Goal: Task Accomplishment & Management: Use online tool/utility

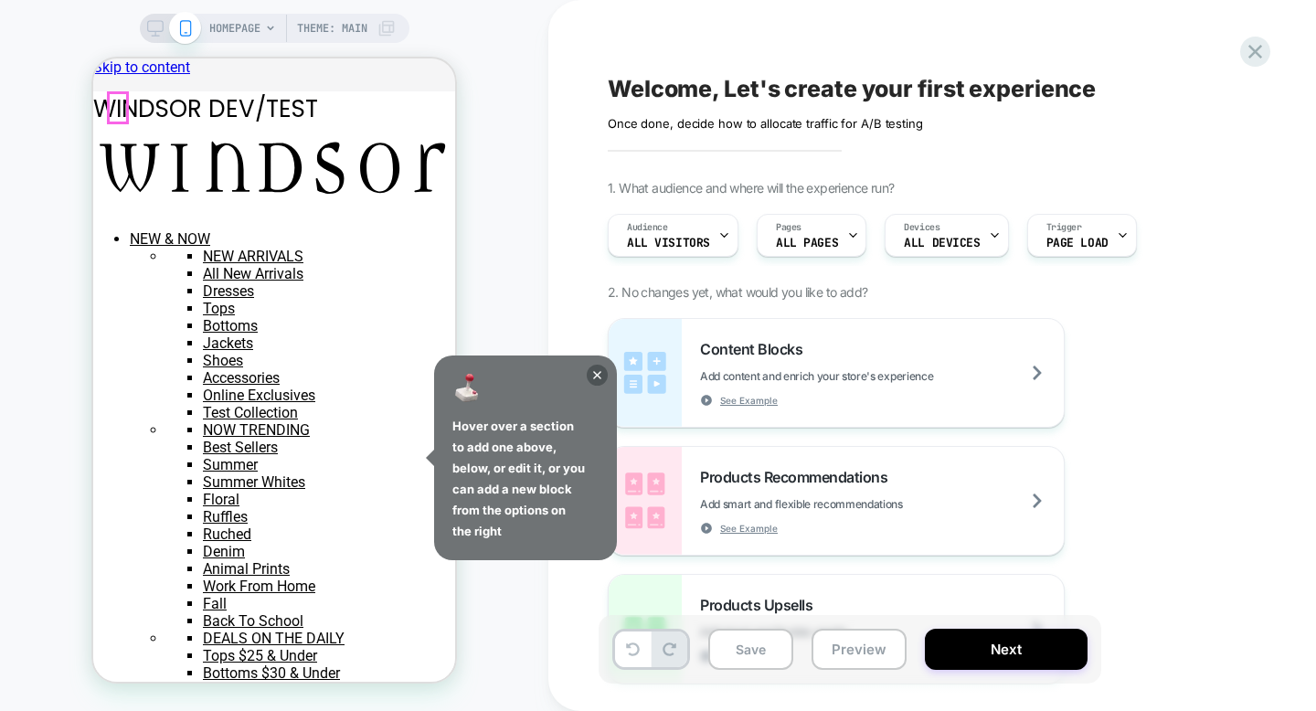
click at [601, 368] on icon at bounding box center [597, 375] width 21 height 21
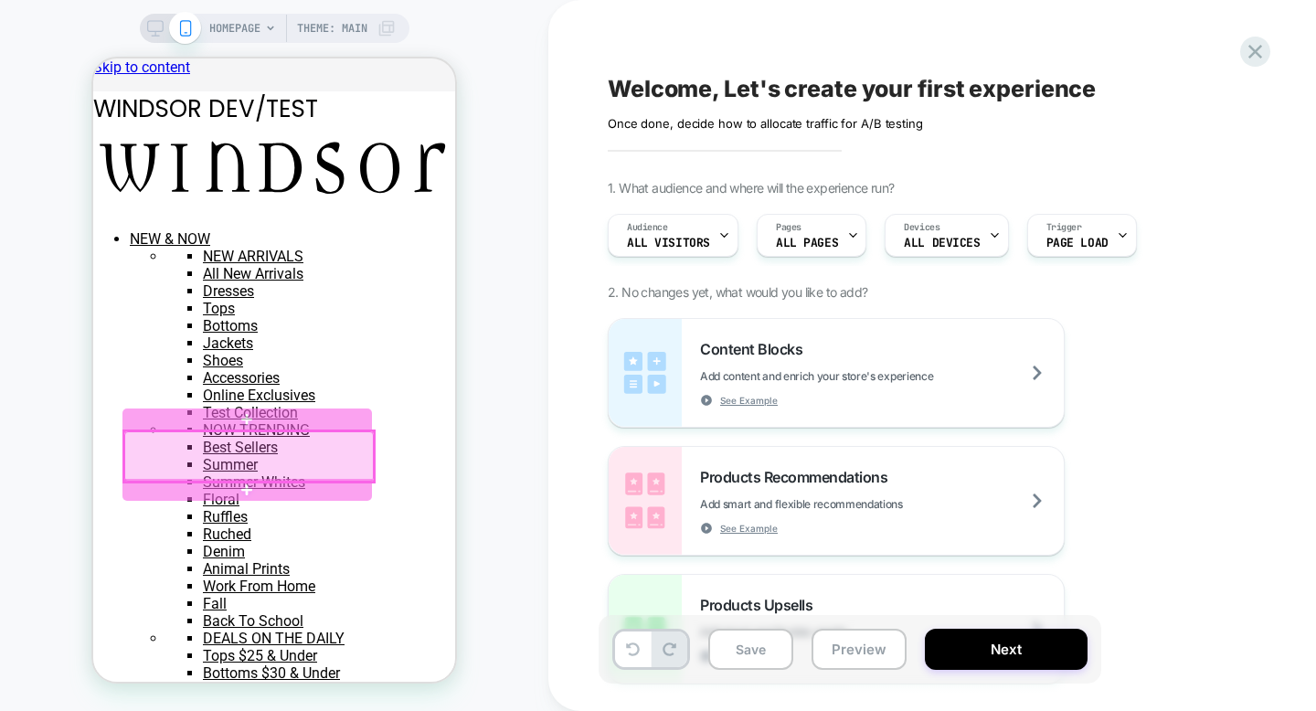
scroll to position [77, 0]
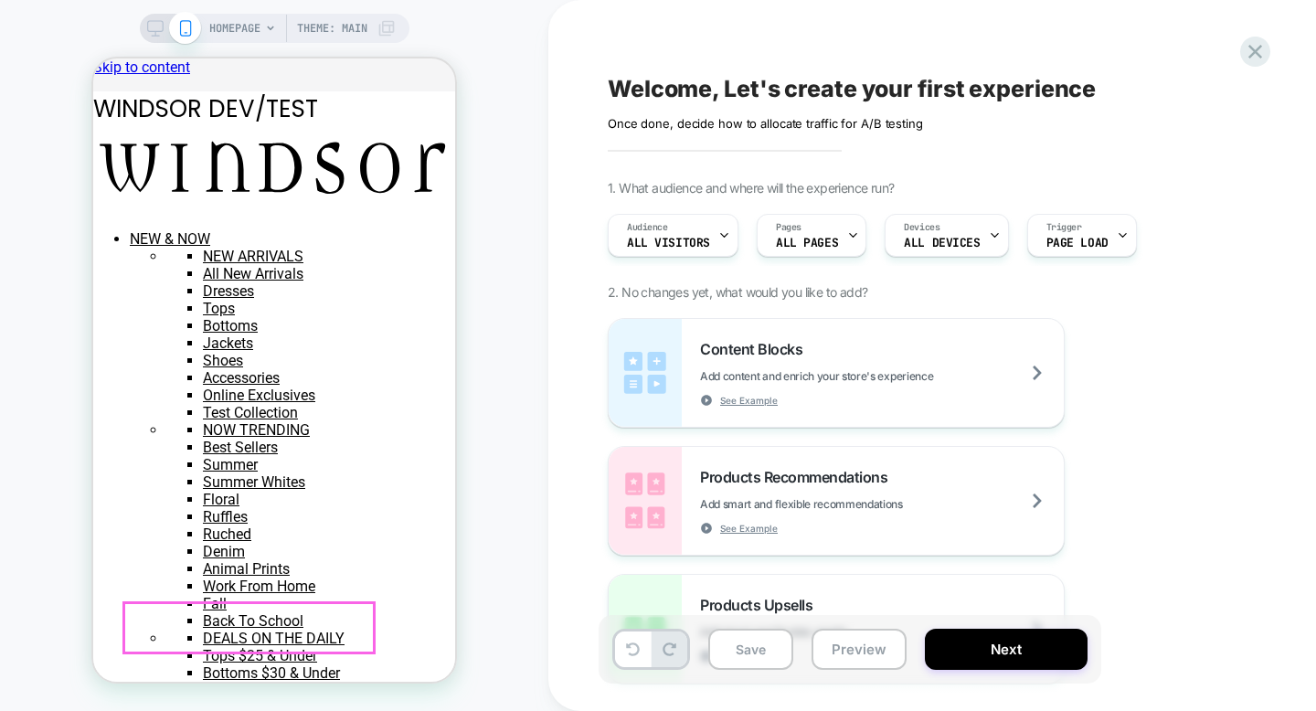
click at [93, 58] on div "SALE" at bounding box center [93, 58] width 0 height 0
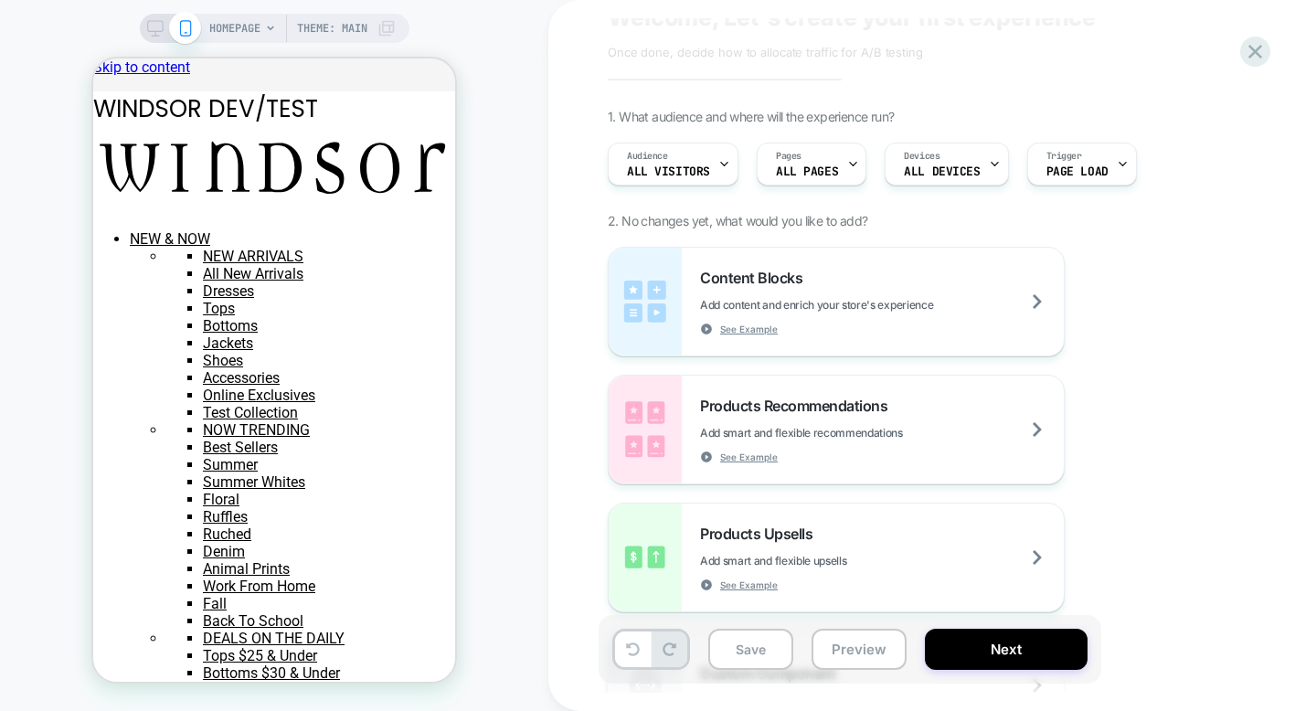
scroll to position [0, 0]
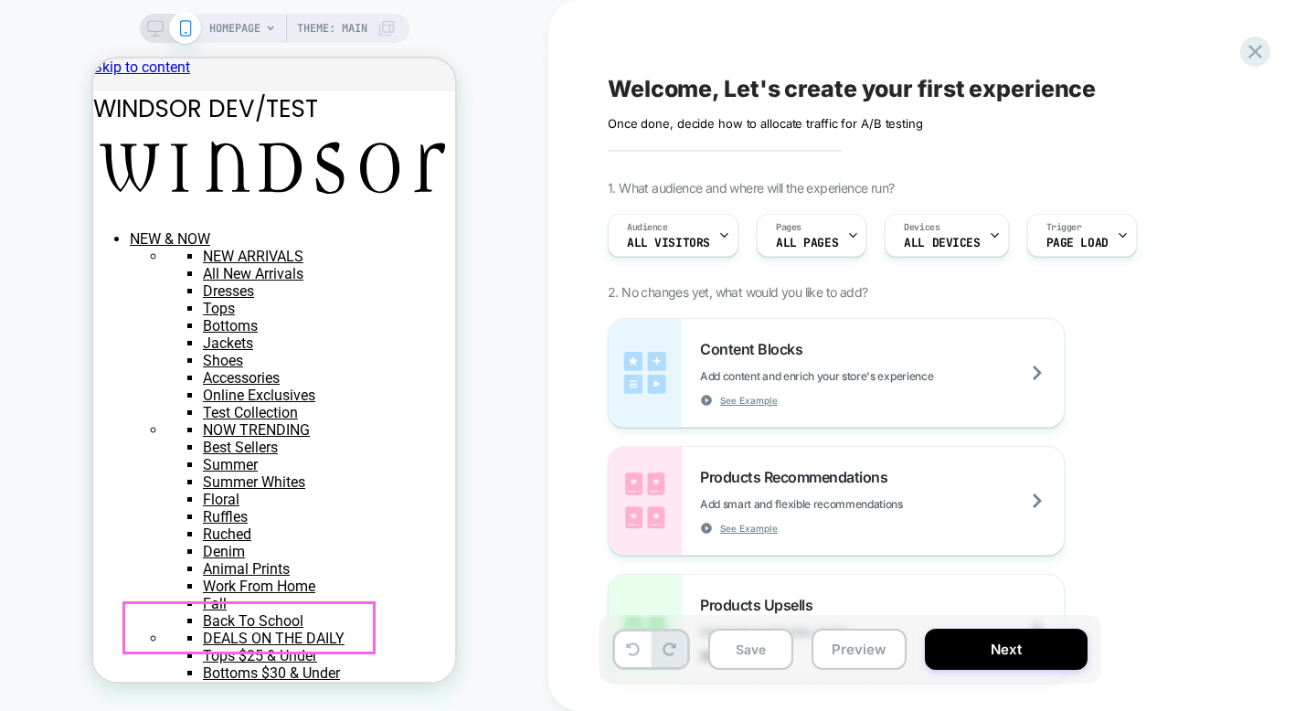
click at [93, 58] on div "SALE" at bounding box center [93, 58] width 0 height 0
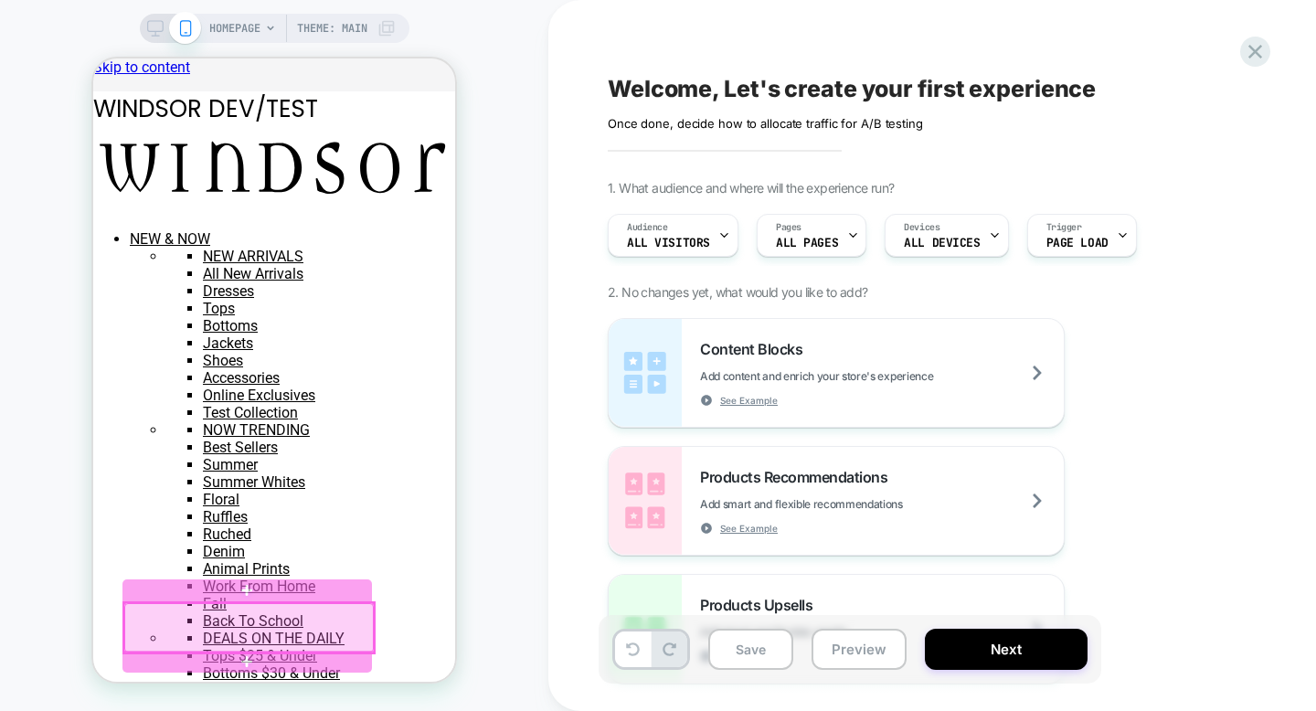
click at [163, 619] on div at bounding box center [249, 627] width 250 height 49
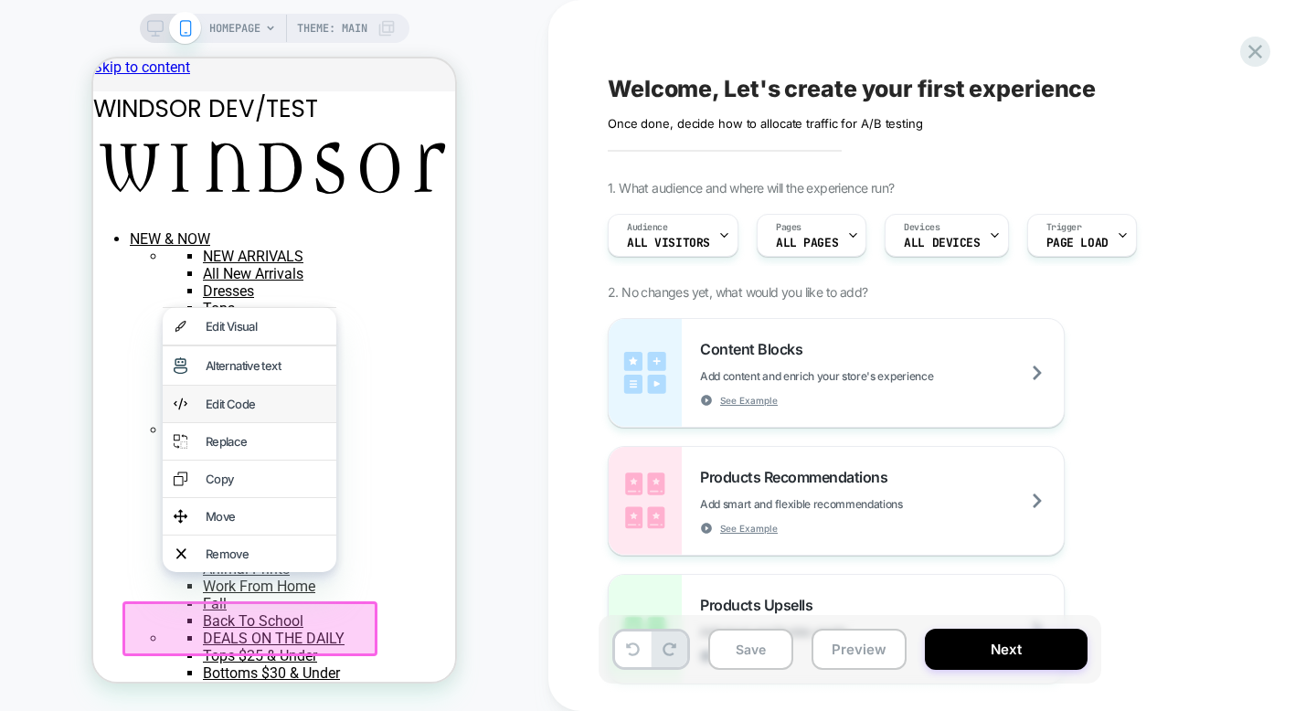
click at [285, 411] on div "Edit Code" at bounding box center [266, 404] width 120 height 15
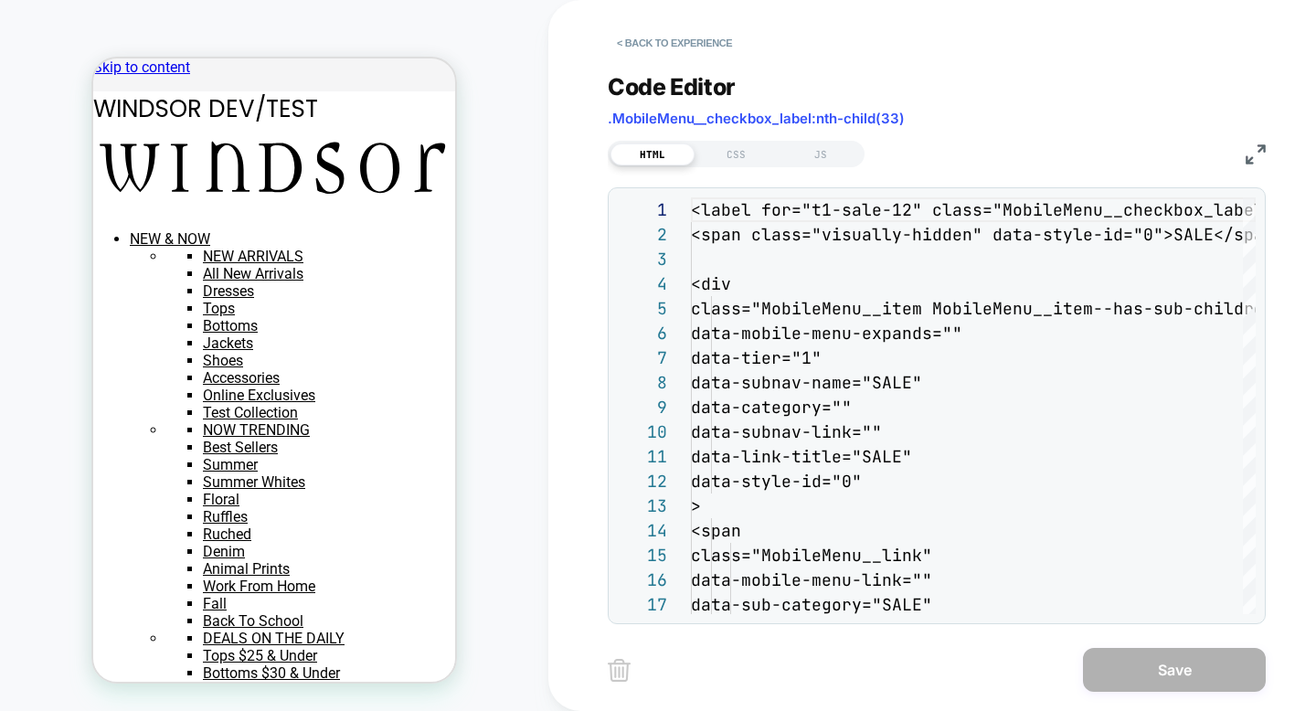
scroll to position [247, 0]
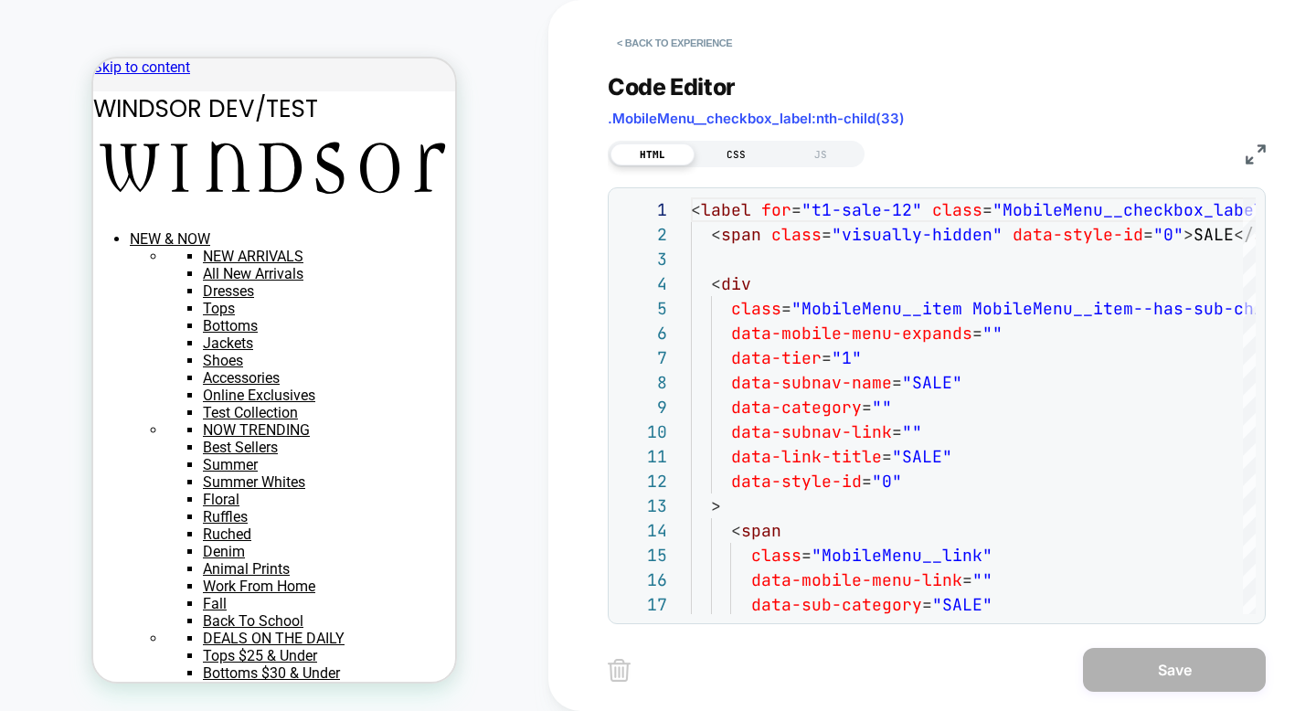
click at [719, 154] on div "CSS" at bounding box center [737, 154] width 84 height 22
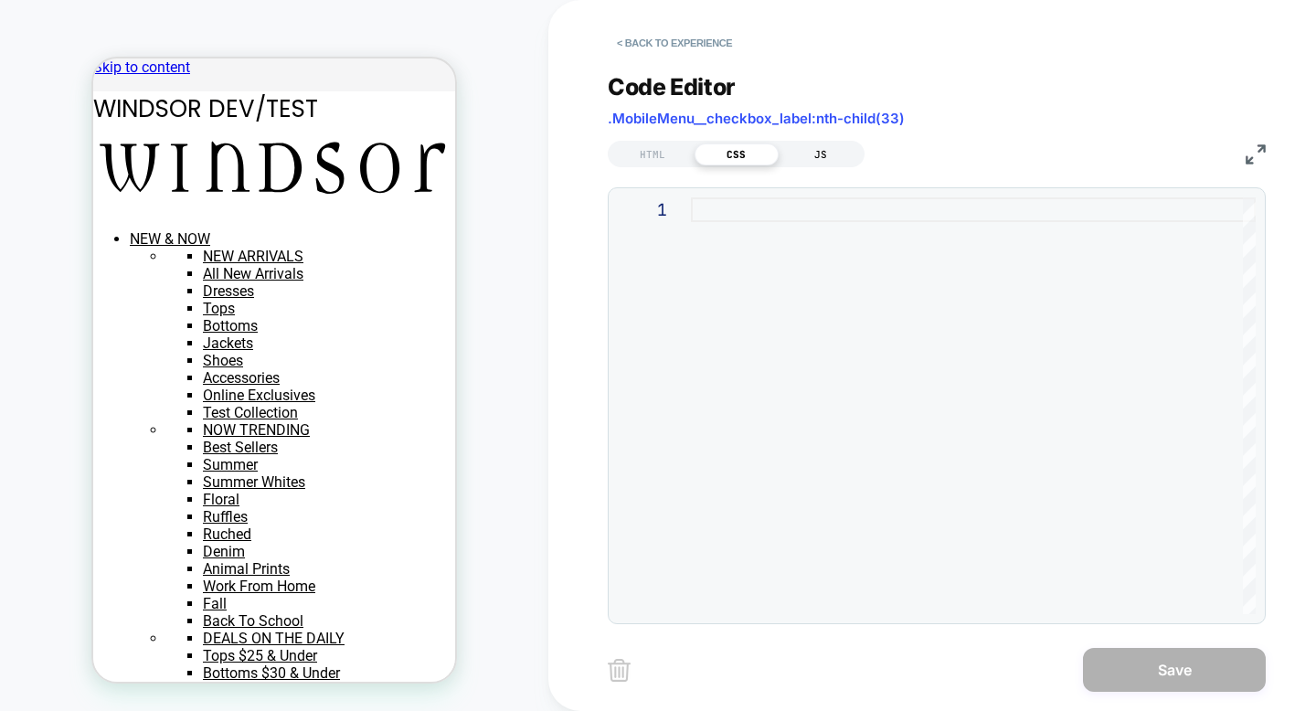
click at [808, 146] on div "JS" at bounding box center [821, 154] width 84 height 22
click at [621, 144] on div "HTML" at bounding box center [653, 154] width 84 height 22
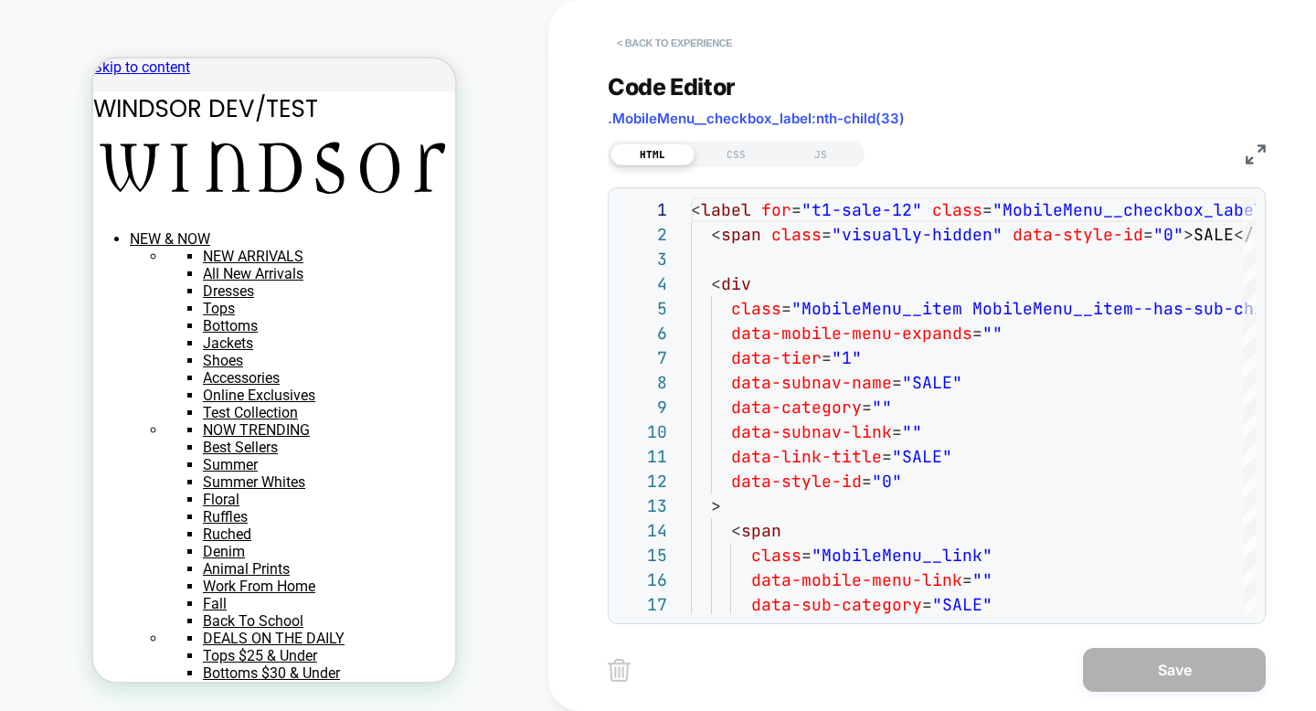
click at [720, 35] on button "< Back to experience" at bounding box center [674, 42] width 133 height 29
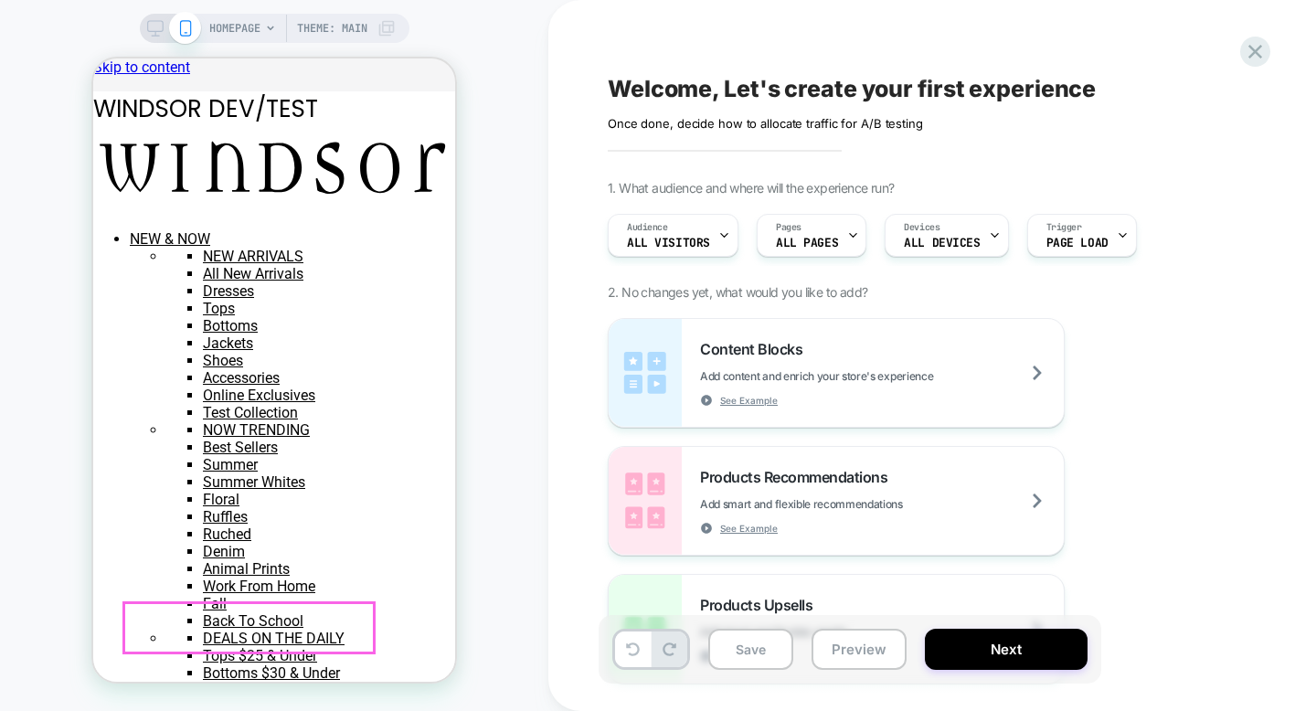
click at [93, 58] on div "SALE" at bounding box center [93, 58] width 0 height 0
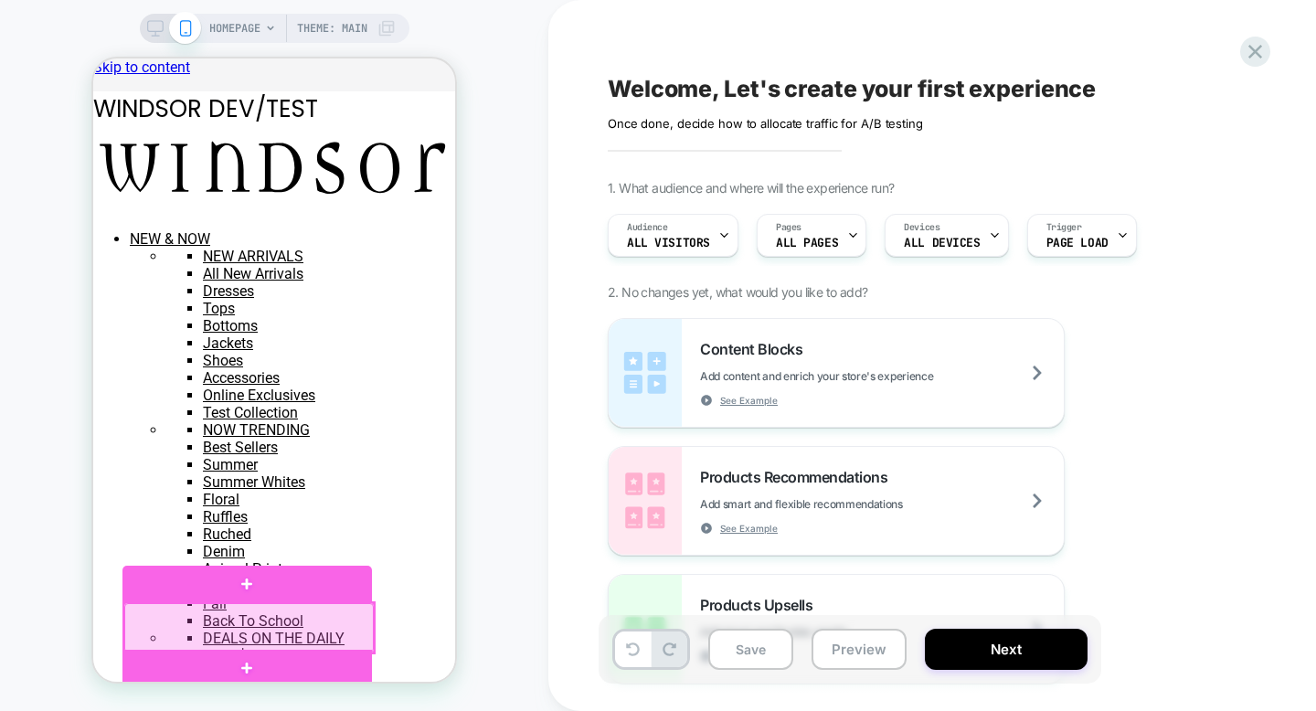
click at [143, 627] on div at bounding box center [249, 627] width 250 height 49
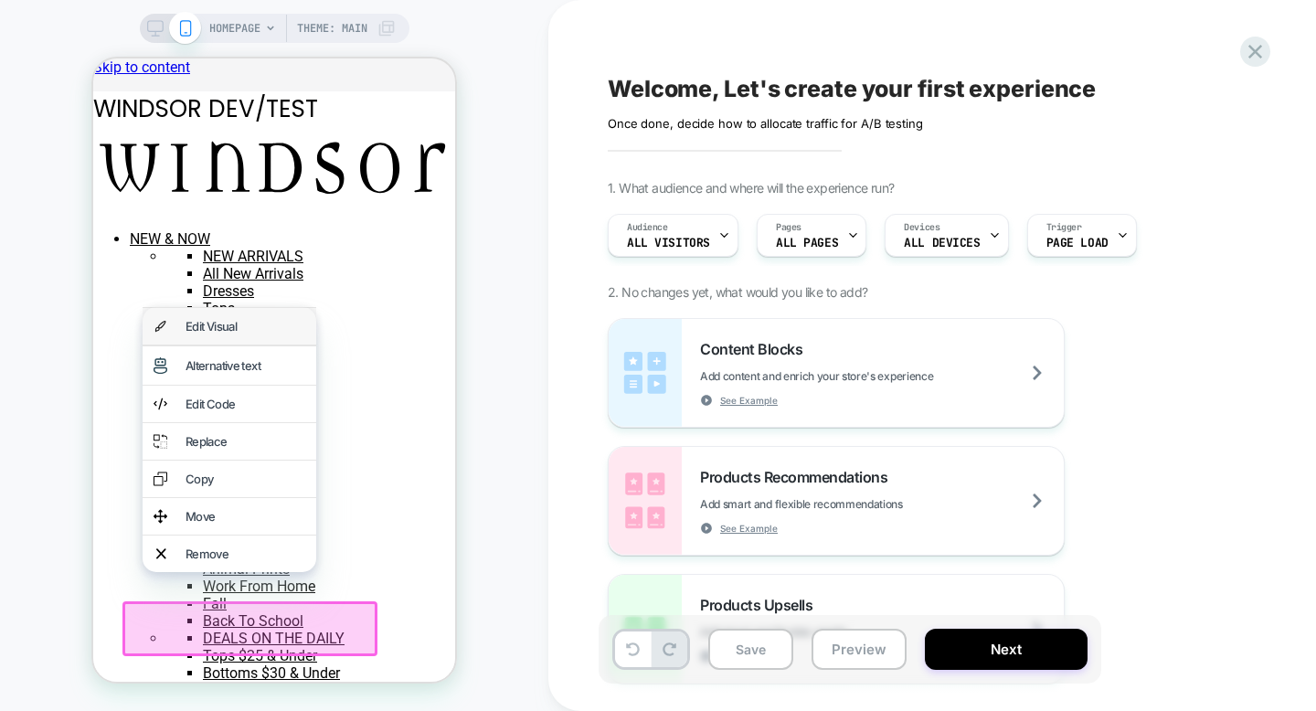
click at [260, 329] on div "Edit Visual" at bounding box center [246, 326] width 120 height 15
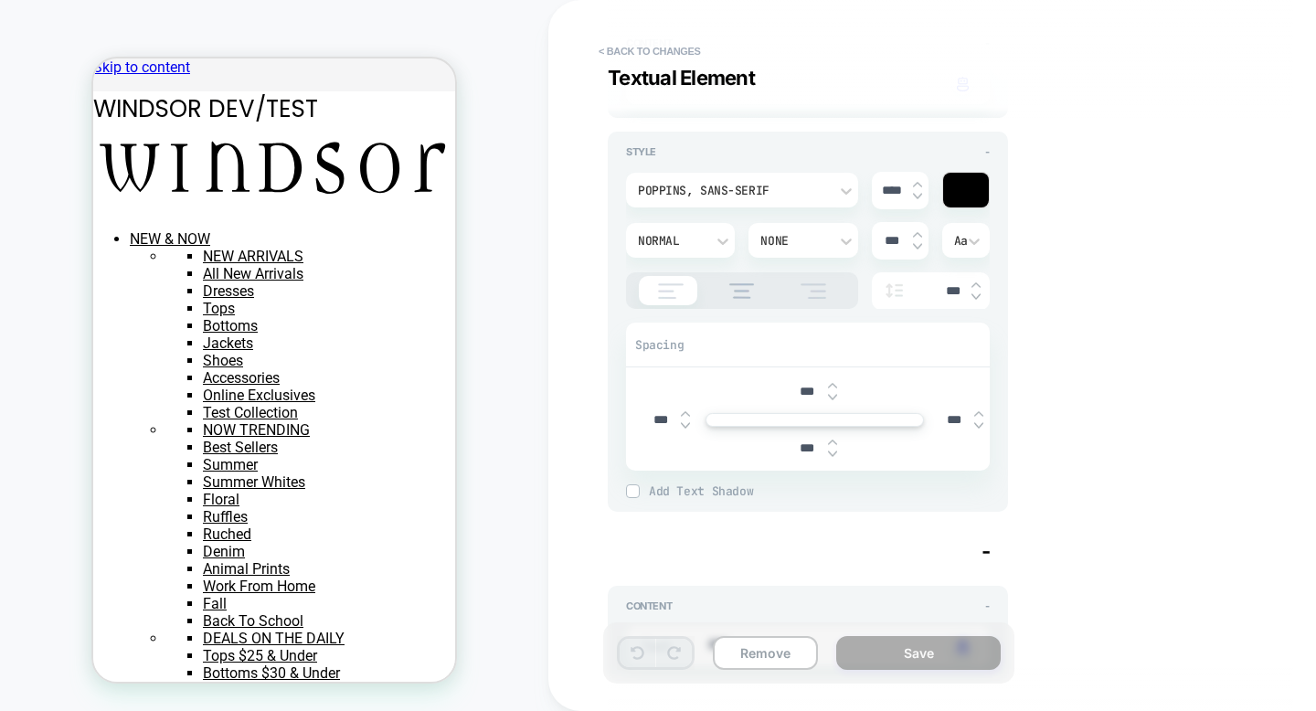
scroll to position [232, 0]
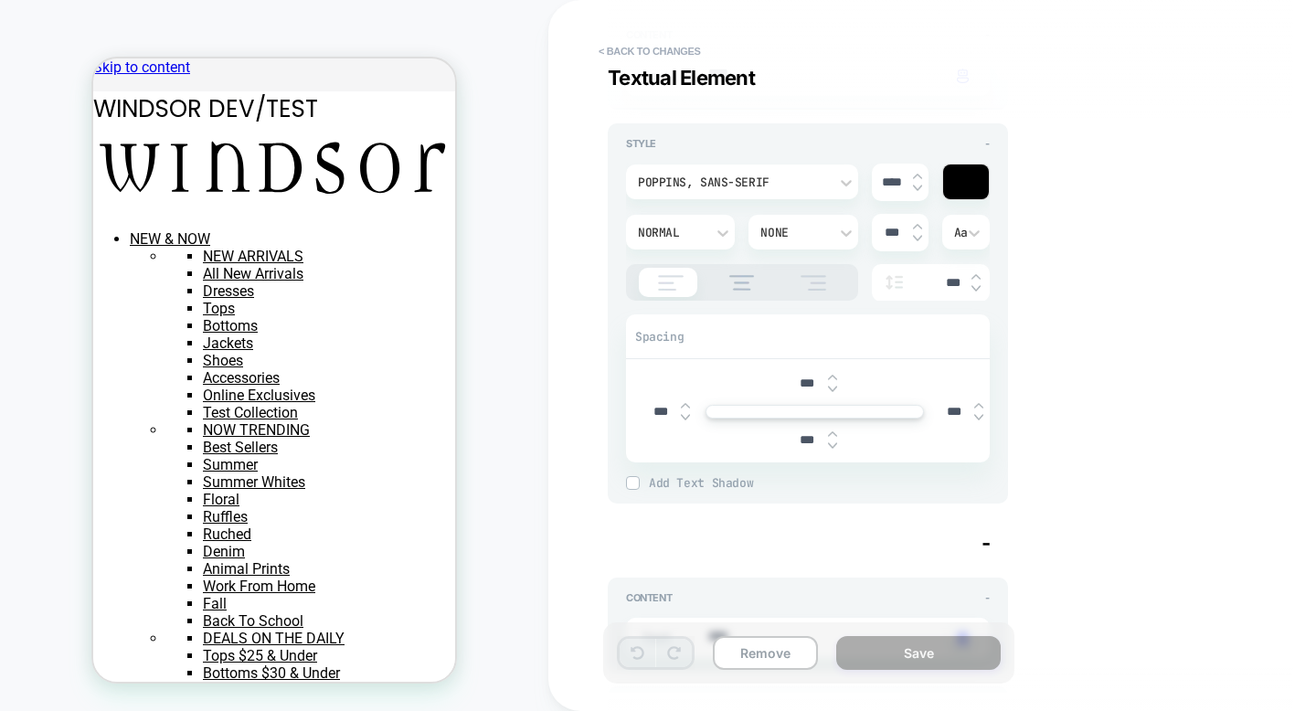
click at [977, 179] on div at bounding box center [966, 182] width 46 height 35
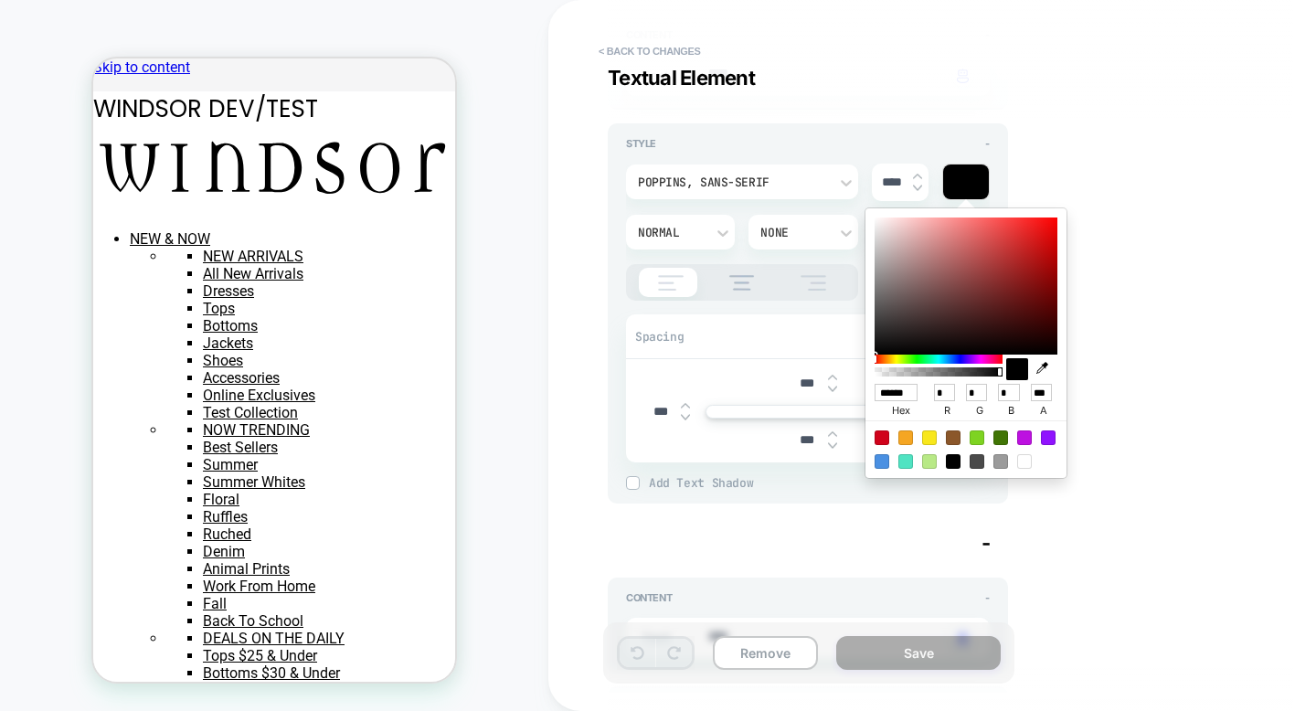
type textarea "*"
type input "******"
type input "***"
type input "**"
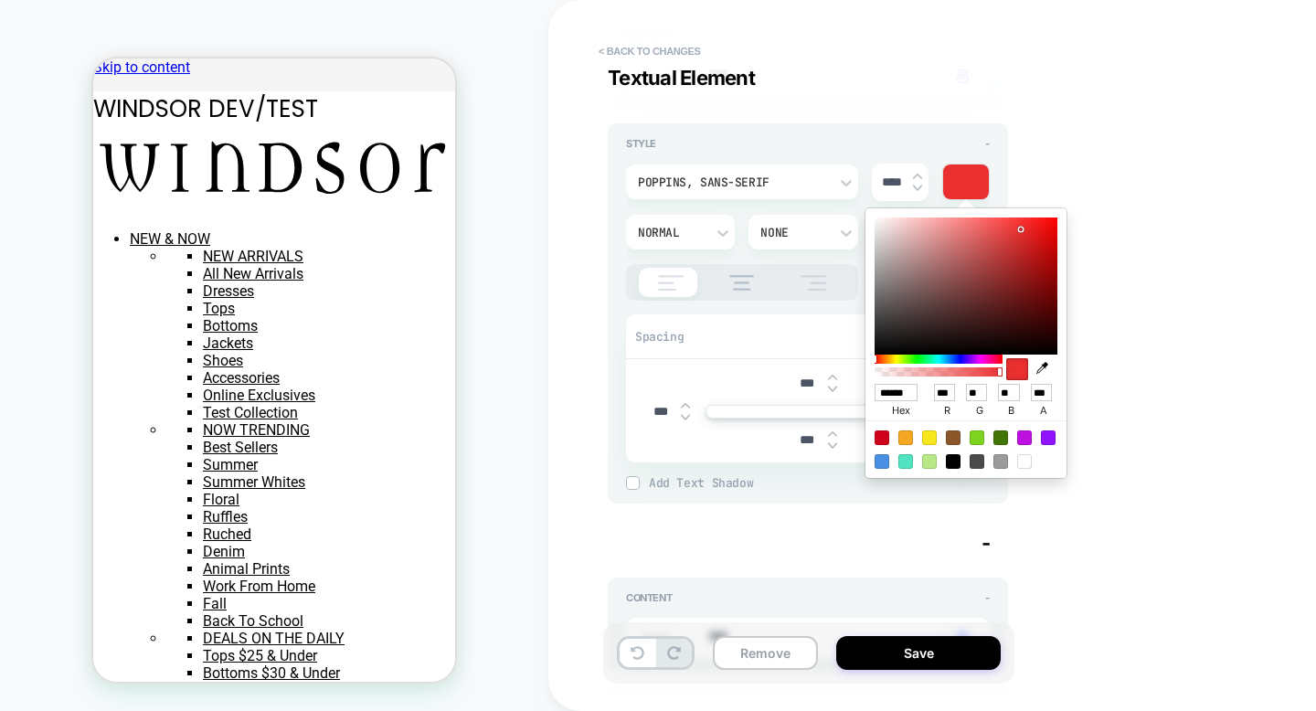
type textarea "*"
type input "******"
type input "***"
type input "**"
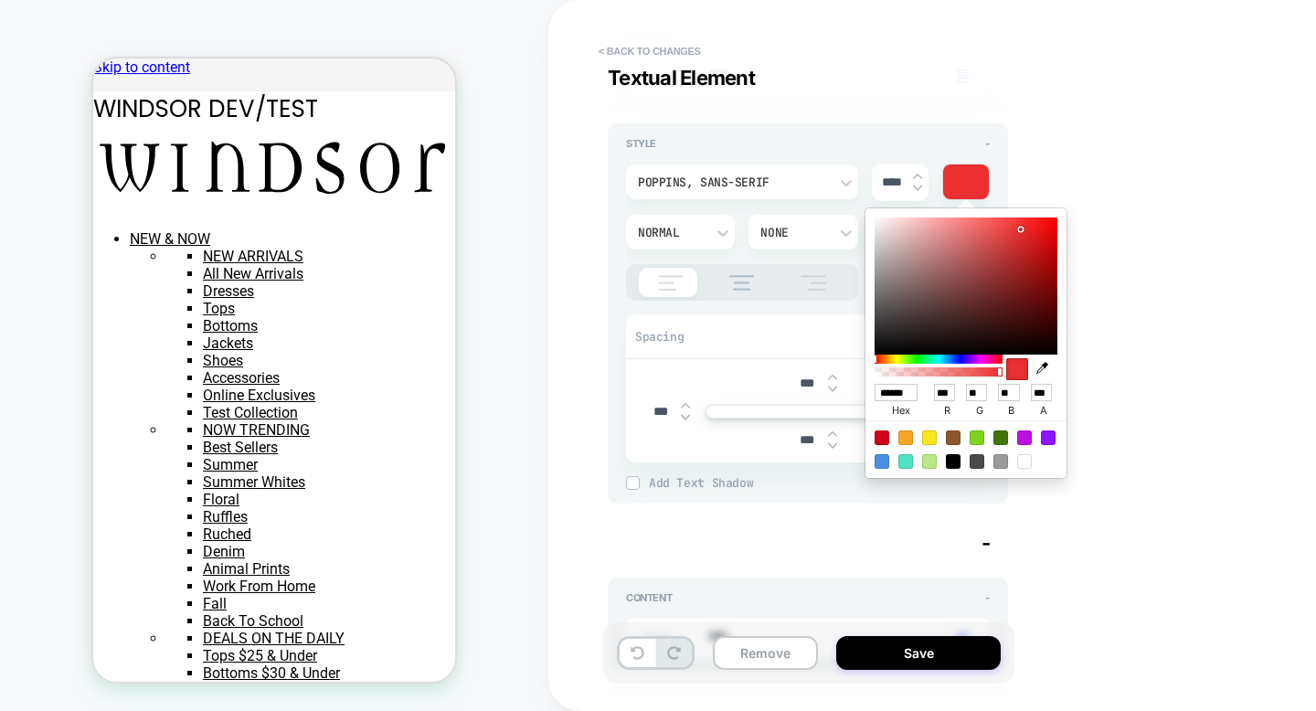
type textarea "*"
type input "******"
type input "***"
type input "**"
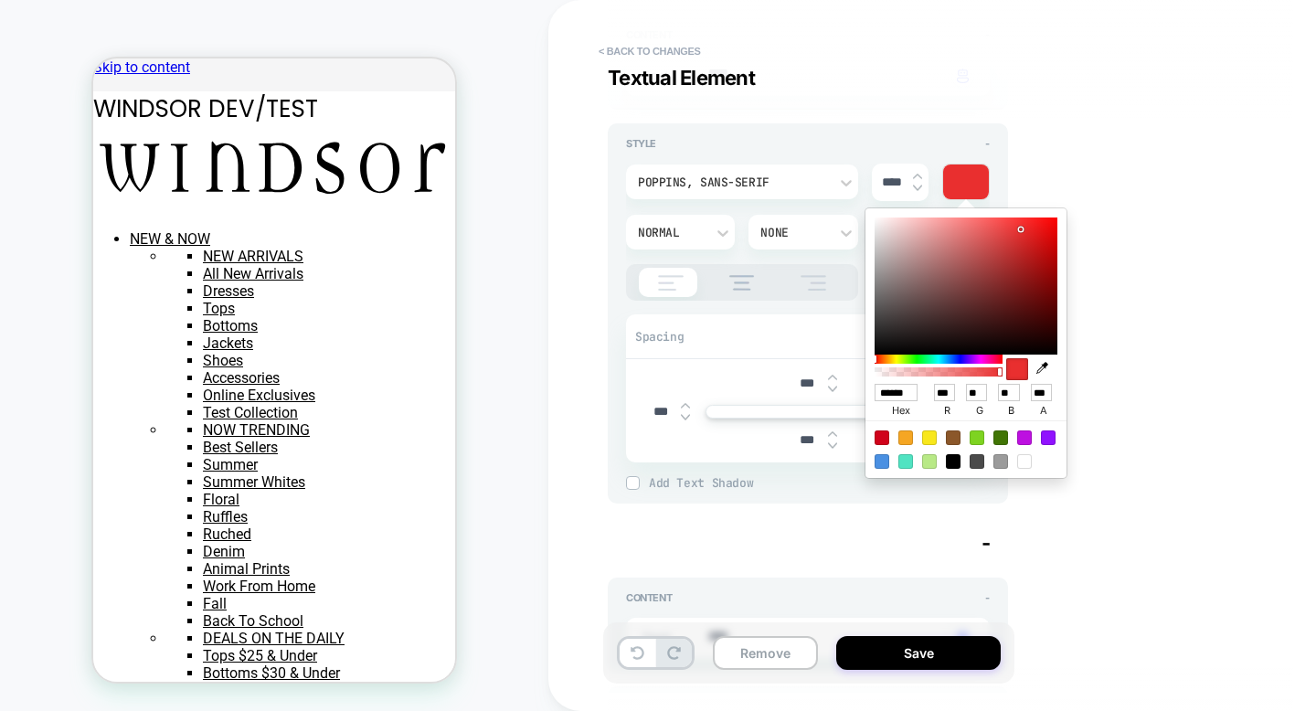
type textarea "*"
type input "******"
type input "***"
type input "*"
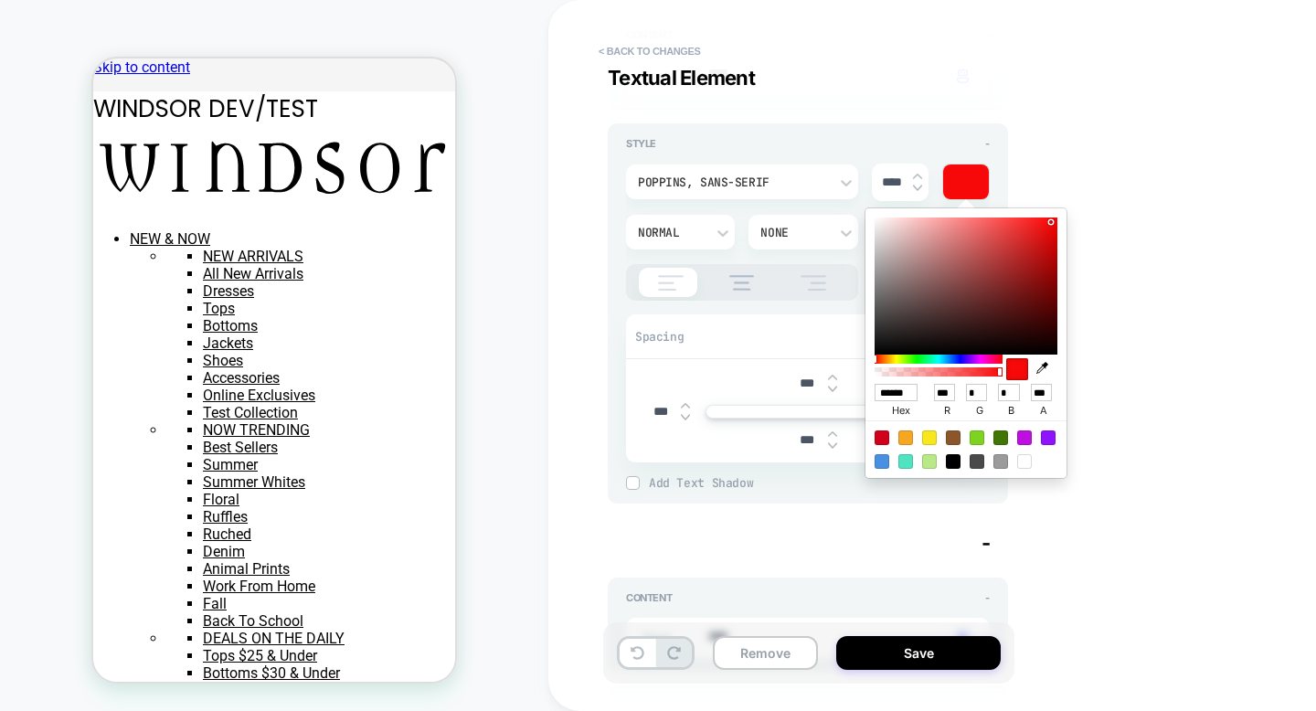
type textarea "*"
type input "******"
type input "*"
type textarea "*"
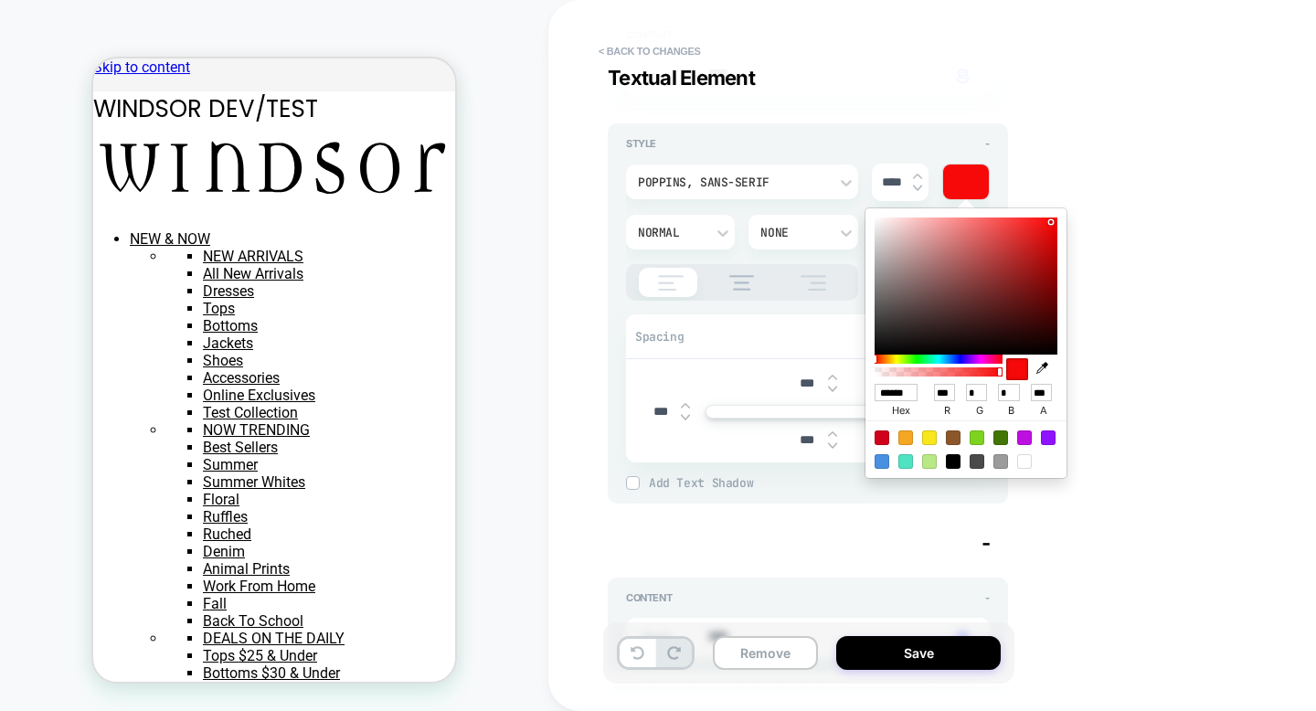
type input "******"
type input "***"
type input "*"
type textarea "*"
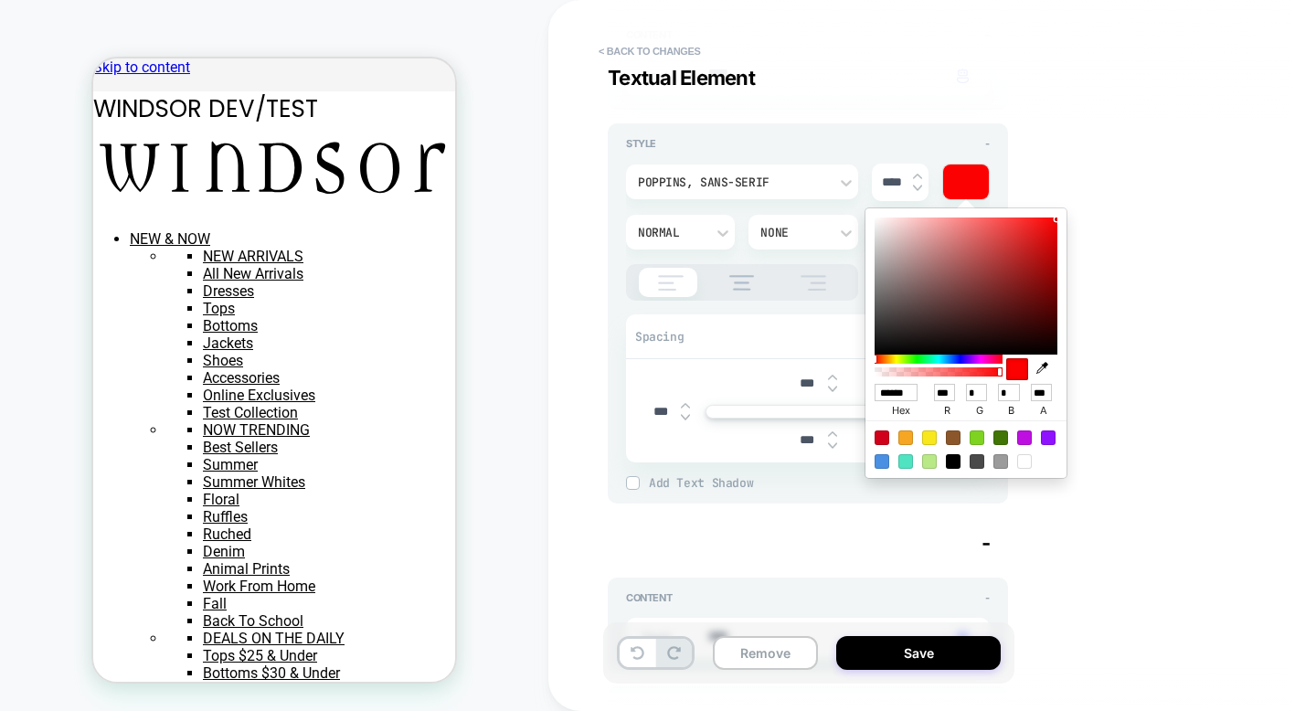
type input "******"
type input "***"
type input "*"
type textarea "*"
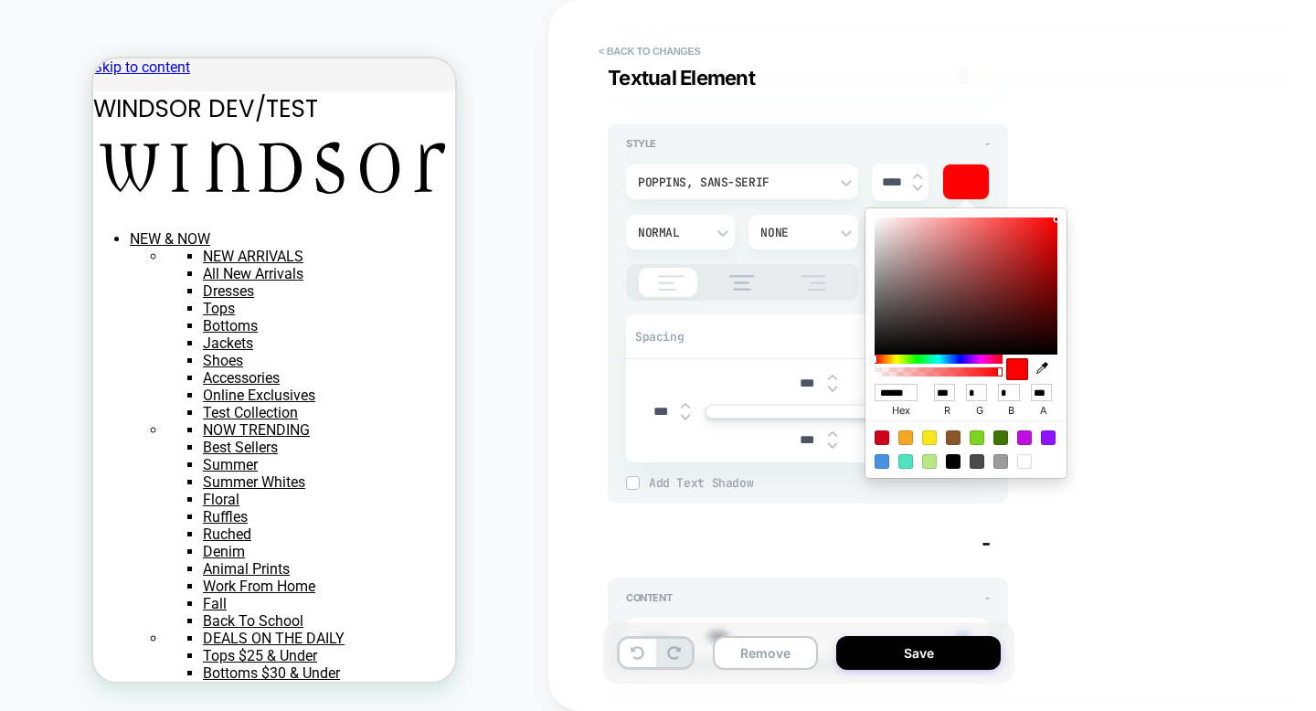
type input "******"
type input "***"
drag, startPoint x: 1017, startPoint y: 230, endPoint x: 1061, endPoint y: 207, distance: 49.5
click at [1061, 208] on div "****** hex *** r * g * b *** a" at bounding box center [966, 343] width 201 height 270
click at [1100, 193] on div "Visual Editor .MobileMenu__checkbox_label:nth-child(33) Textual Element - Conte…" at bounding box center [941, 355] width 685 height 674
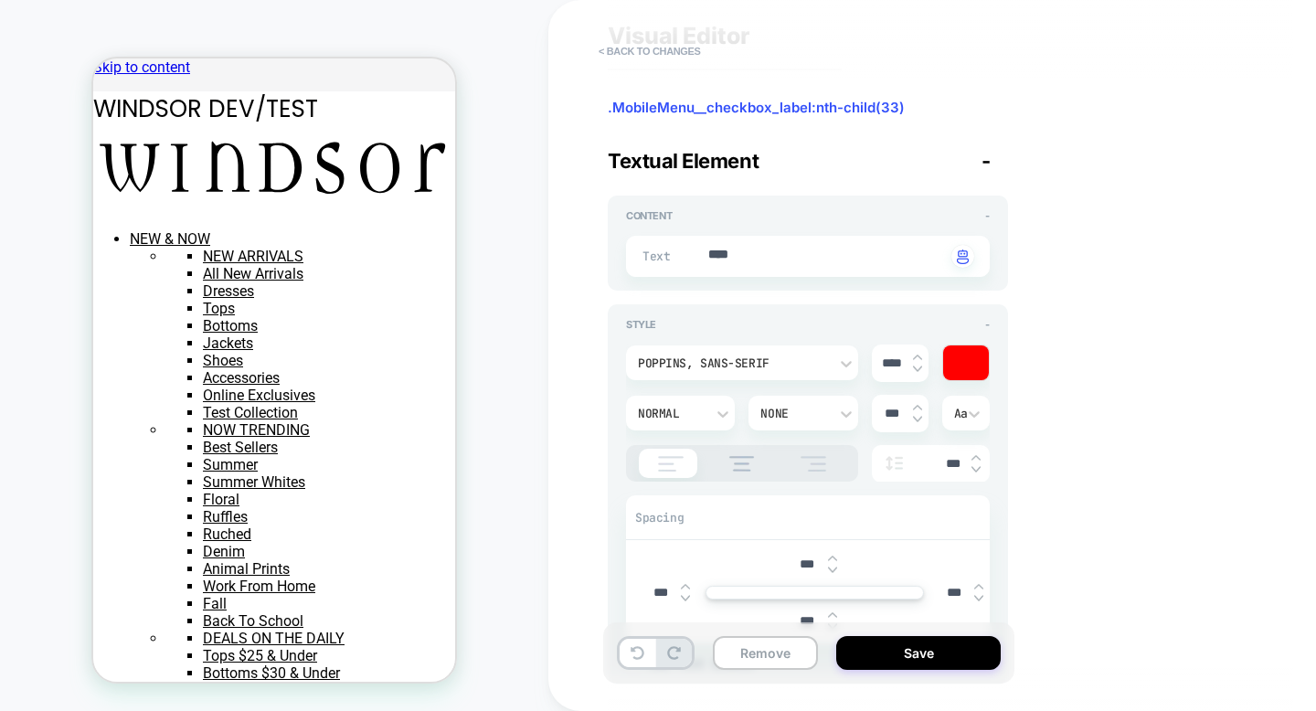
scroll to position [53, 0]
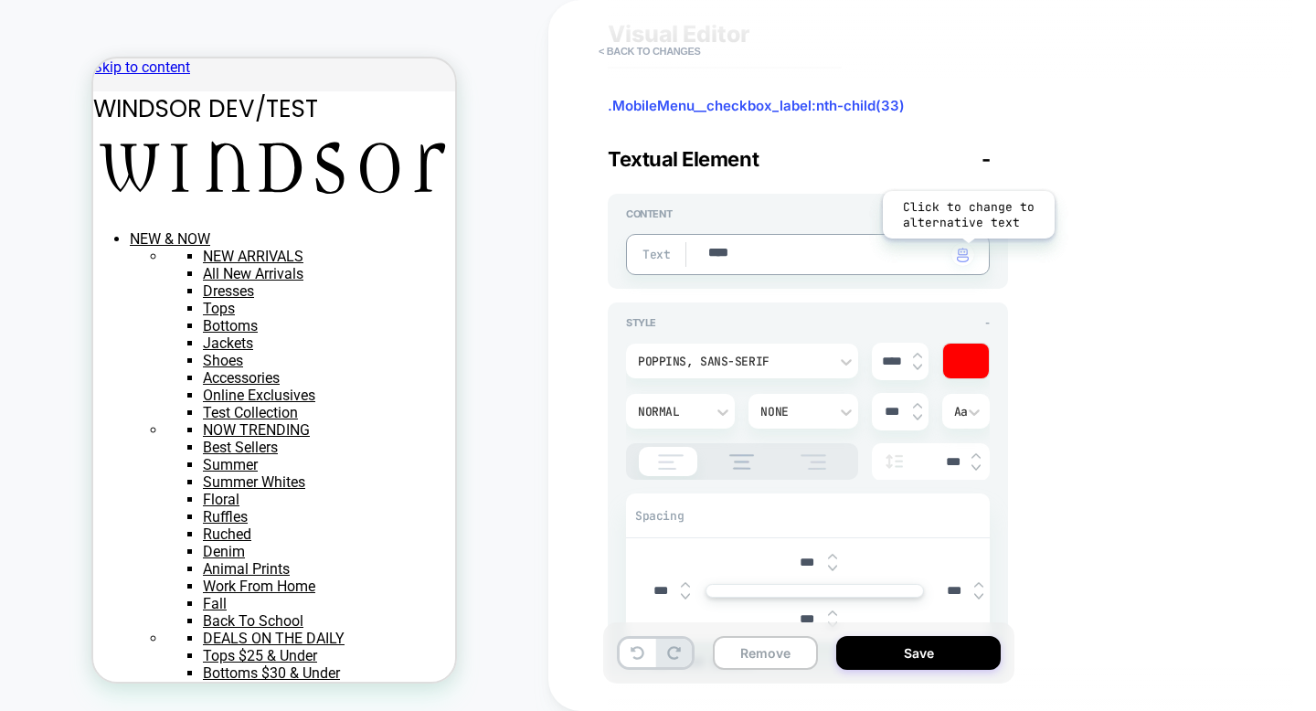
click at [967, 253] on img "button" at bounding box center [963, 255] width 12 height 15
click at [796, 259] on textarea "**********" at bounding box center [825, 254] width 239 height 21
type textarea "*"
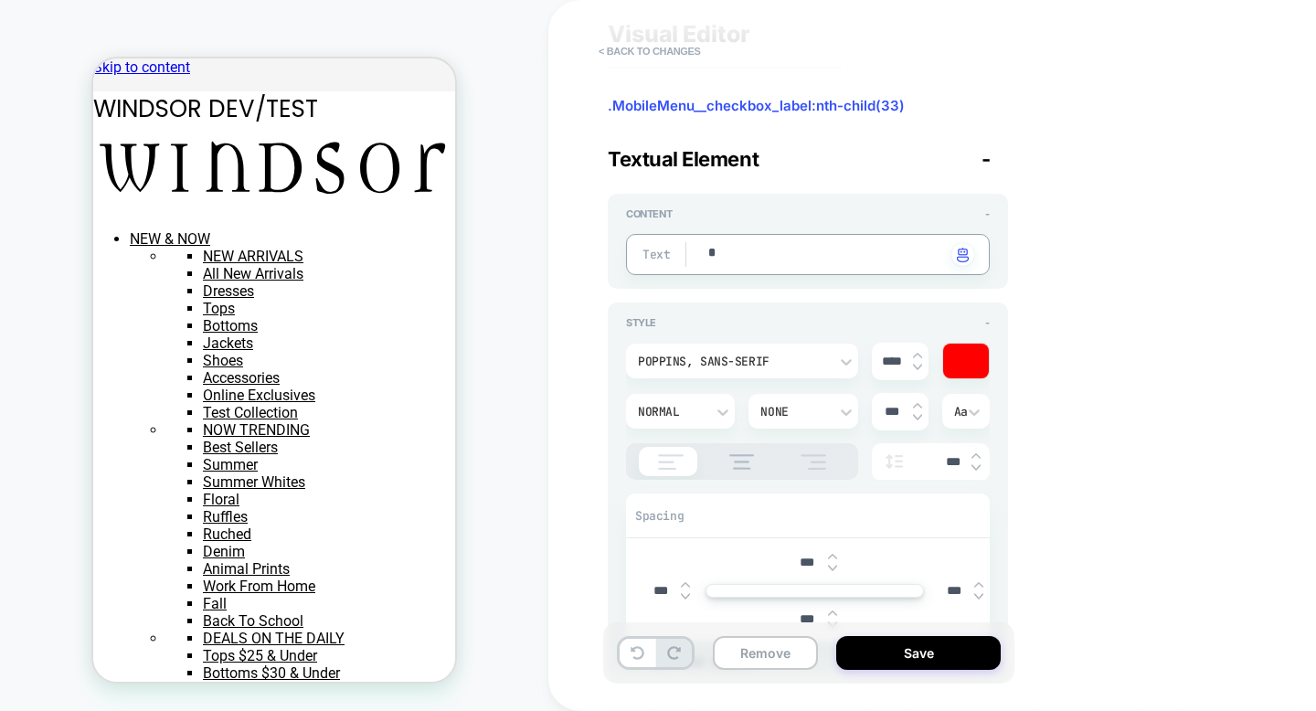
type textarea "*"
type textarea "**"
type textarea "*"
type textarea "***"
type textarea "*"
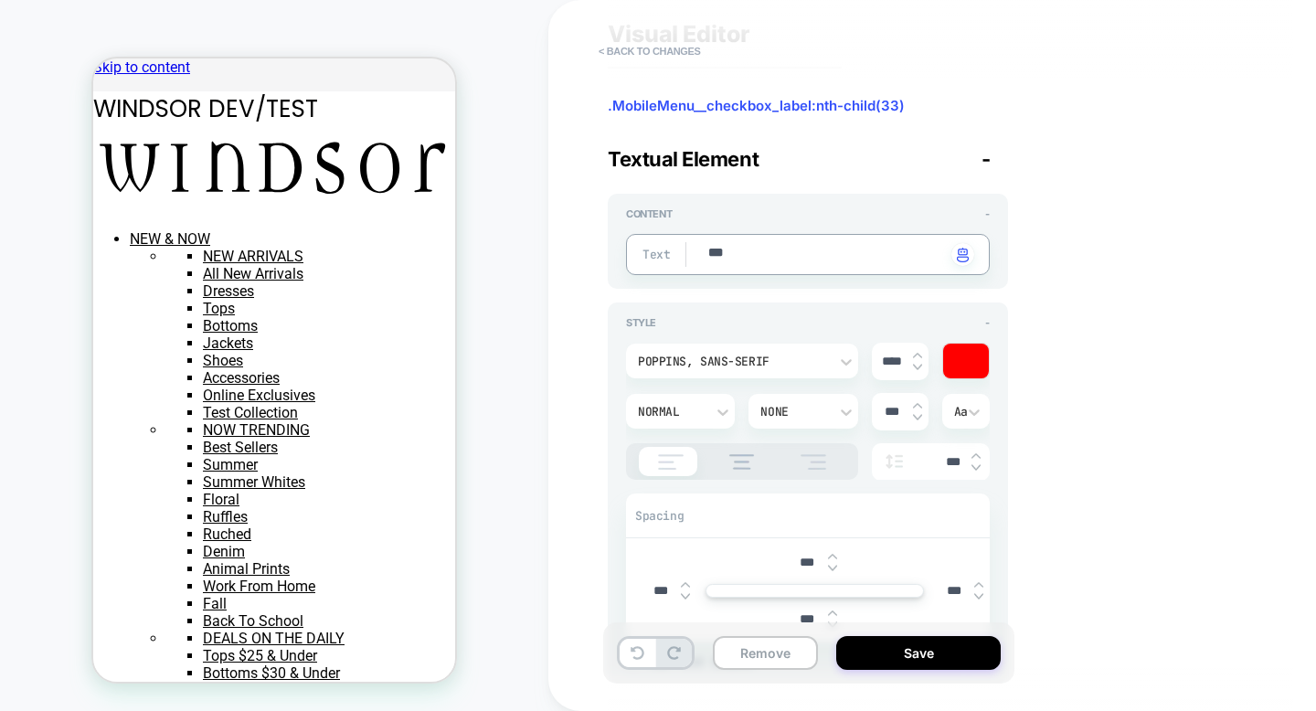
type textarea "****"
type textarea "*"
type textarea "****"
click at [1153, 298] on div "Visual Editor .MobileMenu__checkbox_label:nth-child(33) Textual Element - Conte…" at bounding box center [941, 355] width 685 height 674
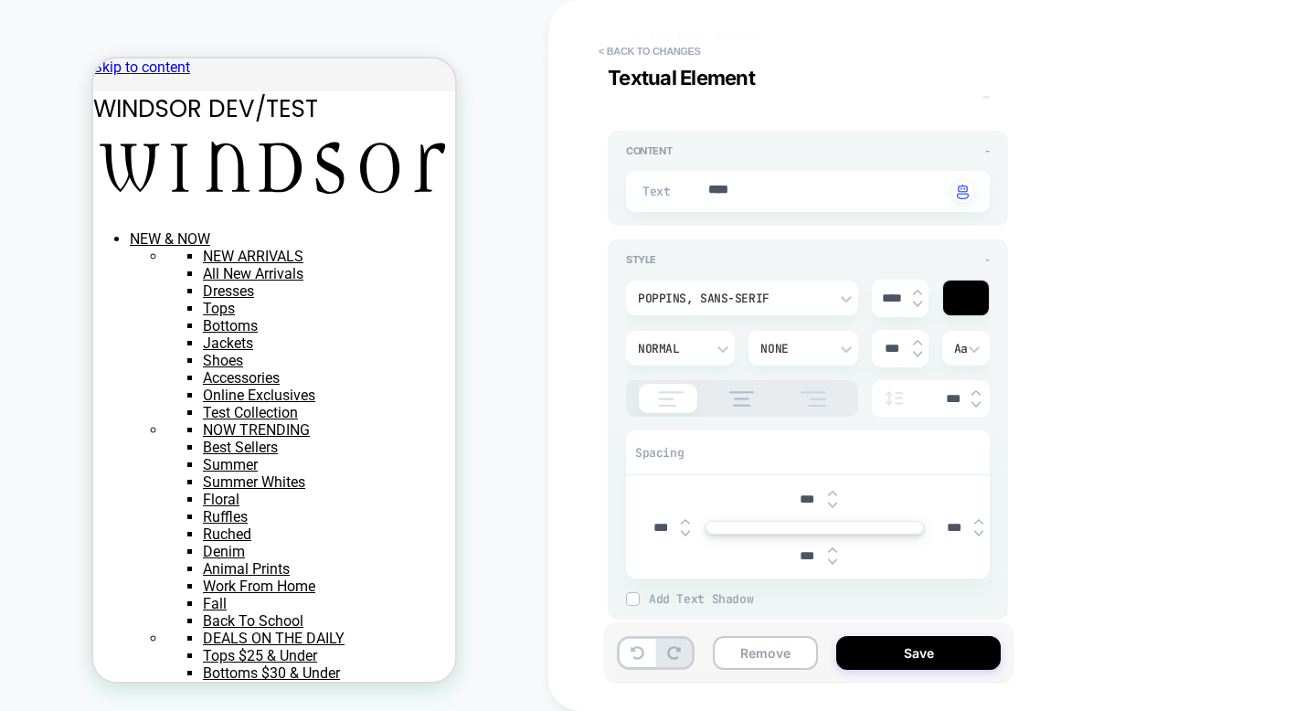
scroll to position [677, 0]
click at [955, 297] on div at bounding box center [966, 299] width 46 height 35
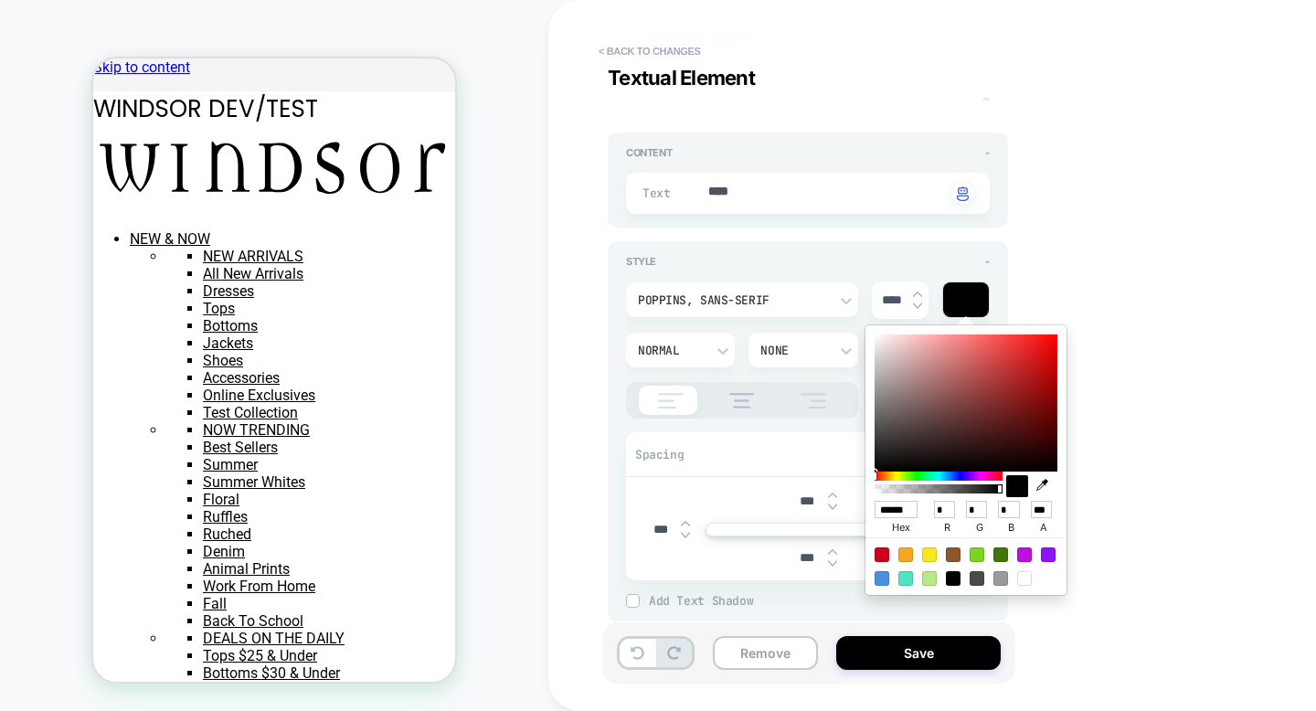
type textarea "*"
type input "******"
type input "***"
type input "**"
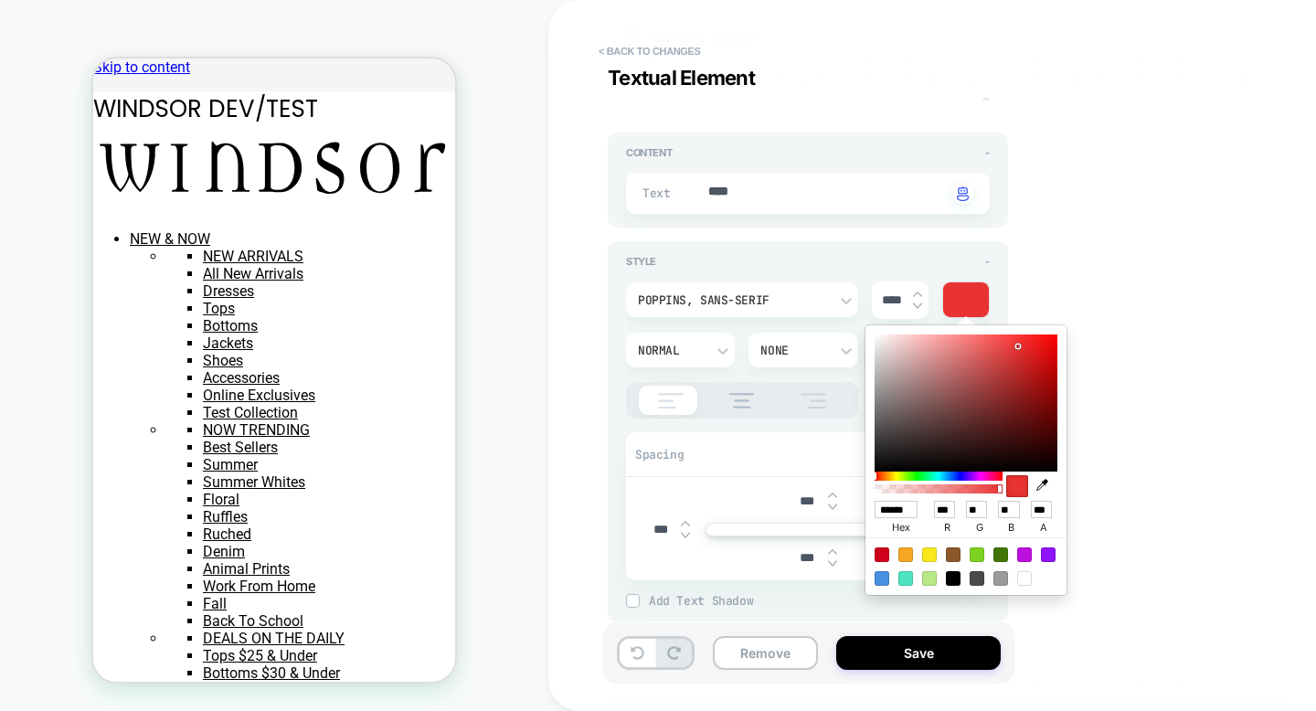
click at [1018, 346] on div at bounding box center [966, 403] width 183 height 137
type textarea "*"
type input "******"
type input "***"
type input "*"
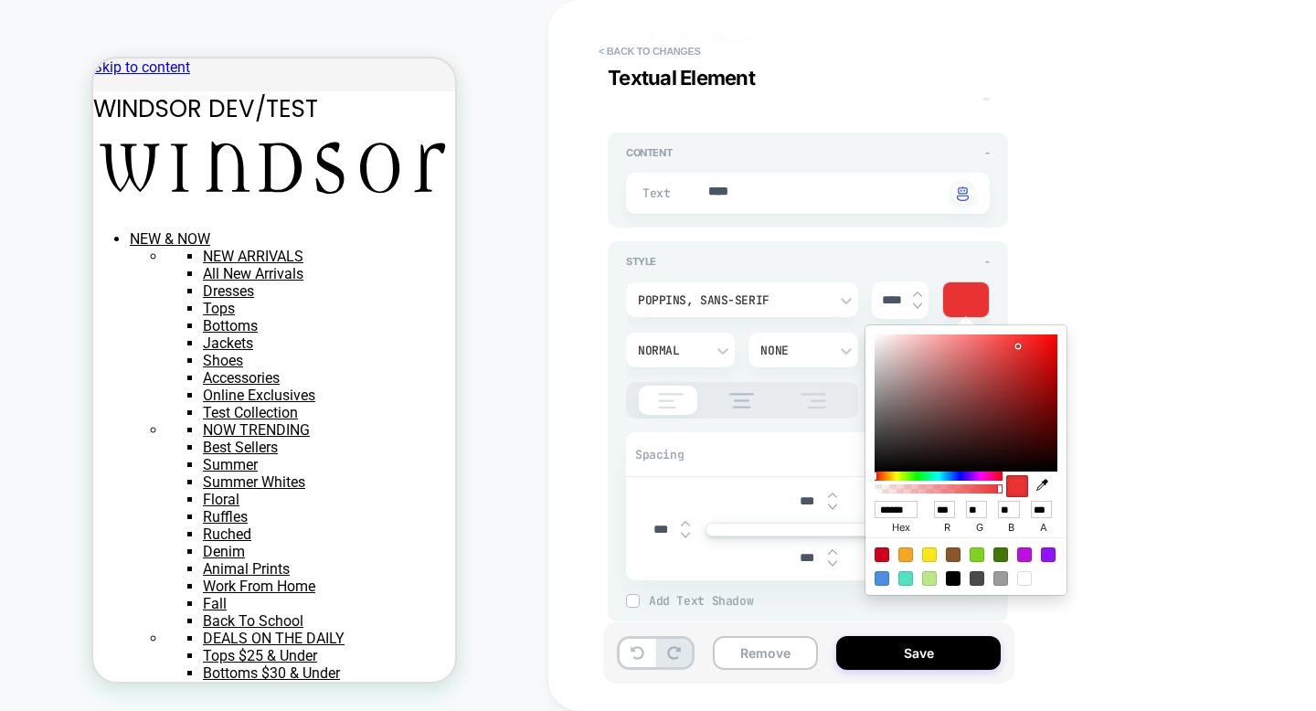
type input "*"
click at [1057, 344] on div at bounding box center [966, 403] width 183 height 137
click at [1124, 292] on div "Visual Editor .MobileMenu__checkbox_label:nth-child(33) Textual Element - Conte…" at bounding box center [941, 355] width 685 height 674
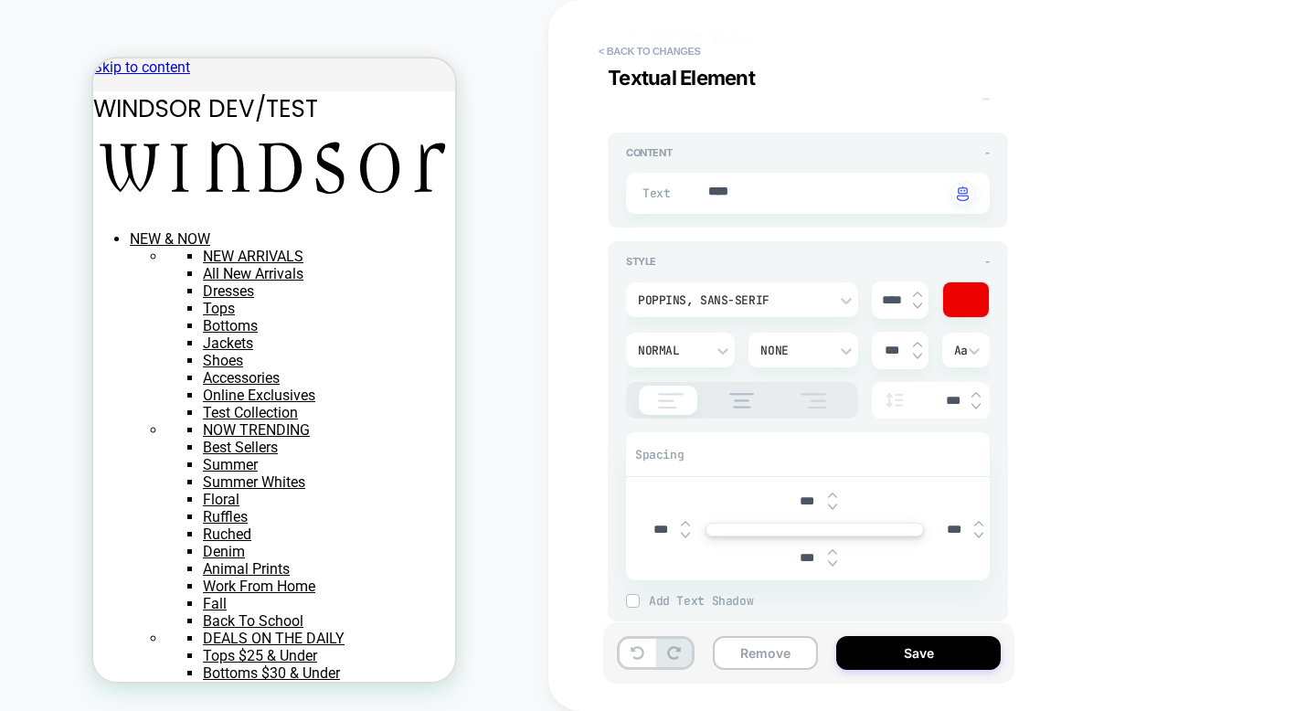
scroll to position [705, 0]
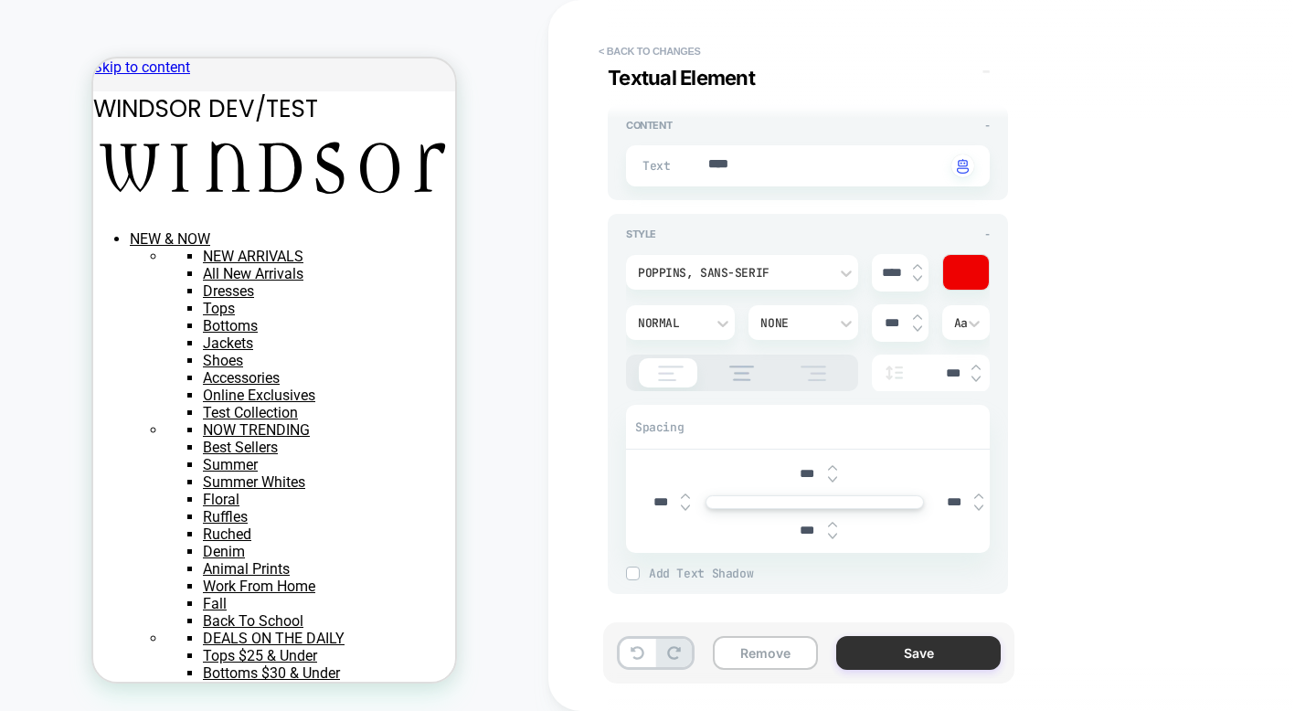
click at [920, 664] on button "Save" at bounding box center [918, 653] width 165 height 34
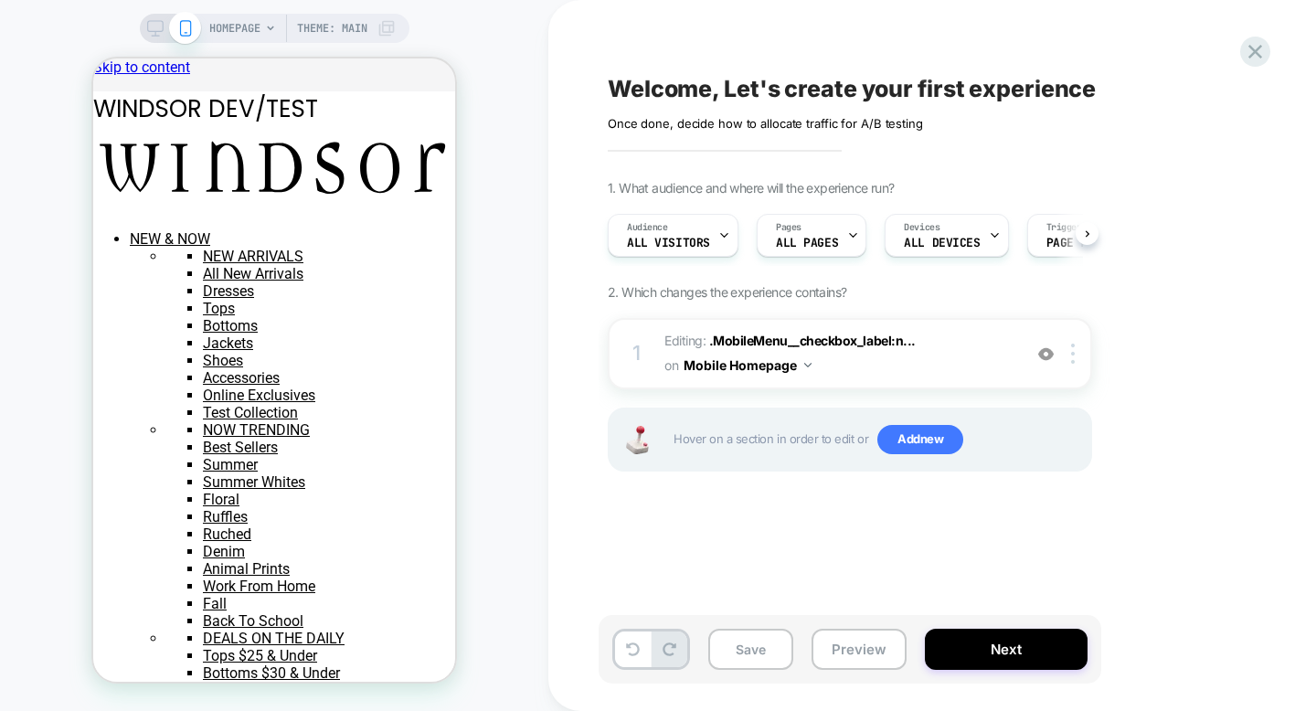
scroll to position [0, 1]
click at [777, 367] on button "Mobile Homepage" at bounding box center [748, 365] width 128 height 27
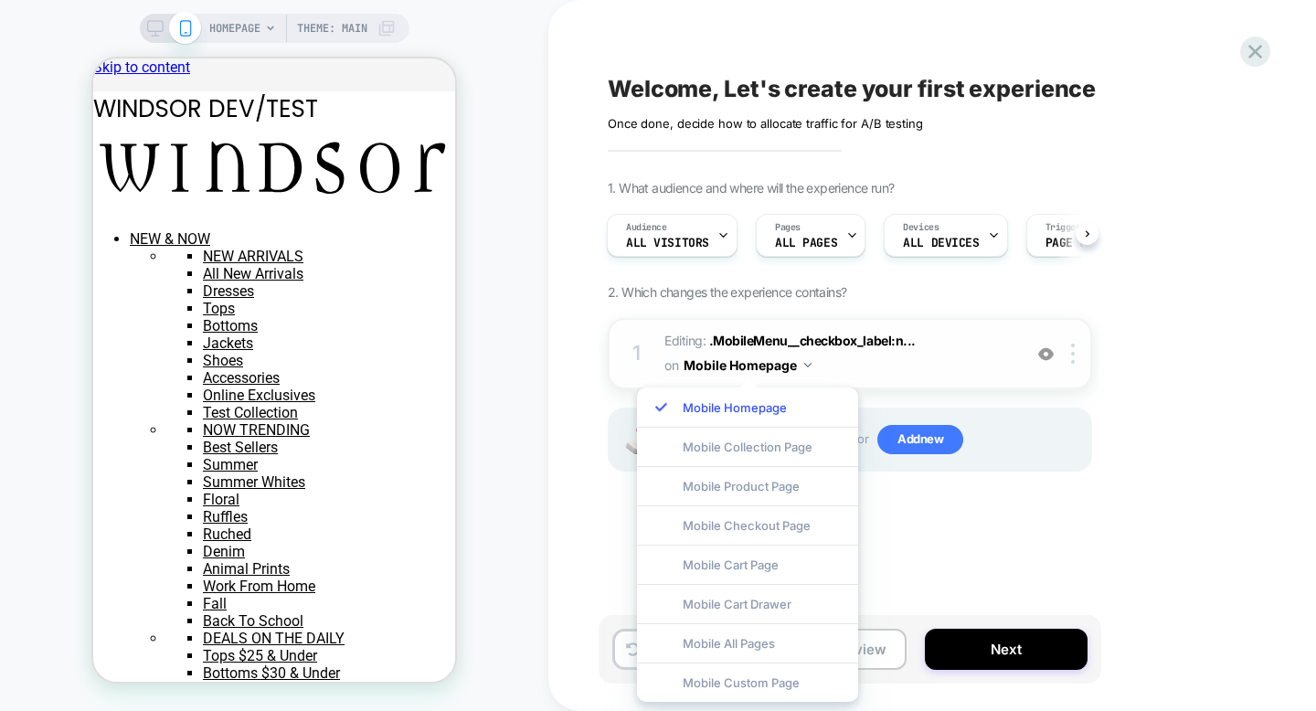
click at [1038, 351] on img at bounding box center [1046, 354] width 16 height 16
click at [1040, 351] on img at bounding box center [1046, 354] width 16 height 16
click at [911, 358] on span "Editing : .MobileMenu__checkbox_label:n... .MobileMenu__checkbox_label:nth-chil…" at bounding box center [838, 353] width 348 height 49
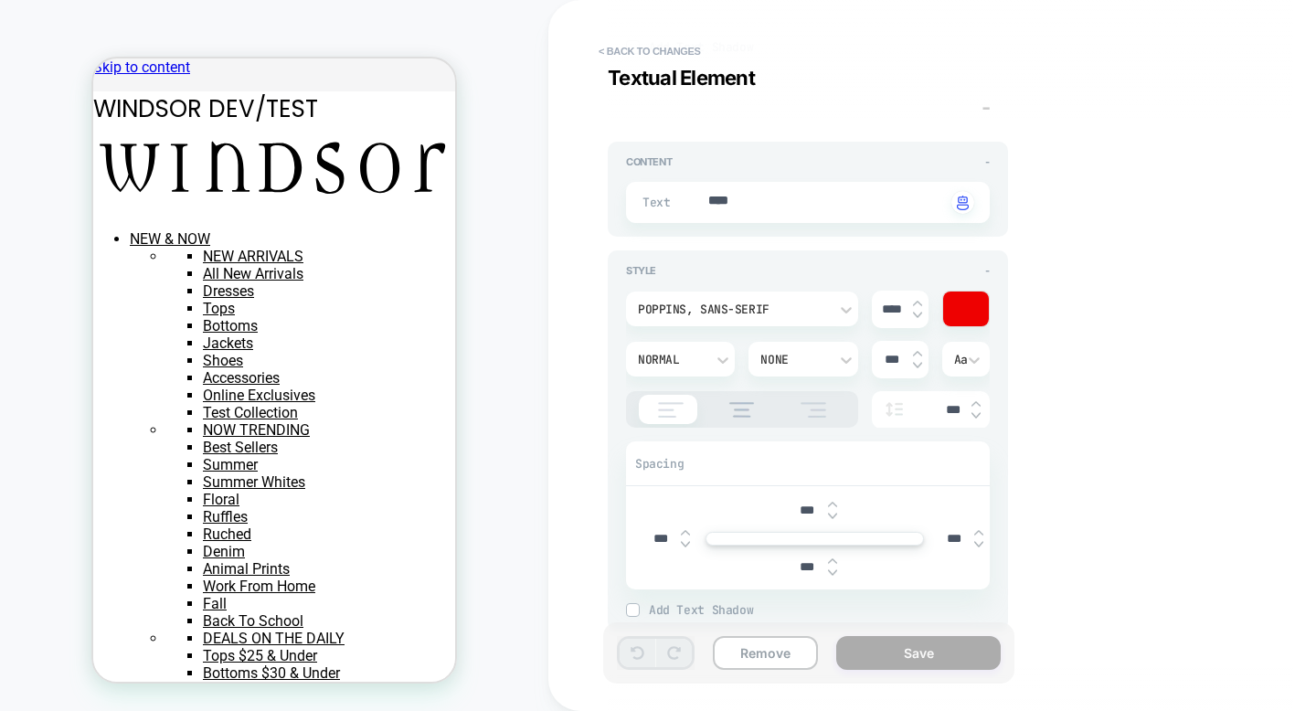
scroll to position [705, 0]
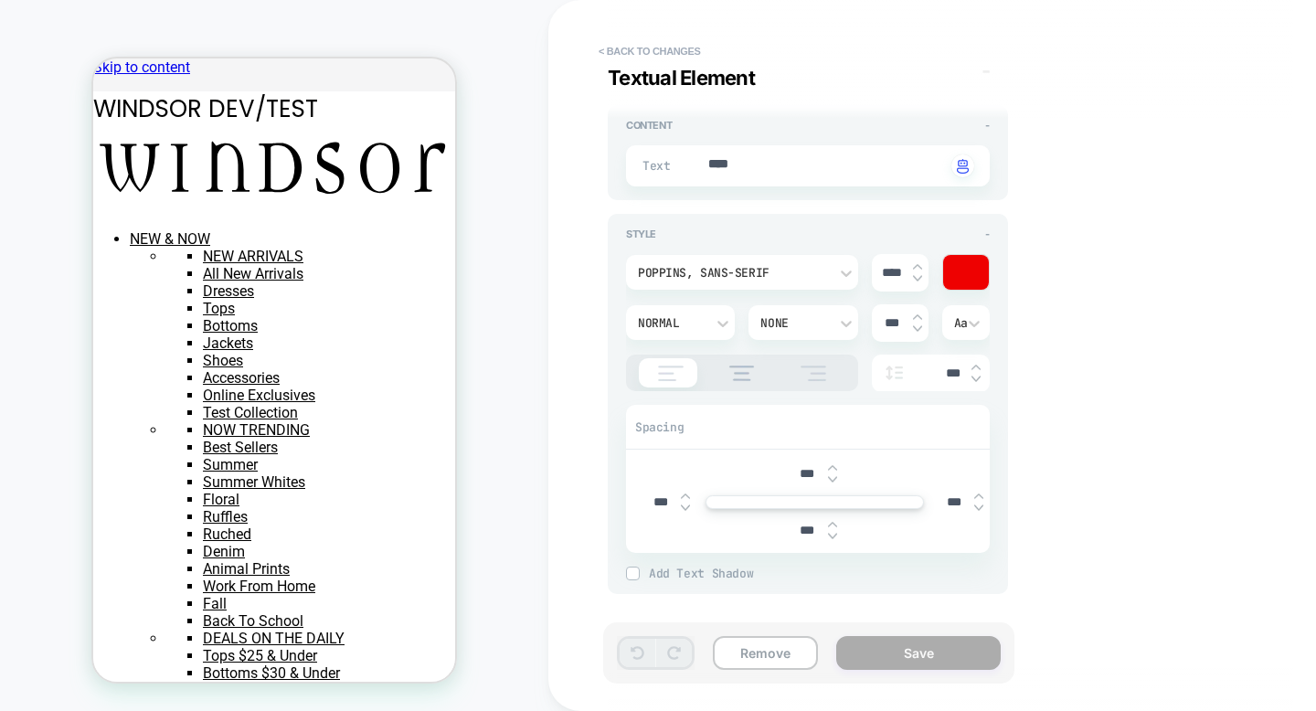
click at [633, 572] on img at bounding box center [632, 572] width 9 height 9
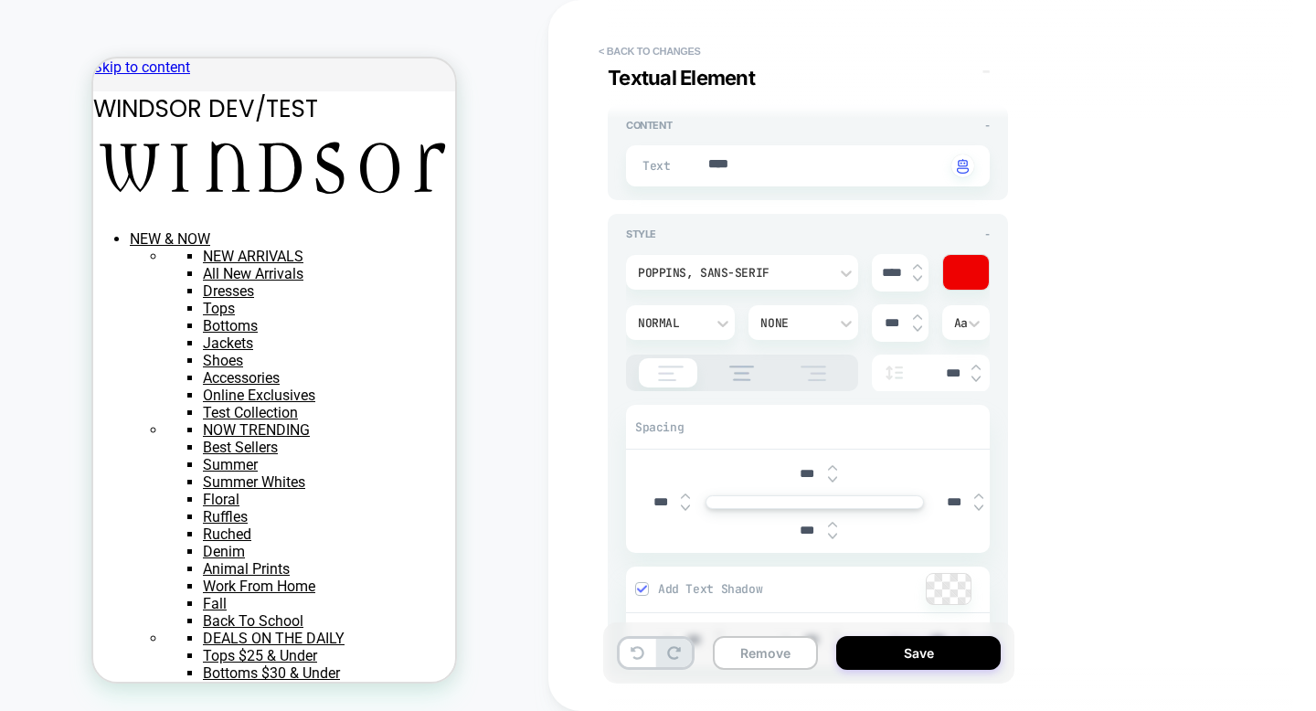
scroll to position [792, 0]
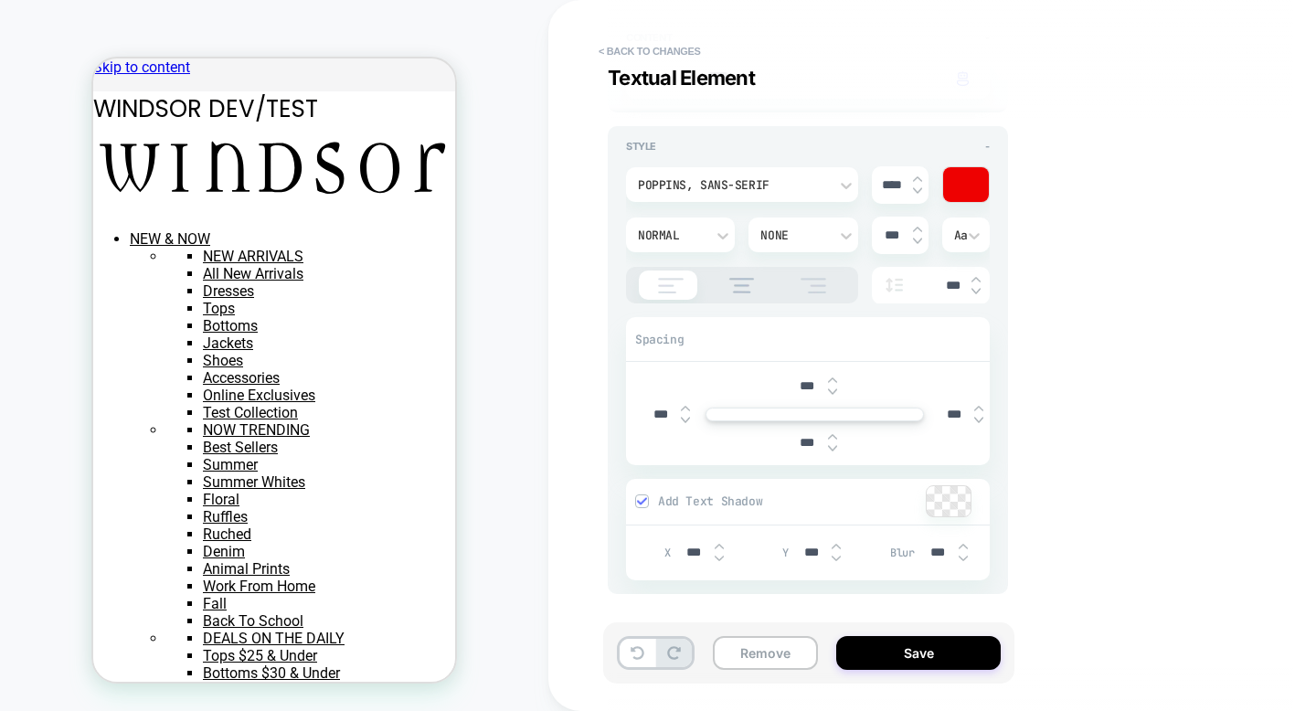
click at [641, 499] on img at bounding box center [641, 500] width 9 height 9
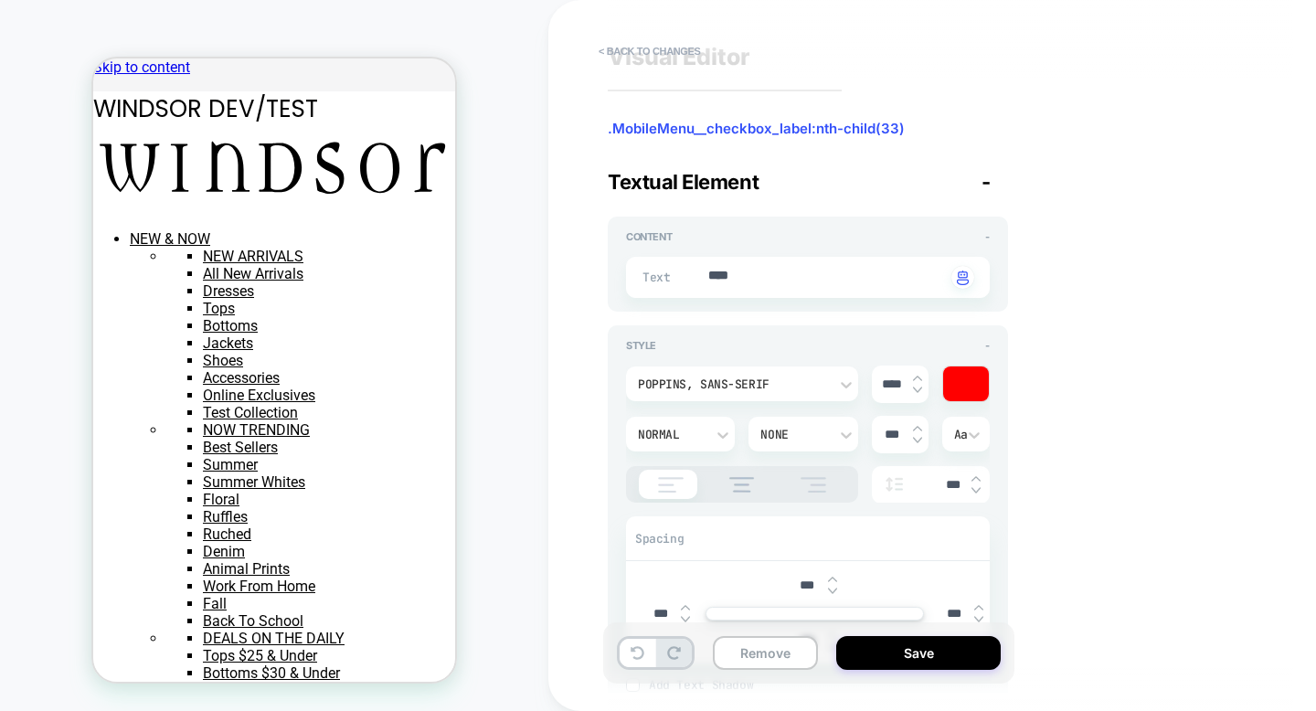
scroll to position [31, 0]
click at [988, 185] on span "-" at bounding box center [986, 181] width 9 height 24
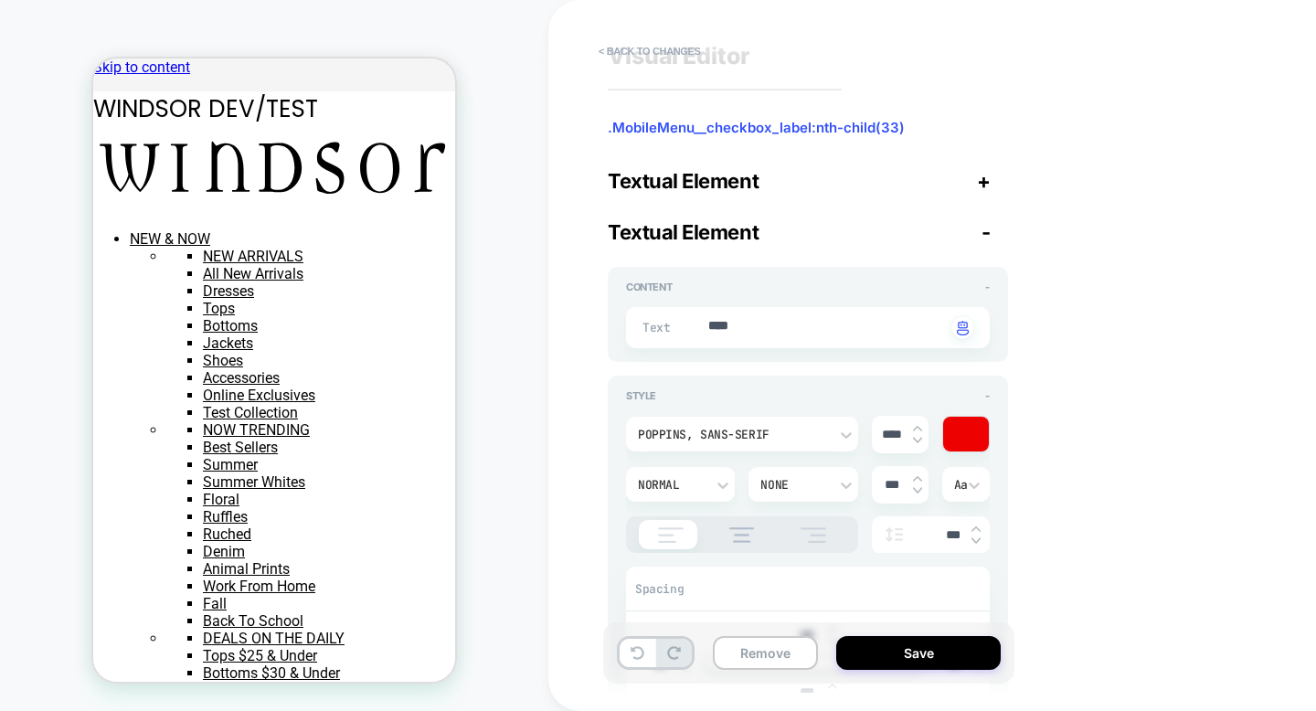
click at [980, 186] on span "+" at bounding box center [984, 181] width 14 height 24
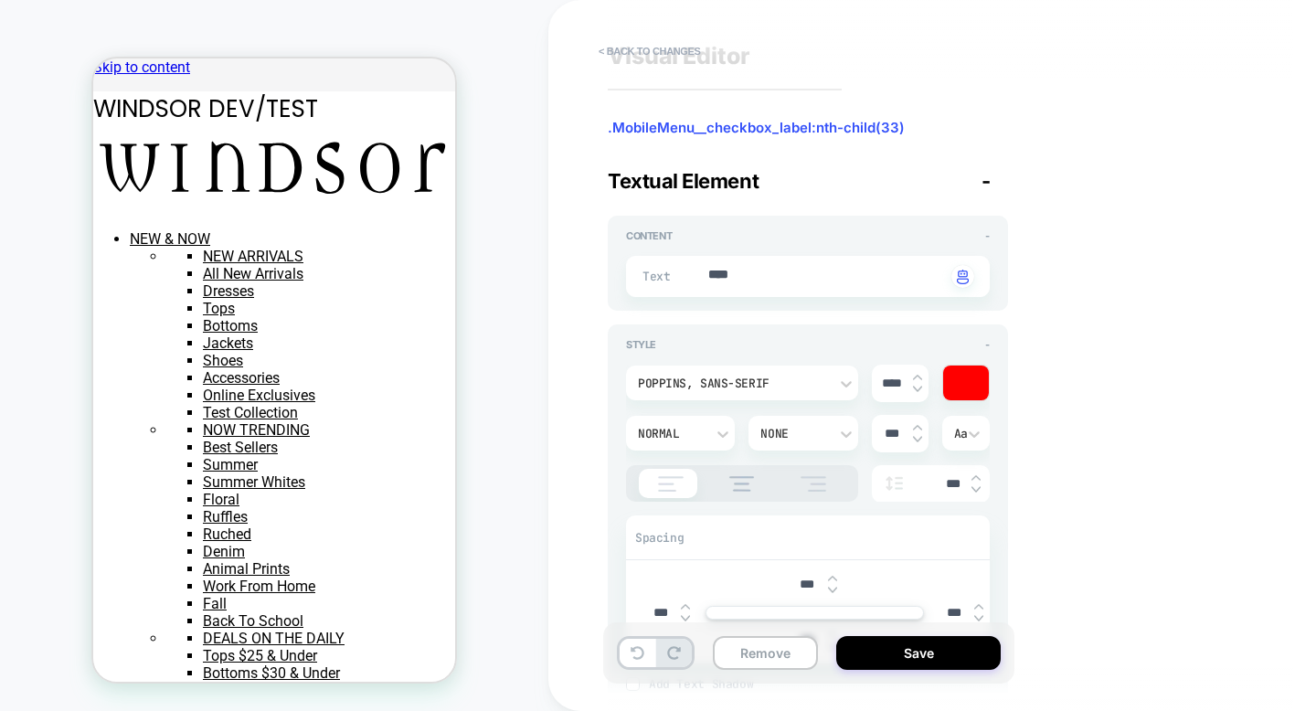
click at [980, 186] on div "Textual Element -" at bounding box center [808, 181] width 400 height 24
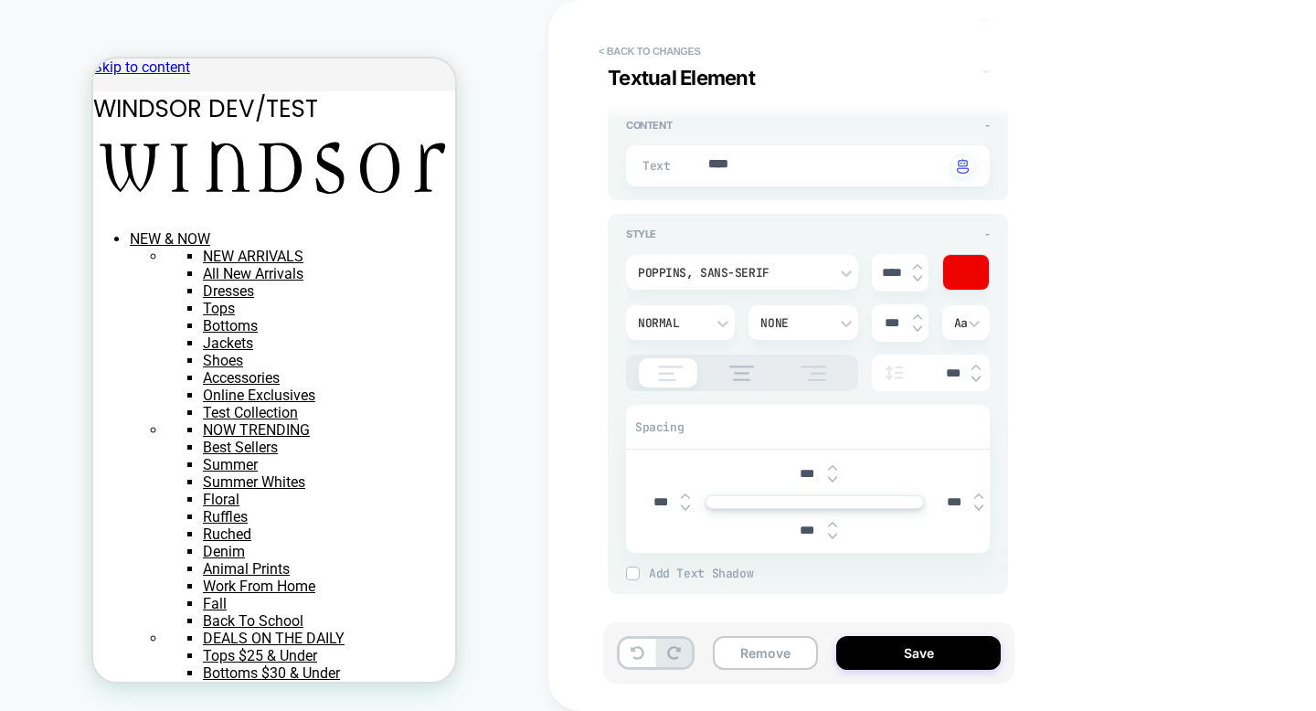
scroll to position [195, 0]
click at [788, 653] on button "Remove" at bounding box center [765, 653] width 105 height 34
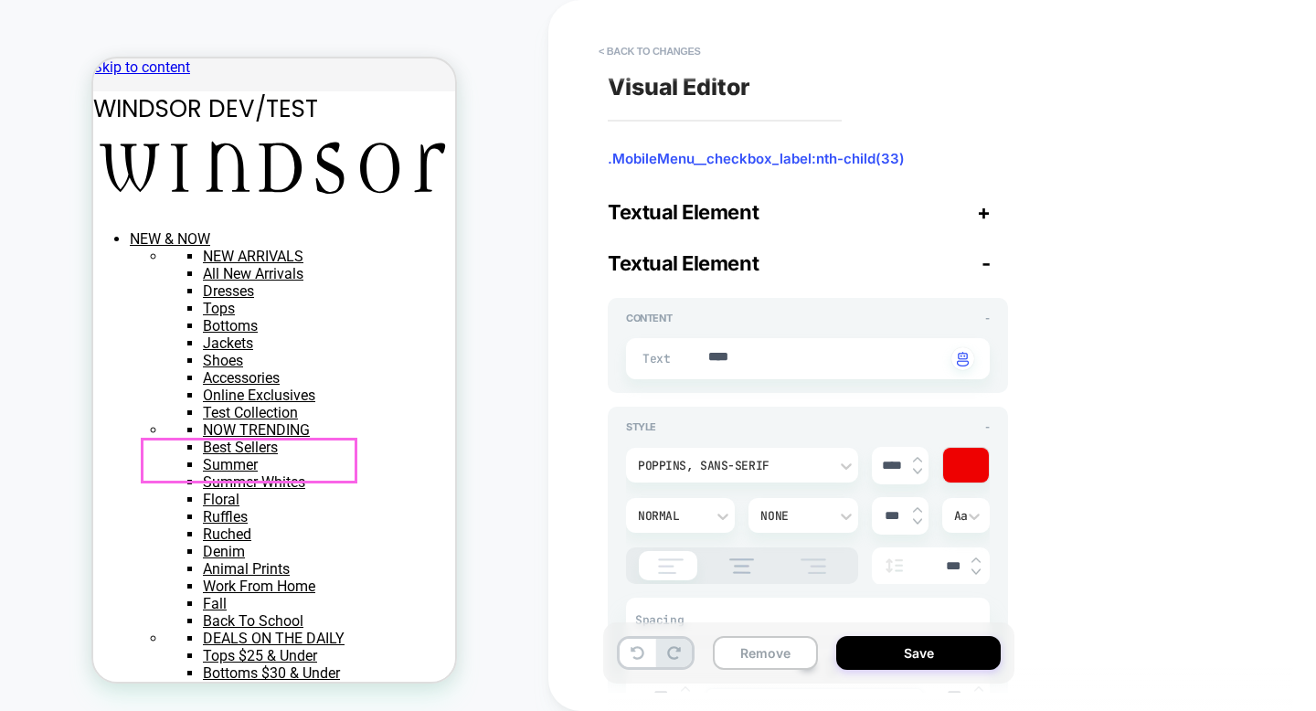
scroll to position [422, 0]
click at [982, 258] on span "-" at bounding box center [986, 263] width 9 height 24
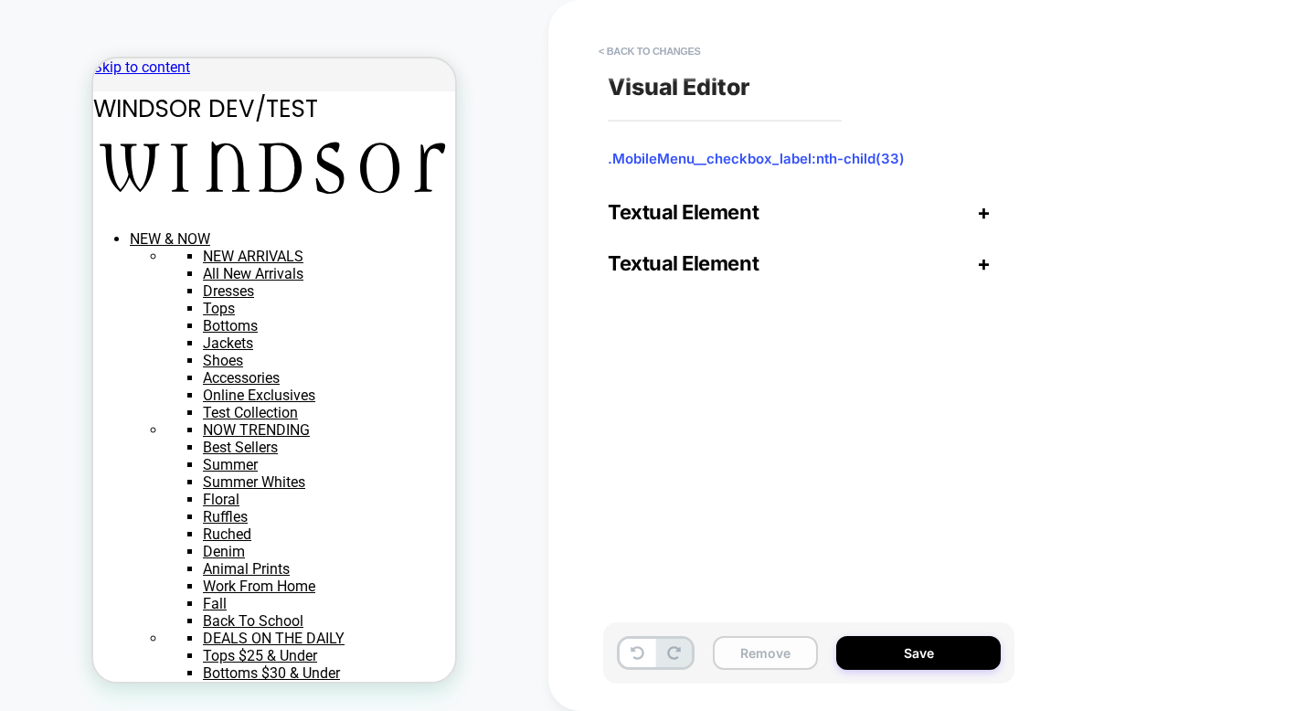
click at [751, 659] on button "Remove" at bounding box center [765, 653] width 105 height 34
click at [710, 224] on span "Textual Element" at bounding box center [683, 212] width 151 height 24
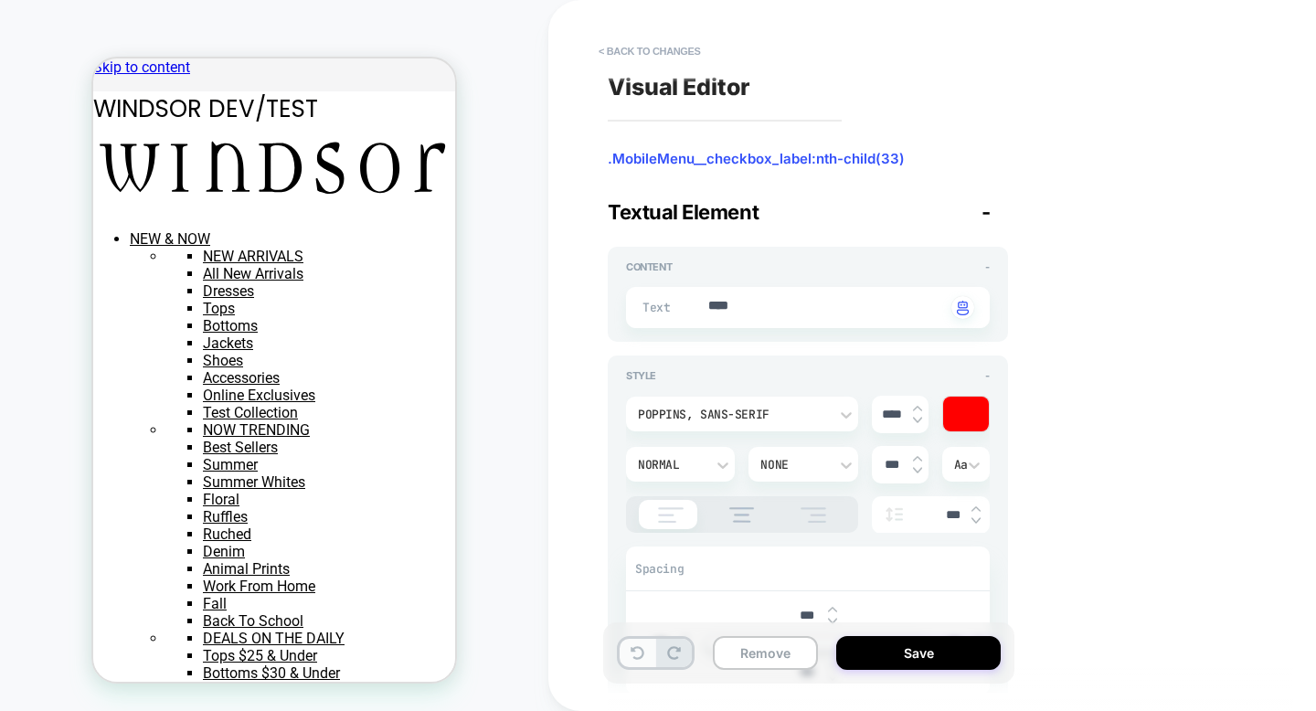
click at [645, 642] on button at bounding box center [638, 653] width 36 height 28
type textarea "*"
click at [643, 671] on div "Remove Save" at bounding box center [808, 652] width 411 height 61
click at [652, 48] on button "< Back to changes" at bounding box center [649, 51] width 121 height 29
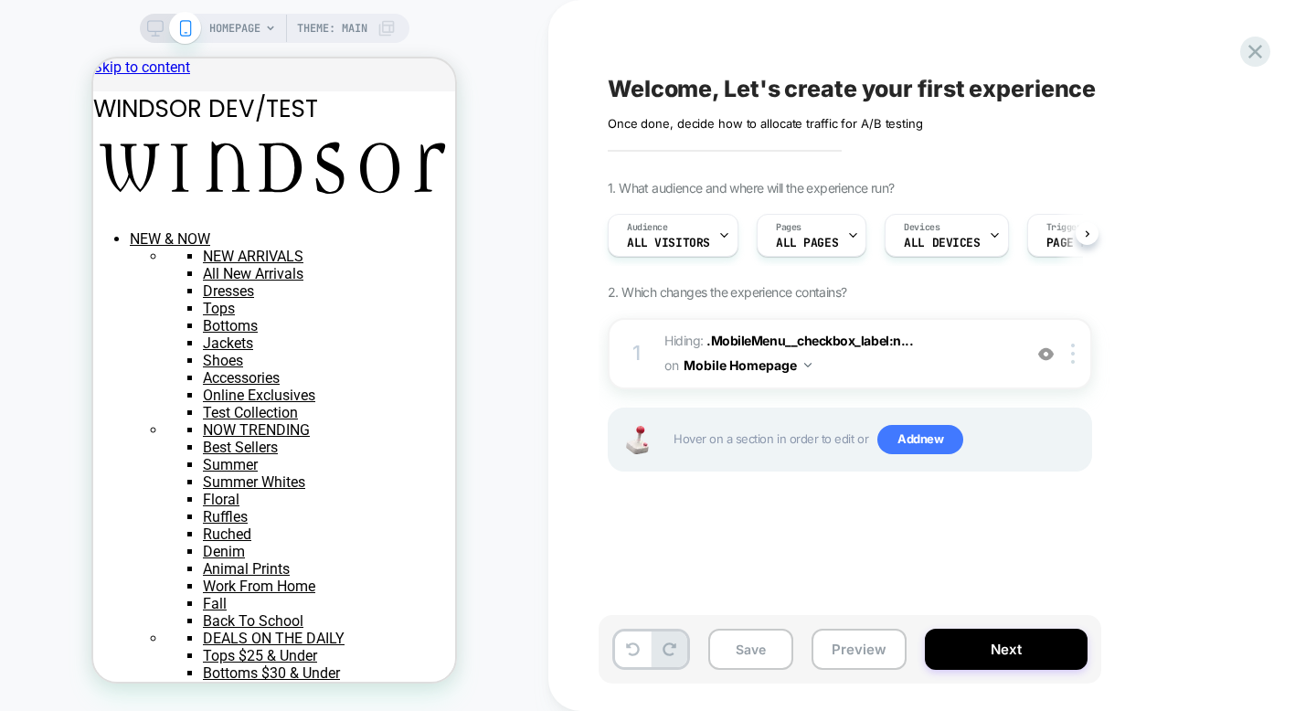
scroll to position [0, 1]
click at [156, 40] on div "HOMEPAGE Theme: MAIN" at bounding box center [275, 28] width 270 height 29
click at [153, 29] on icon at bounding box center [155, 28] width 16 height 16
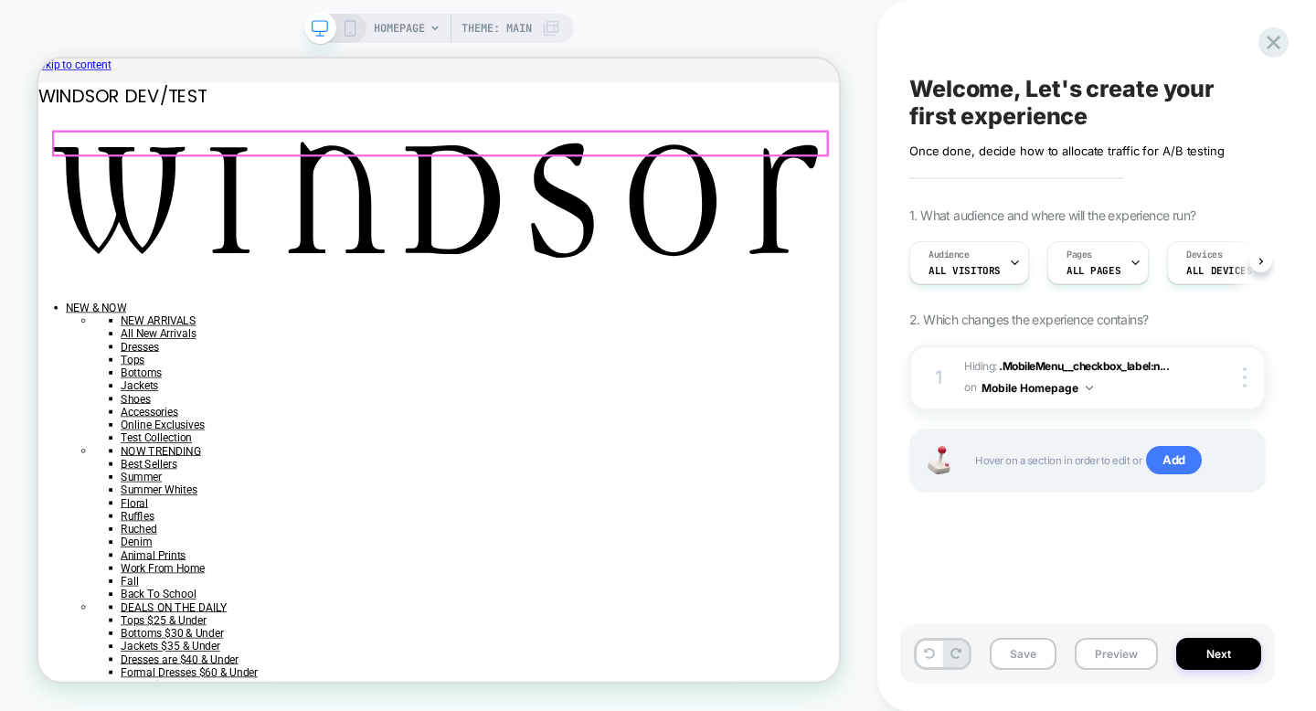
scroll to position [0, 1]
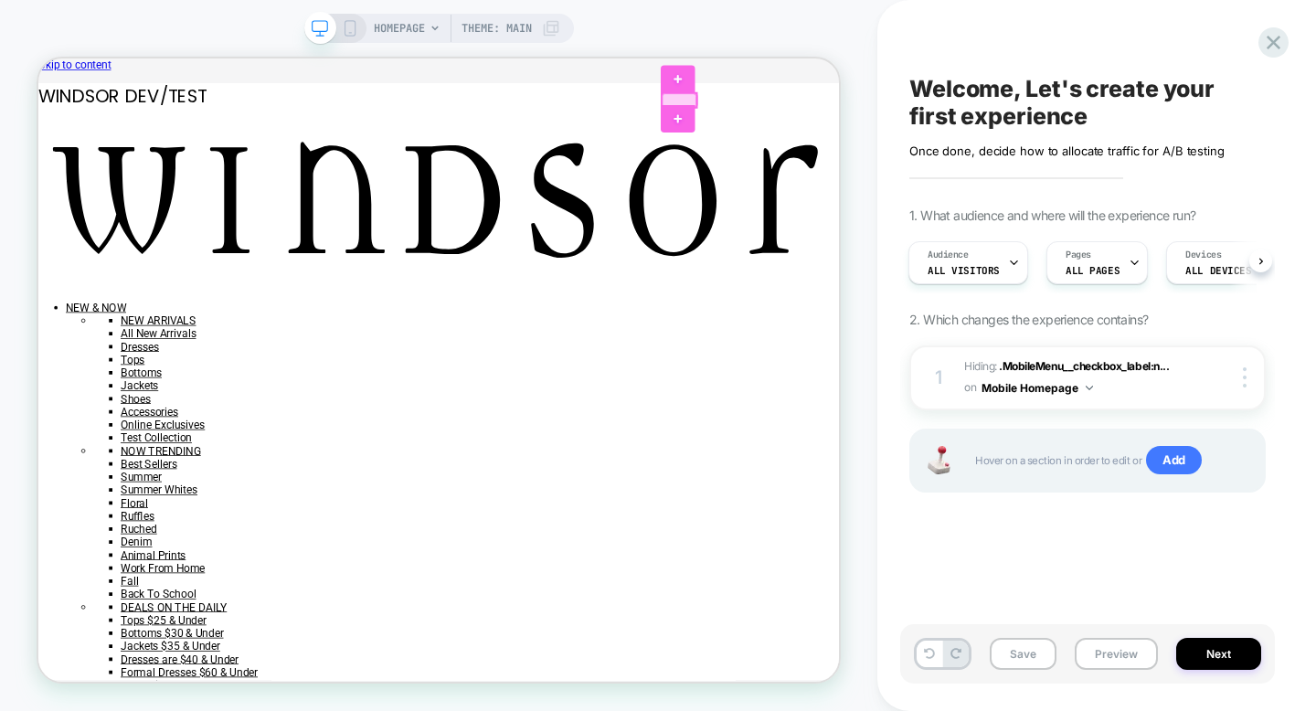
click at [883, 112] on div at bounding box center [893, 114] width 47 height 19
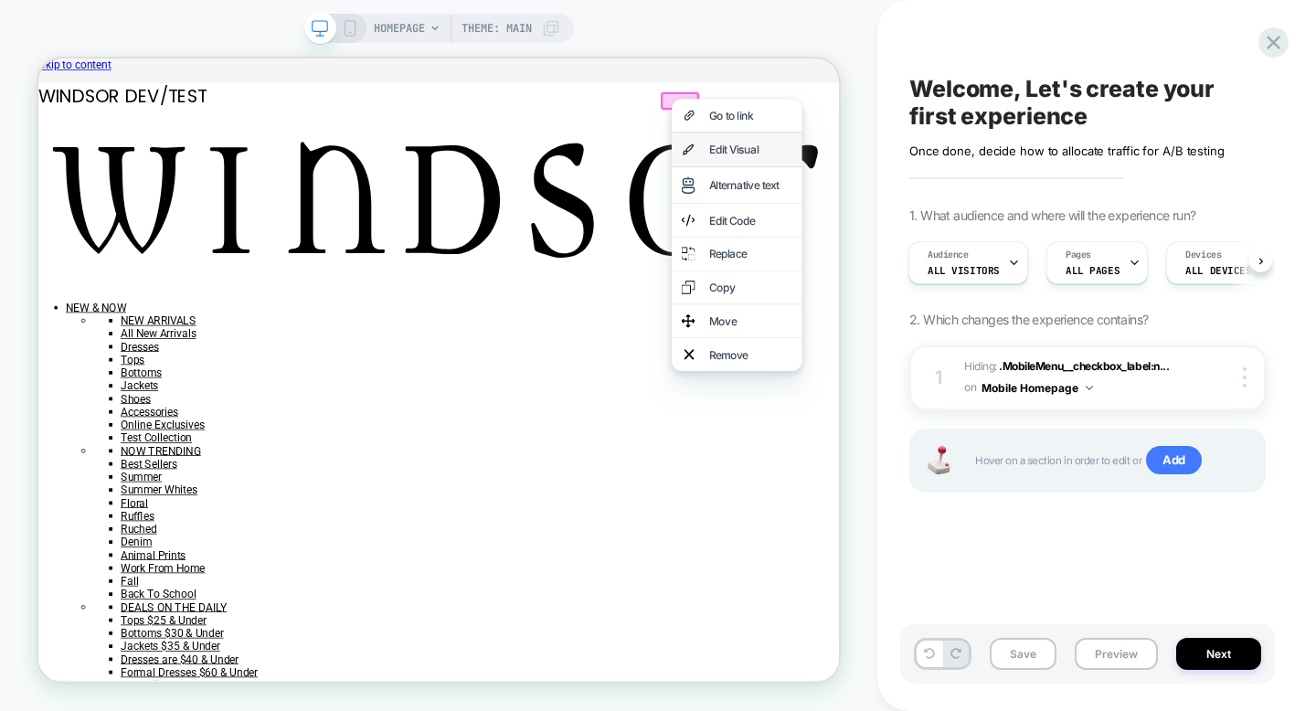
click at [948, 180] on div "Edit Visual" at bounding box center [988, 180] width 112 height 18
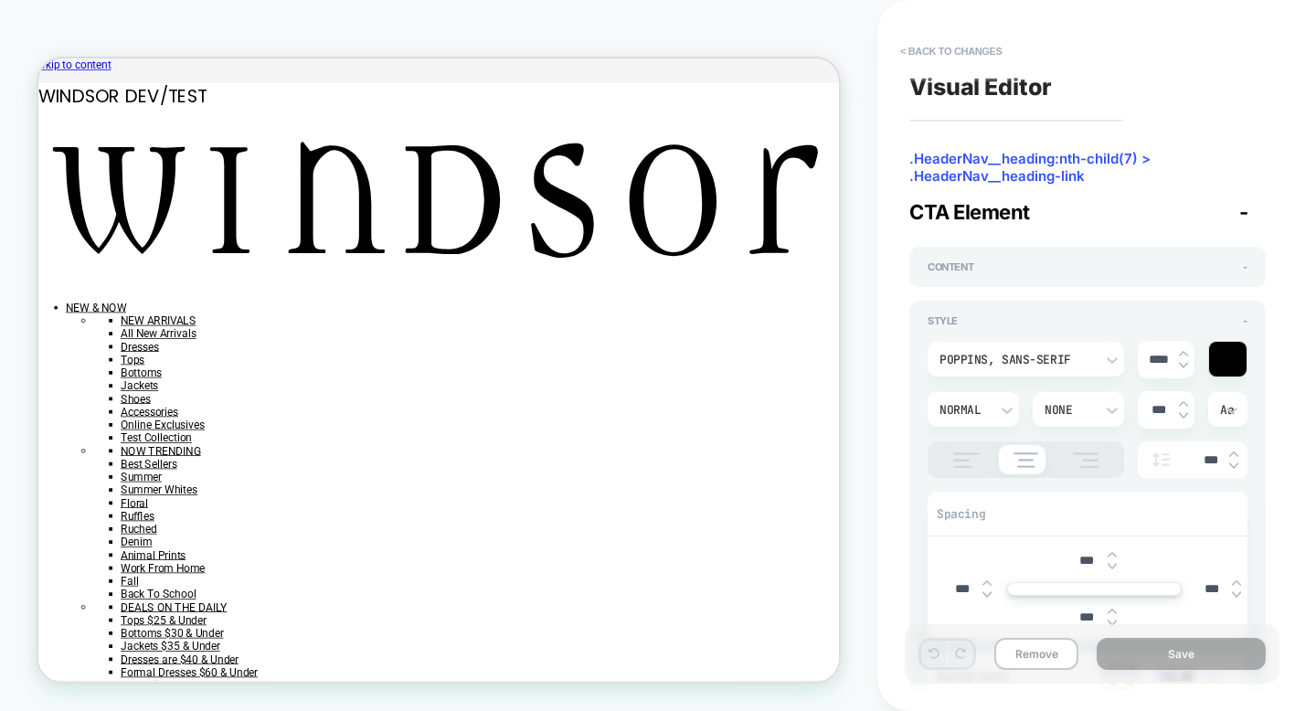
click at [1234, 360] on div at bounding box center [1227, 359] width 37 height 35
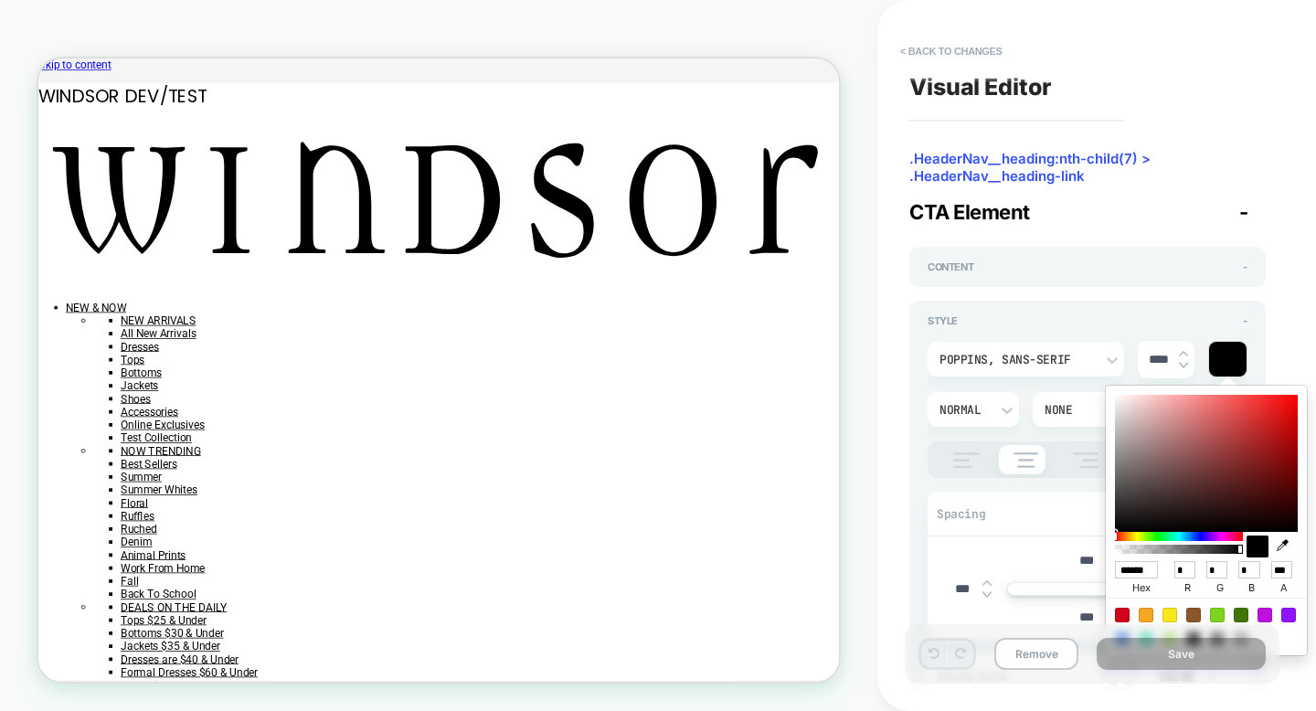
type input "******"
type input "***"
type input "**"
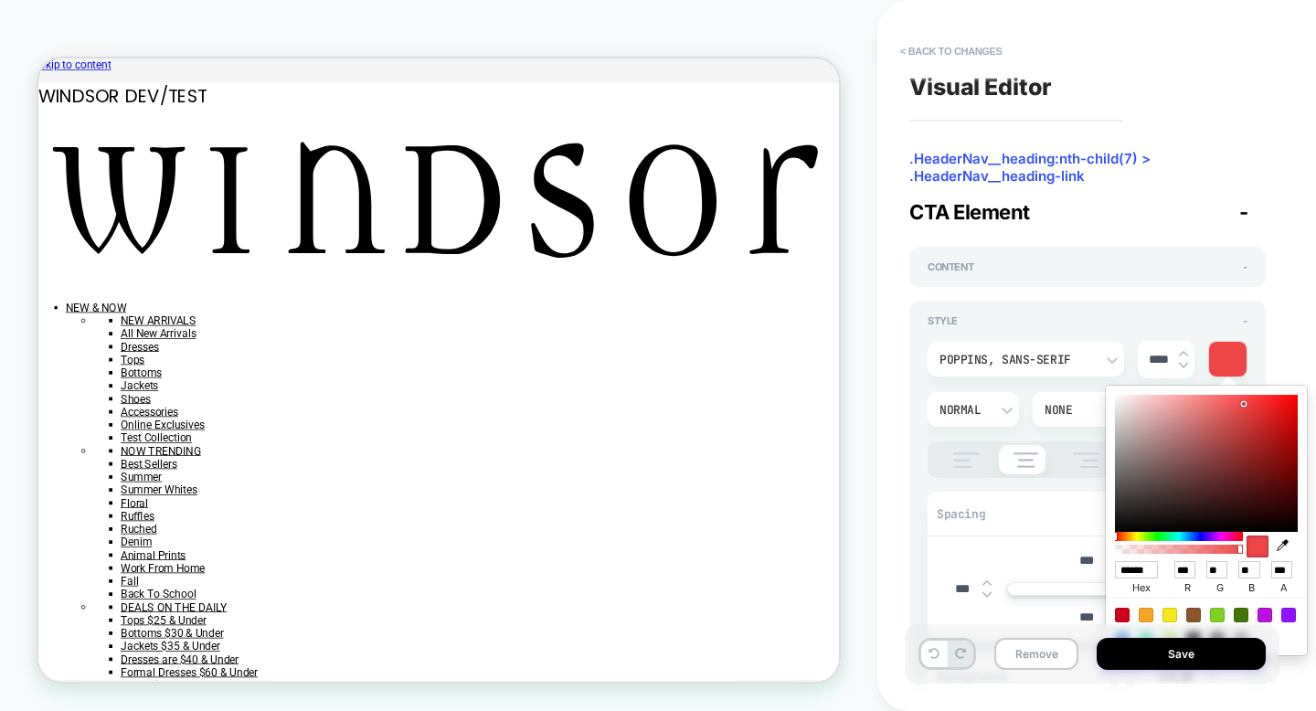
type input "******"
type input "***"
type input "**"
type input "******"
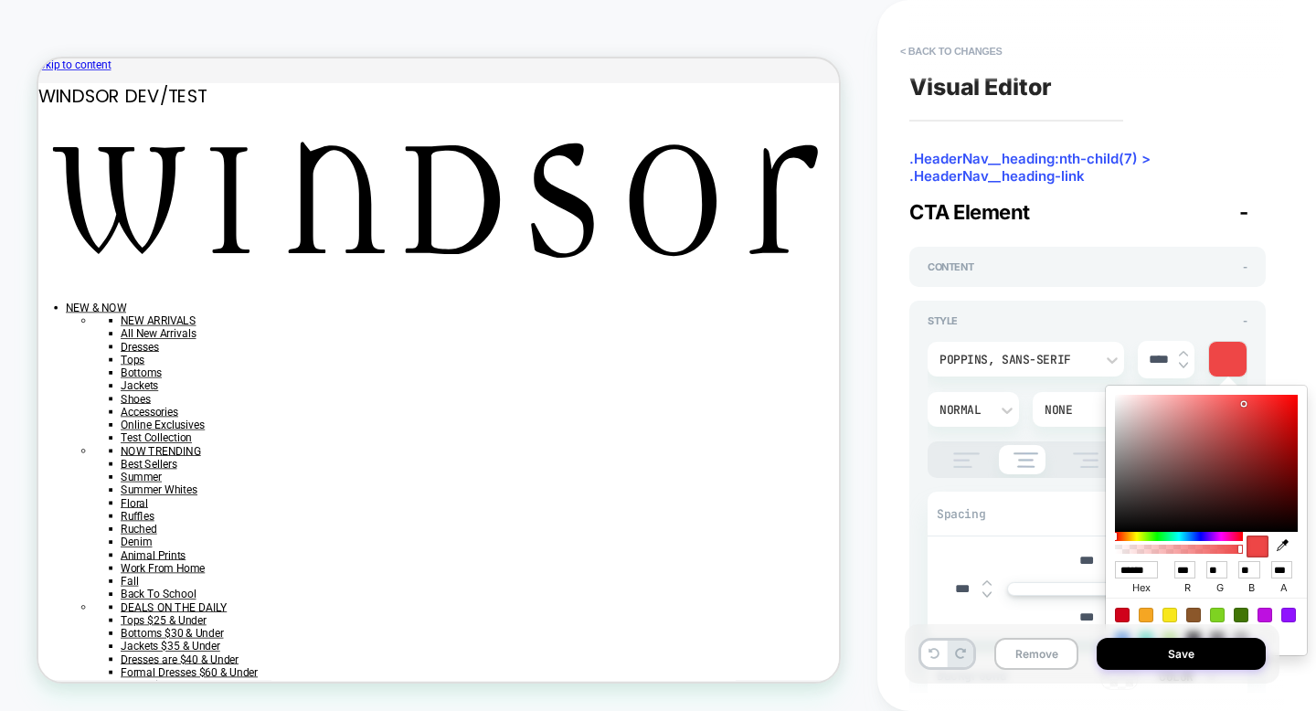
type input "**"
type input "******"
type input "**"
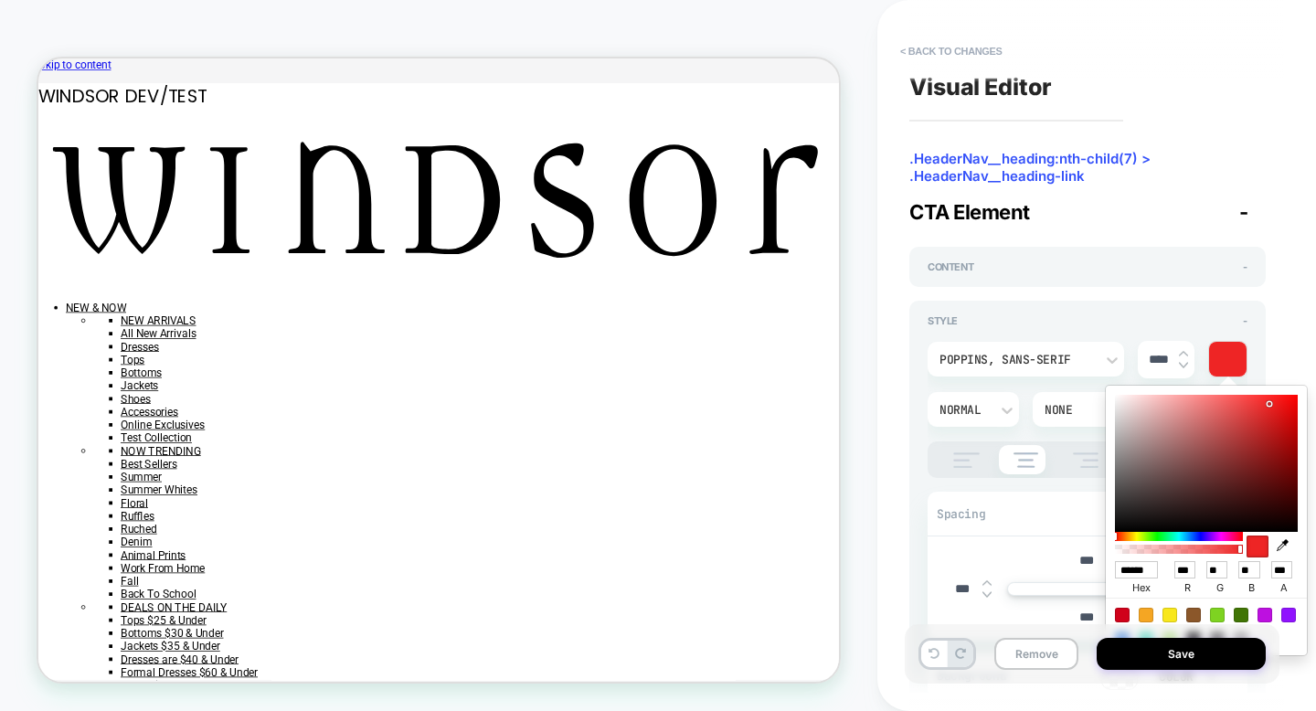
type input "******"
type input "***"
type input "**"
type input "******"
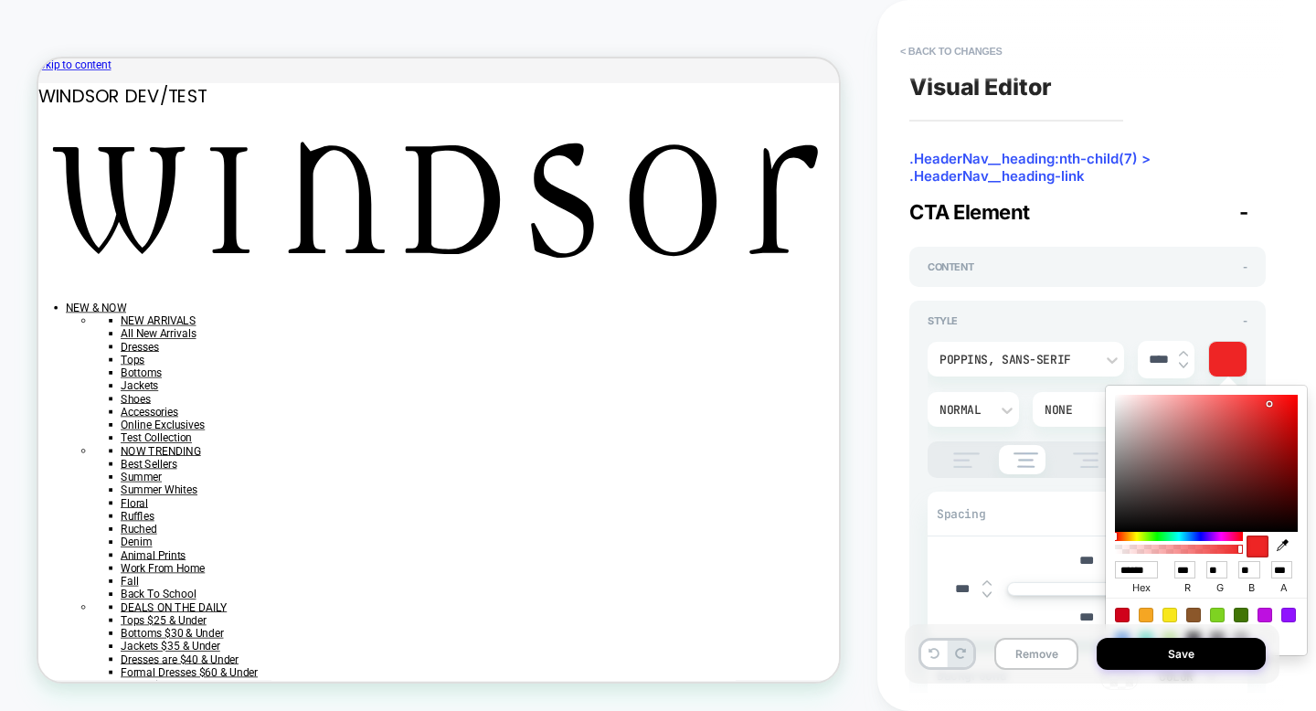
type input "***"
type input "**"
type input "******"
type input "***"
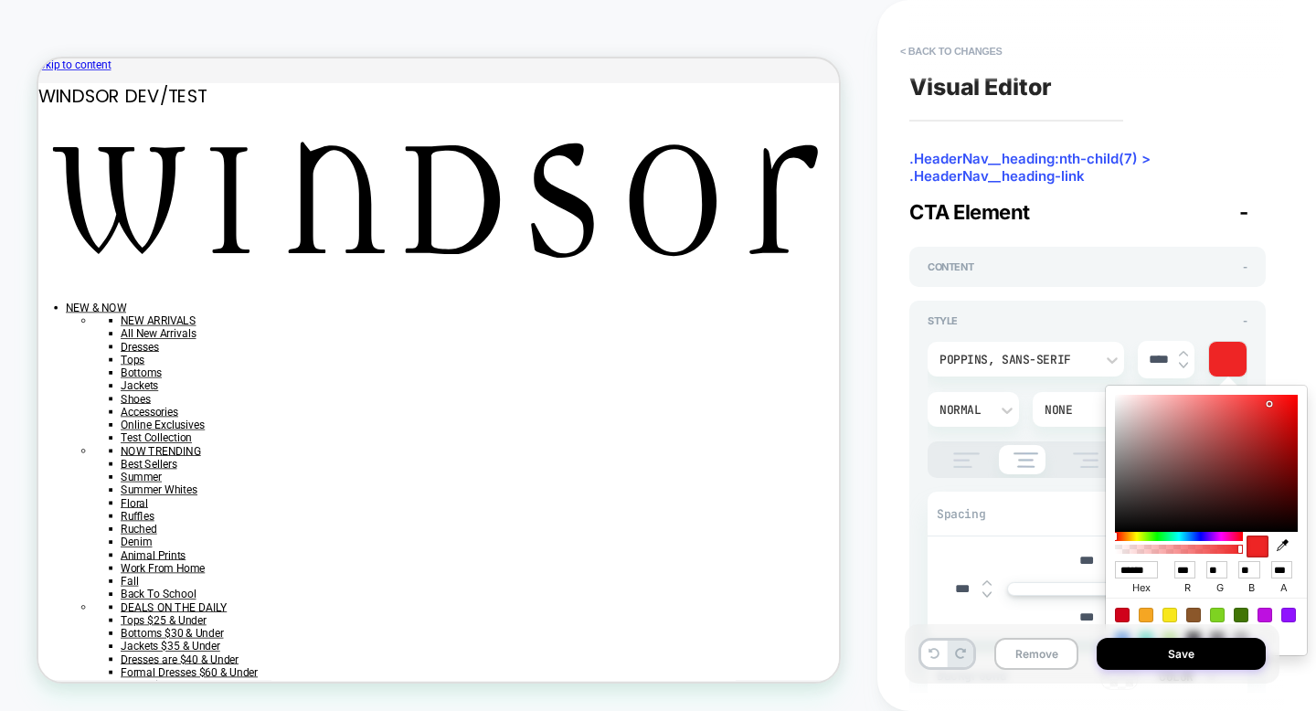
type input "**"
drag, startPoint x: 1243, startPoint y: 405, endPoint x: 1271, endPoint y: 413, distance: 29.5
click at [1271, 413] on div at bounding box center [1206, 463] width 183 height 137
click at [1263, 279] on div "Content -" at bounding box center [1087, 267] width 356 height 40
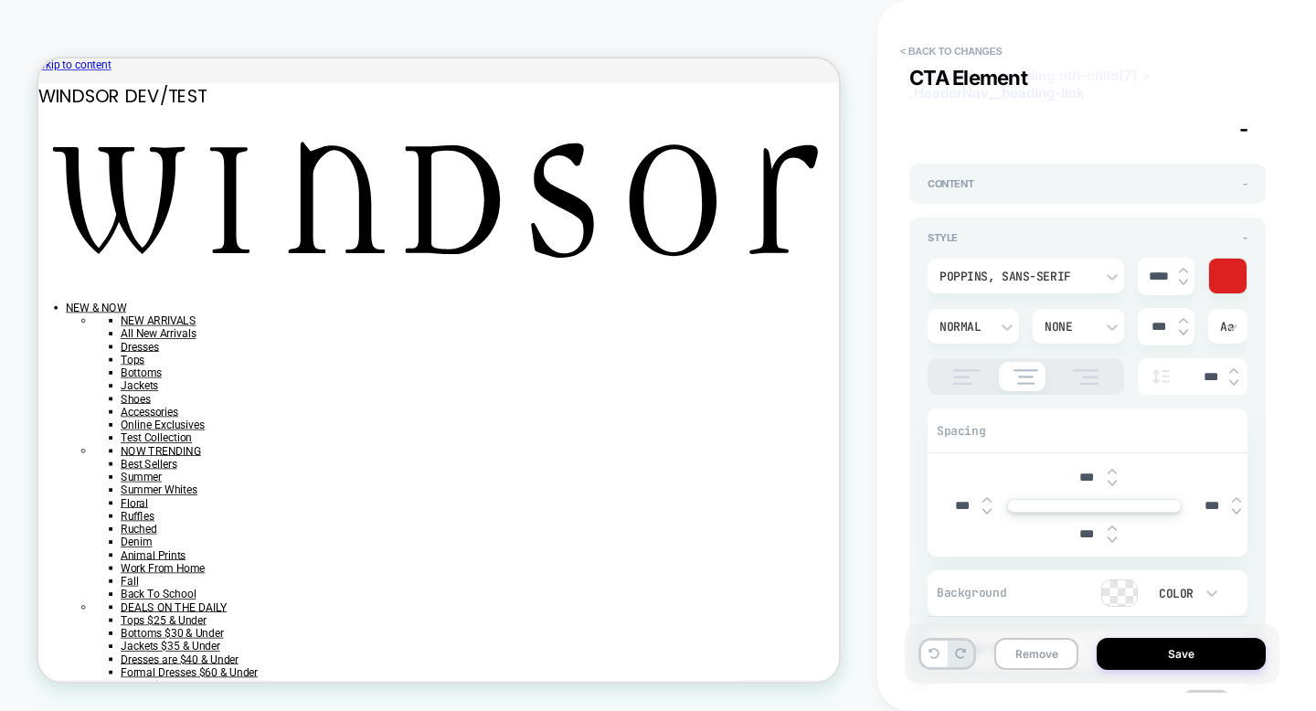
scroll to position [79, 0]
click at [1046, 328] on div "None" at bounding box center [1069, 332] width 49 height 16
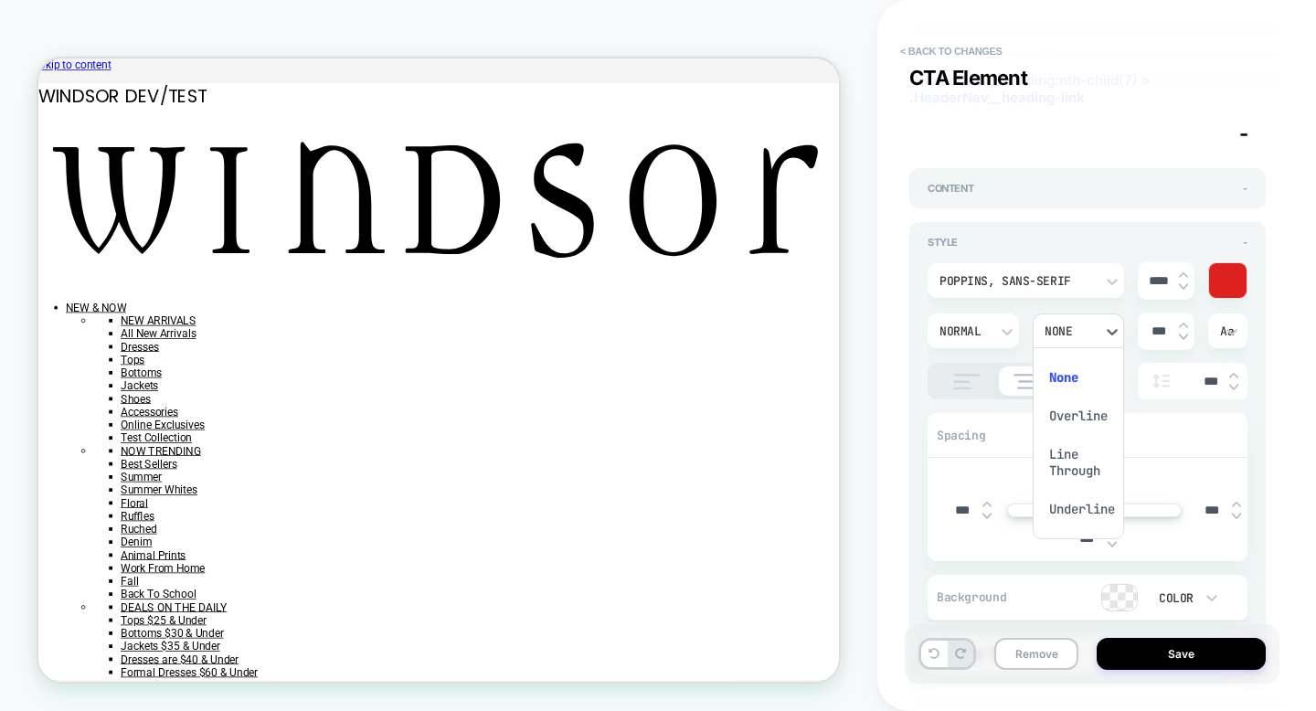
click at [1067, 419] on div "Overline" at bounding box center [1078, 416] width 77 height 38
click at [1076, 324] on div "Overline" at bounding box center [1069, 332] width 49 height 16
click at [1089, 509] on div "Underline" at bounding box center [1078, 509] width 77 height 38
click at [1079, 315] on div "Underline" at bounding box center [1078, 330] width 91 height 35
click at [1087, 380] on div "None" at bounding box center [1078, 377] width 77 height 38
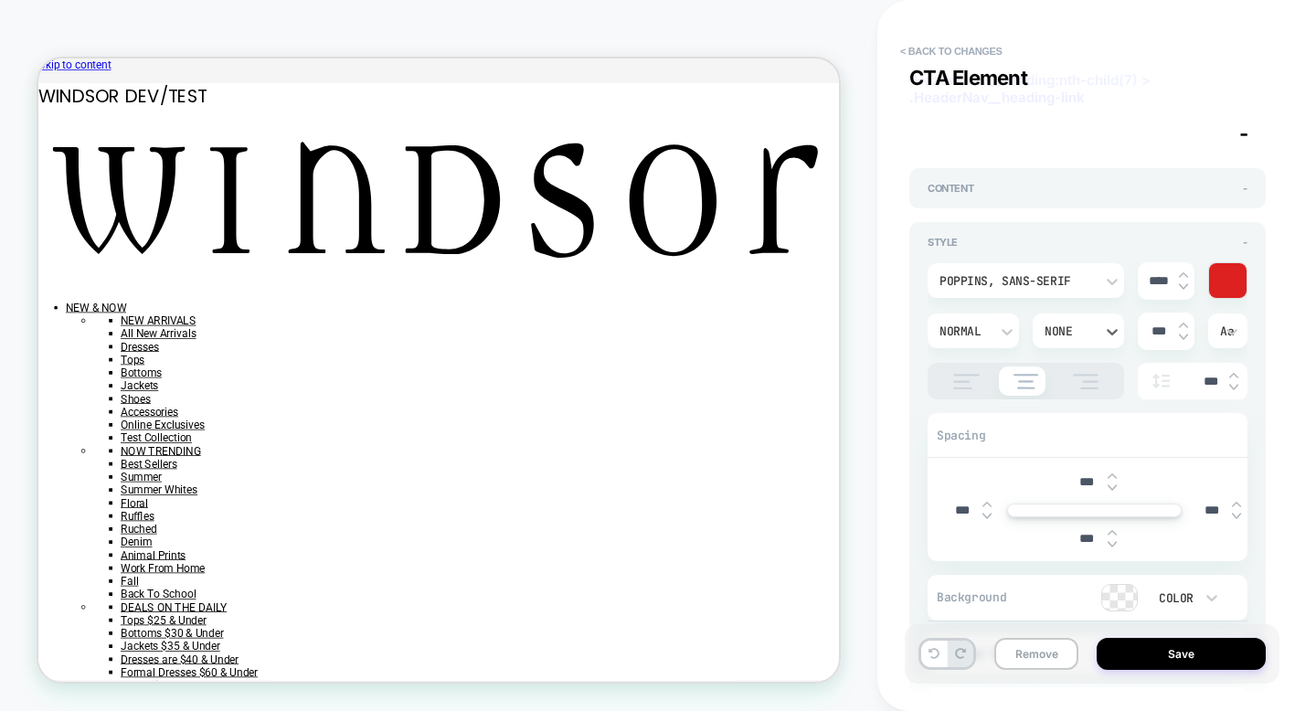
click at [978, 339] on div "Normal" at bounding box center [964, 331] width 68 height 19
click at [967, 277] on div "Bold" at bounding box center [973, 273] width 77 height 38
click at [984, 324] on div "Bold" at bounding box center [964, 332] width 49 height 16
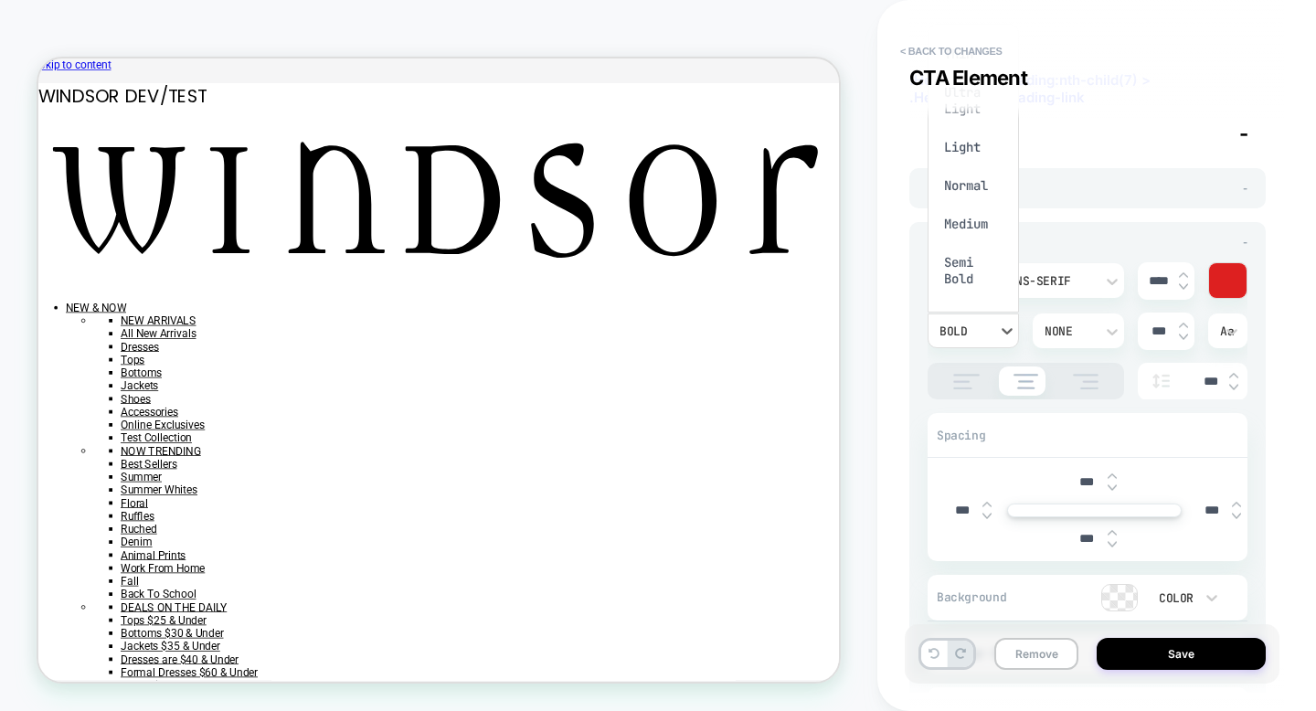
click at [970, 234] on div "Medium" at bounding box center [973, 224] width 77 height 38
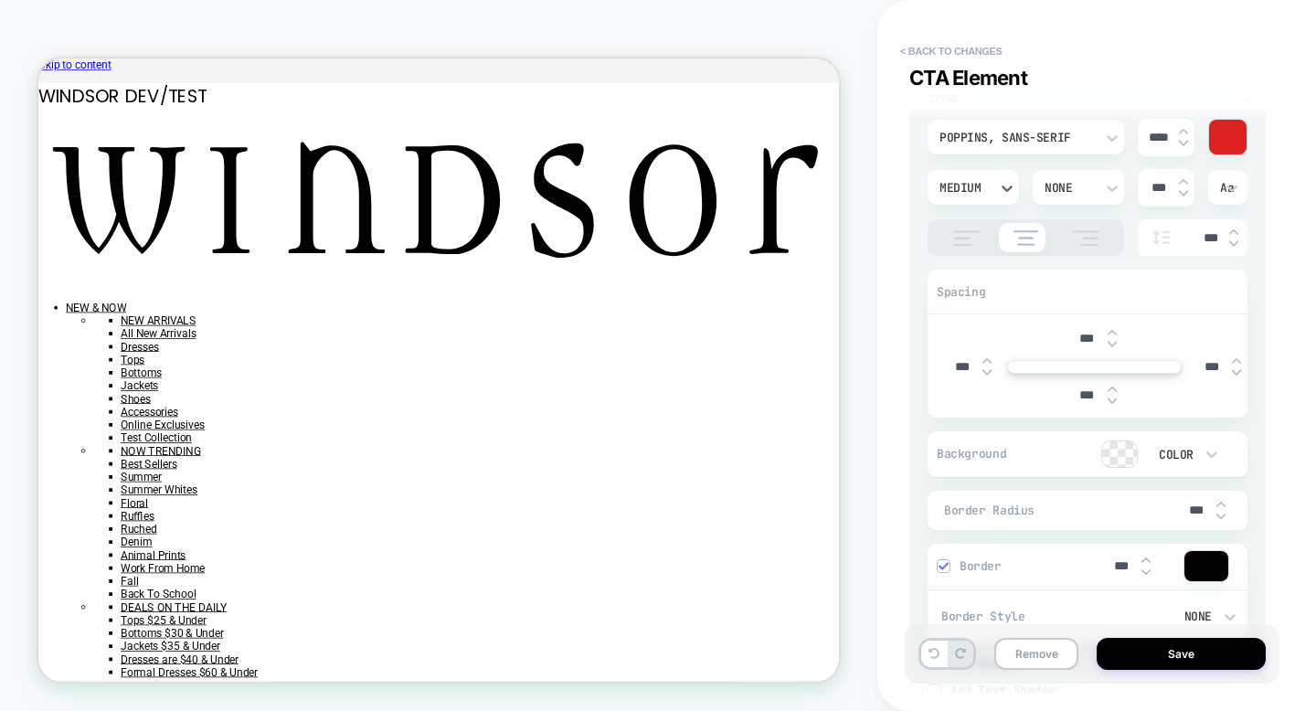
scroll to position [340, 0]
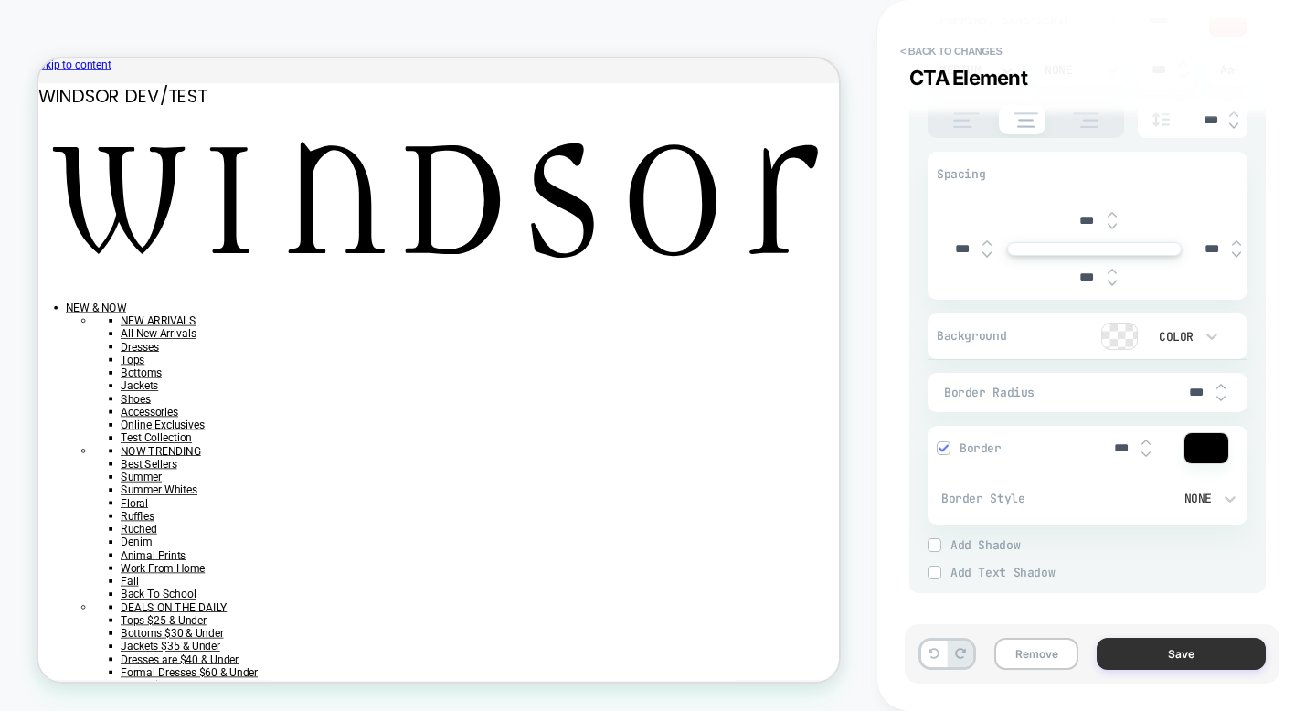
click at [1141, 654] on button "Save" at bounding box center [1181, 654] width 169 height 32
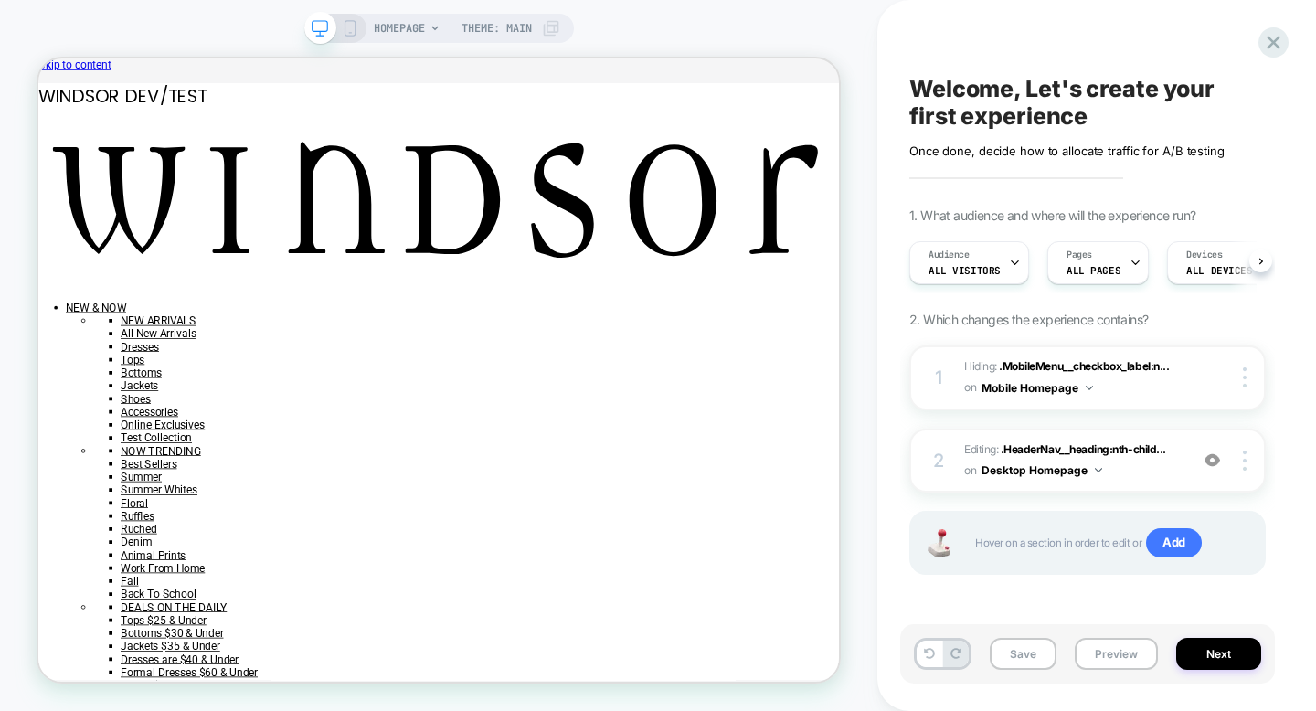
scroll to position [0, 1]
click at [1008, 257] on icon at bounding box center [1014, 263] width 12 height 12
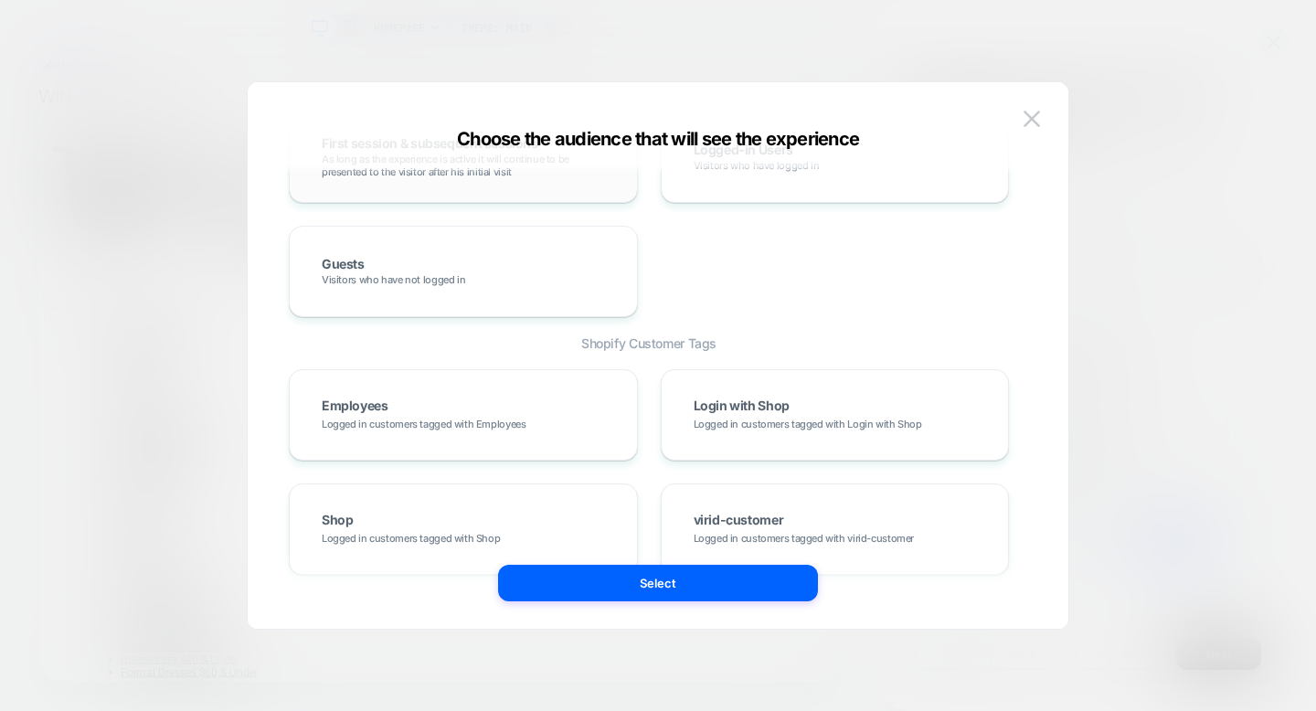
scroll to position [814, 0]
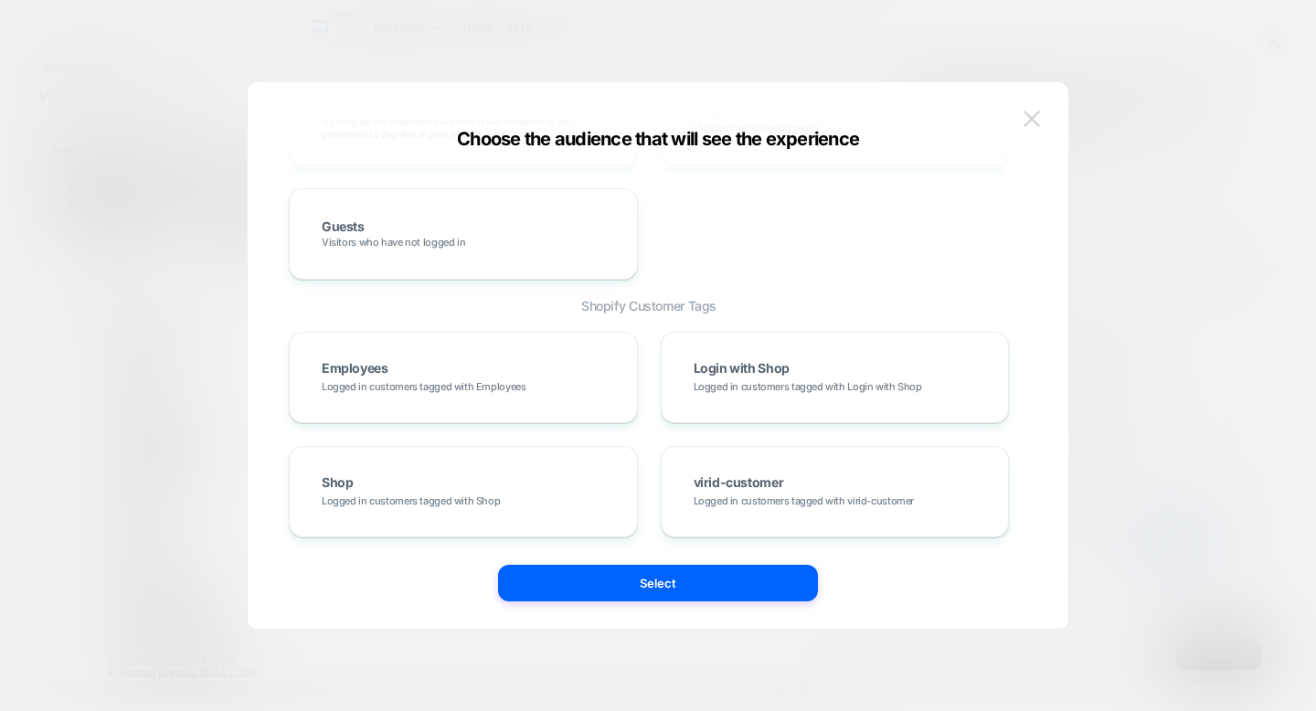
click at [1036, 116] on img at bounding box center [1032, 119] width 16 height 16
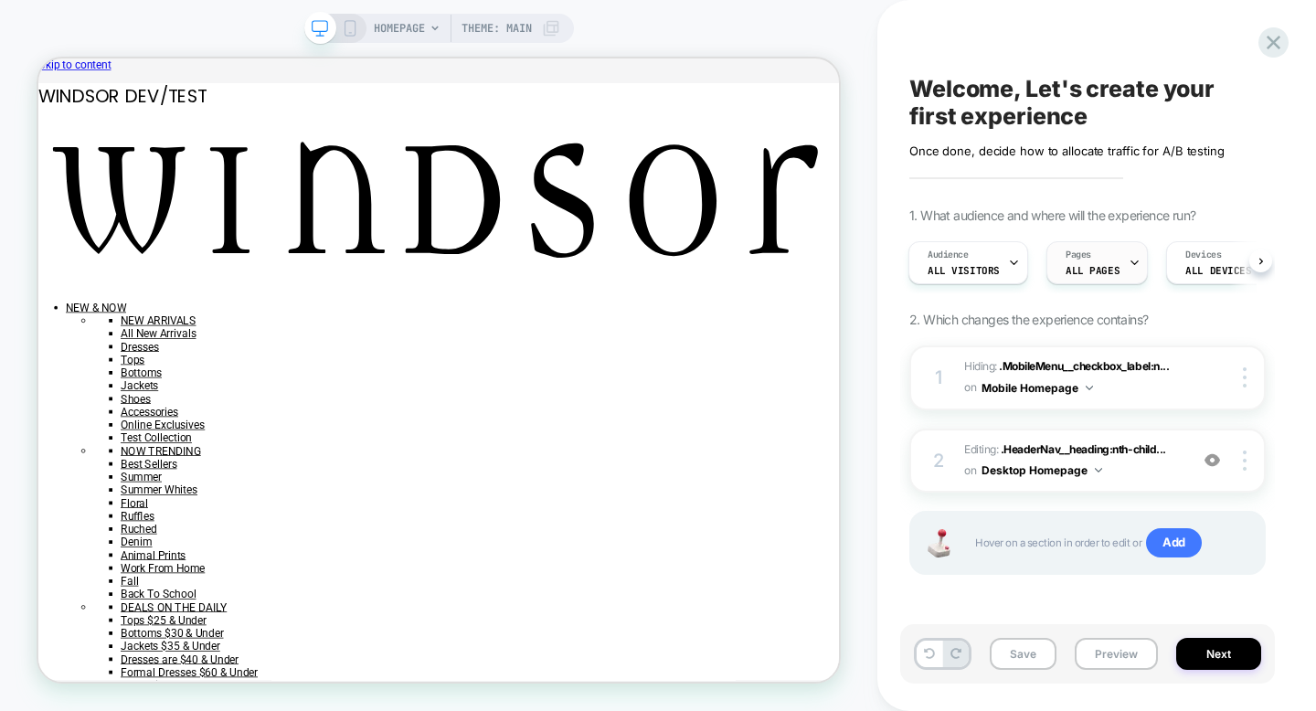
click at [1091, 250] on div "Pages ALL PAGES" at bounding box center [1092, 262] width 90 height 41
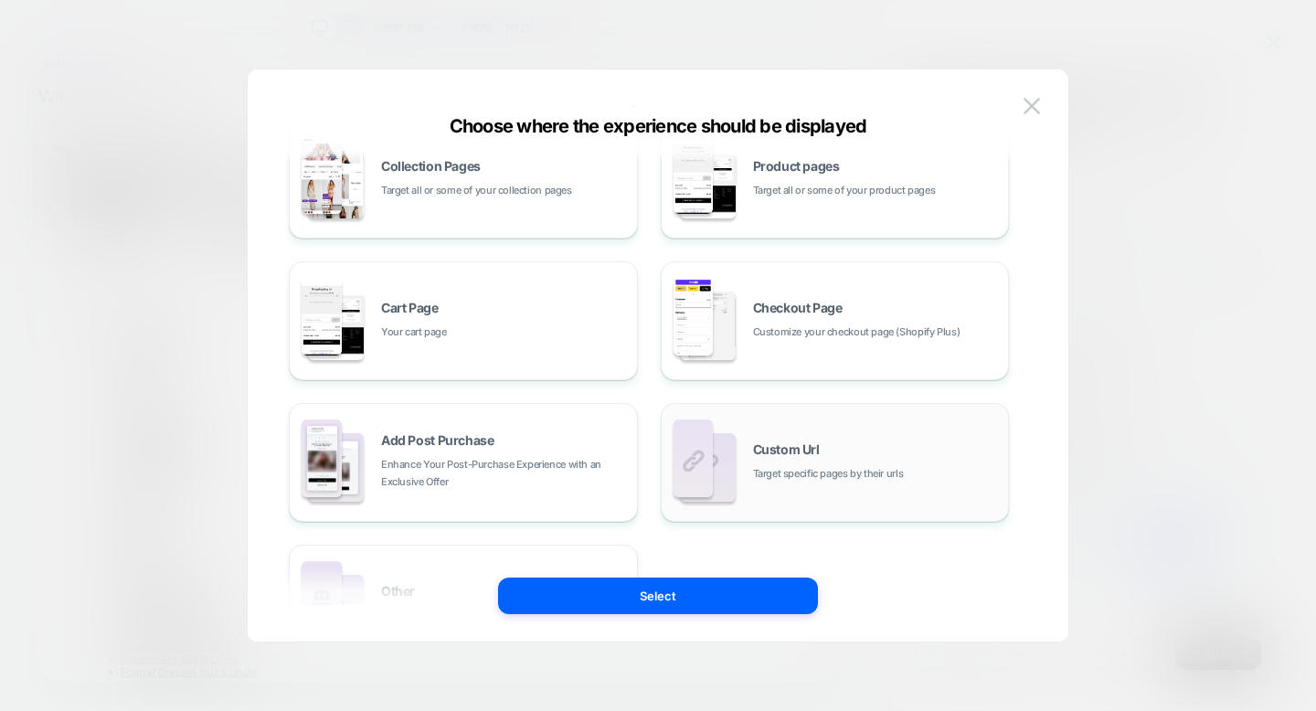
scroll to position [296, 0]
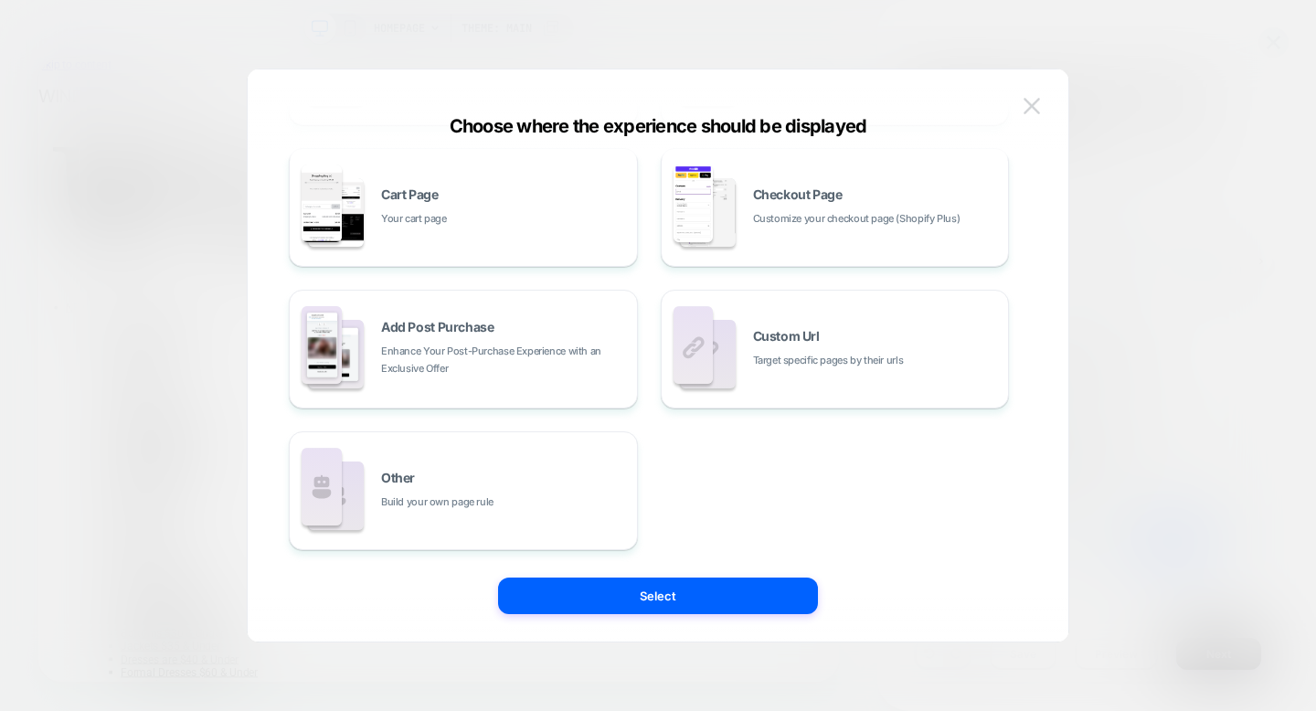
click at [1025, 106] on img at bounding box center [1032, 106] width 16 height 16
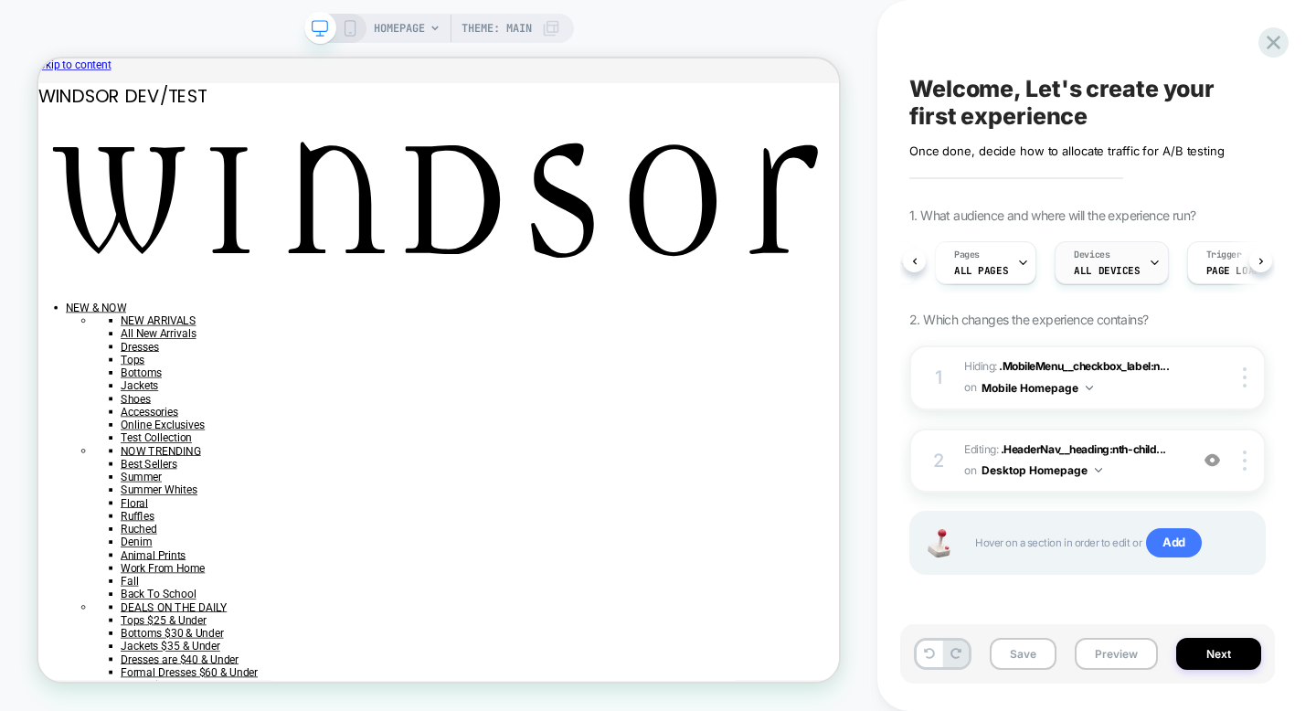
scroll to position [0, 113]
click at [993, 256] on div "Pages ALL PAGES" at bounding box center [980, 262] width 90 height 41
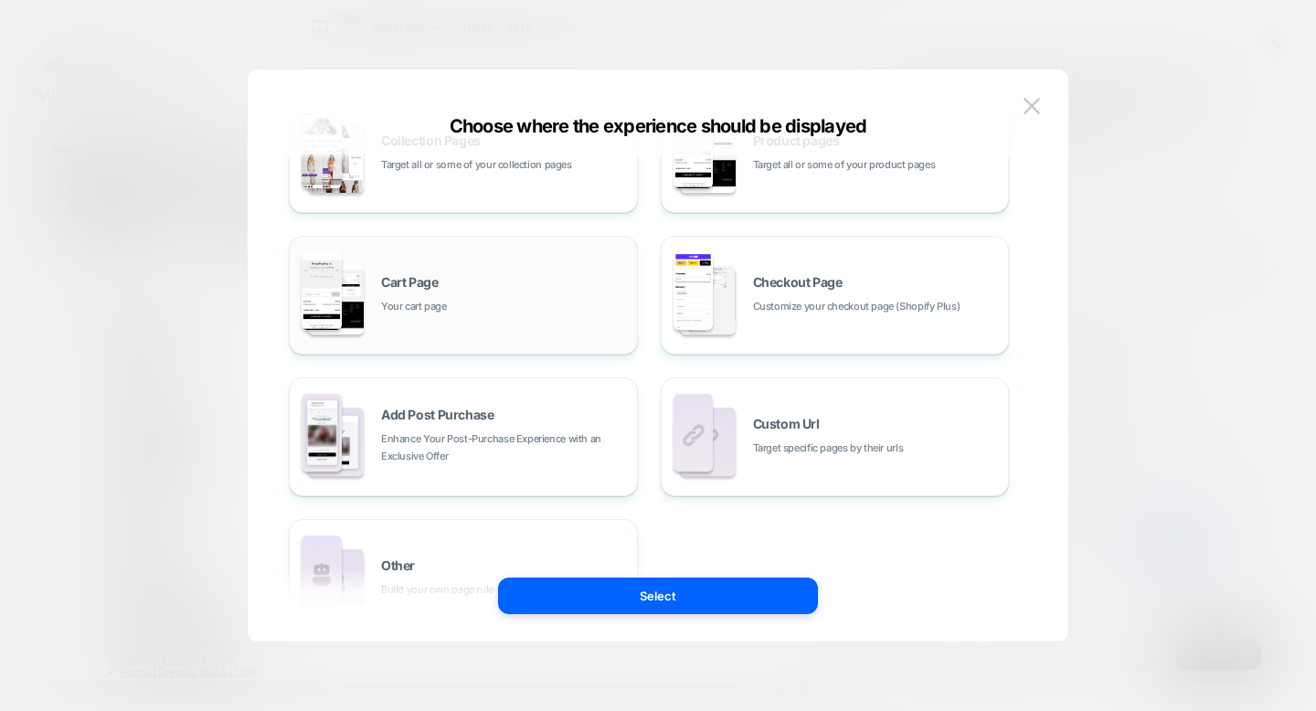
scroll to position [296, 0]
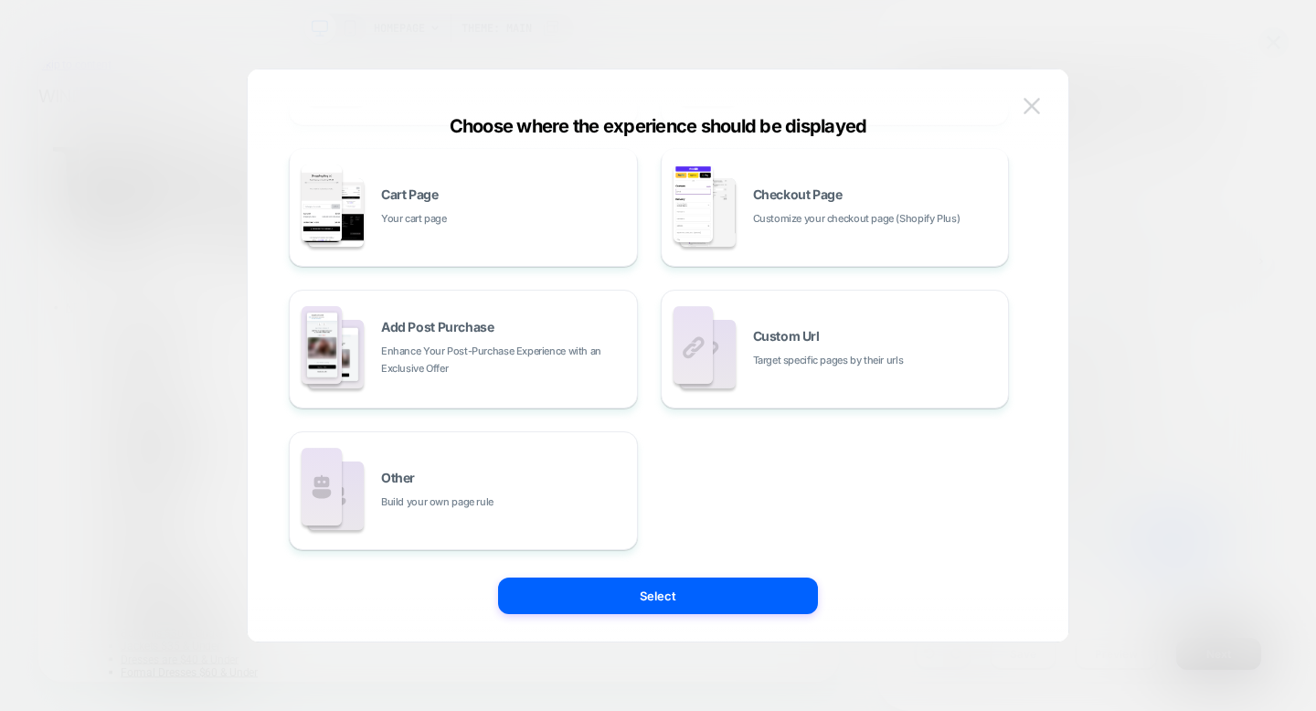
click at [1039, 100] on img at bounding box center [1032, 106] width 16 height 16
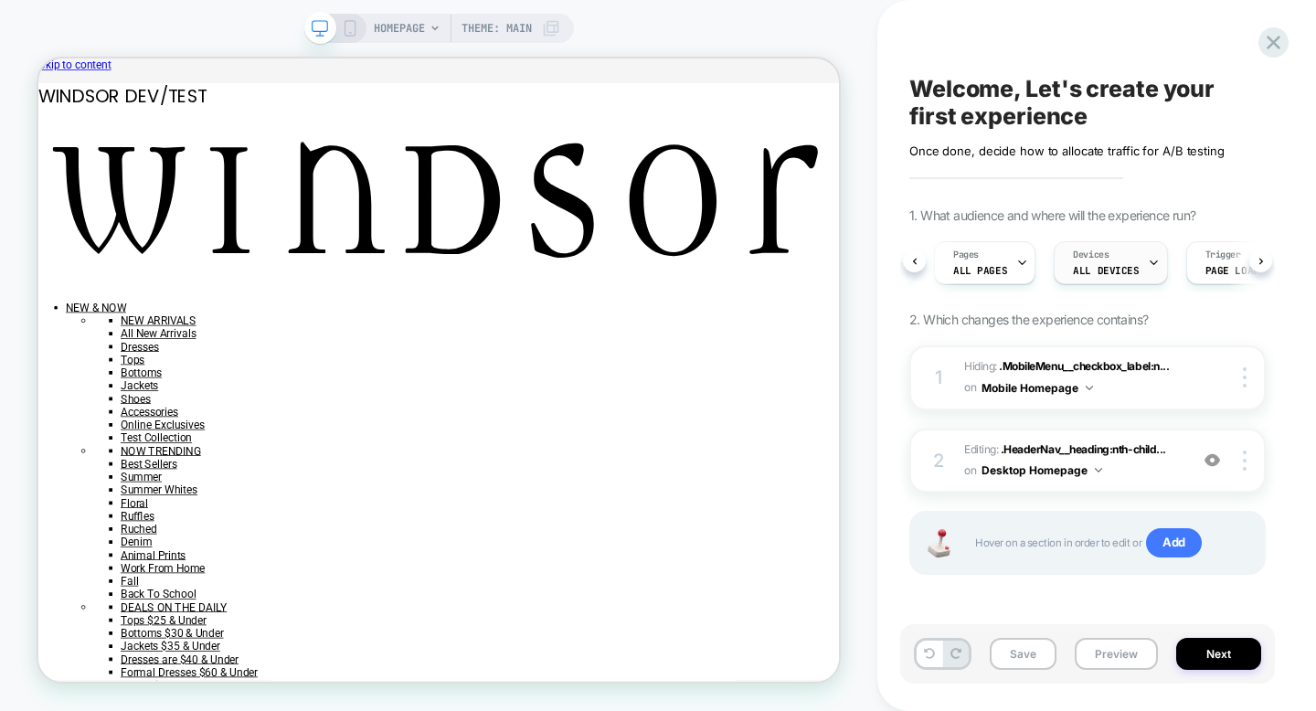
scroll to position [0, 193]
click at [1139, 266] on span "Page Load" at bounding box center [1153, 270] width 54 height 13
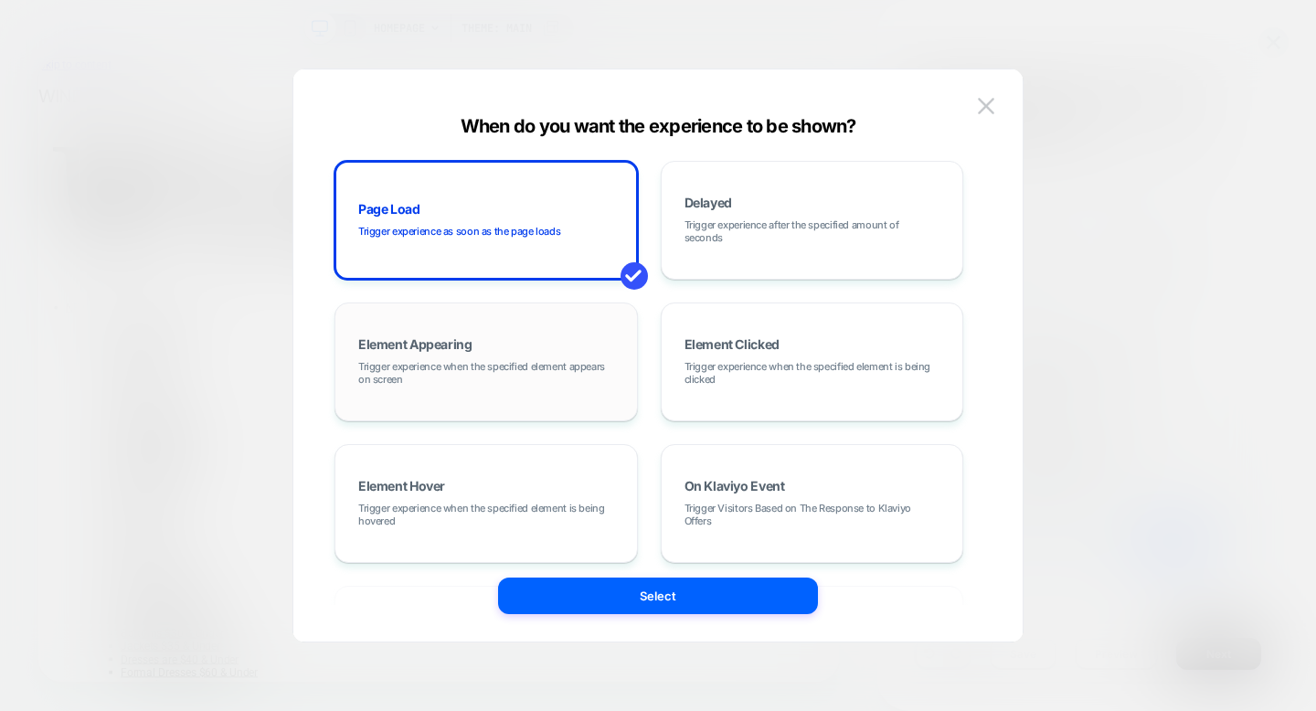
click at [572, 377] on span "Trigger experience when the specified element appears on screen" at bounding box center [486, 373] width 256 height 26
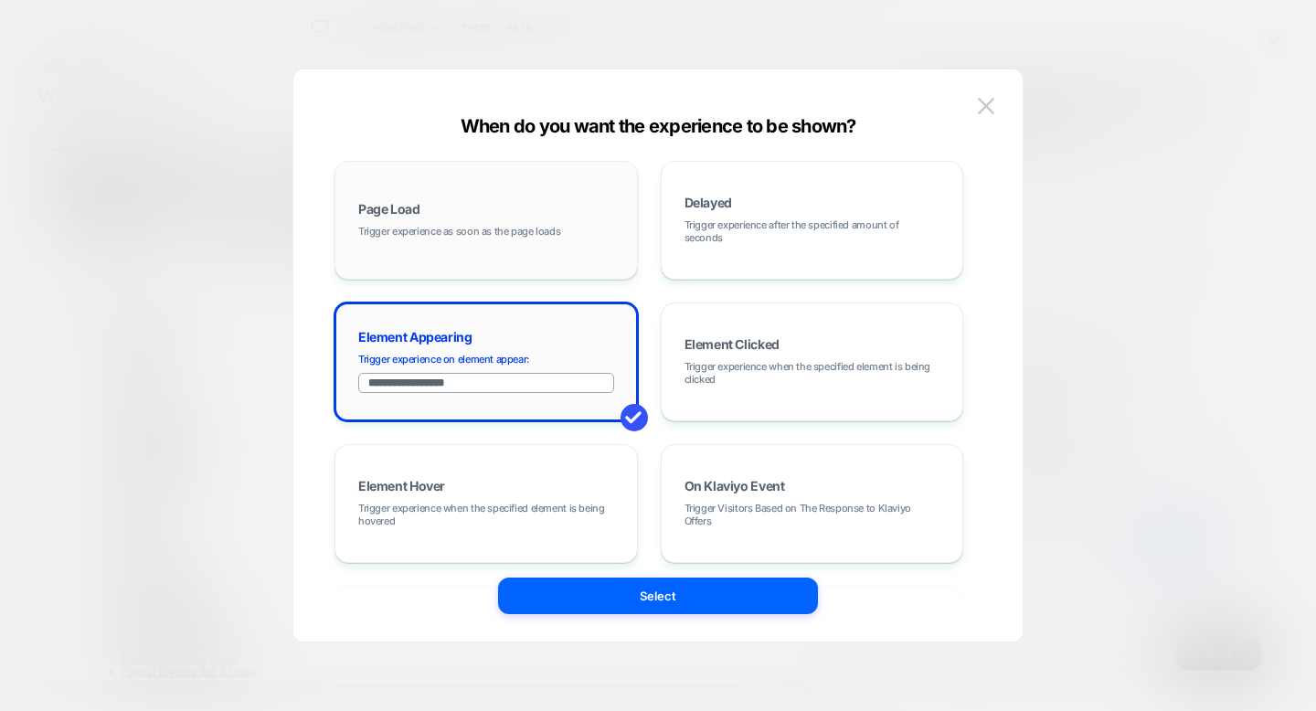
click at [484, 233] on span "Trigger experience as soon as the page loads" at bounding box center [459, 231] width 202 height 13
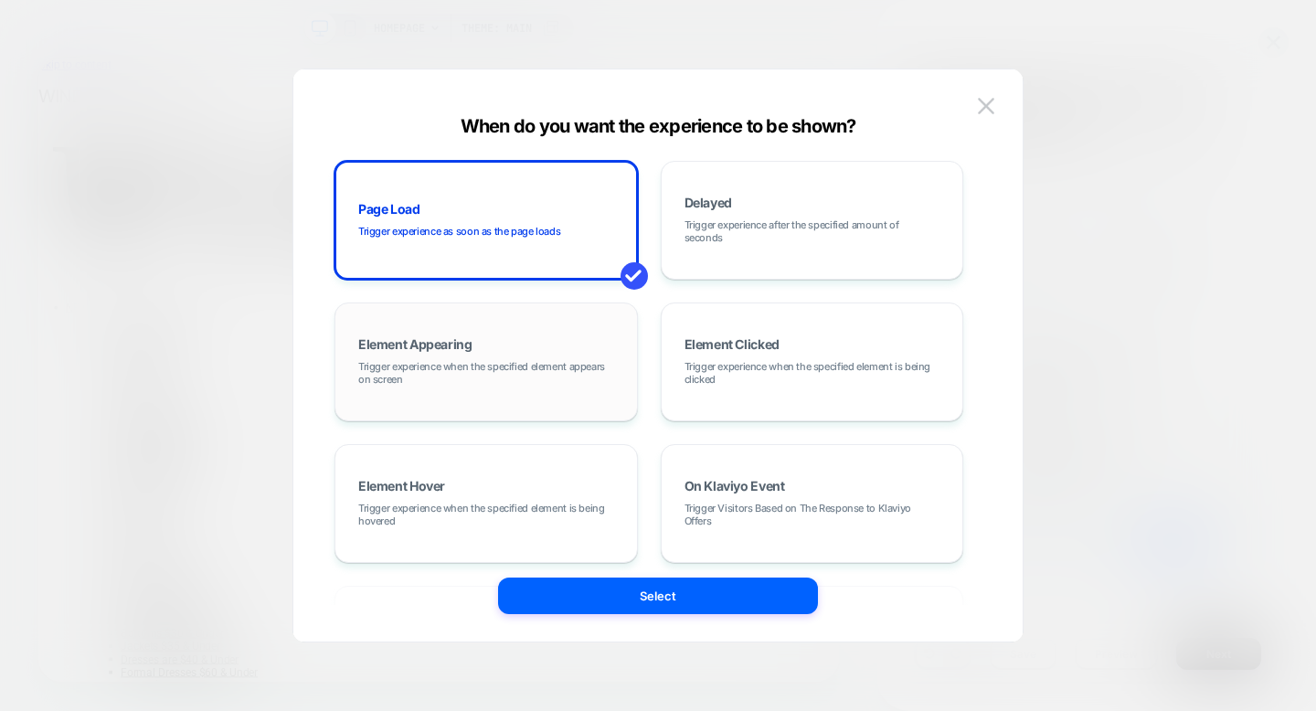
click at [483, 349] on div "Element Appearing Trigger experience when the specified element appears on scre…" at bounding box center [486, 362] width 283 height 99
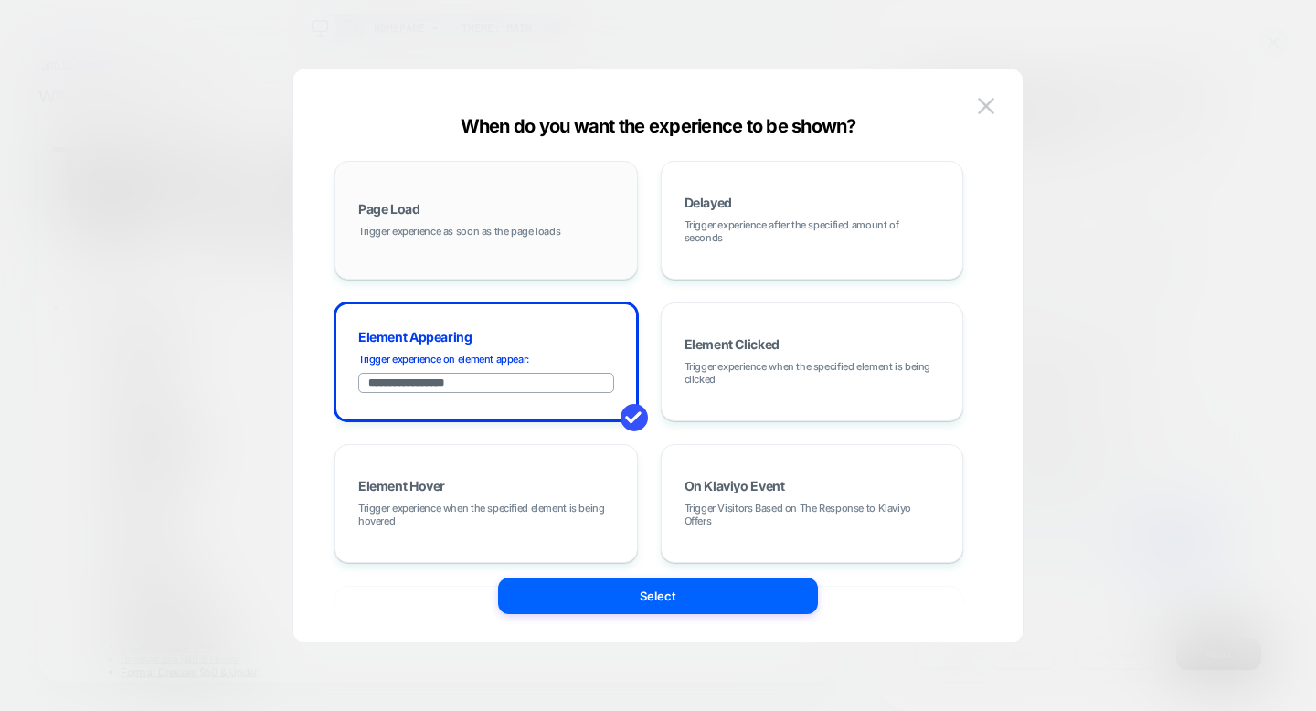
click at [504, 207] on div "Page Load Trigger experience as soon as the page loads" at bounding box center [486, 220] width 283 height 99
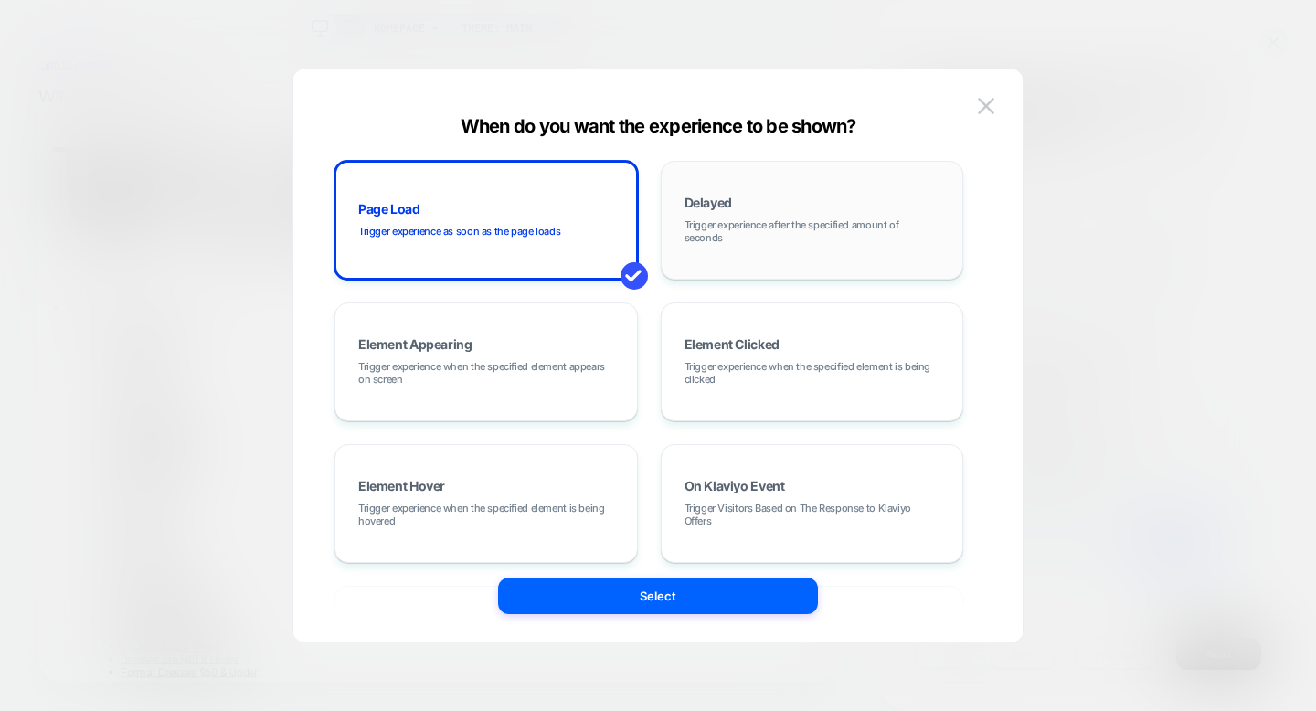
click at [700, 225] on span "Trigger experience after the specified amount of seconds" at bounding box center [813, 231] width 256 height 26
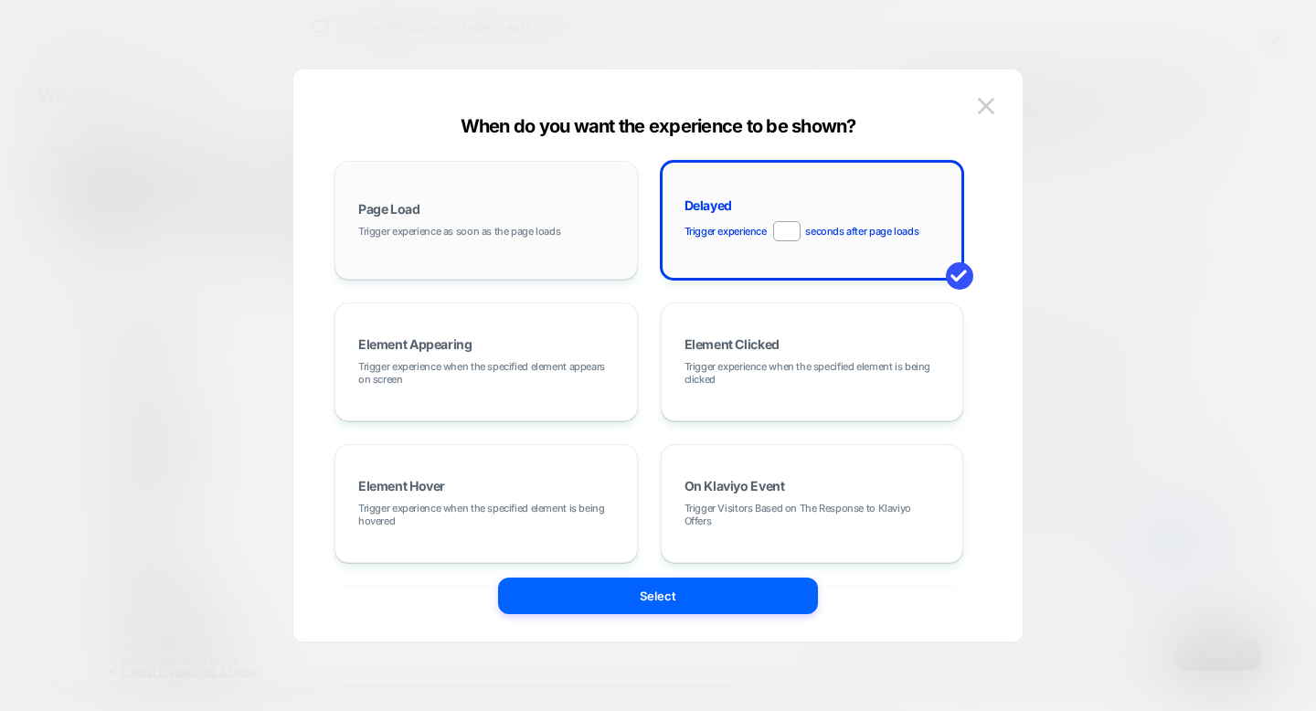
click at [567, 242] on div "Page Load Trigger experience as soon as the page loads" at bounding box center [486, 220] width 283 height 99
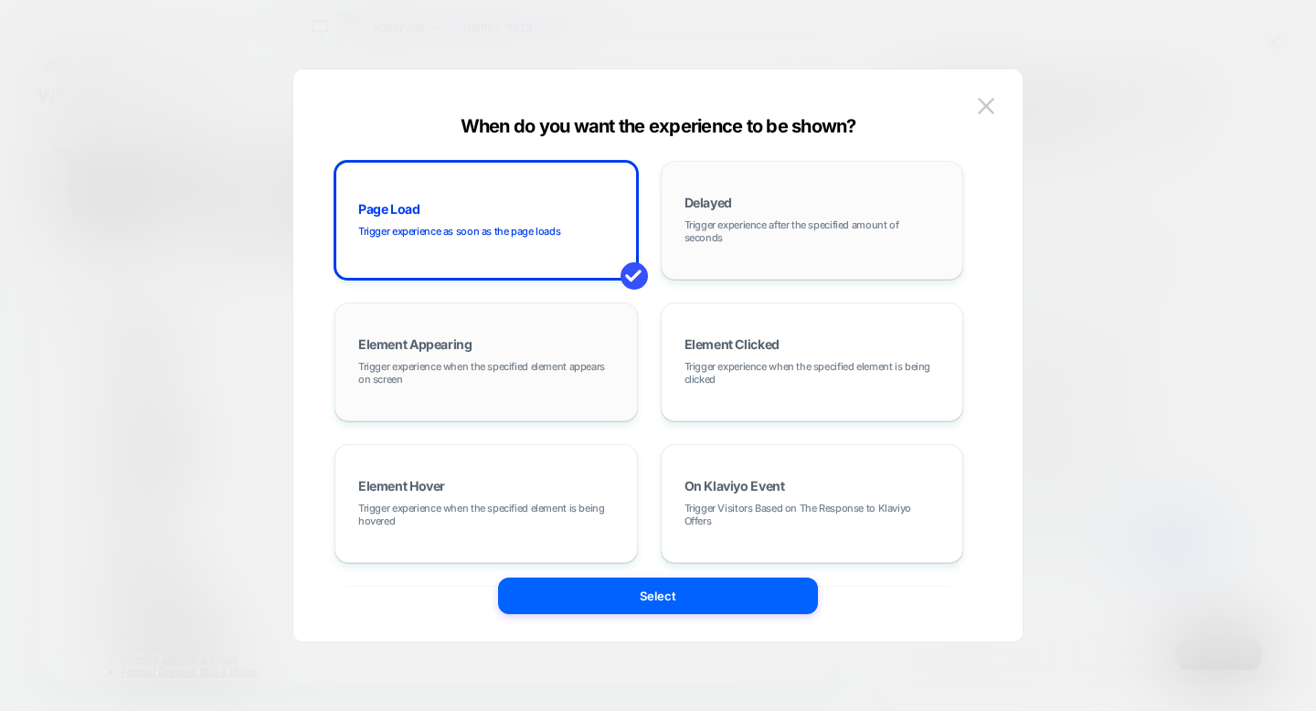
click at [594, 333] on div "Element Appearing Trigger experience when the specified element appears on scre…" at bounding box center [486, 362] width 283 height 99
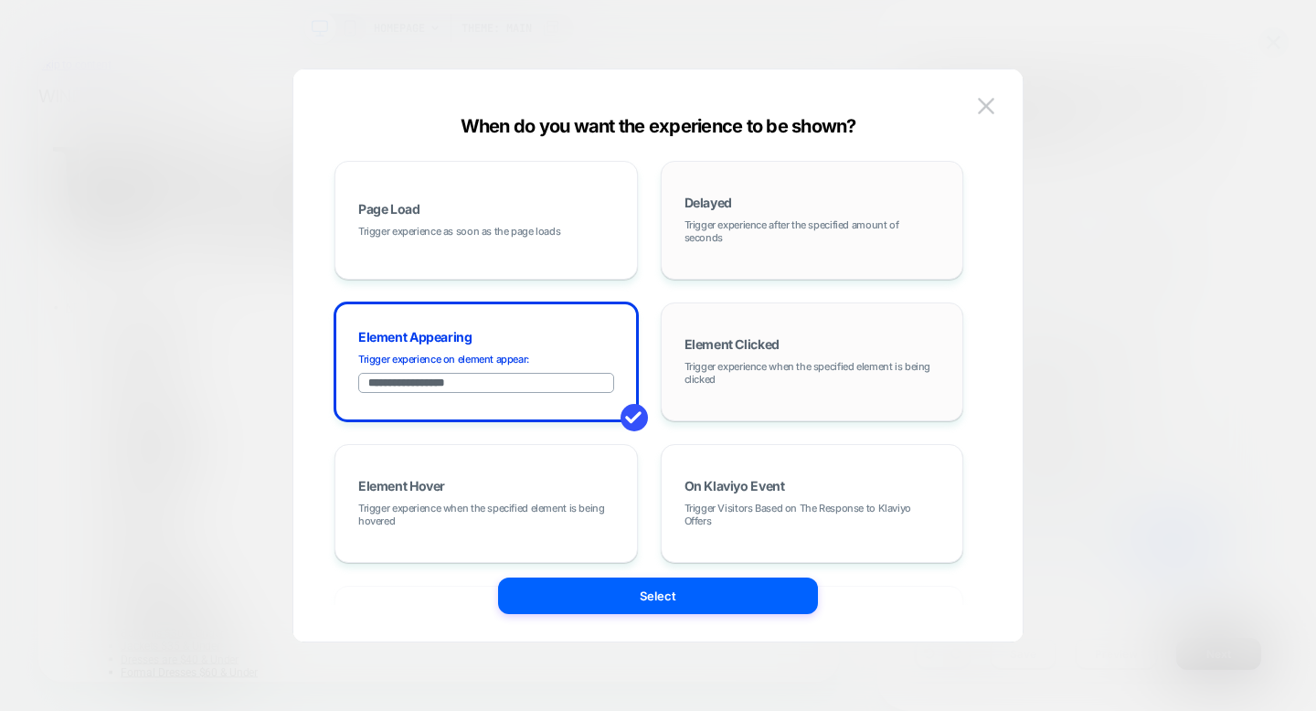
click at [728, 354] on div "Element Clicked Trigger experience when the specified element is being clicked" at bounding box center [812, 362] width 283 height 99
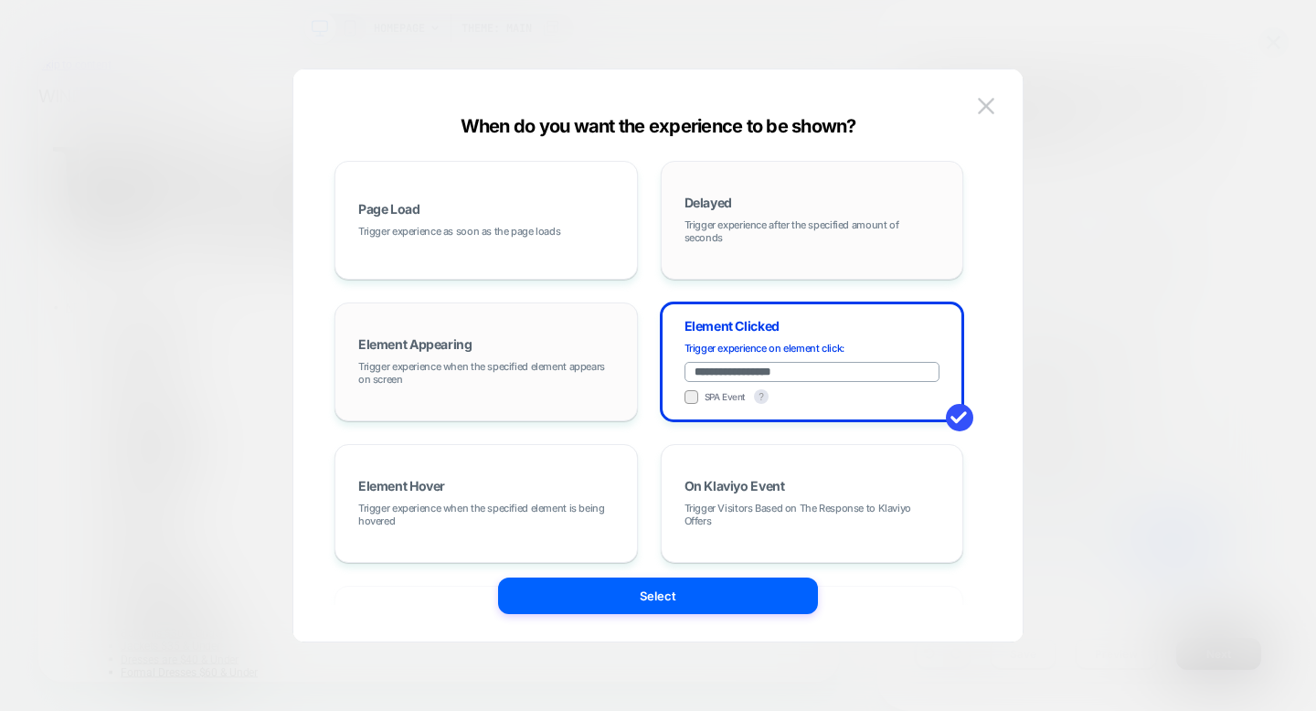
click at [586, 356] on div "Element Appearing Trigger experience when the specified element appears on scre…" at bounding box center [486, 362] width 283 height 99
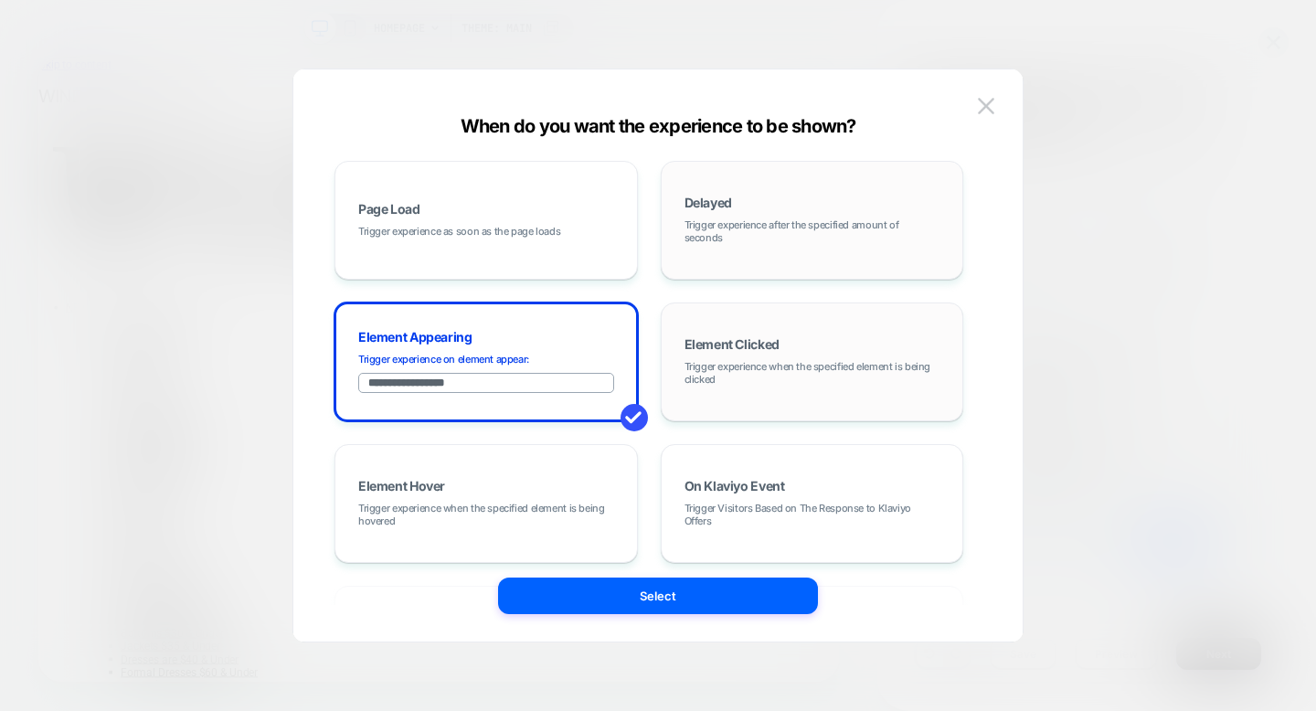
click at [870, 343] on div "Element Clicked Trigger experience when the specified element is being clicked" at bounding box center [812, 362] width 283 height 99
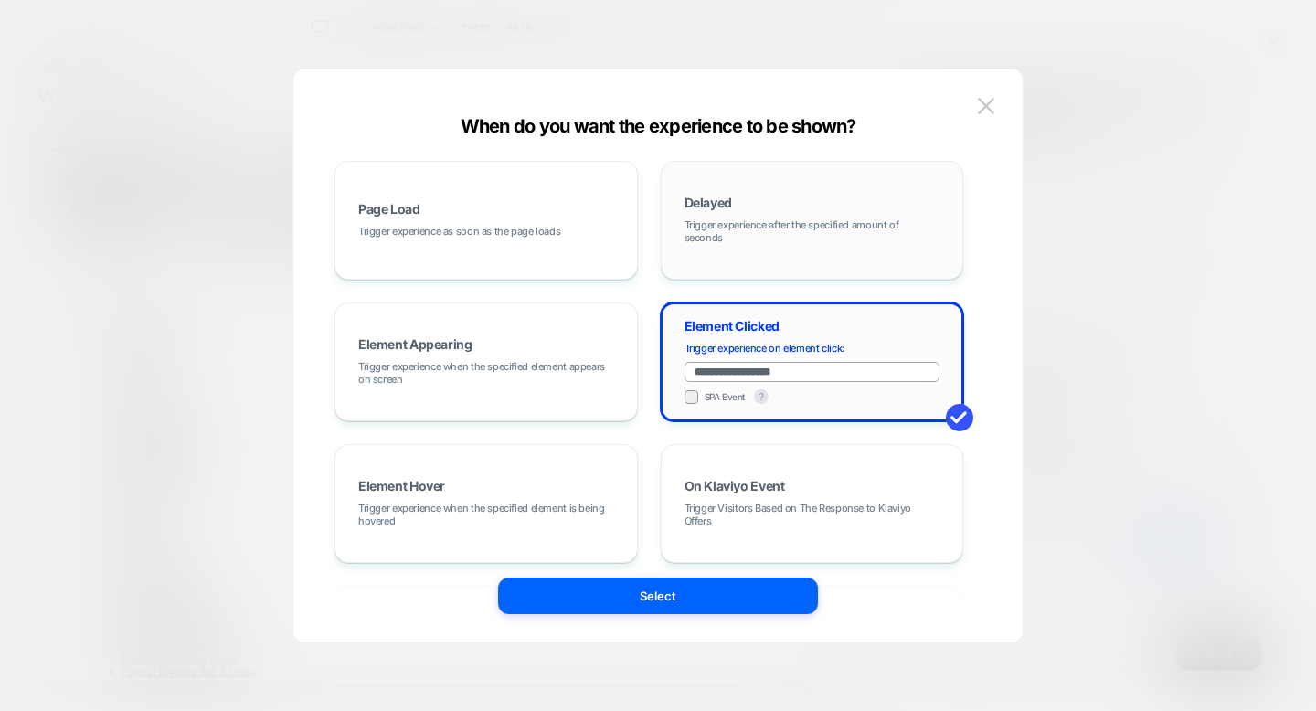
click at [850, 376] on input "**********" at bounding box center [813, 372] width 256 height 20
click at [953, 419] on span at bounding box center [959, 417] width 27 height 27
click at [699, 583] on button "Select" at bounding box center [658, 596] width 320 height 37
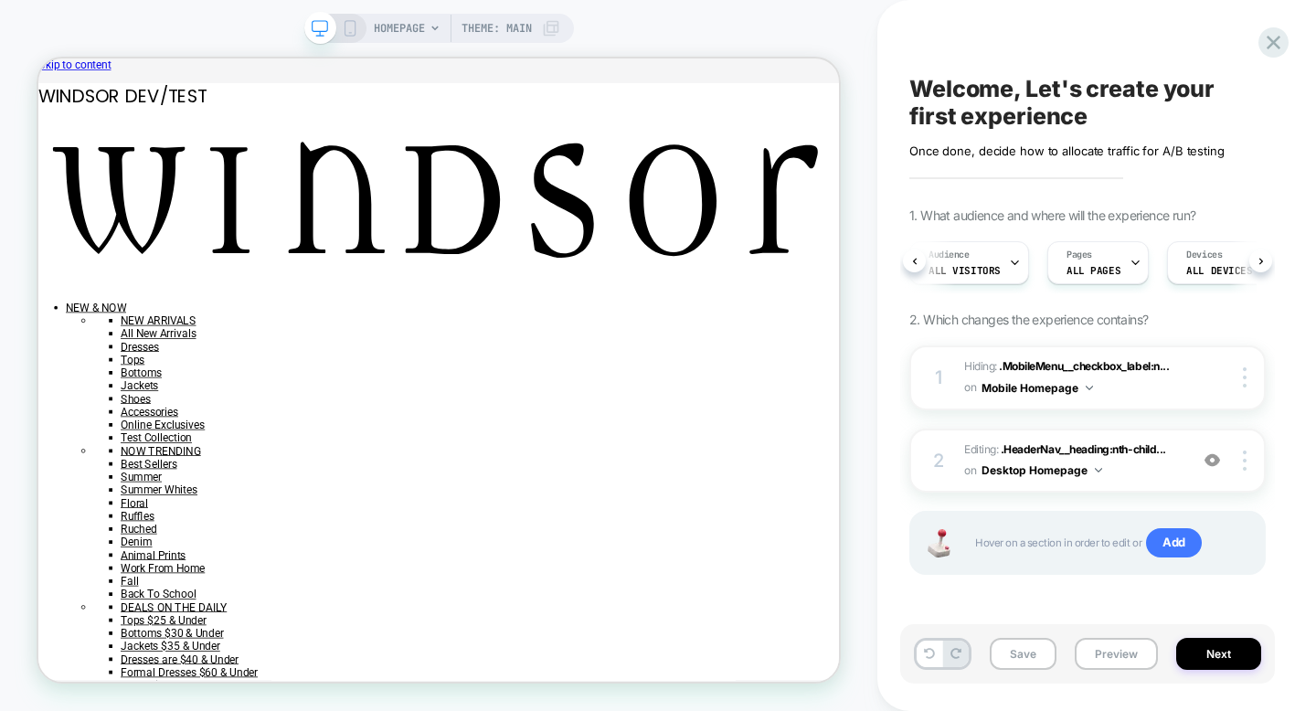
scroll to position [0, 216]
click at [1132, 260] on div "Trigger Clicking on #element-selector" at bounding box center [1140, 262] width 110 height 41
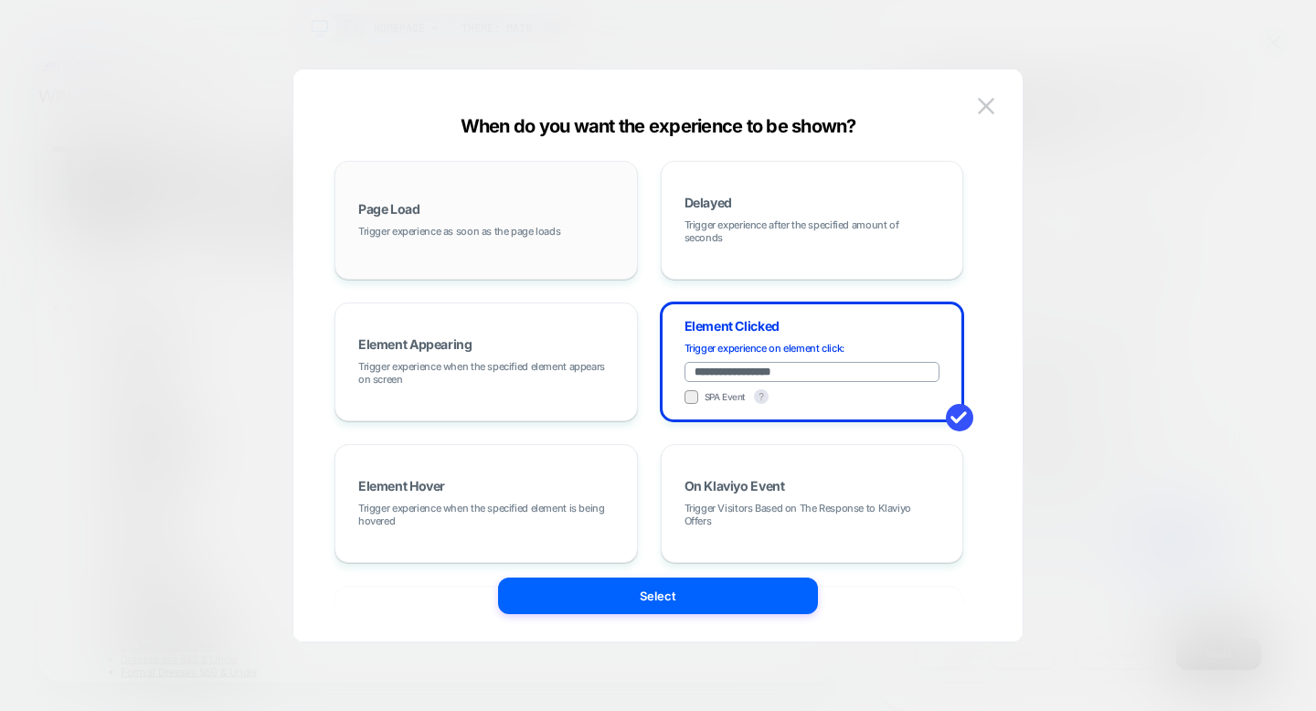
click at [495, 253] on div "Page Load Trigger experience as soon as the page loads" at bounding box center [486, 220] width 283 height 99
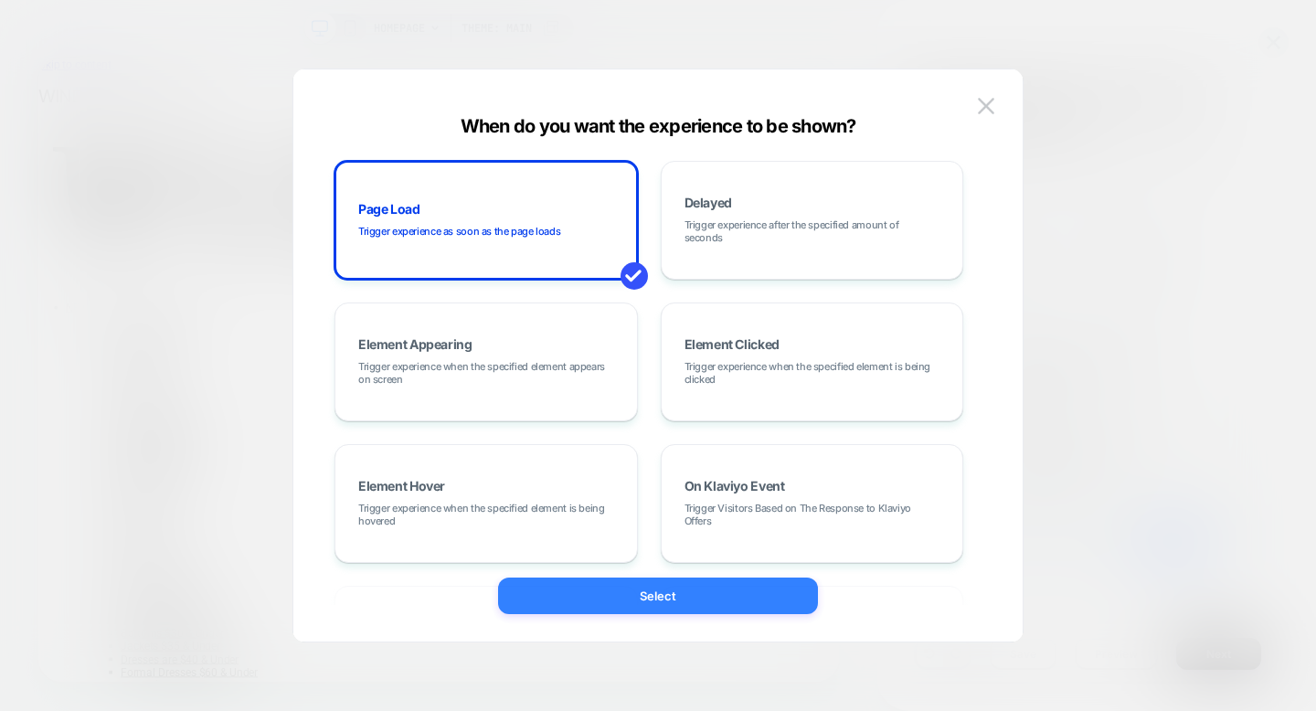
click at [647, 601] on button "Select" at bounding box center [658, 596] width 320 height 37
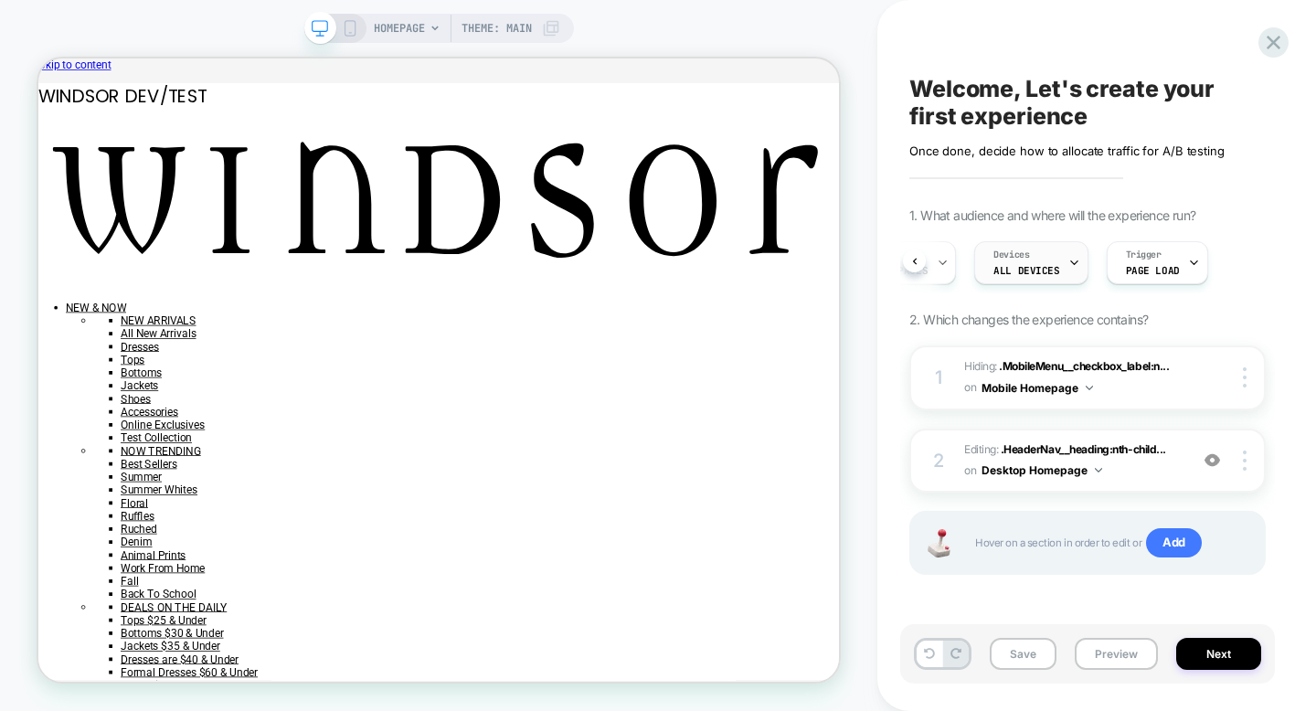
scroll to position [0, 0]
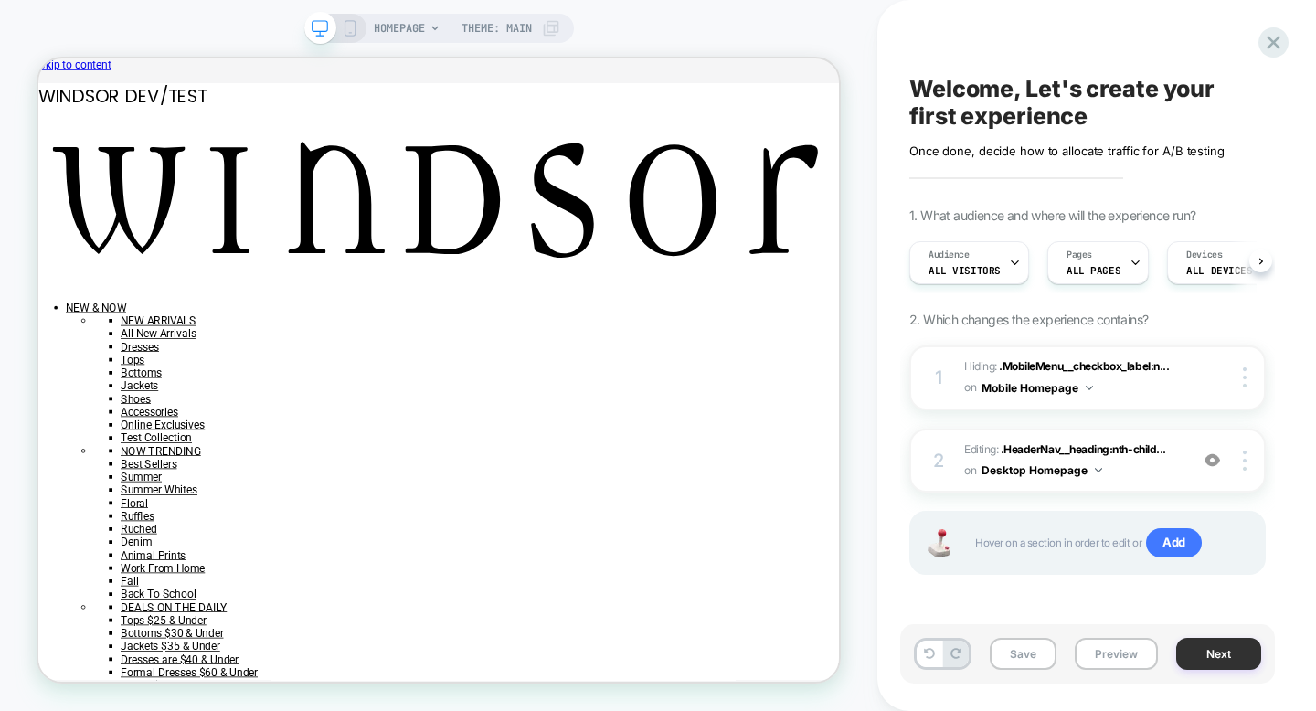
click at [1205, 638] on button "Next" at bounding box center [1218, 654] width 85 height 32
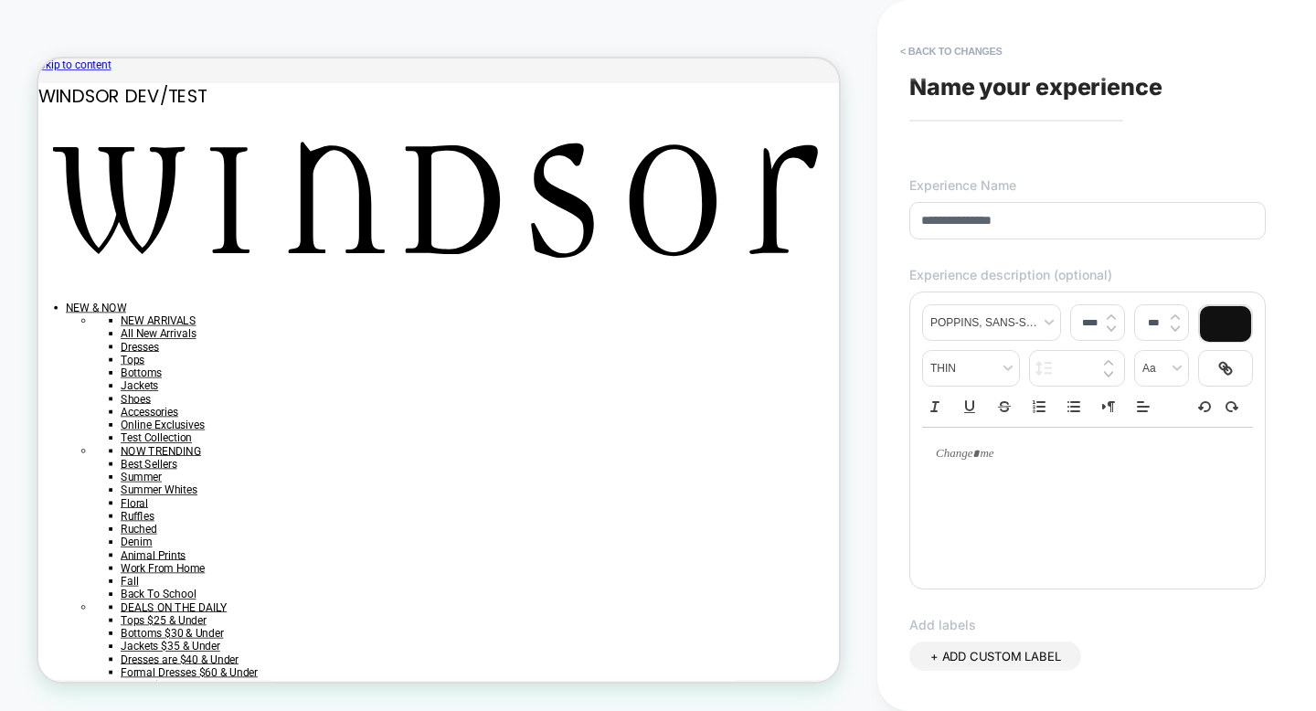
type input "**********"
click at [1015, 472] on div at bounding box center [1087, 454] width 331 height 53
type input "****"
click at [926, 227] on input "**********" at bounding box center [1087, 220] width 356 height 37
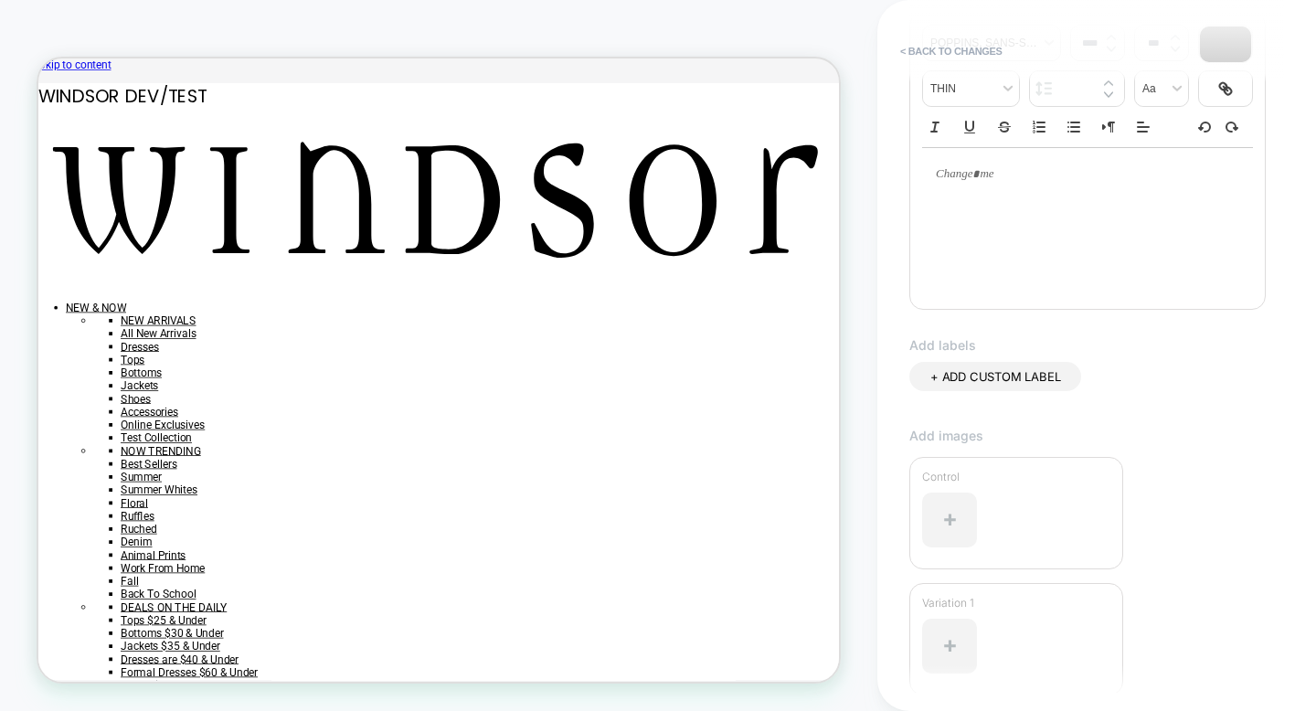
scroll to position [430, 0]
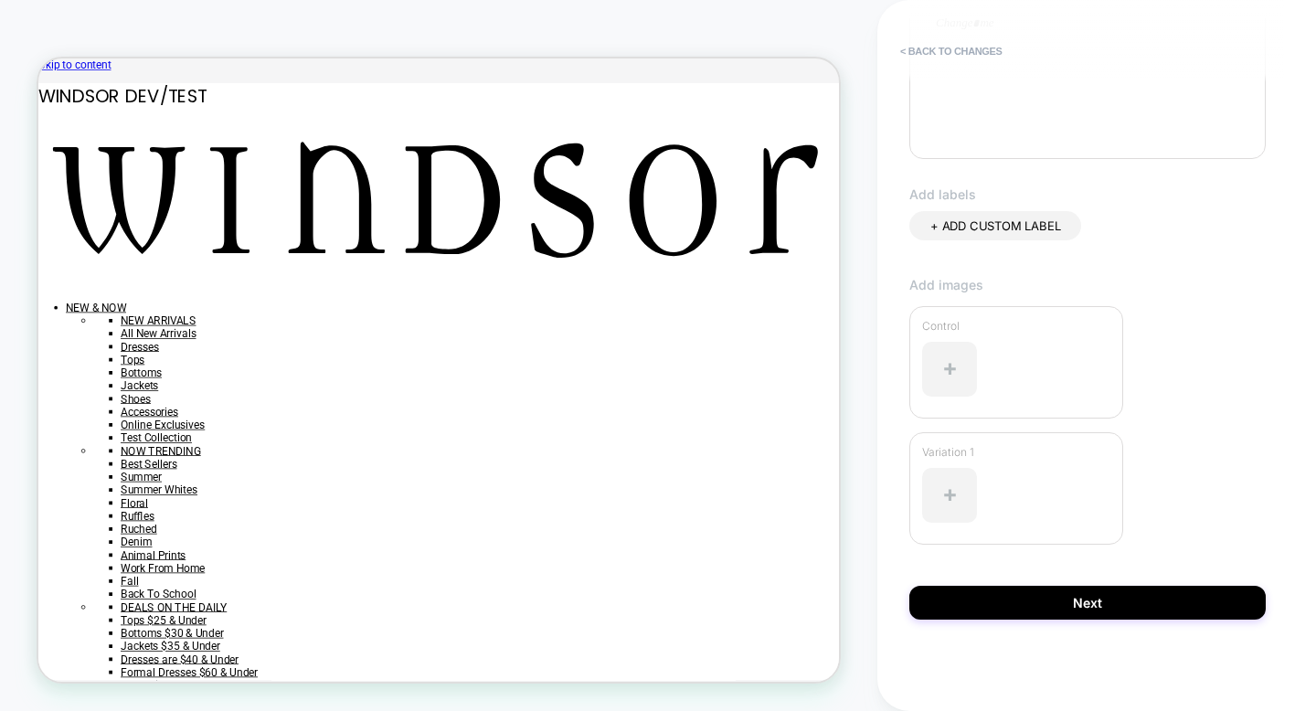
type input "**********"
click at [971, 226] on span "+ ADD CUSTOM LABEL" at bounding box center [995, 225] width 130 height 15
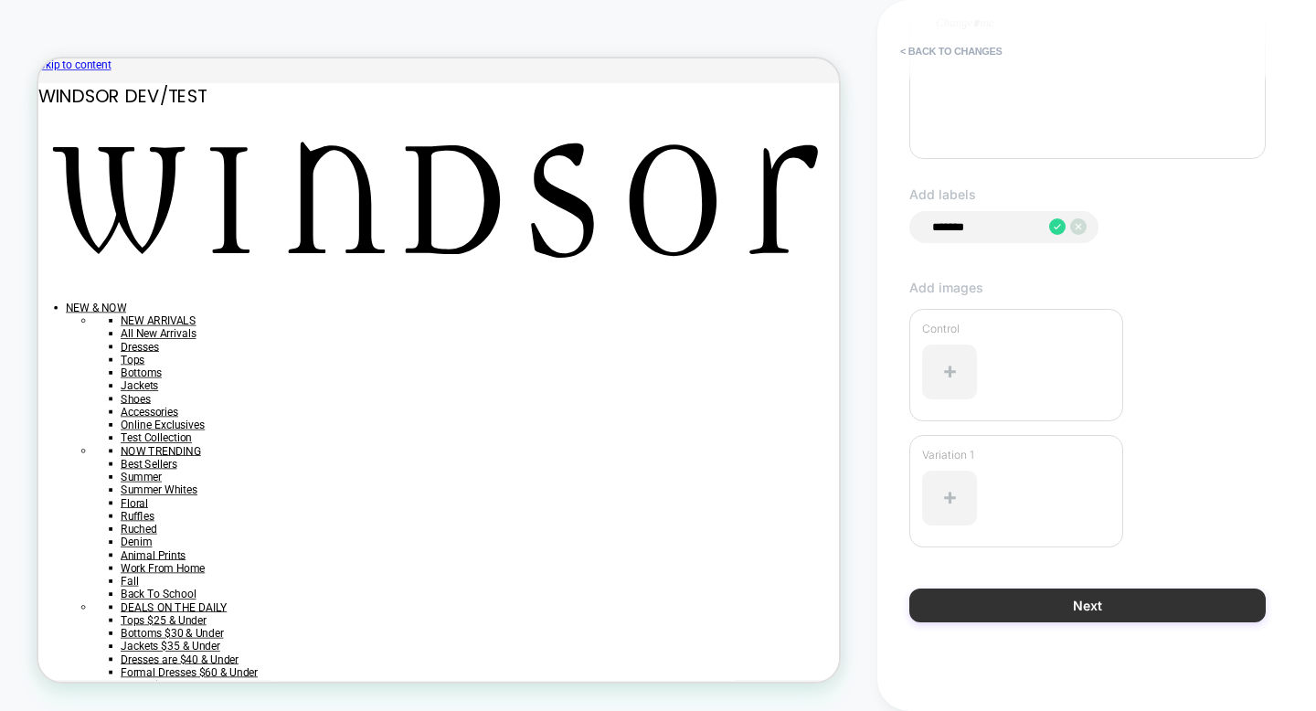
type input "*******"
click at [1067, 594] on button "Next" at bounding box center [1087, 606] width 356 height 34
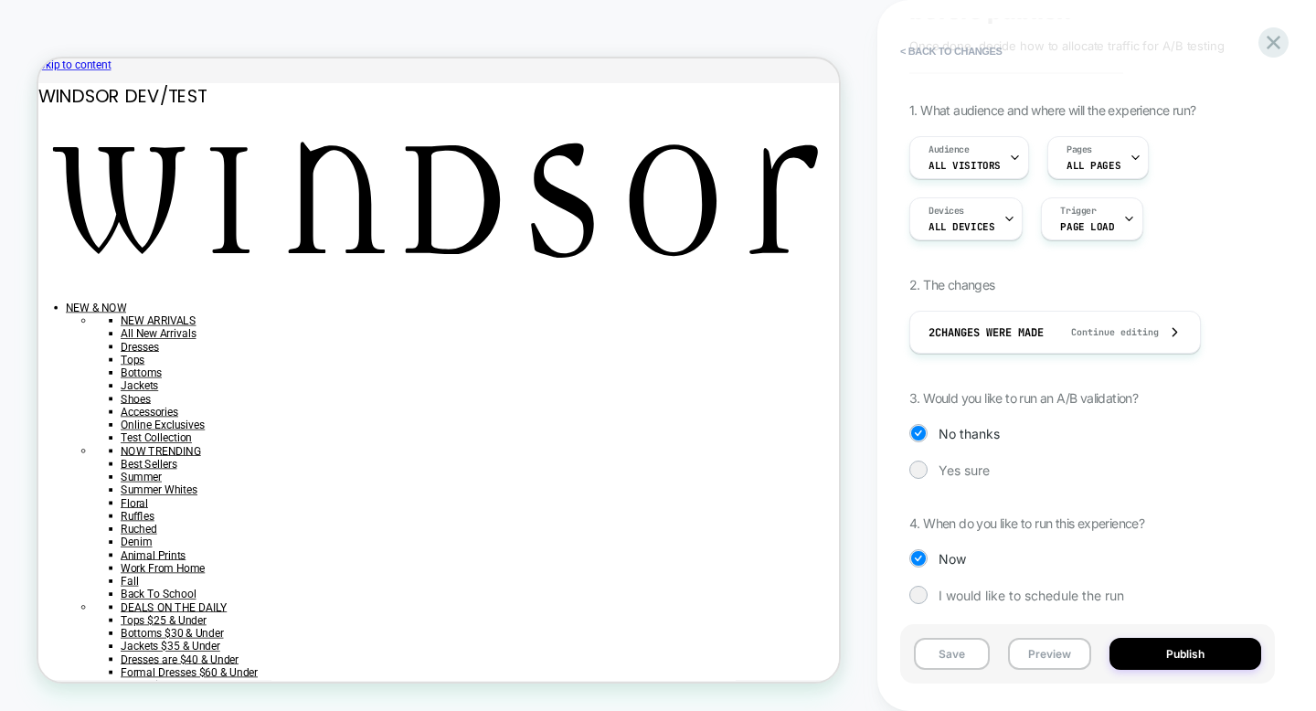
scroll to position [116, 0]
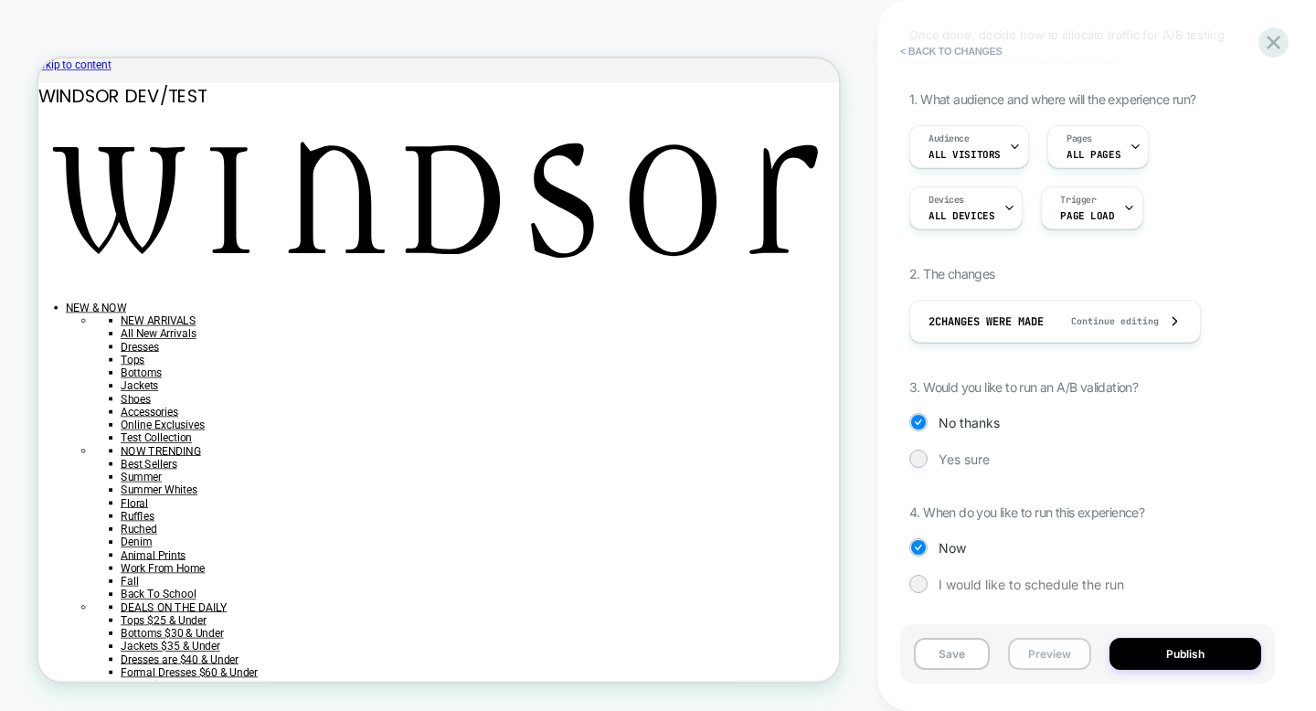
click at [1063, 650] on button "Preview" at bounding box center [1049, 654] width 83 height 32
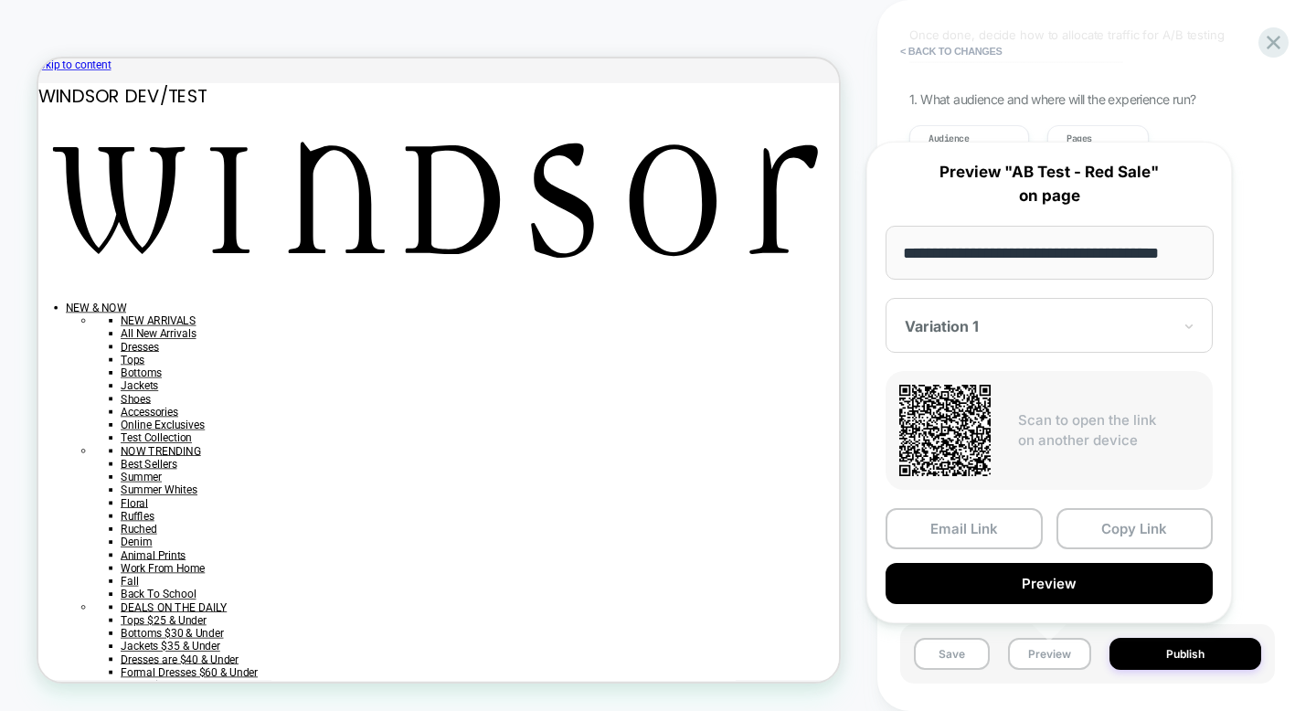
scroll to position [0, 0]
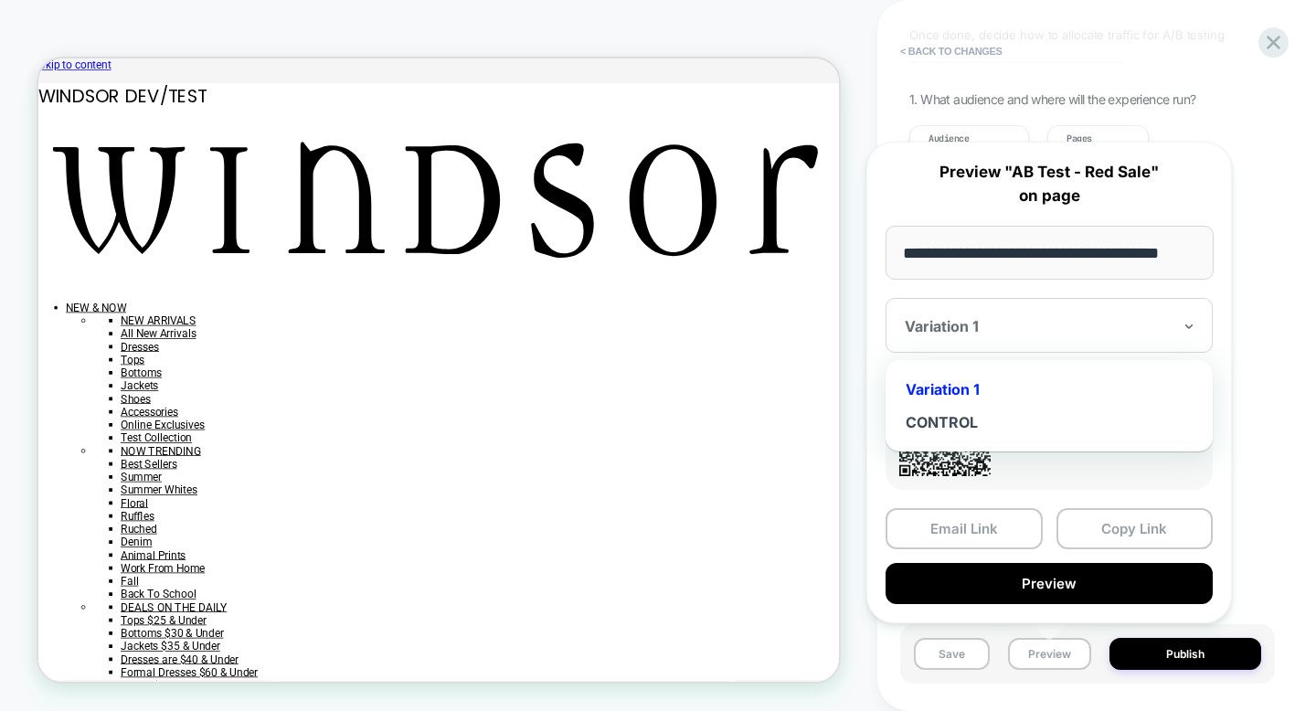
click at [1095, 326] on div at bounding box center [1038, 326] width 267 height 18
click at [1015, 423] on div "CONTROL" at bounding box center [1049, 422] width 309 height 33
click at [1003, 327] on div at bounding box center [1038, 326] width 267 height 18
click at [1004, 382] on div "Variation 1" at bounding box center [1049, 389] width 309 height 33
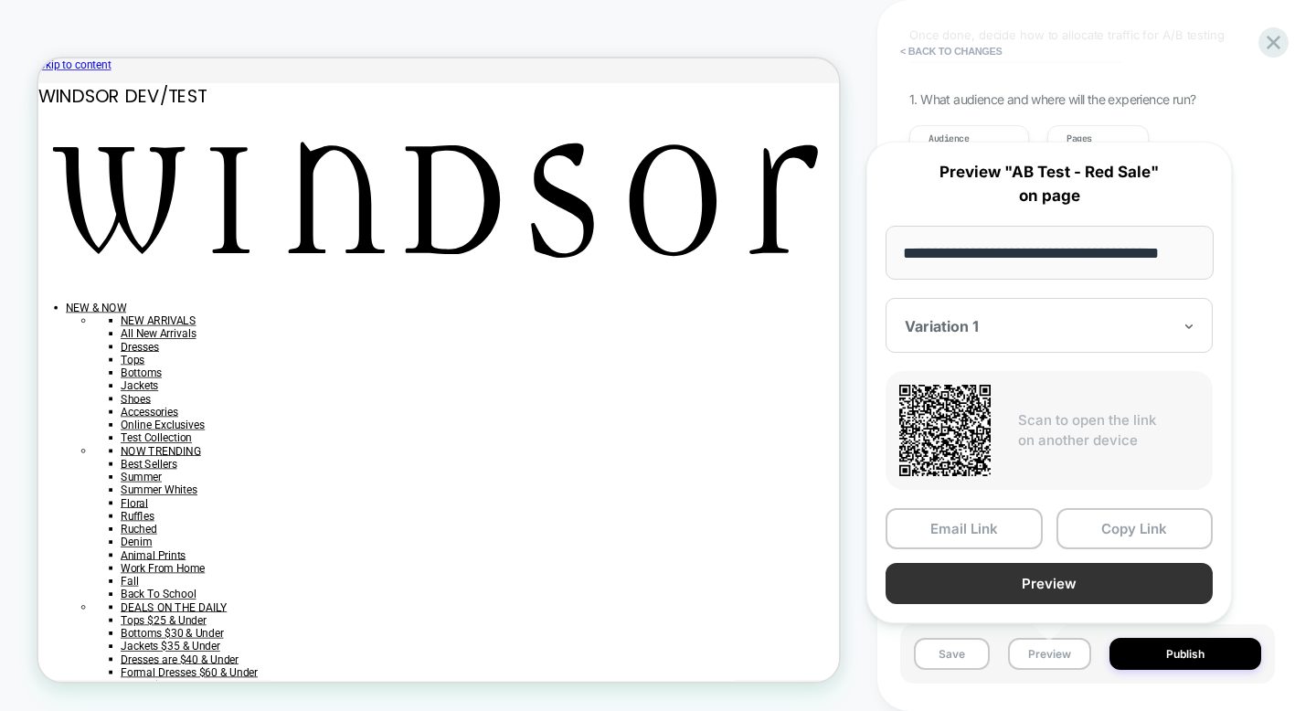
click at [1055, 580] on button "Preview" at bounding box center [1049, 583] width 327 height 41
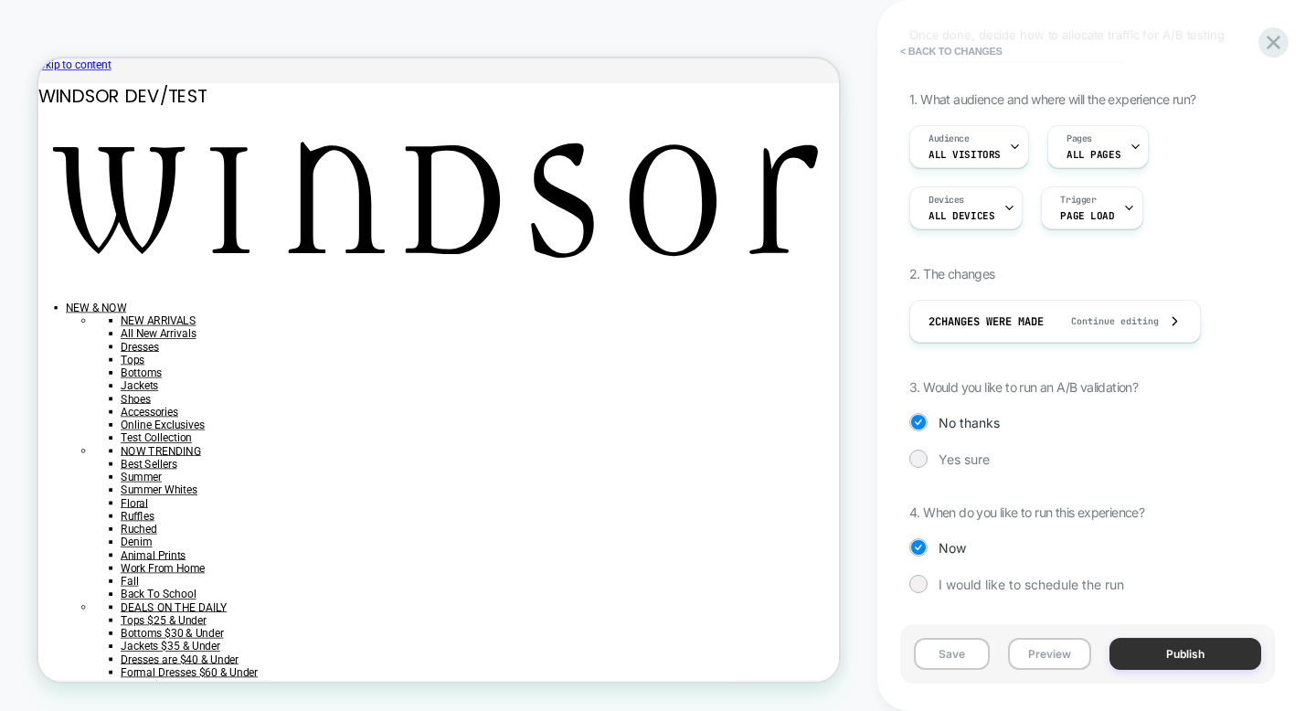
click at [1131, 660] on button "Publish" at bounding box center [1186, 654] width 152 height 32
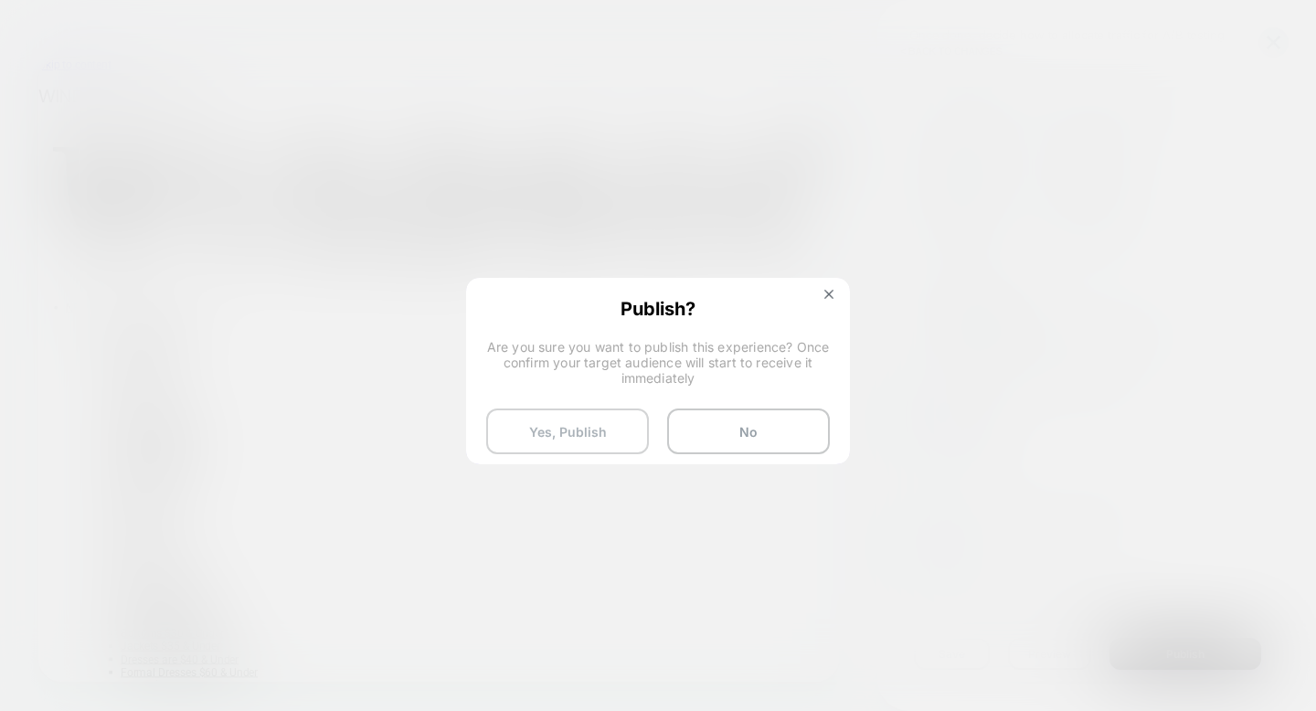
click at [594, 430] on button "Yes, Publish" at bounding box center [567, 432] width 163 height 46
click at [573, 431] on button "Yes, Publish" at bounding box center [567, 432] width 163 height 46
click at [687, 428] on button "No" at bounding box center [748, 432] width 163 height 46
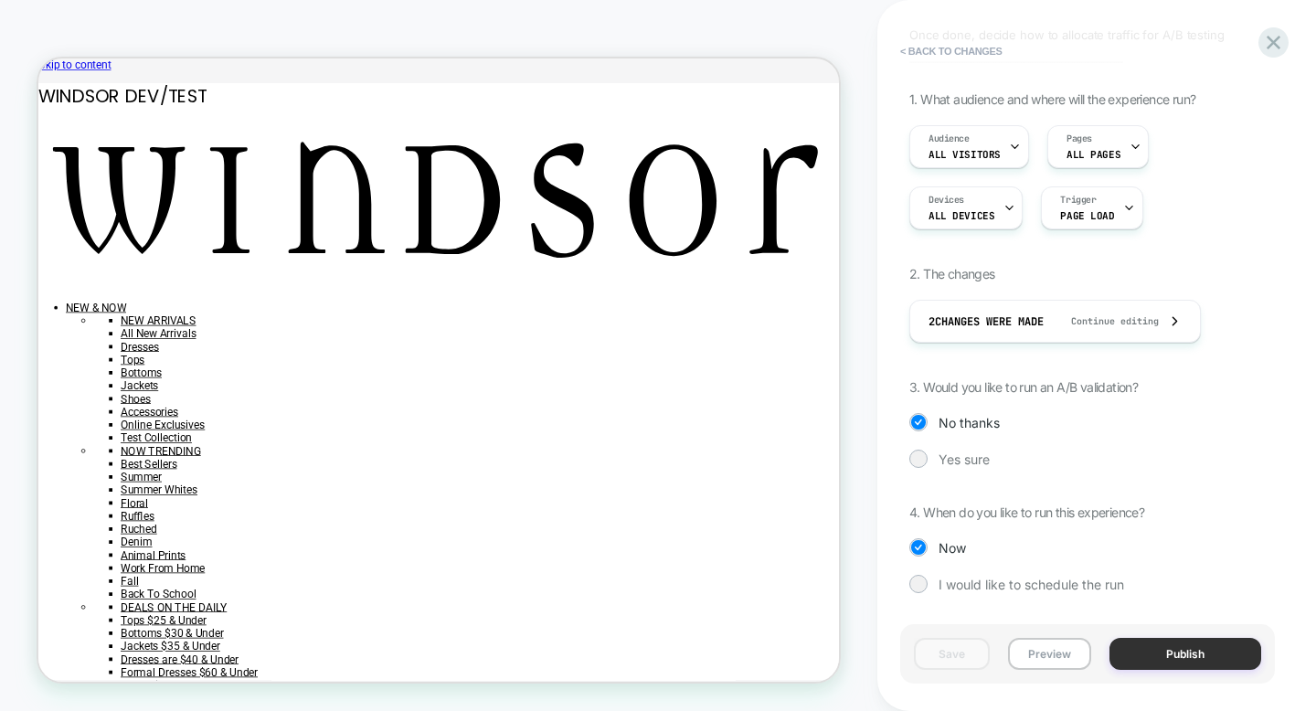
click at [1135, 658] on button "Publish" at bounding box center [1186, 654] width 152 height 32
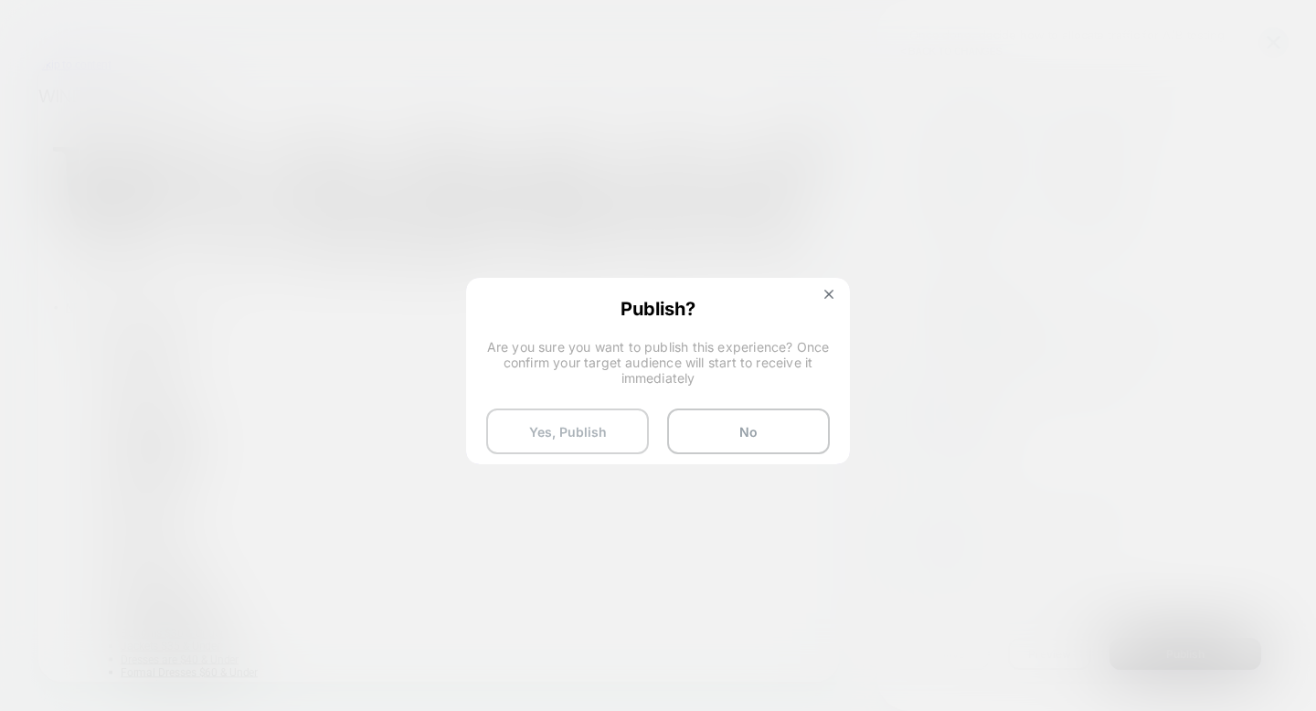
click at [560, 427] on button "Yes, Publish" at bounding box center [567, 432] width 163 height 46
click at [702, 430] on button "No" at bounding box center [748, 432] width 163 height 46
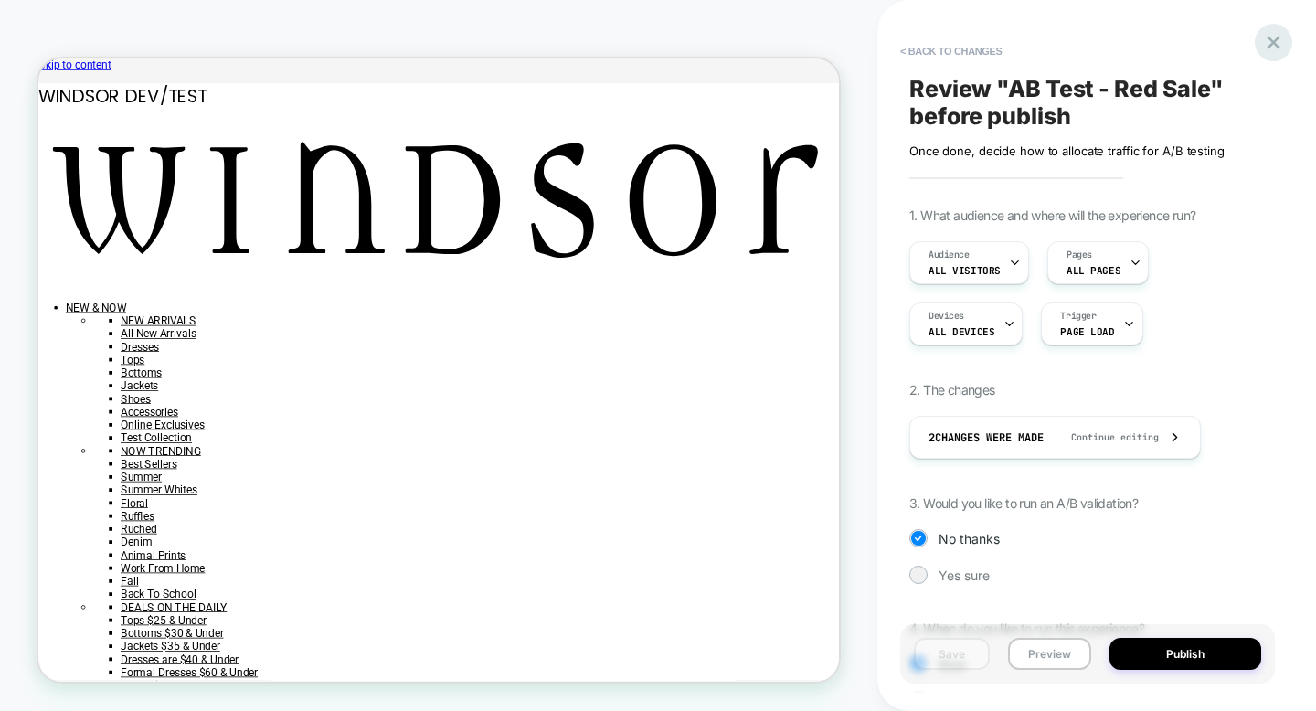
click at [1270, 48] on icon at bounding box center [1273, 42] width 25 height 25
click at [929, 44] on button "< Back to changes" at bounding box center [951, 51] width 121 height 29
click at [931, 49] on button "< Back to changes" at bounding box center [951, 51] width 121 height 29
click at [1284, 42] on icon at bounding box center [1273, 42] width 25 height 25
click at [912, 52] on button "< Back to changes" at bounding box center [951, 51] width 121 height 29
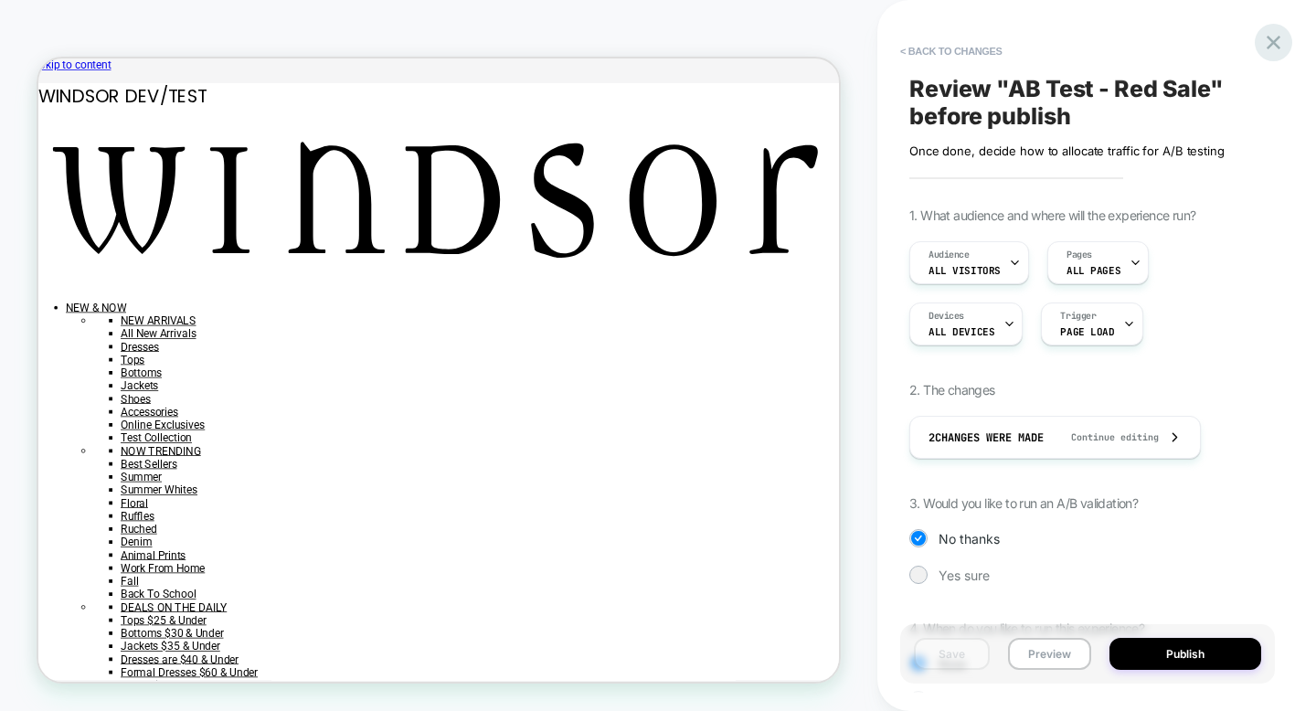
click at [1265, 34] on icon at bounding box center [1273, 42] width 25 height 25
click at [1268, 45] on icon at bounding box center [1273, 42] width 25 height 25
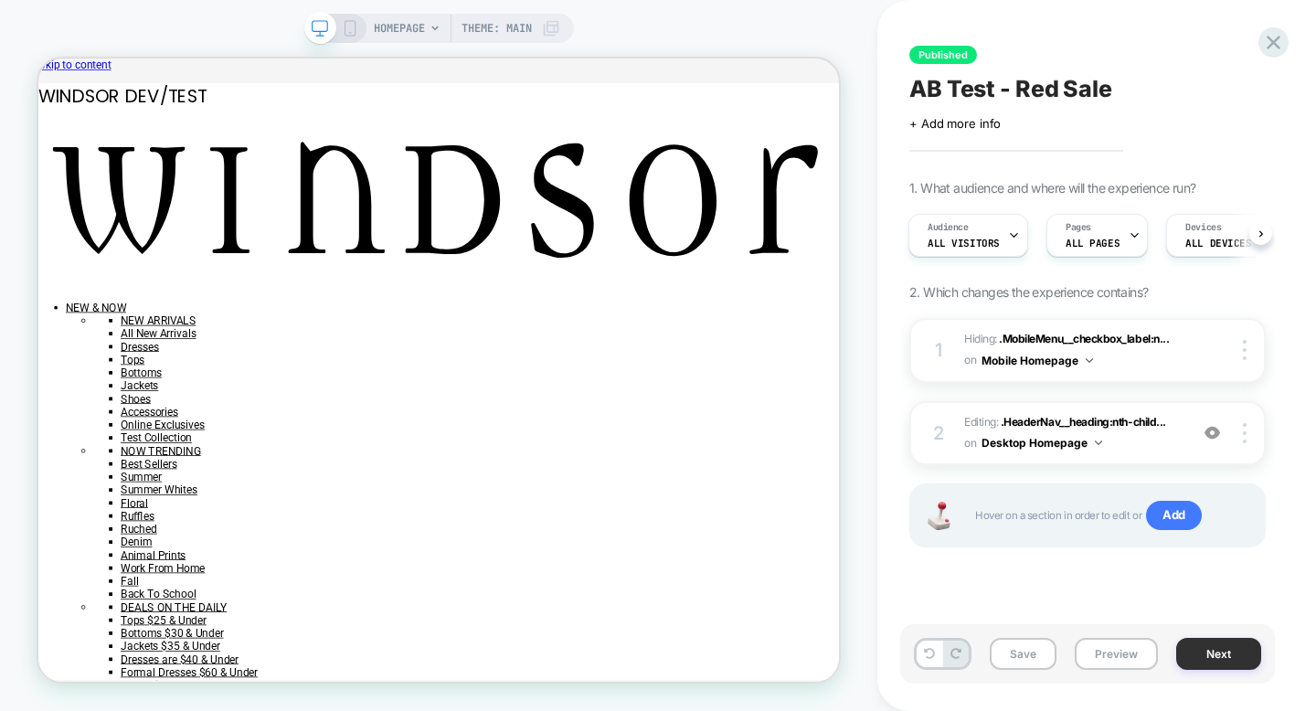
click at [1204, 657] on button "Next" at bounding box center [1218, 654] width 85 height 32
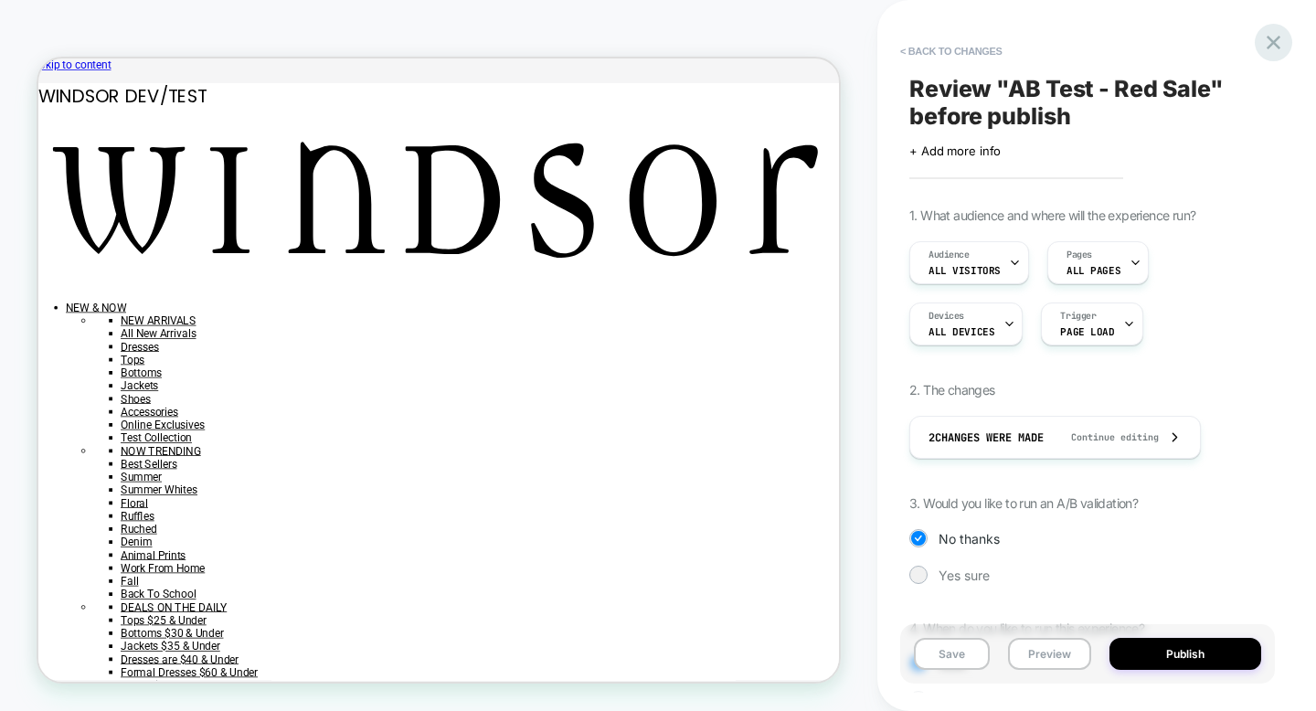
click at [1274, 47] on icon at bounding box center [1273, 42] width 25 height 25
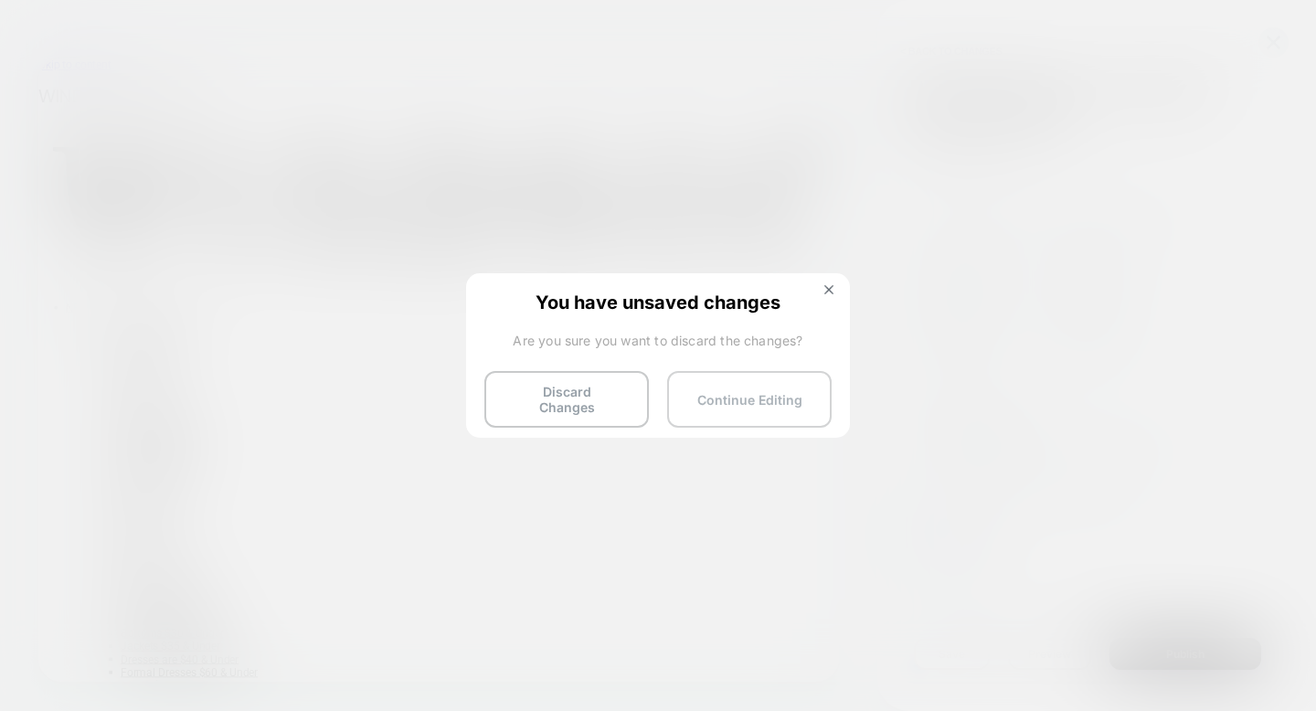
click at [704, 401] on button "Continue Editing" at bounding box center [749, 399] width 165 height 57
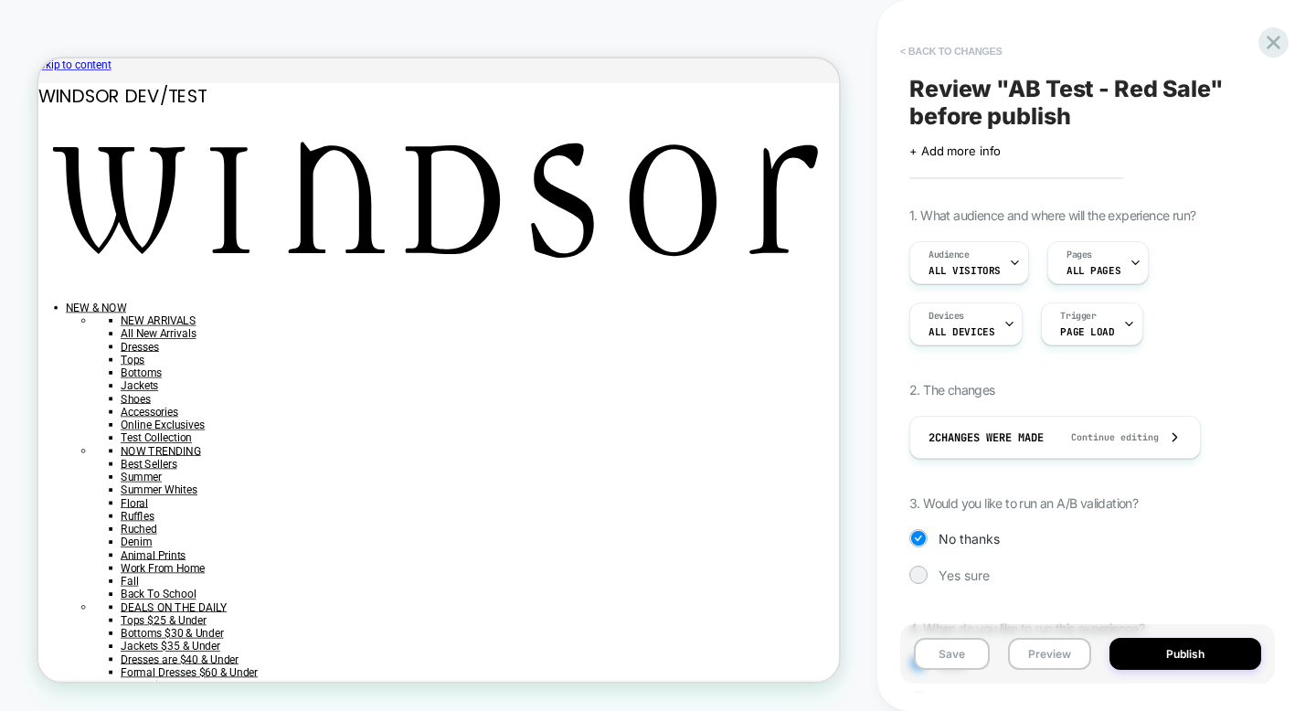
click at [972, 58] on button "< Back to changes" at bounding box center [951, 51] width 121 height 29
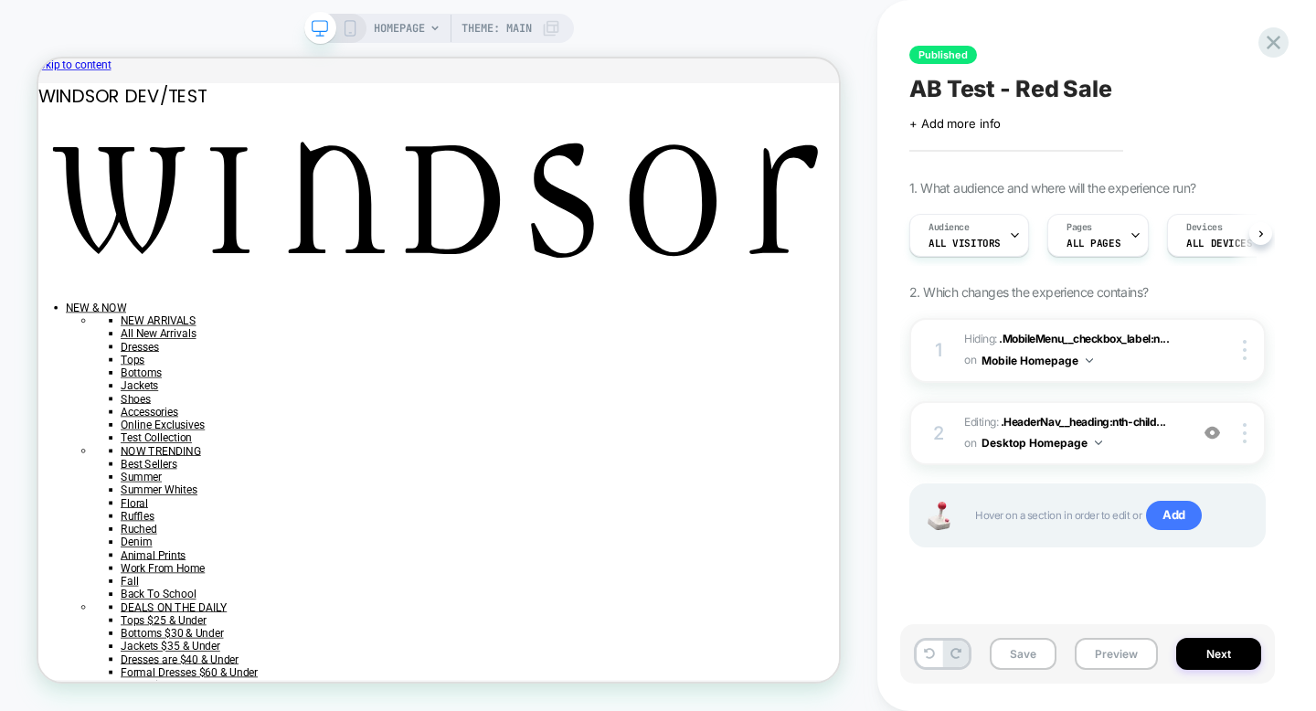
scroll to position [0, 1]
click at [1268, 50] on icon at bounding box center [1273, 42] width 25 height 25
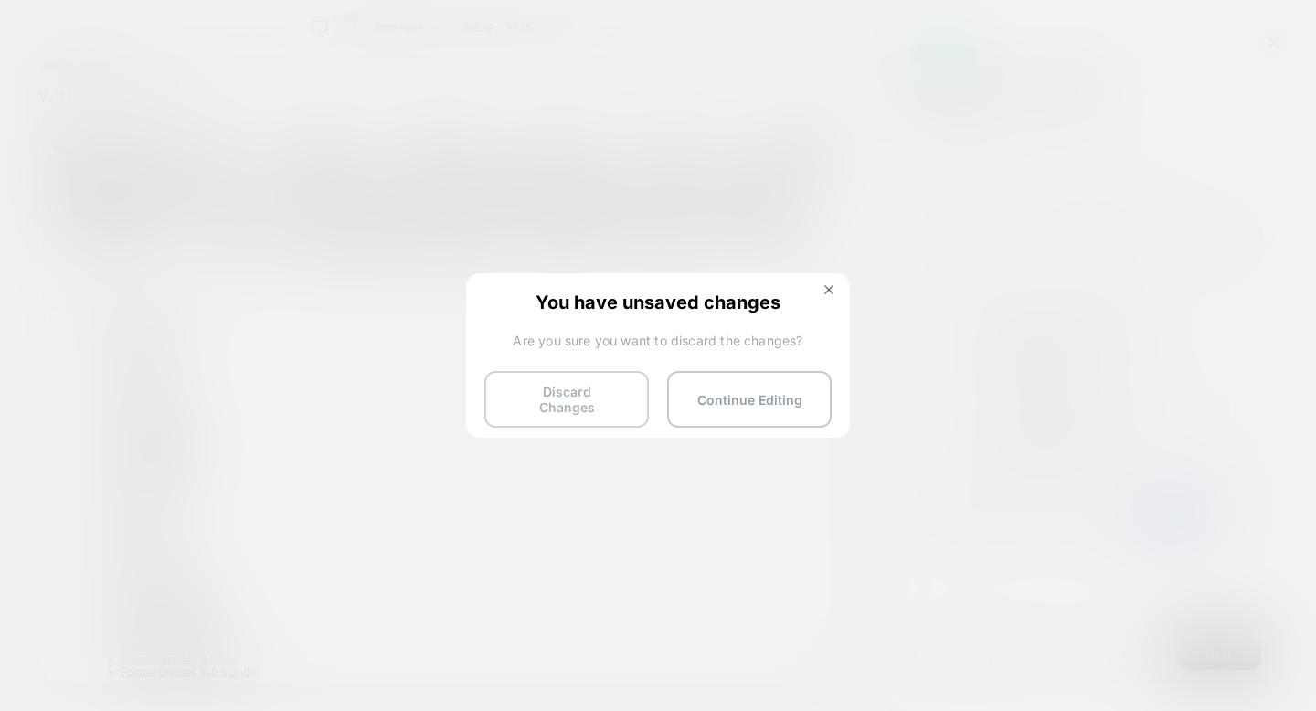
click at [607, 400] on button "Discard Changes" at bounding box center [566, 399] width 165 height 57
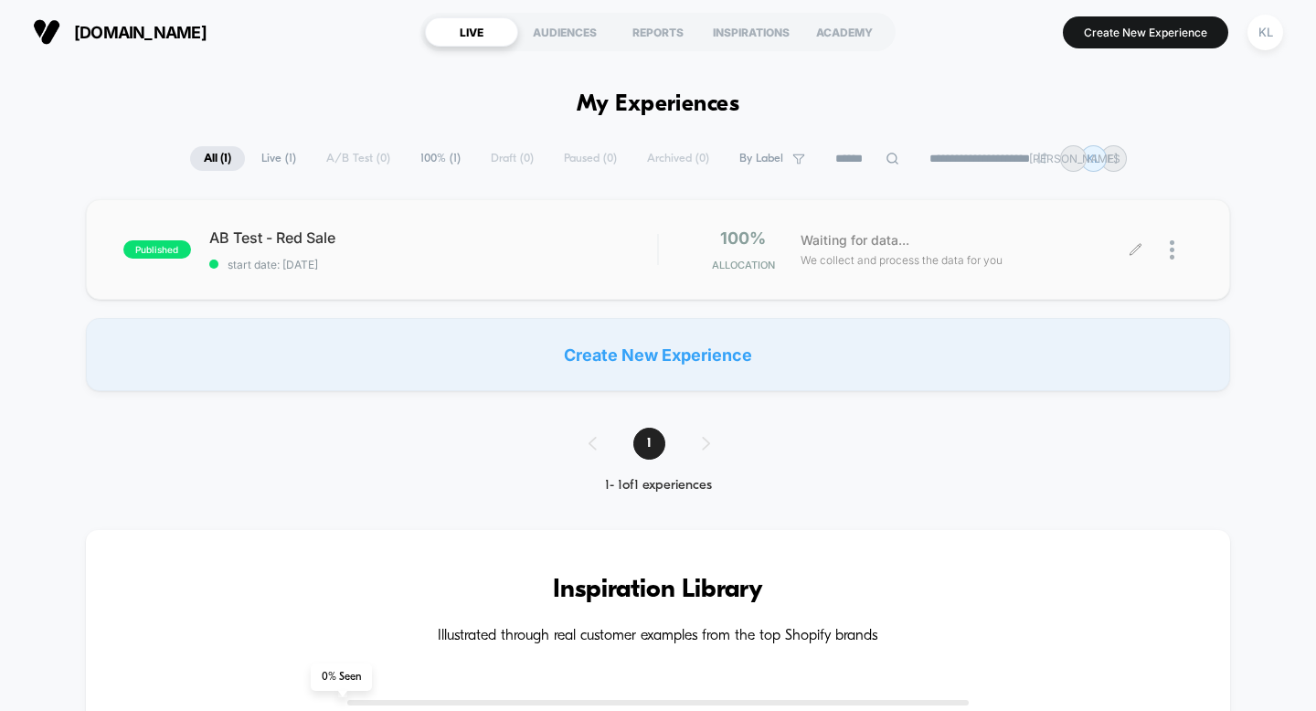
click at [1184, 239] on div at bounding box center [1181, 249] width 23 height 43
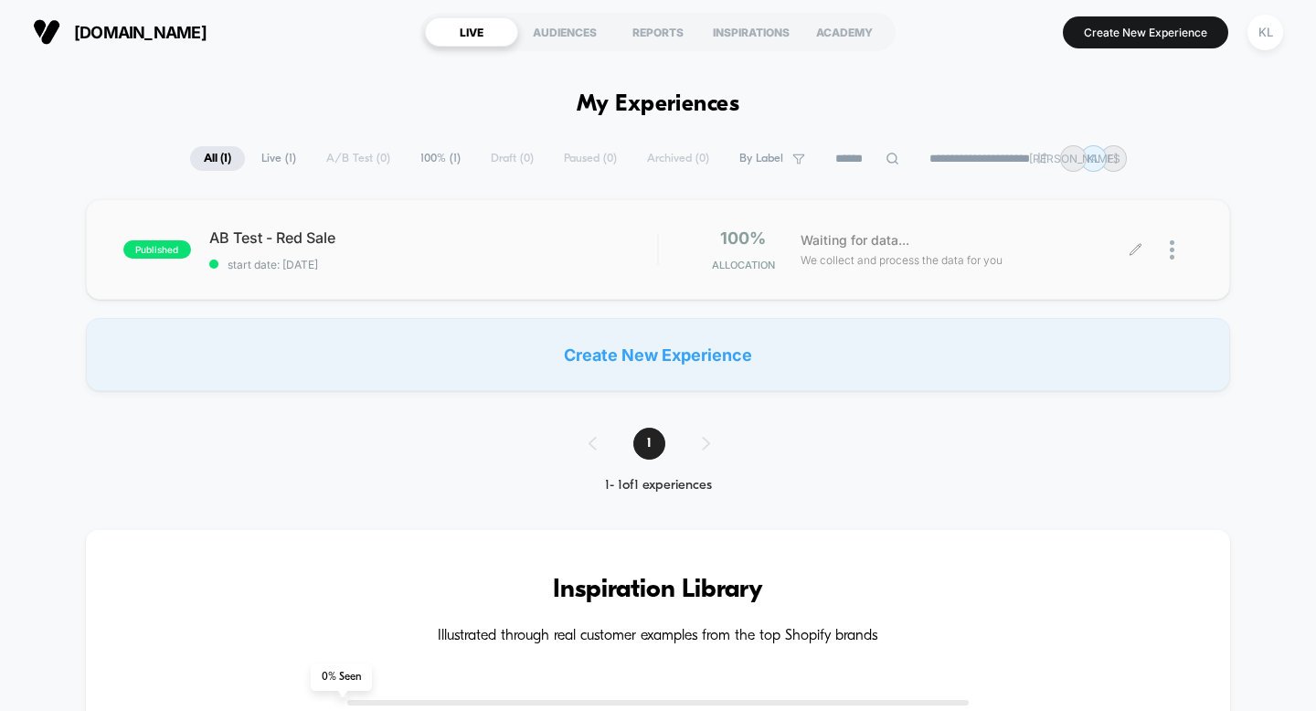
click at [1177, 250] on div at bounding box center [1181, 249] width 23 height 43
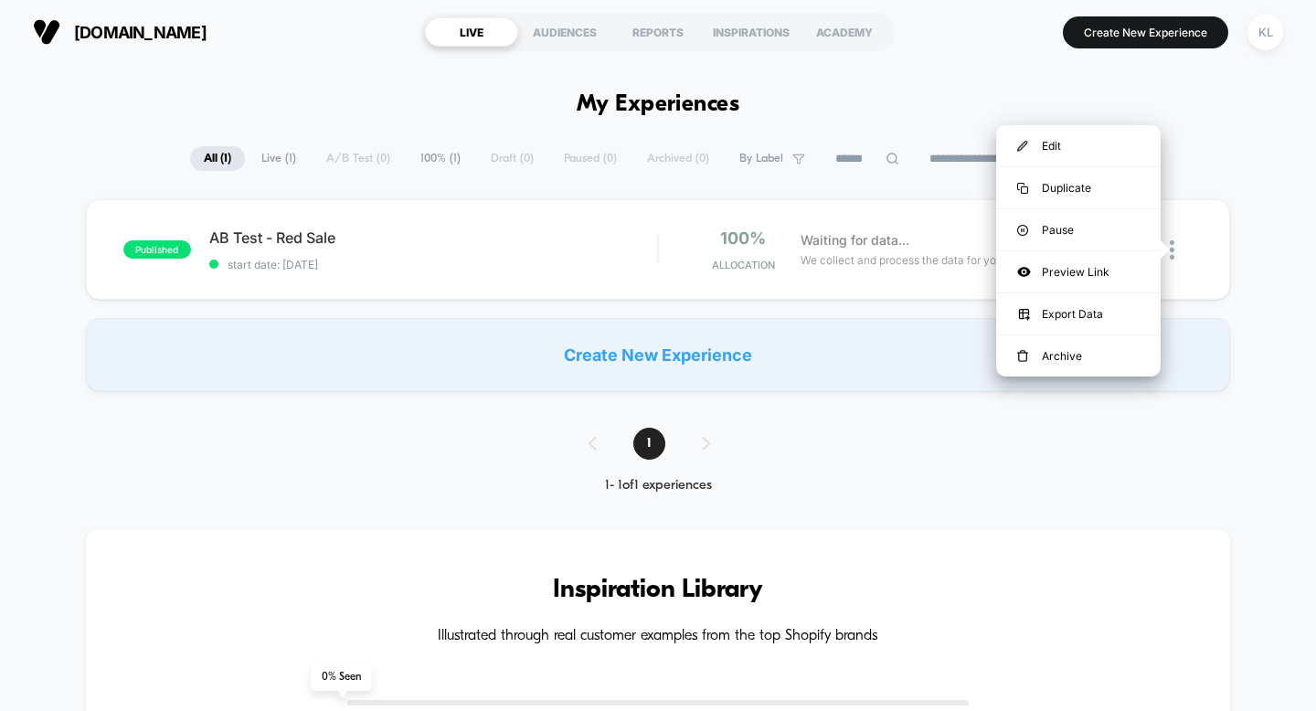
click at [896, 316] on div "published AB Test - Red Sale start date: [DATE] 100% Allocation Waiting for dat…" at bounding box center [658, 295] width 1316 height 192
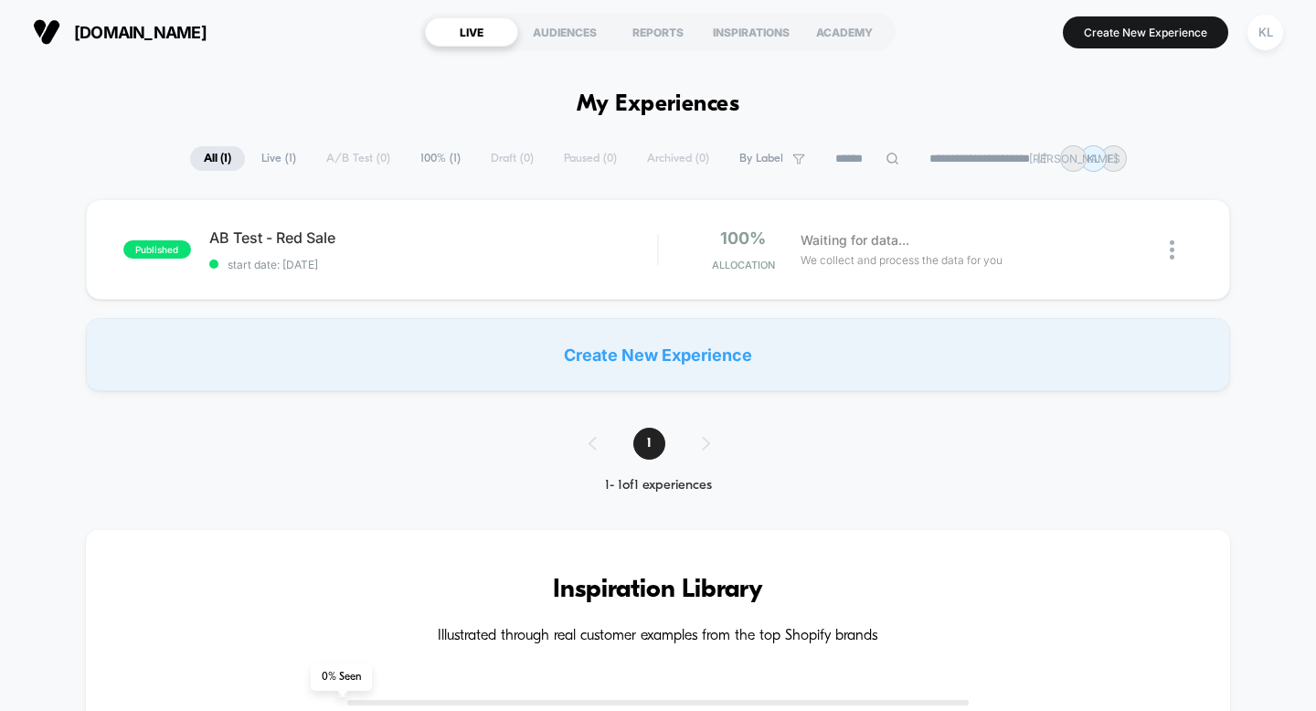
click at [673, 353] on div "Create New Experience" at bounding box center [658, 354] width 1145 height 73
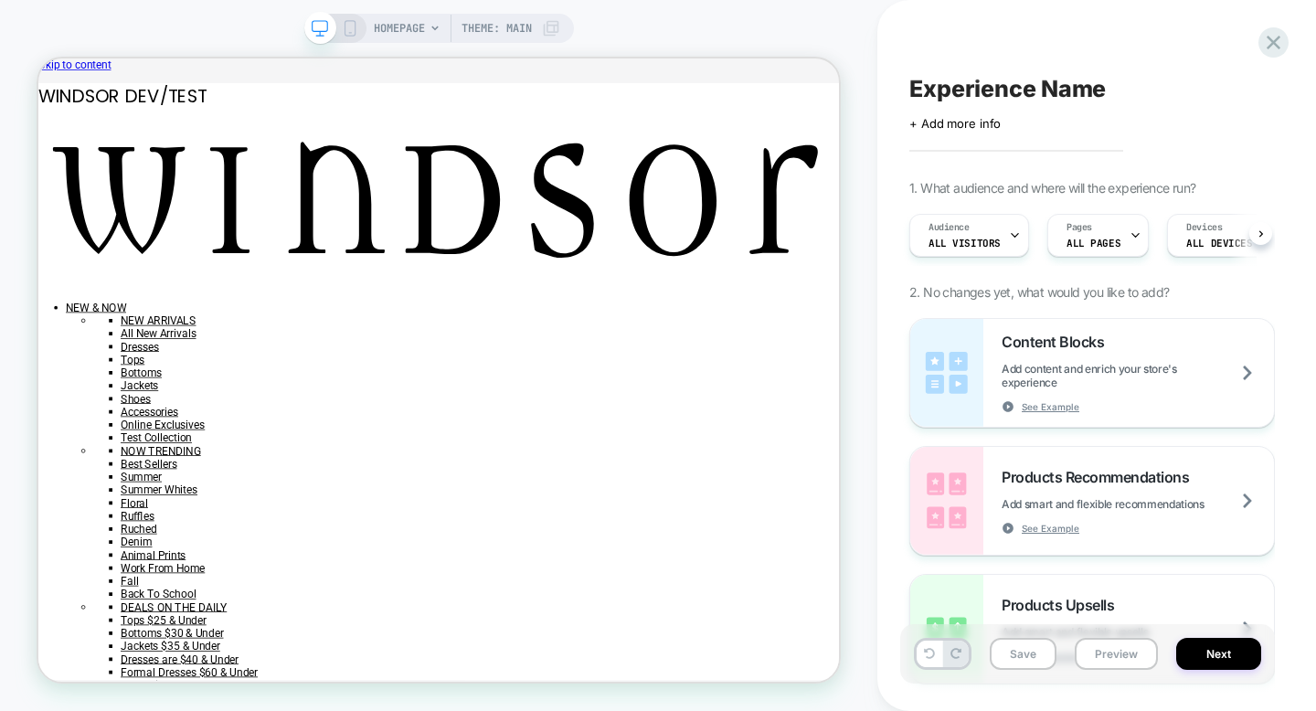
scroll to position [0, 1]
click at [1067, 114] on div at bounding box center [1069, 114] width 18 height 19
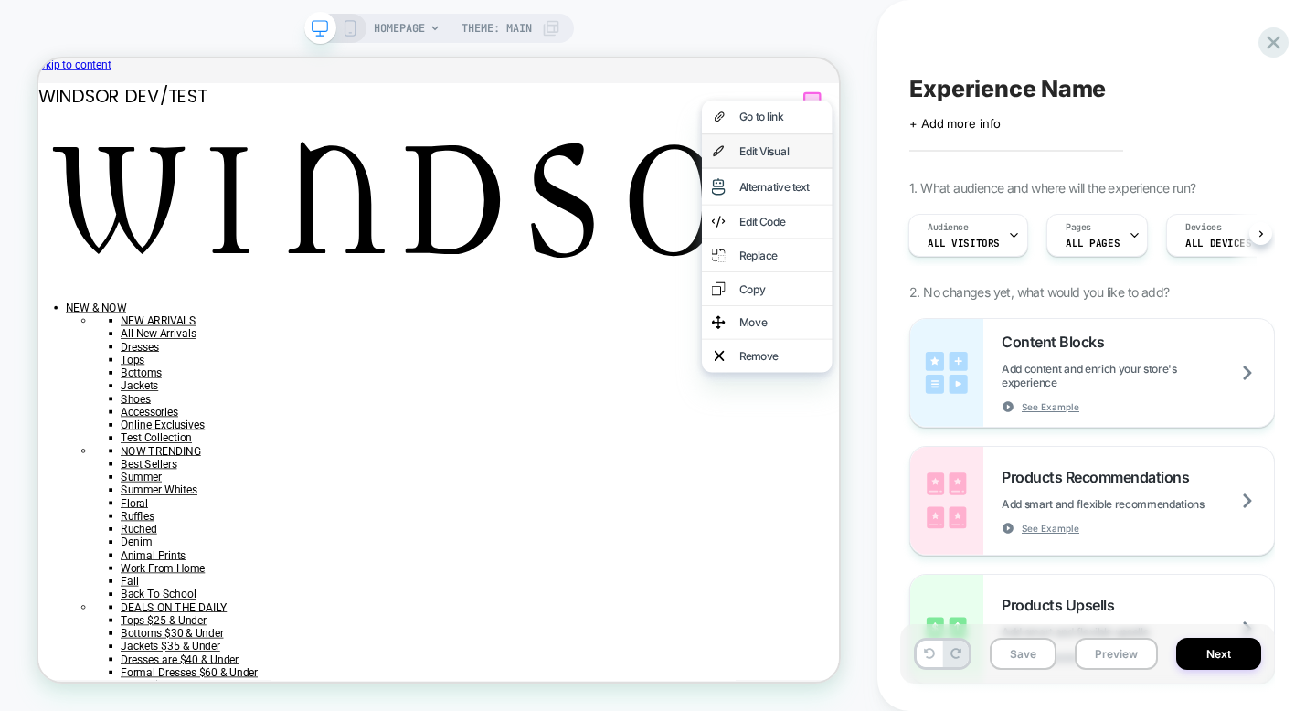
click at [1017, 187] on div "Edit Visual" at bounding box center [1028, 182] width 112 height 18
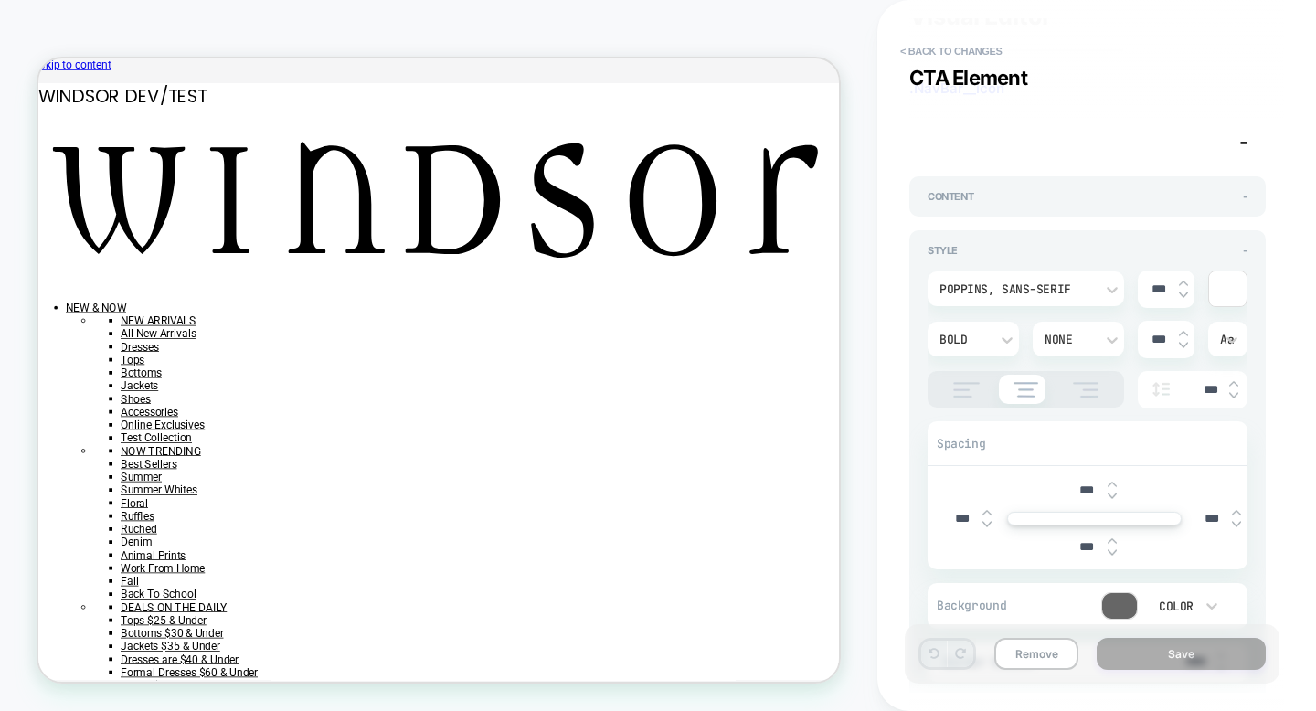
scroll to position [69, 0]
click at [978, 182] on div "Content -" at bounding box center [1087, 198] width 356 height 40
click at [959, 196] on span "Content" at bounding box center [951, 198] width 46 height 13
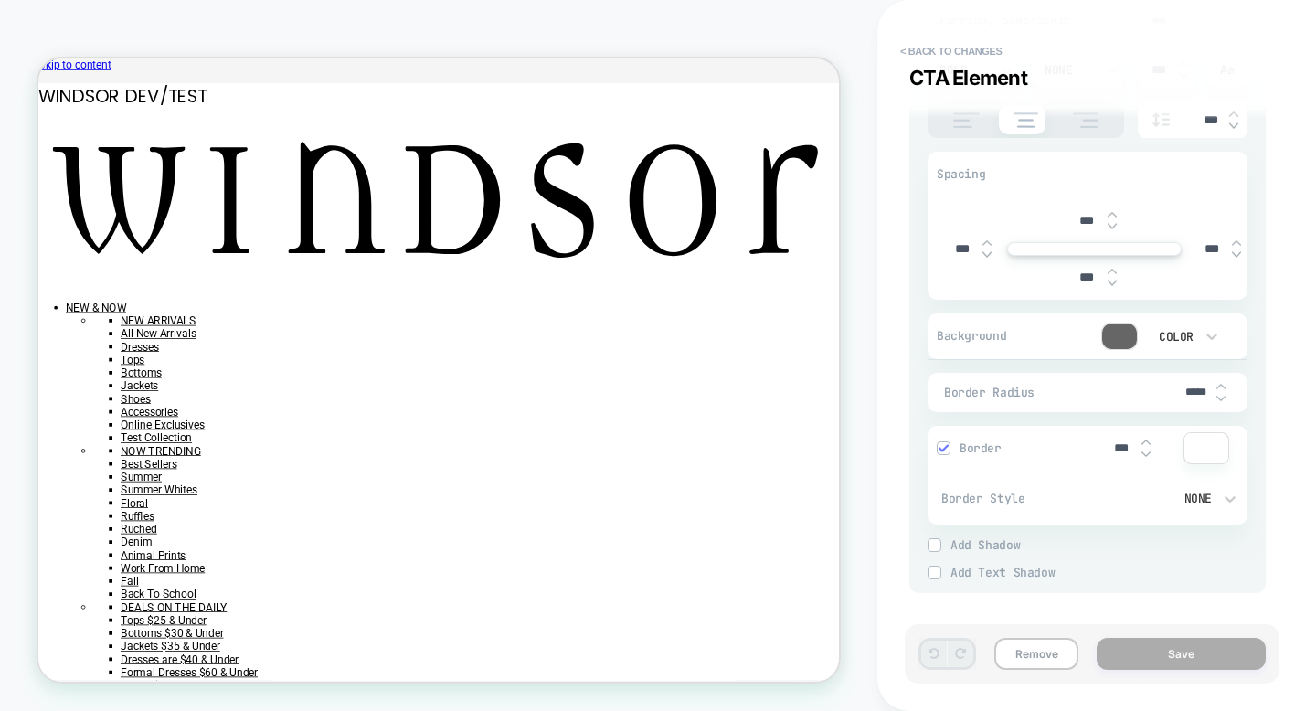
scroll to position [0, 0]
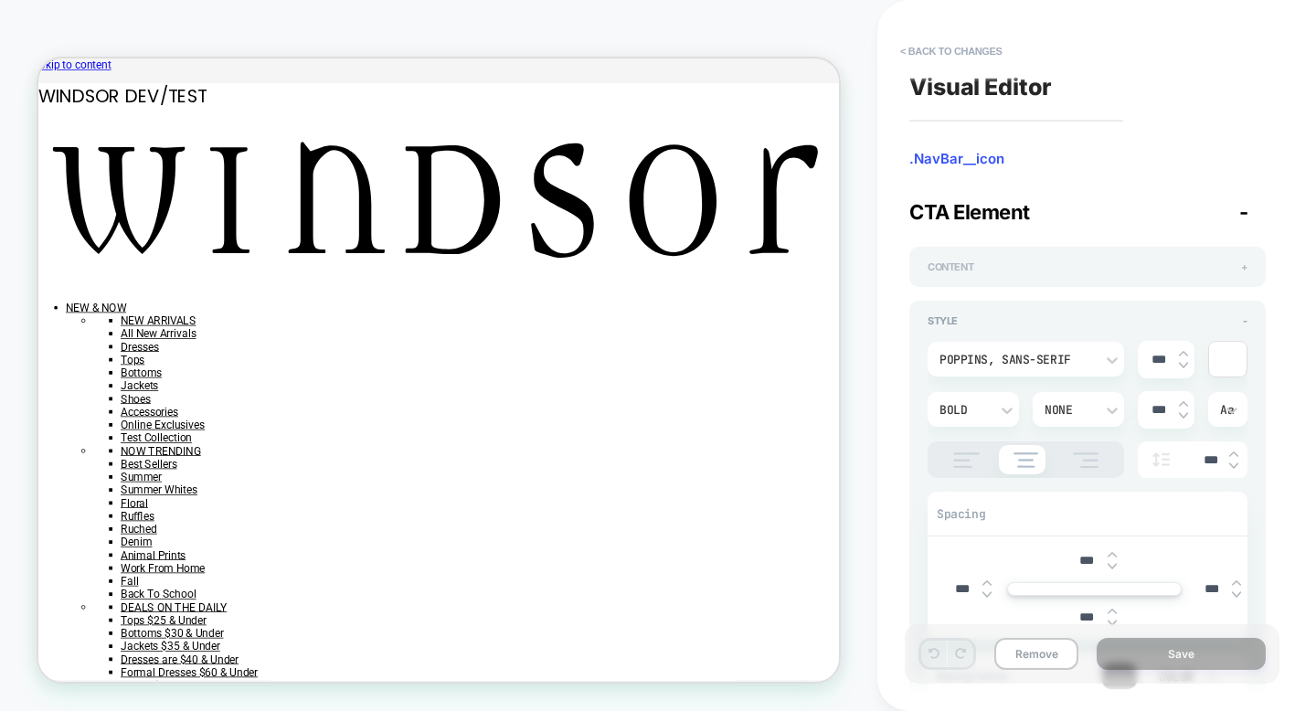
click at [1243, 270] on span "+" at bounding box center [1244, 266] width 6 height 13
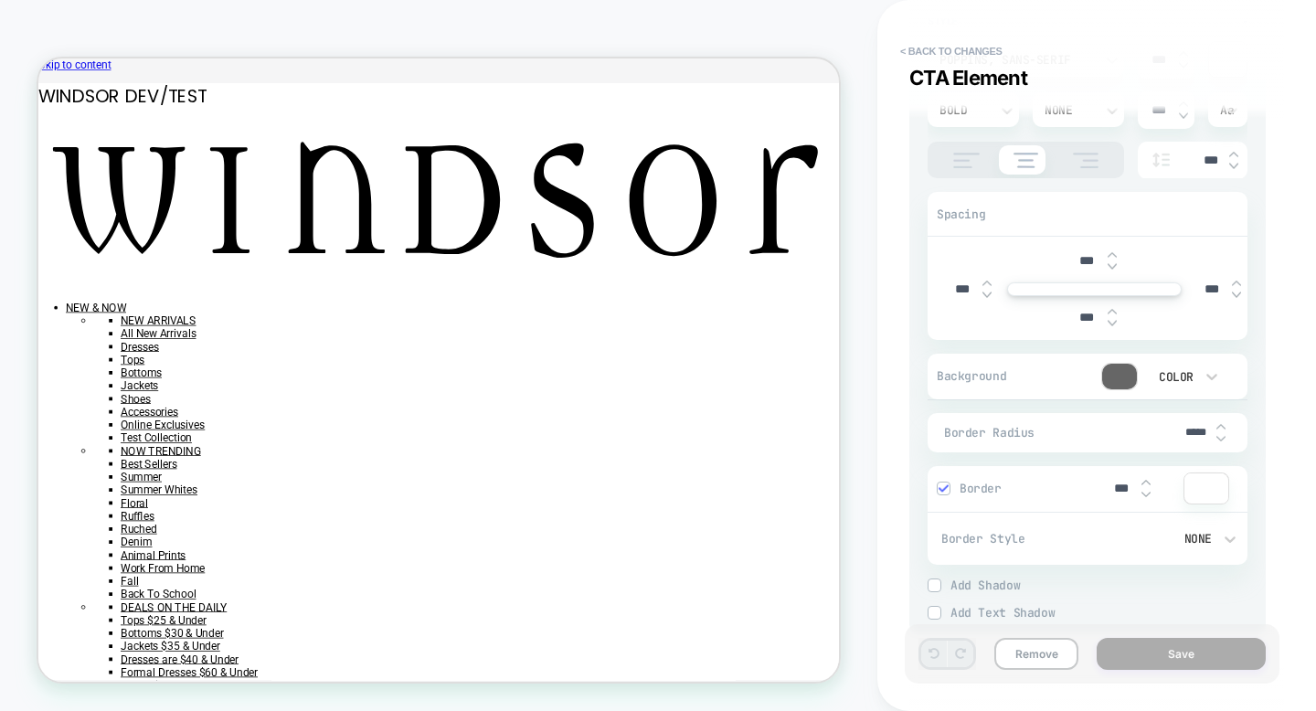
scroll to position [340, 0]
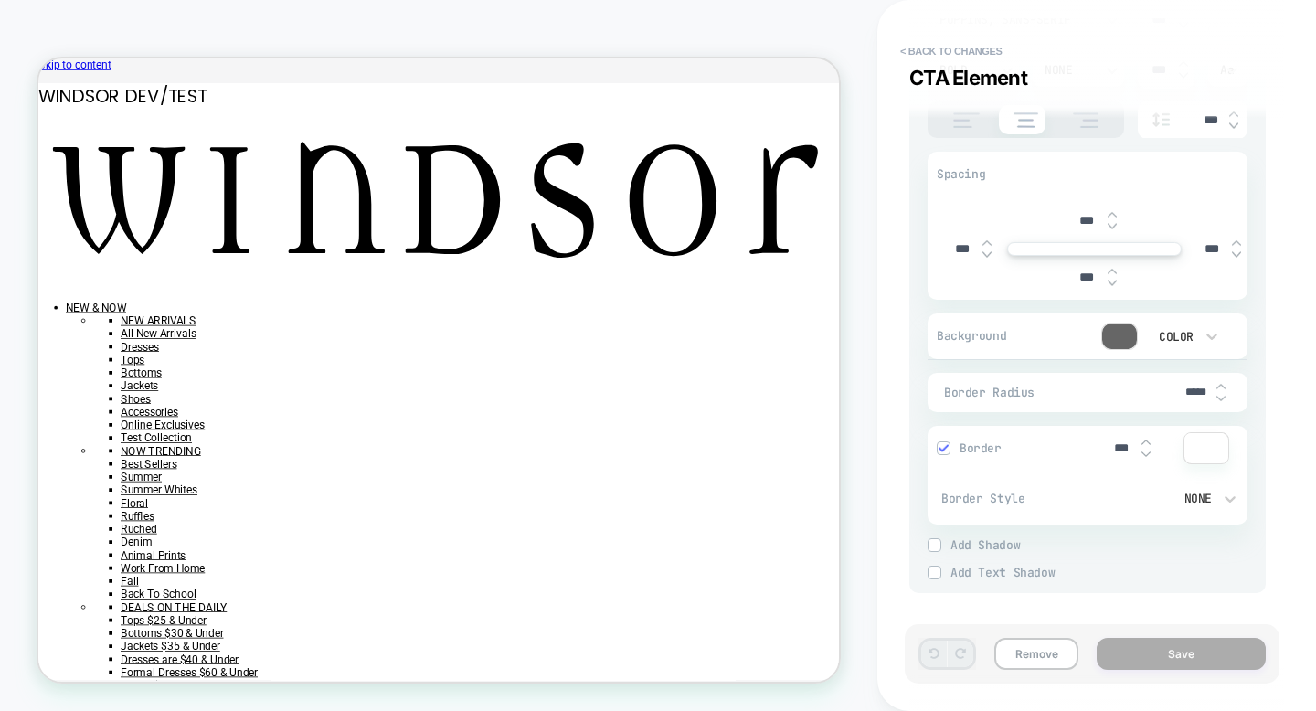
click at [1123, 341] on div at bounding box center [1119, 337] width 35 height 26
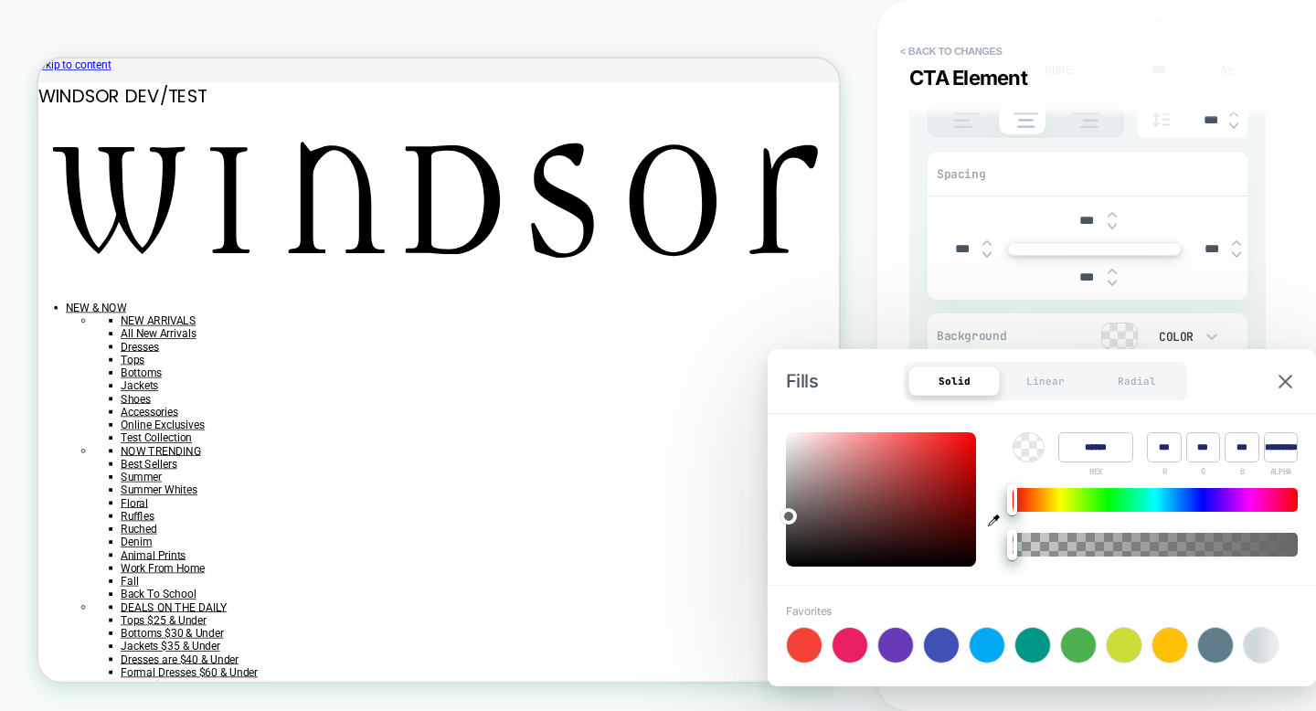
type input "******"
type input "***"
type input "**"
click at [869, 506] on div at bounding box center [881, 499] width 190 height 134
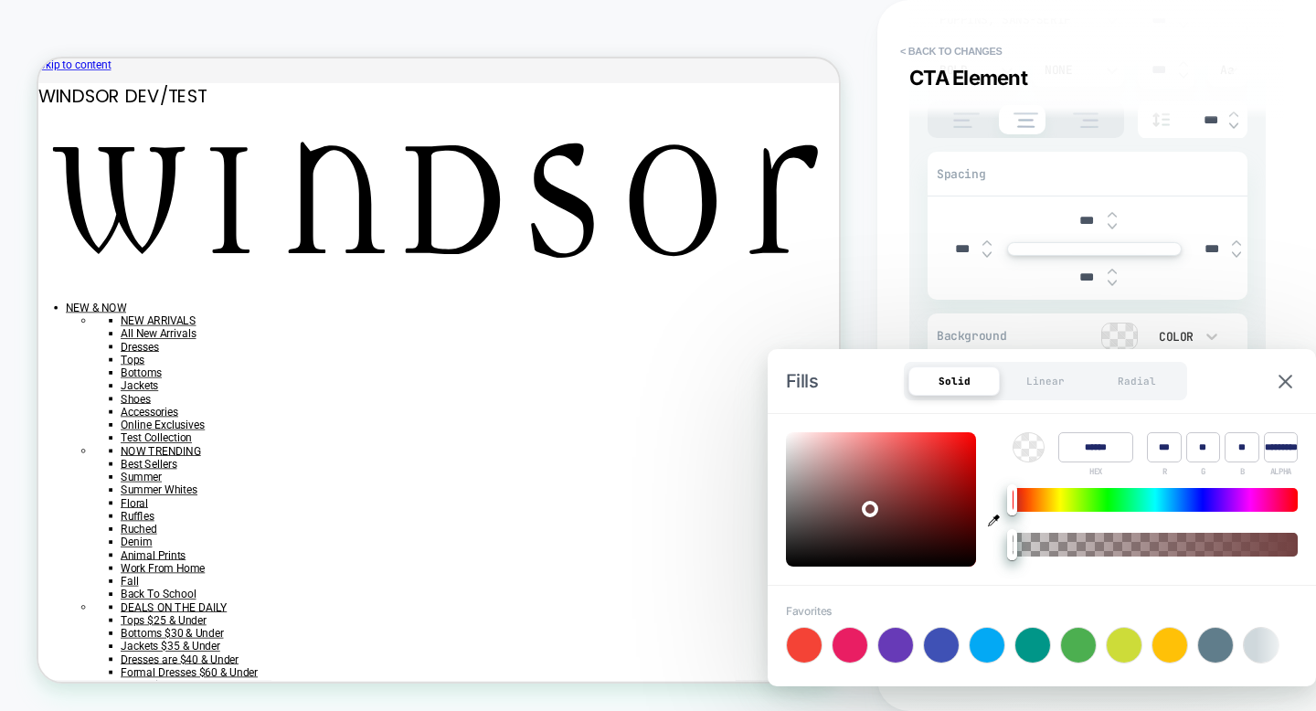
type input "******"
type input "***"
type input "**"
click at [949, 448] on div at bounding box center [881, 499] width 190 height 134
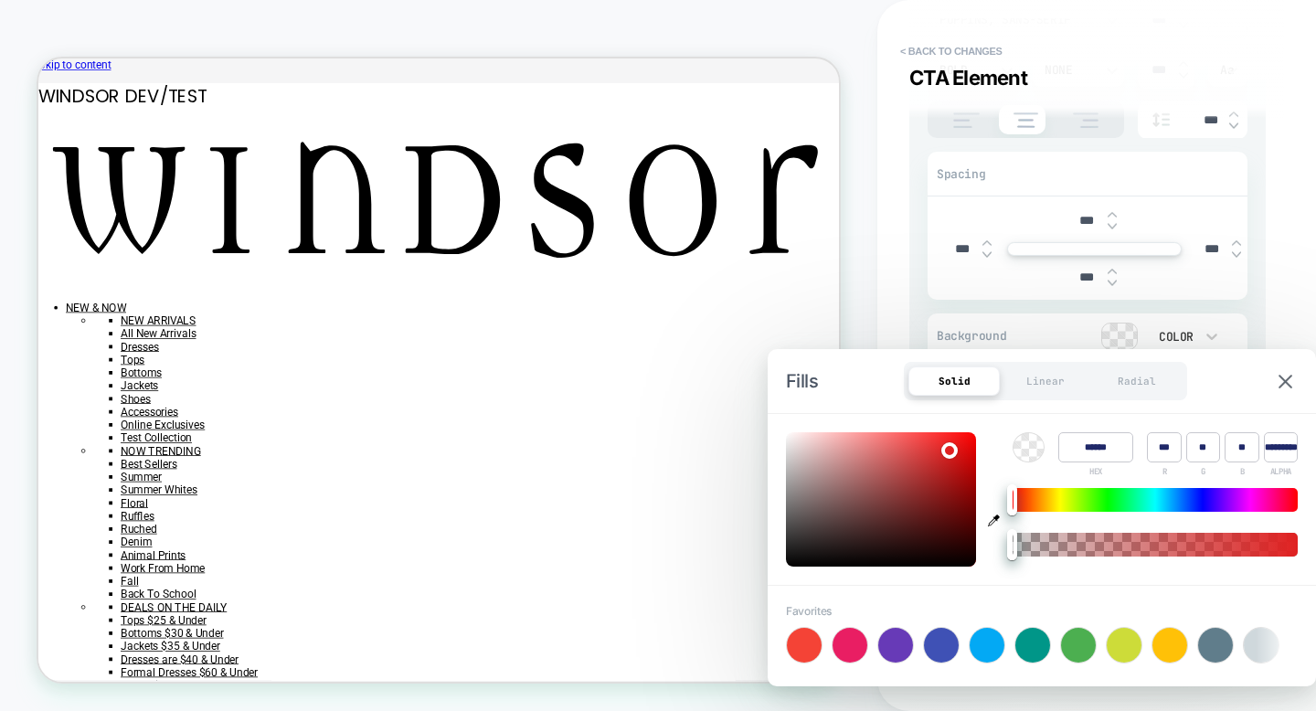
click at [1288, 248] on div "< Back to changes CTA Element Visual Editor .NavBar__icon CTA Element - Content…" at bounding box center [1096, 355] width 439 height 711
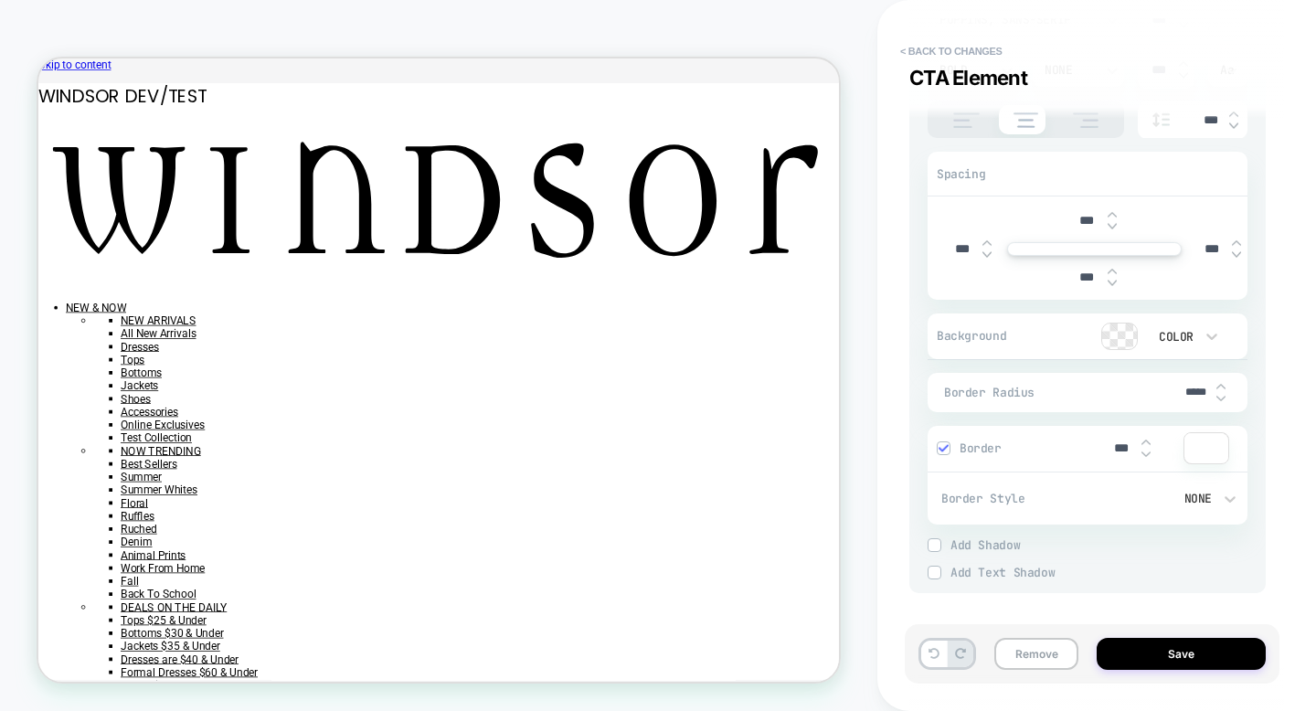
click at [1112, 338] on div at bounding box center [1119, 337] width 35 height 26
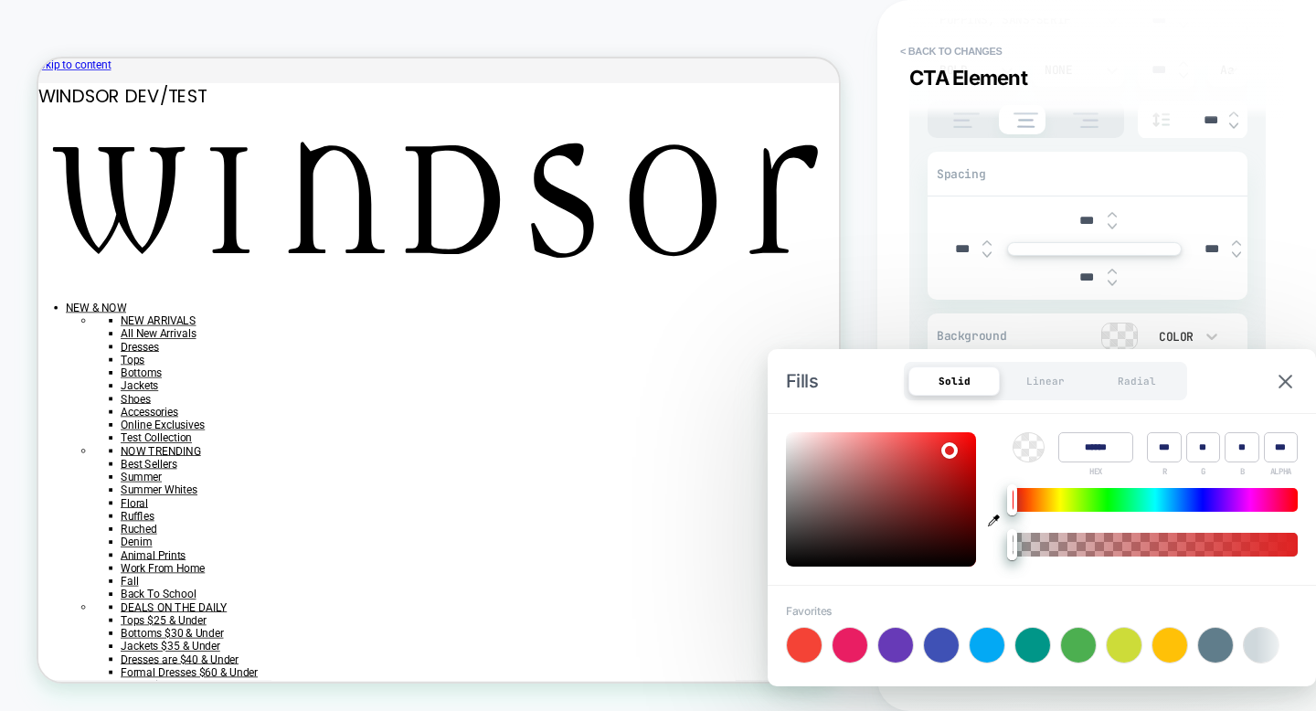
type input "******"
type input "***"
type input "**"
click at [960, 440] on div at bounding box center [881, 499] width 190 height 134
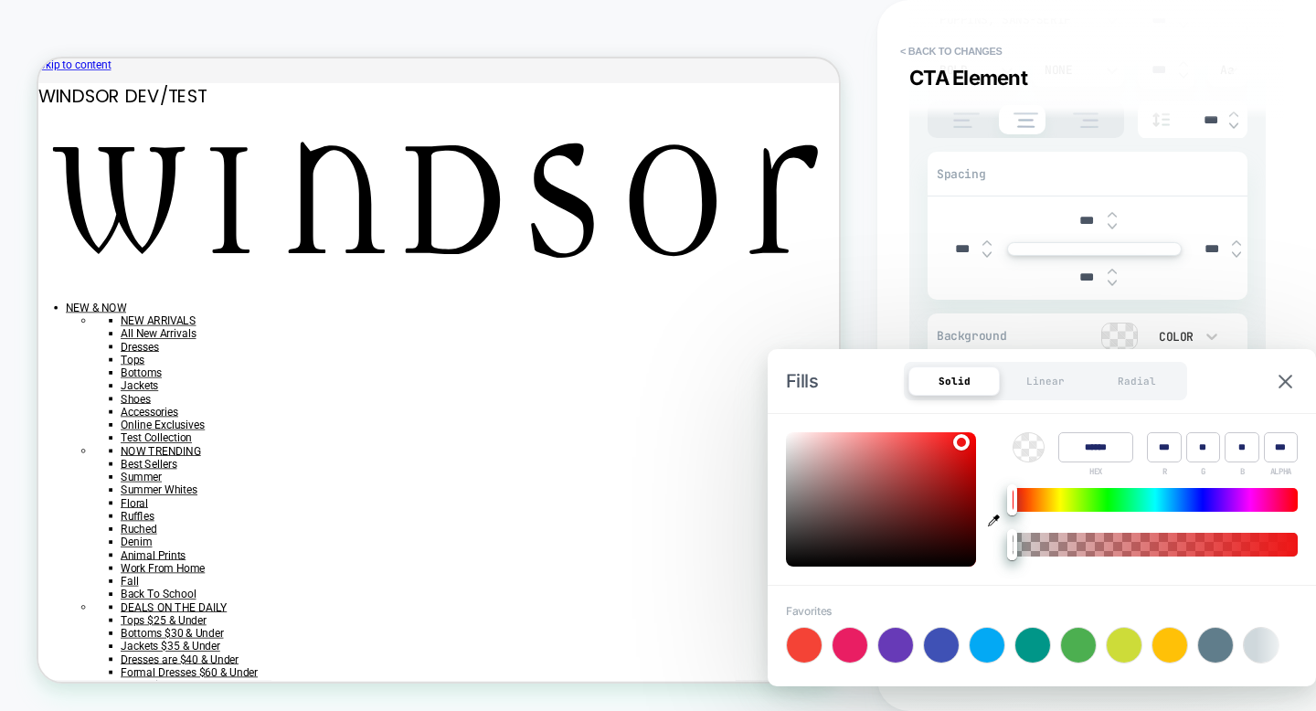
click at [1030, 451] on div at bounding box center [1029, 447] width 30 height 28
type input "******"
type input "**"
type input "******"
type input "**"
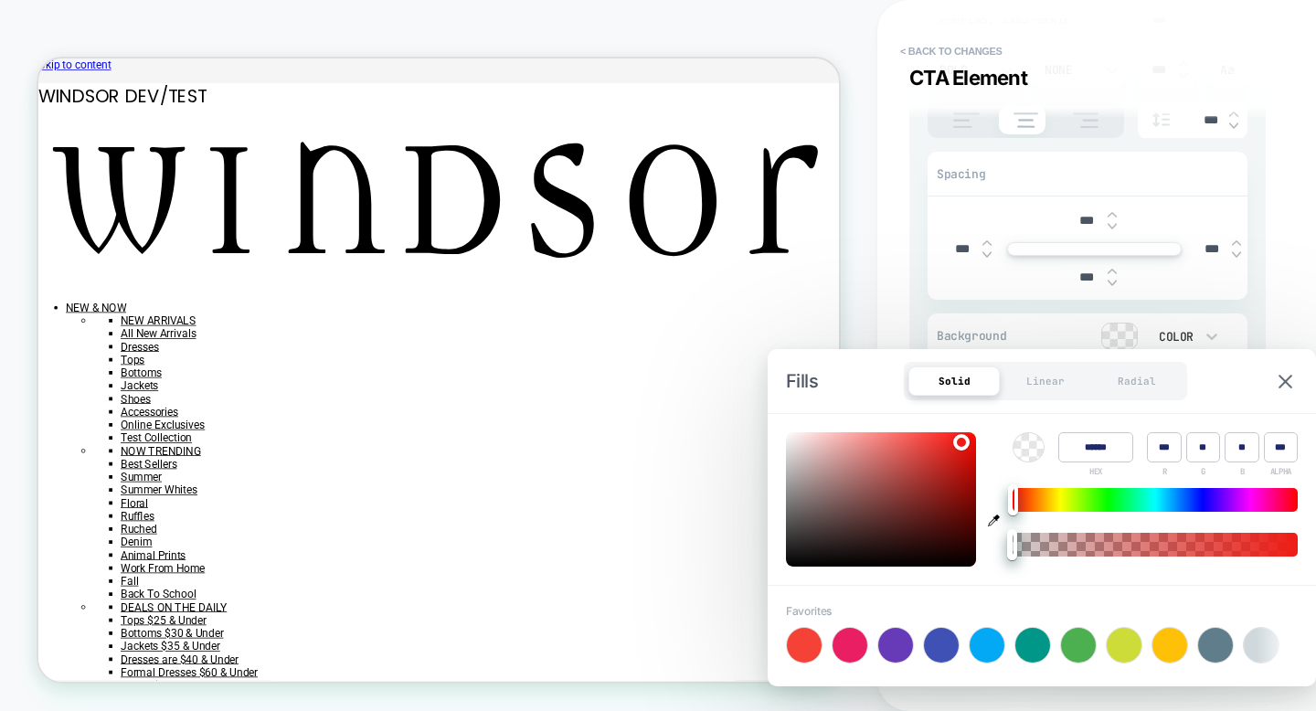
type input "******"
type input "**"
type input "******"
type input "**"
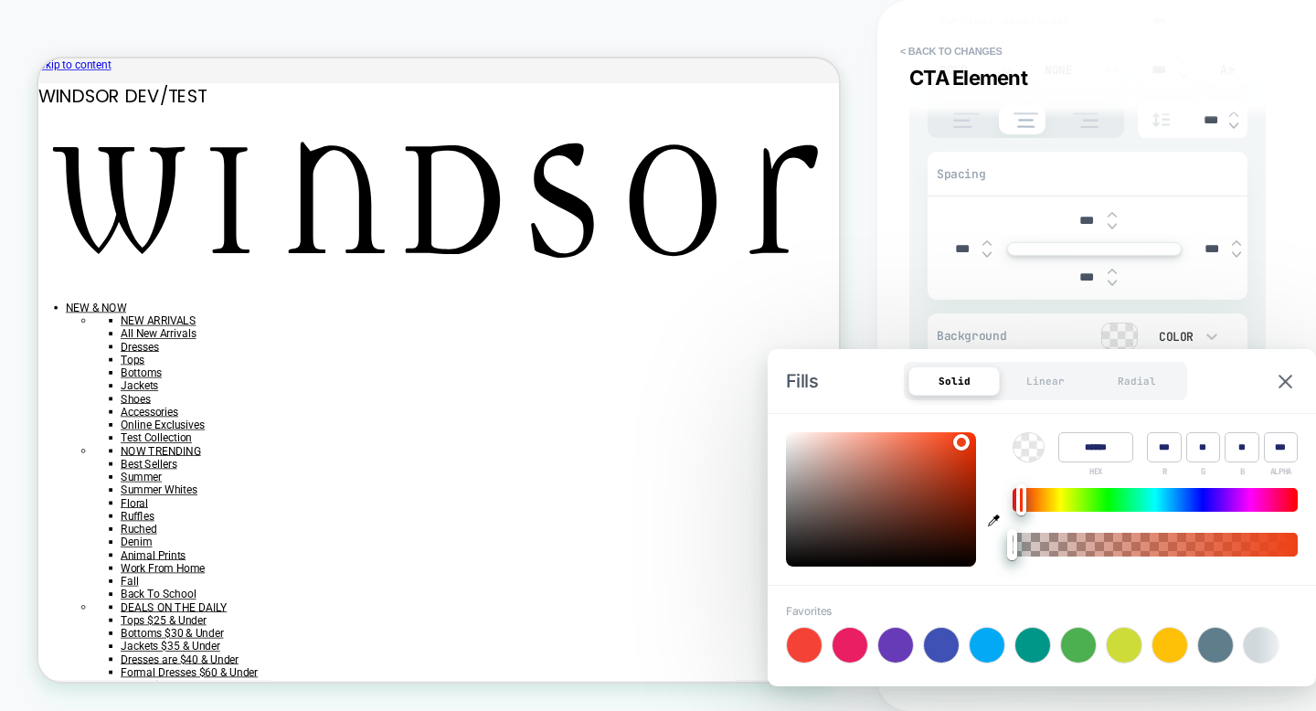
click at [1023, 499] on div at bounding box center [1021, 499] width 10 height 31
type input "****"
drag, startPoint x: 1011, startPoint y: 547, endPoint x: 1197, endPoint y: 552, distance: 186.5
click at [1197, 552] on div at bounding box center [1197, 544] width 10 height 31
click at [1259, 311] on div "Style - Poppins, sans-serif *** Bold None *** Aa *** Spacing *** *** *** *** Ba…" at bounding box center [1087, 277] width 356 height 632
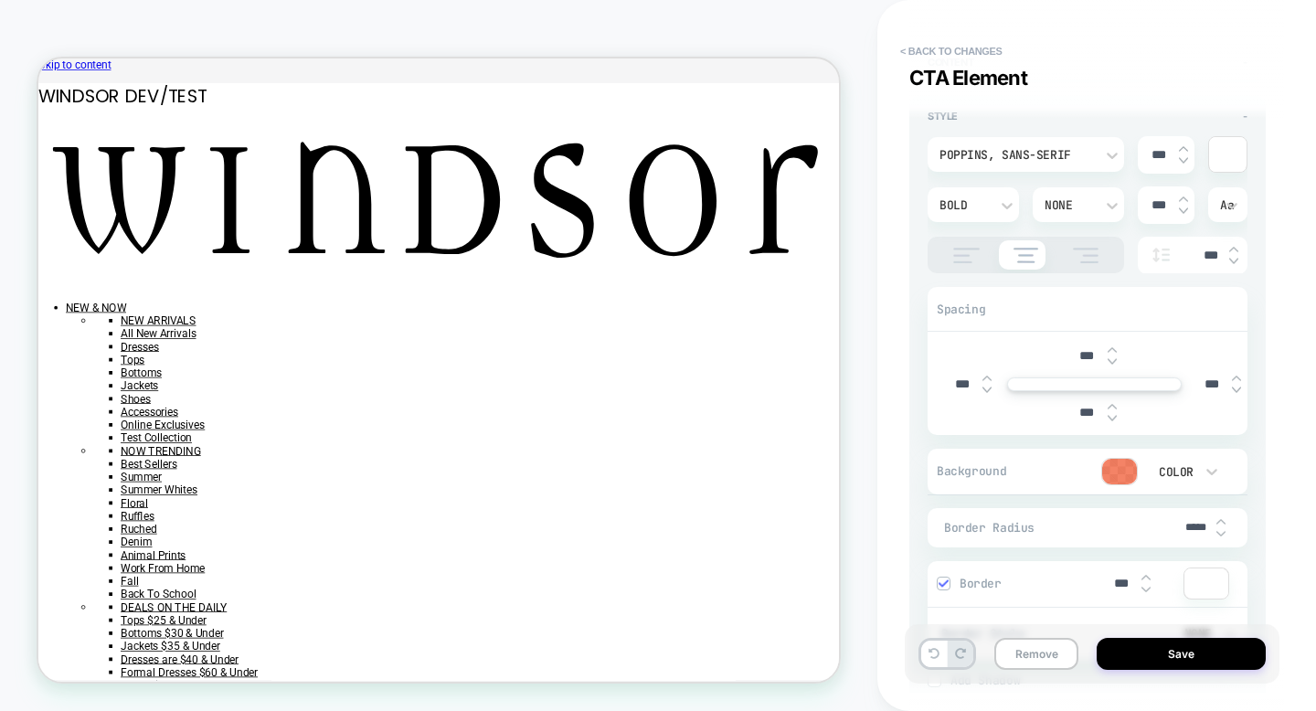
scroll to position [0, 0]
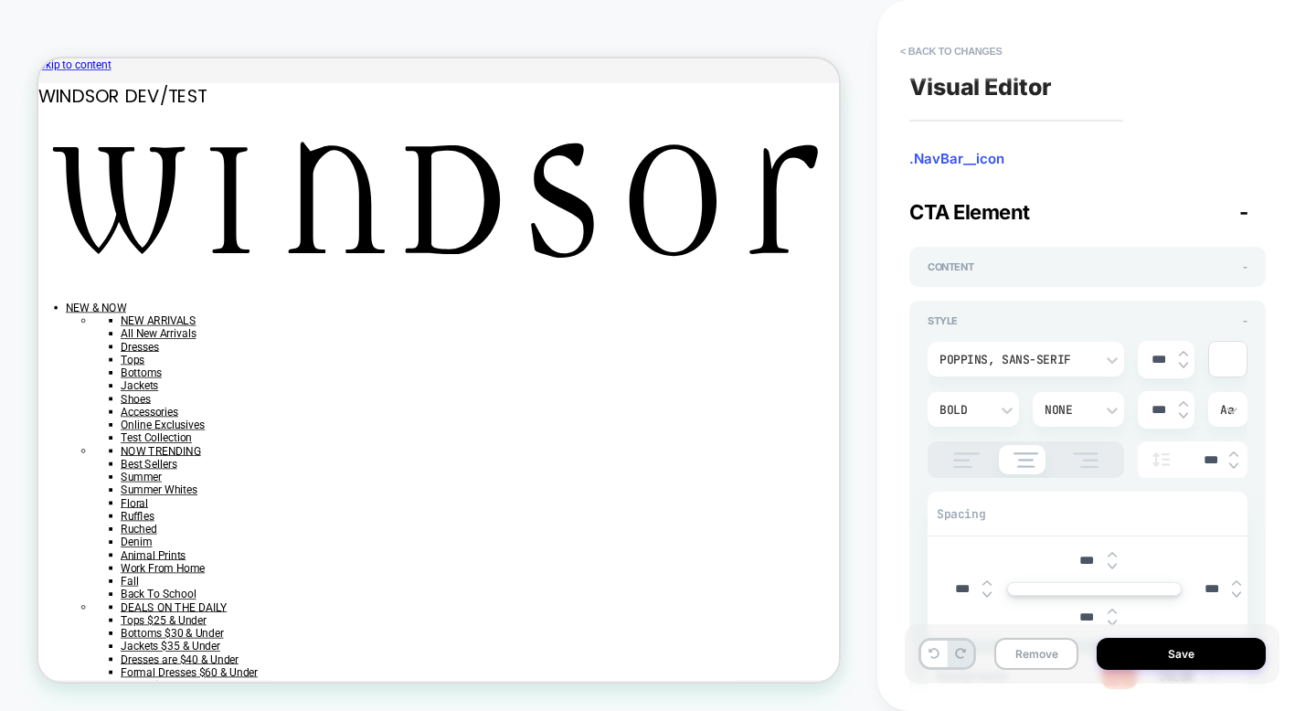
click at [969, 160] on span ".NavBar__icon" at bounding box center [1087, 159] width 356 height 18
click at [965, 55] on button "< Back to changes" at bounding box center [951, 51] width 121 height 29
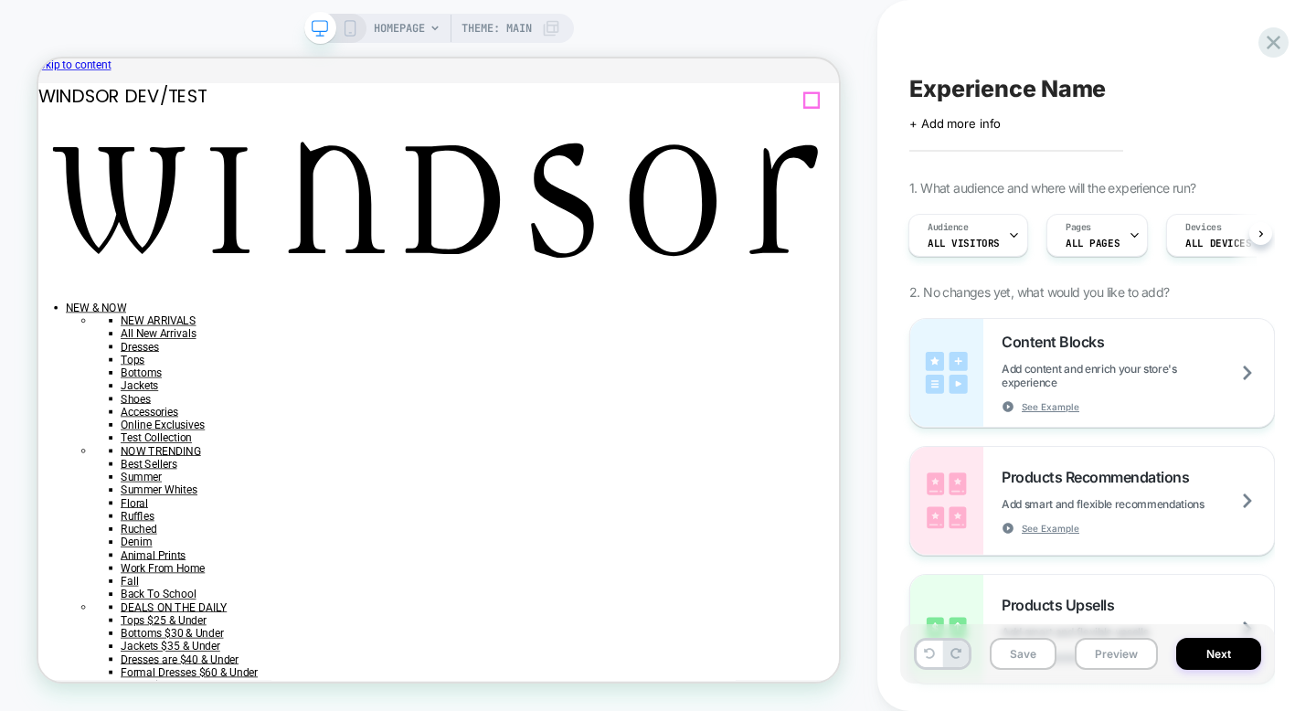
click at [1067, 117] on div at bounding box center [1069, 114] width 18 height 19
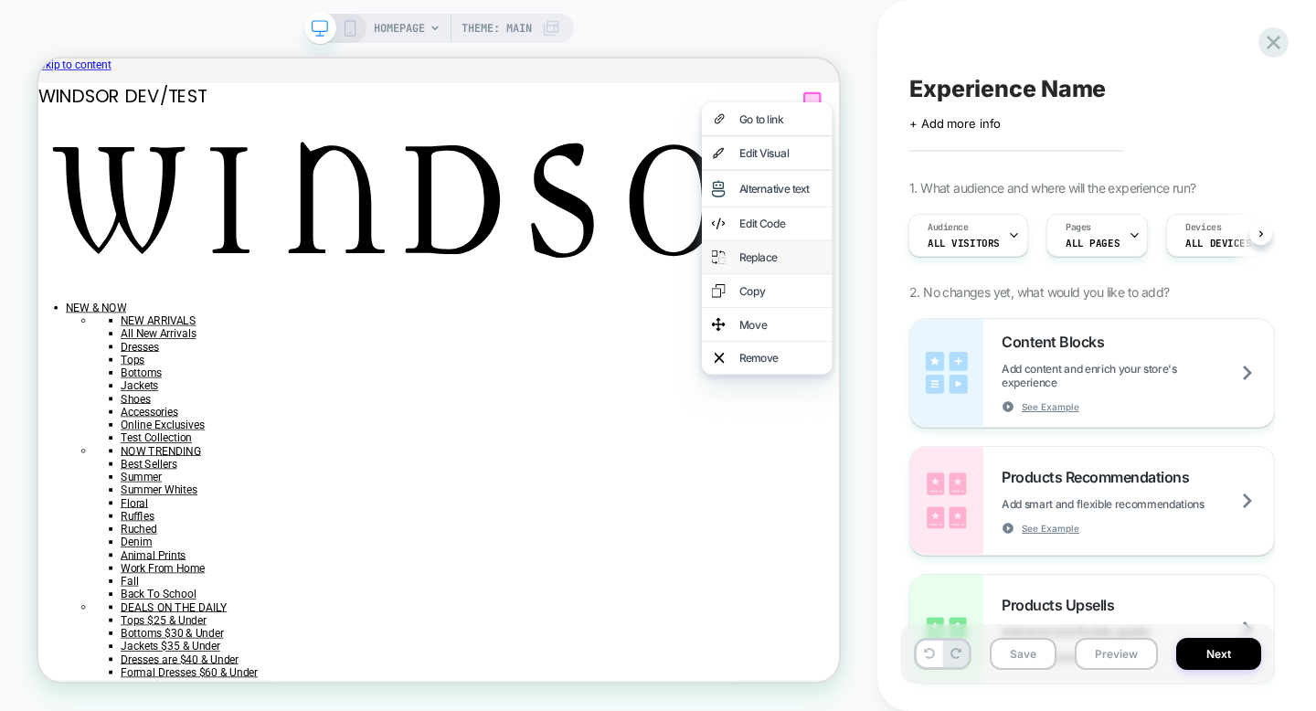
click at [1025, 333] on div "Replace" at bounding box center [1028, 323] width 112 height 18
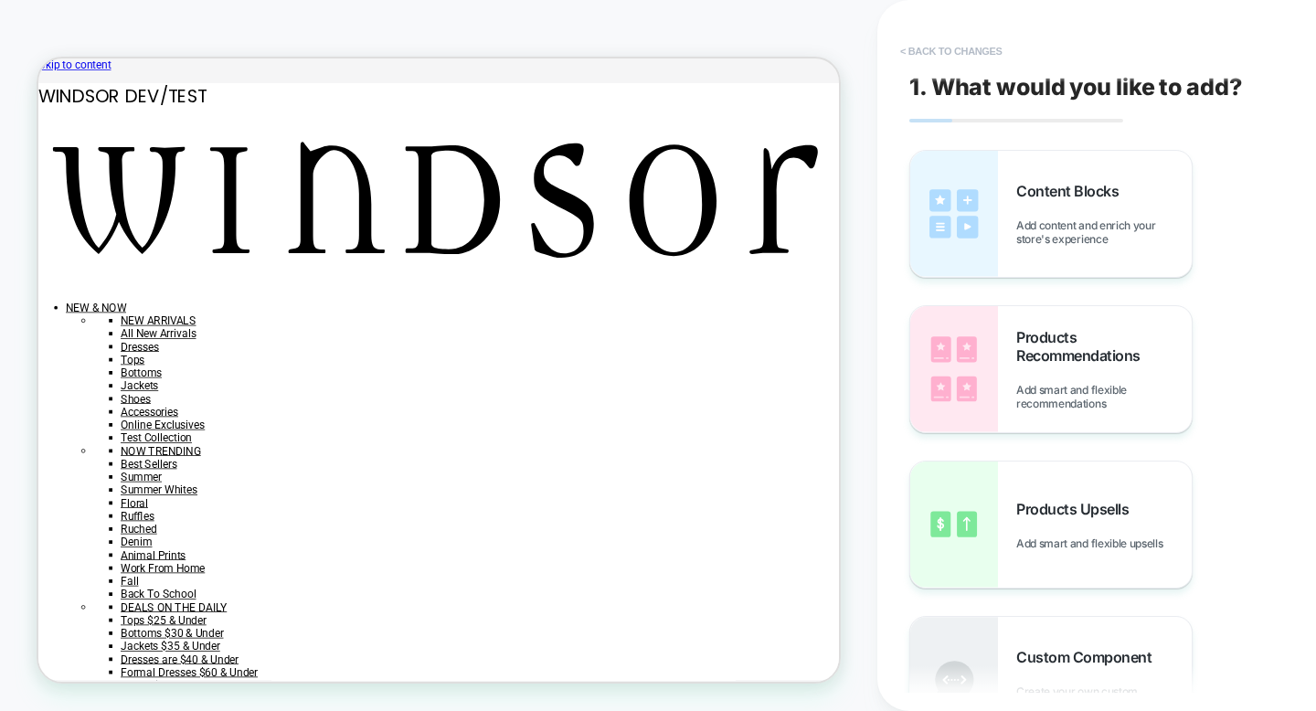
click at [959, 49] on button "< Back to changes" at bounding box center [951, 51] width 121 height 29
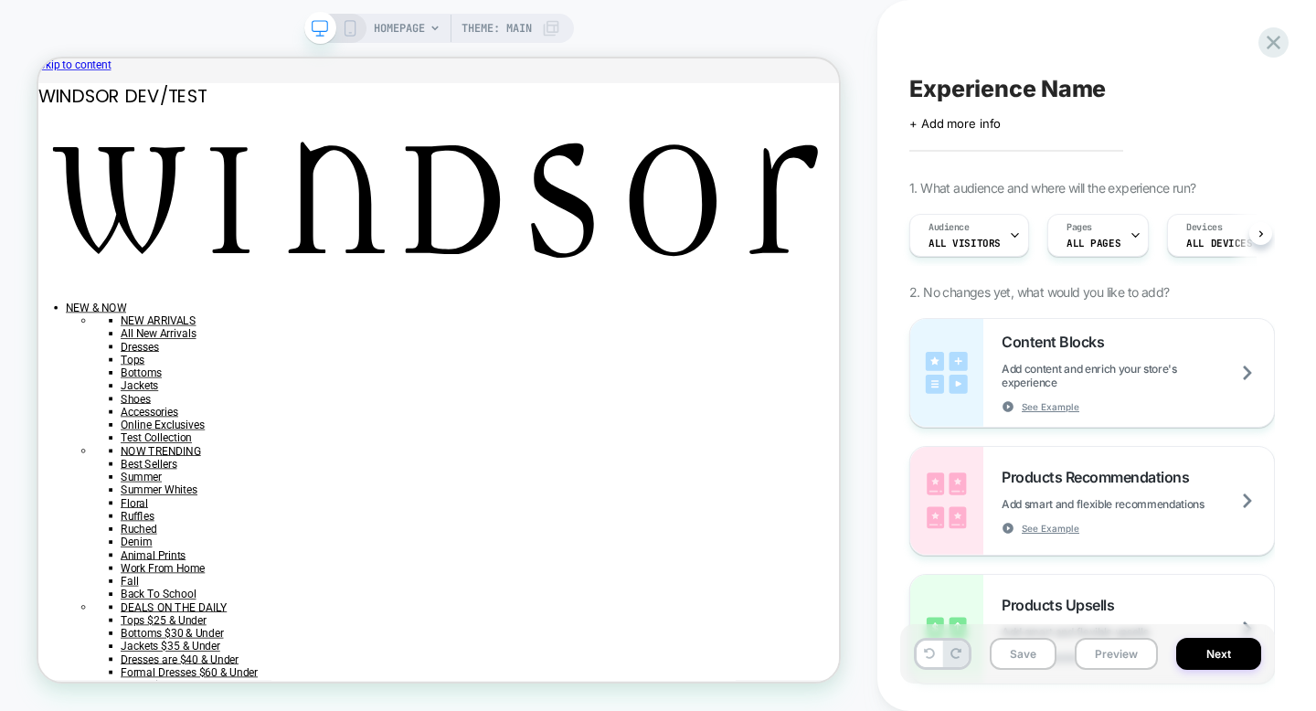
scroll to position [0, 1]
click at [1067, 112] on div at bounding box center [1069, 114] width 18 height 19
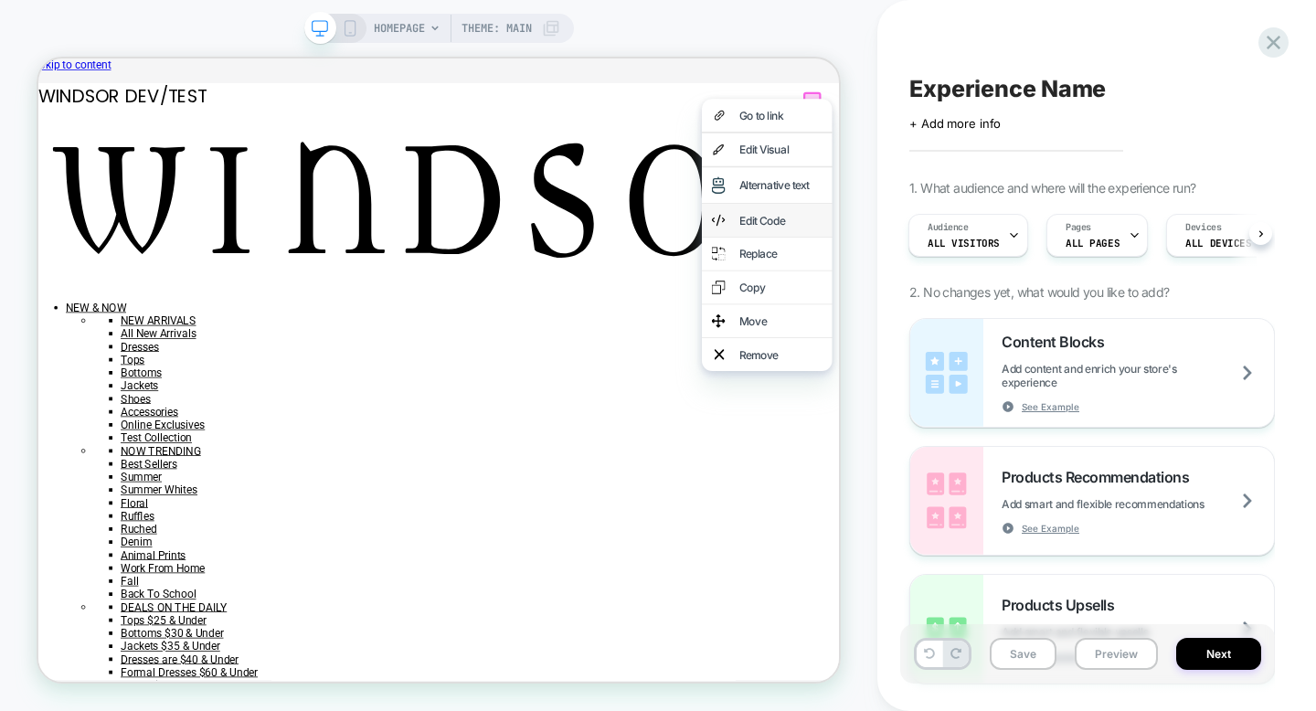
click at [1010, 283] on div "Edit Code" at bounding box center [1028, 274] width 112 height 18
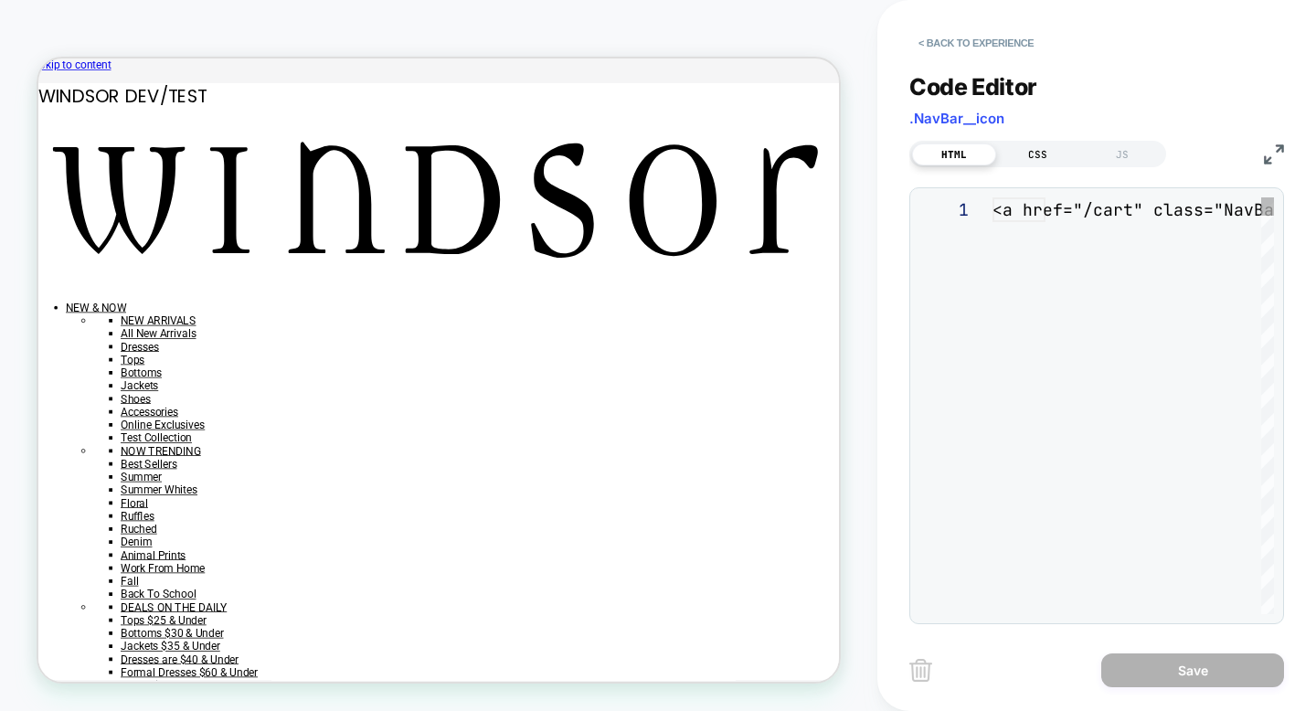
scroll to position [247, 0]
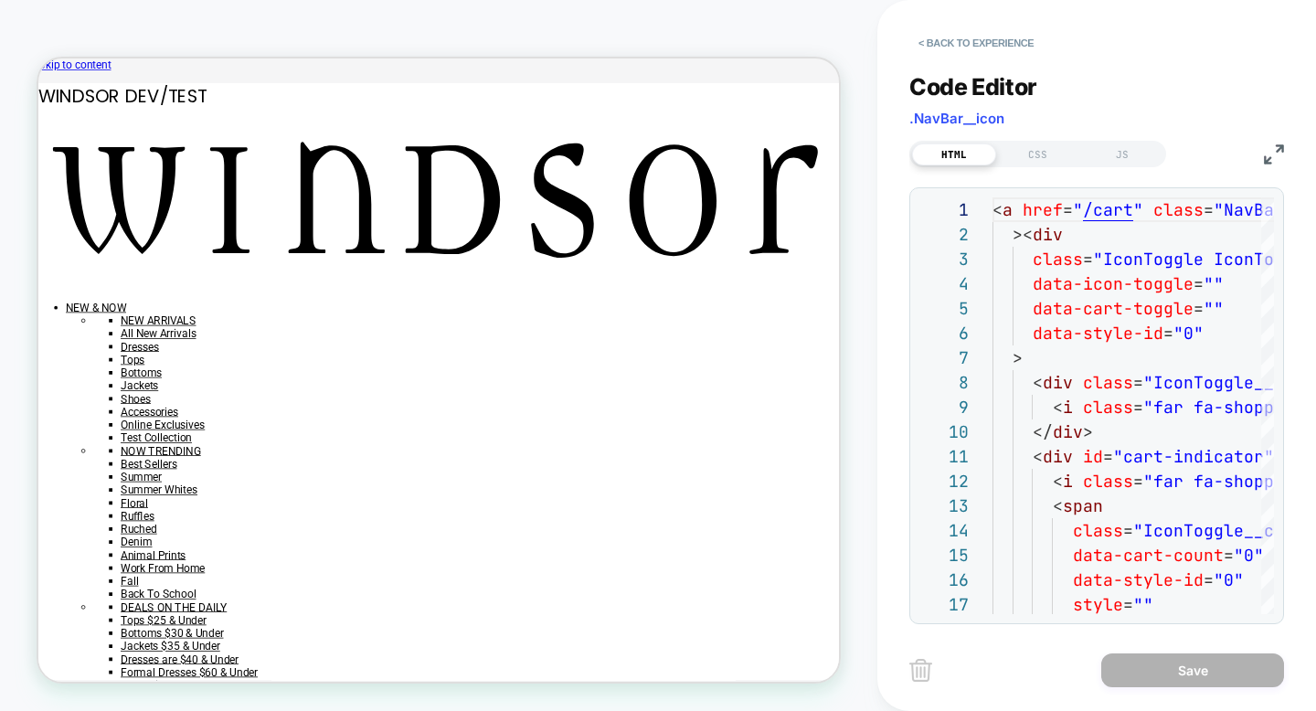
click at [1280, 144] on img at bounding box center [1274, 154] width 20 height 20
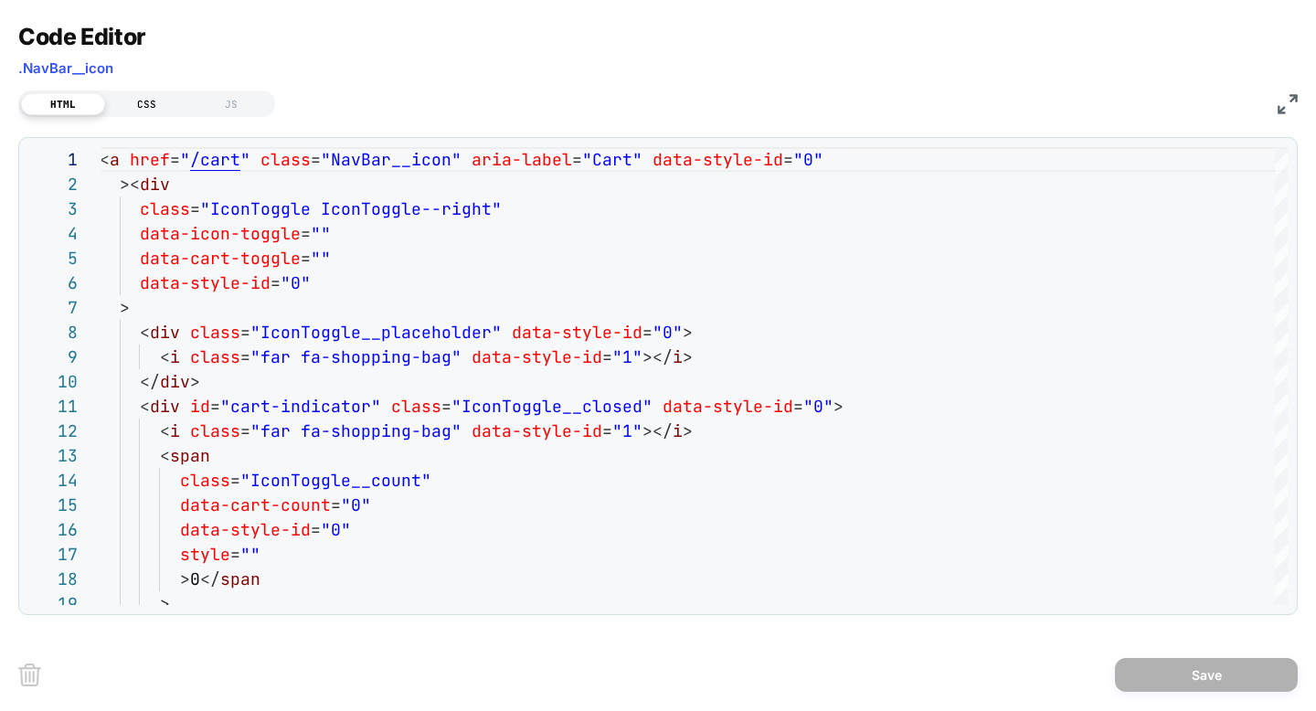
click at [150, 100] on div "CSS" at bounding box center [147, 104] width 84 height 22
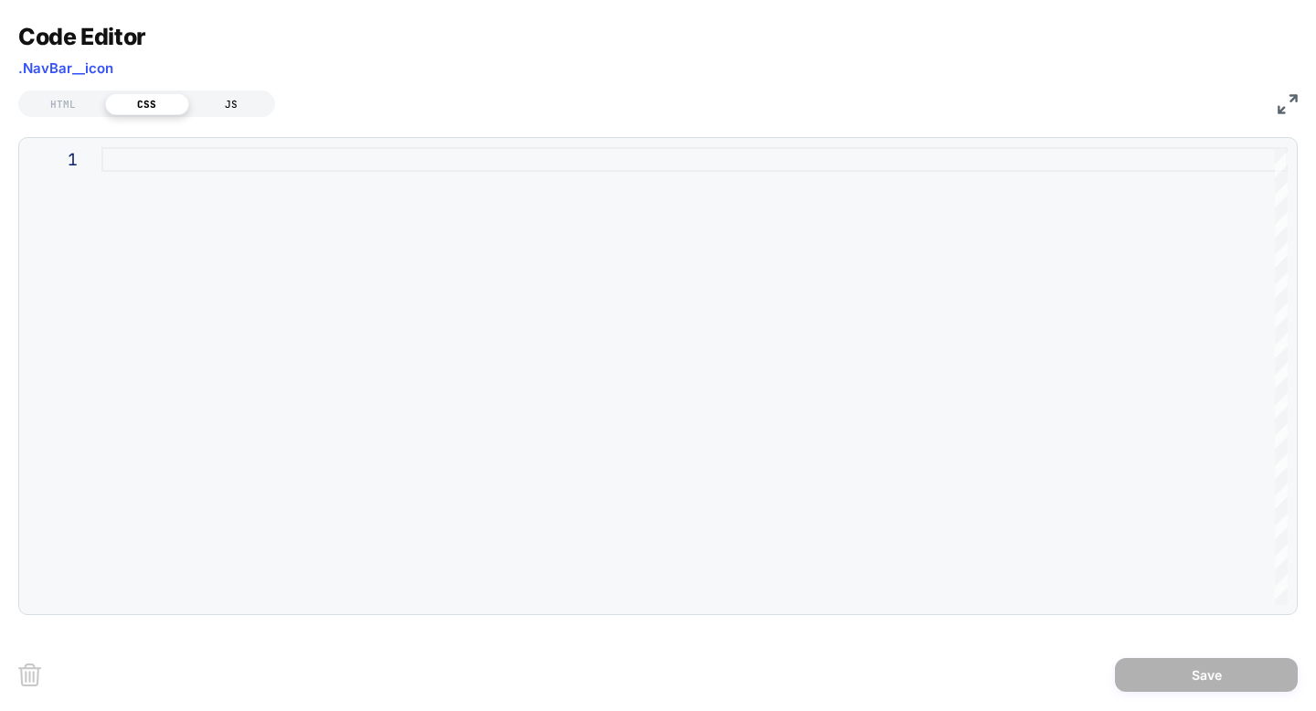
click at [242, 107] on div "JS" at bounding box center [231, 104] width 84 height 22
click at [88, 106] on div "HTML" at bounding box center [63, 104] width 84 height 22
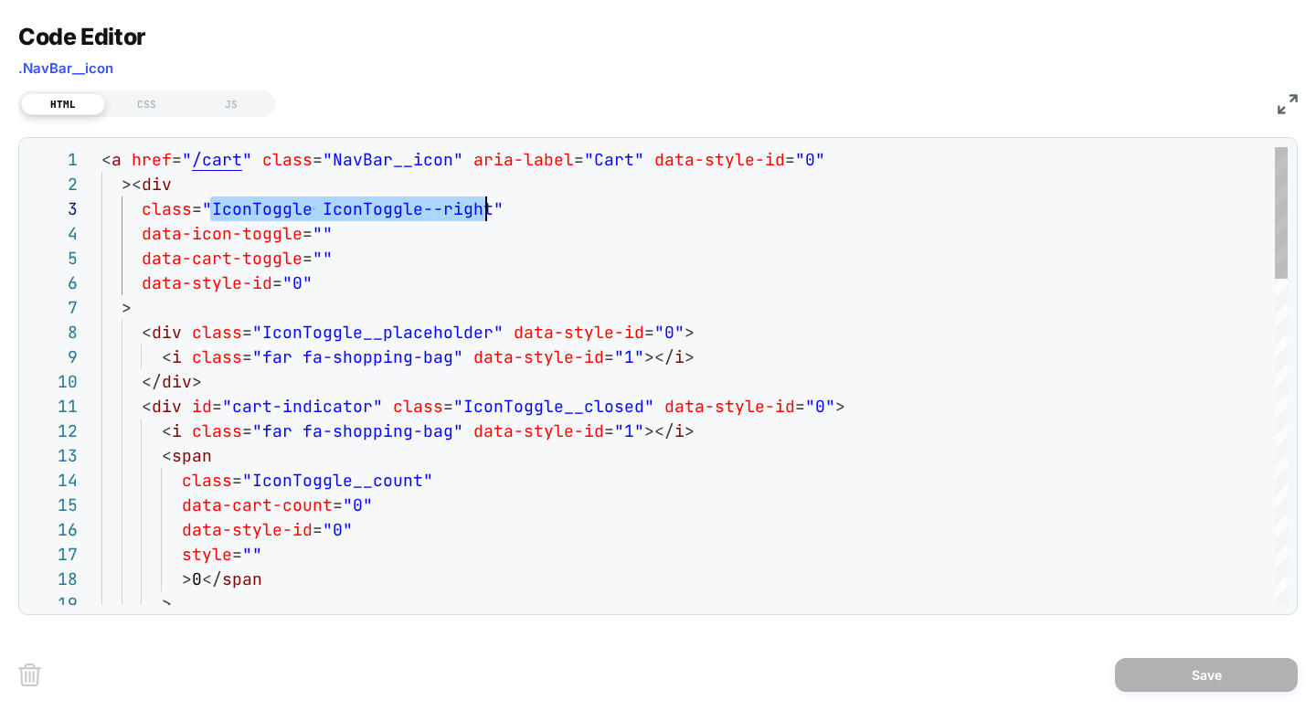
scroll to position [49, 385]
drag, startPoint x: 209, startPoint y: 213, endPoint x: 484, endPoint y: 218, distance: 275.1
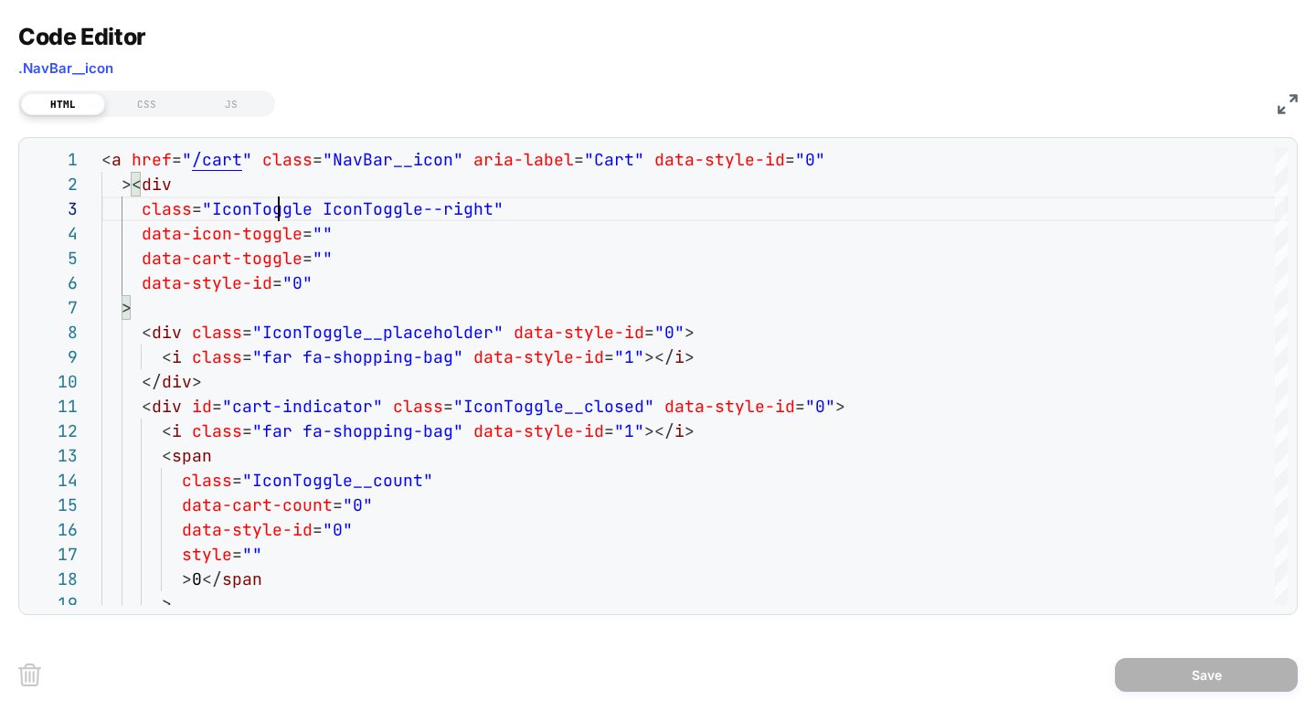
click at [1290, 101] on img at bounding box center [1288, 104] width 20 height 20
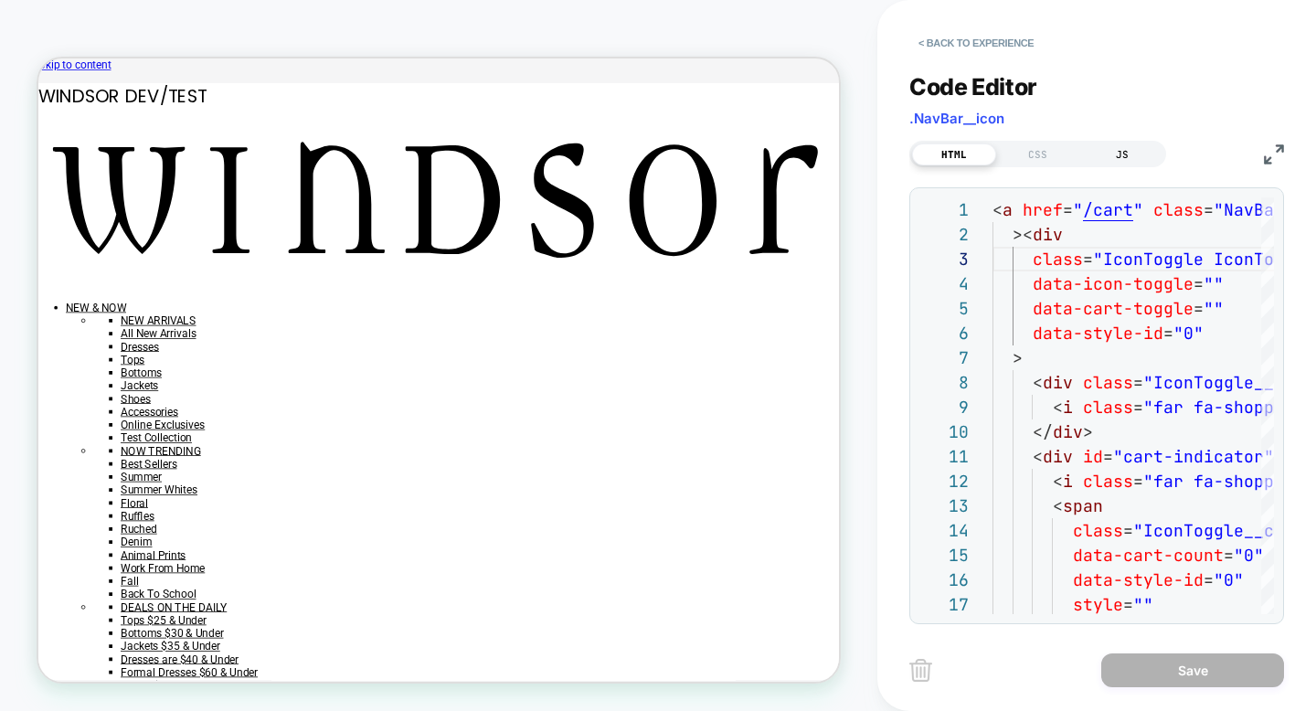
click at [1131, 145] on div "JS" at bounding box center [1122, 154] width 84 height 22
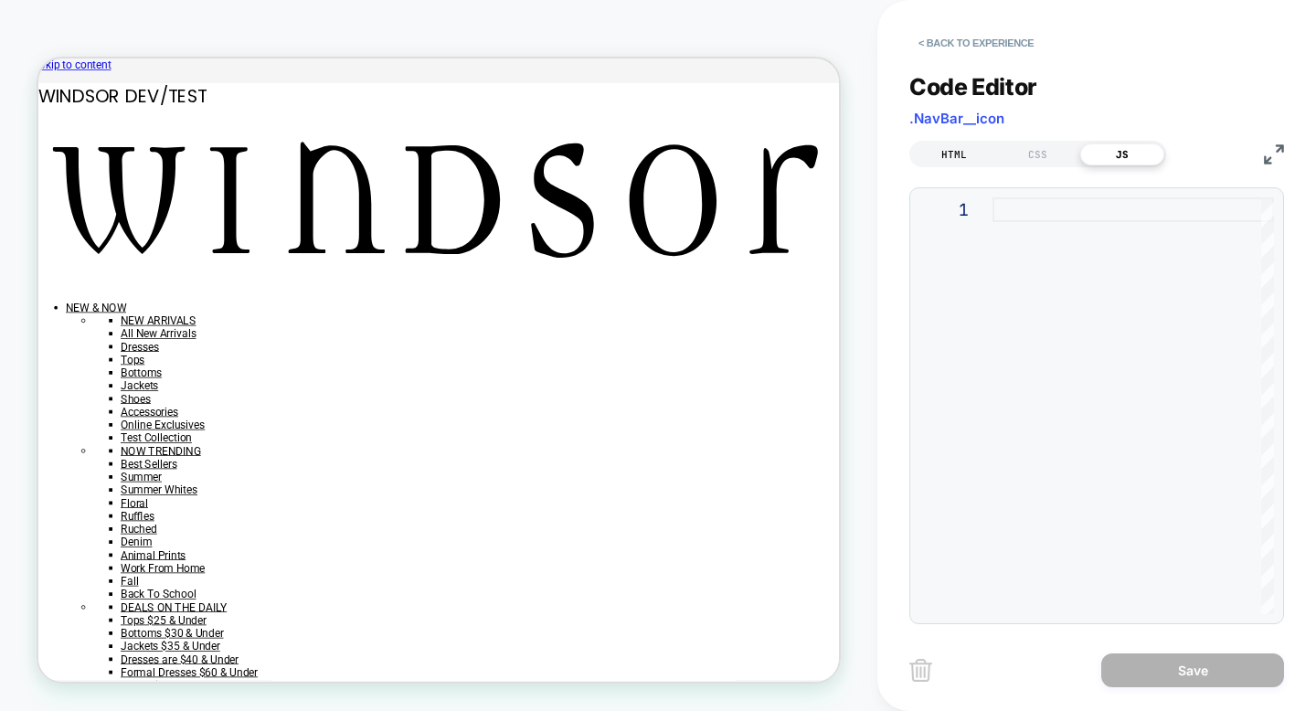
click at [949, 148] on div "HTML" at bounding box center [954, 154] width 84 height 22
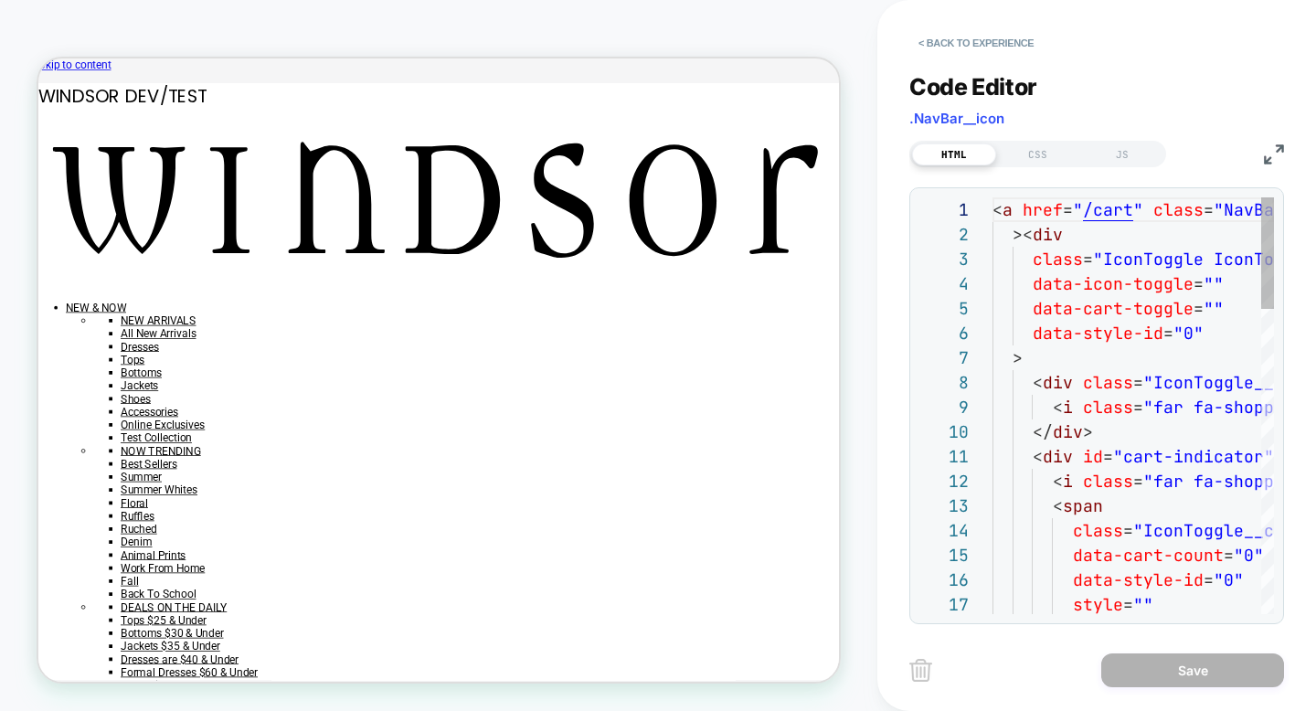
scroll to position [247, 0]
click at [1260, 162] on div "HTML CSS JS" at bounding box center [1096, 151] width 375 height 31
click at [1272, 156] on img at bounding box center [1274, 154] width 20 height 20
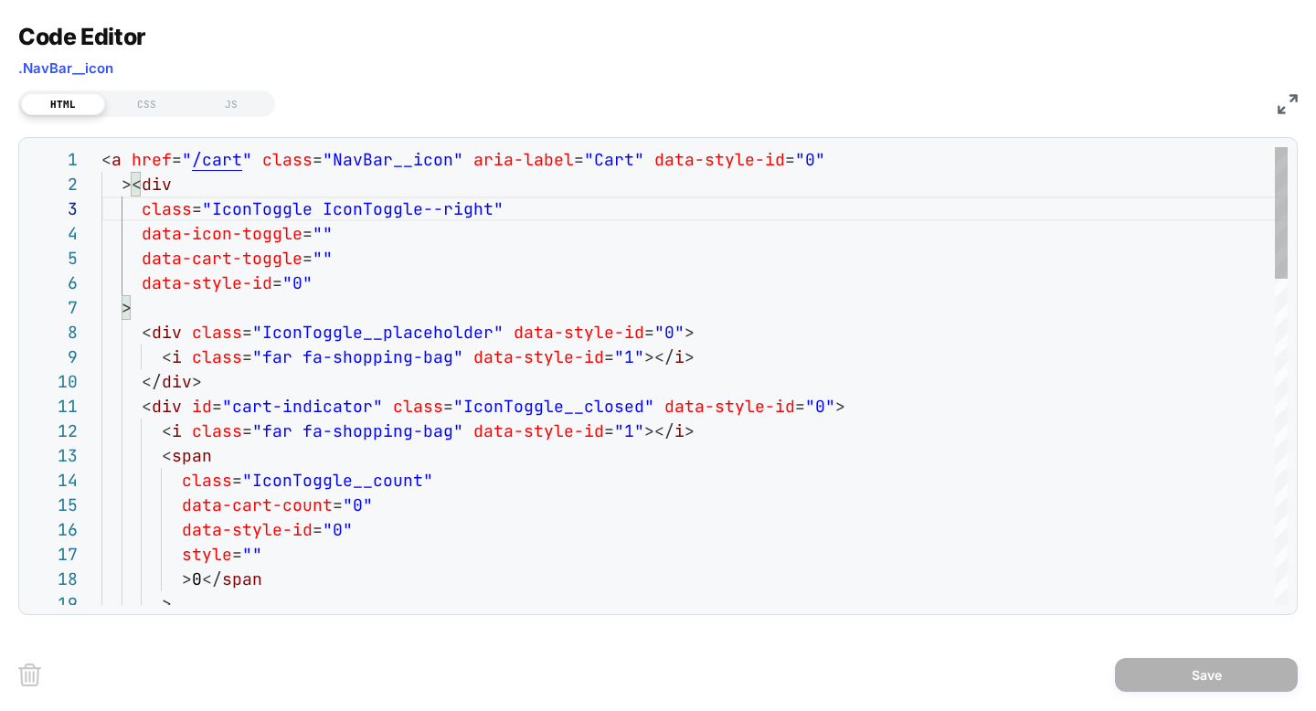
scroll to position [49, 218]
click at [1294, 100] on img at bounding box center [1288, 104] width 20 height 20
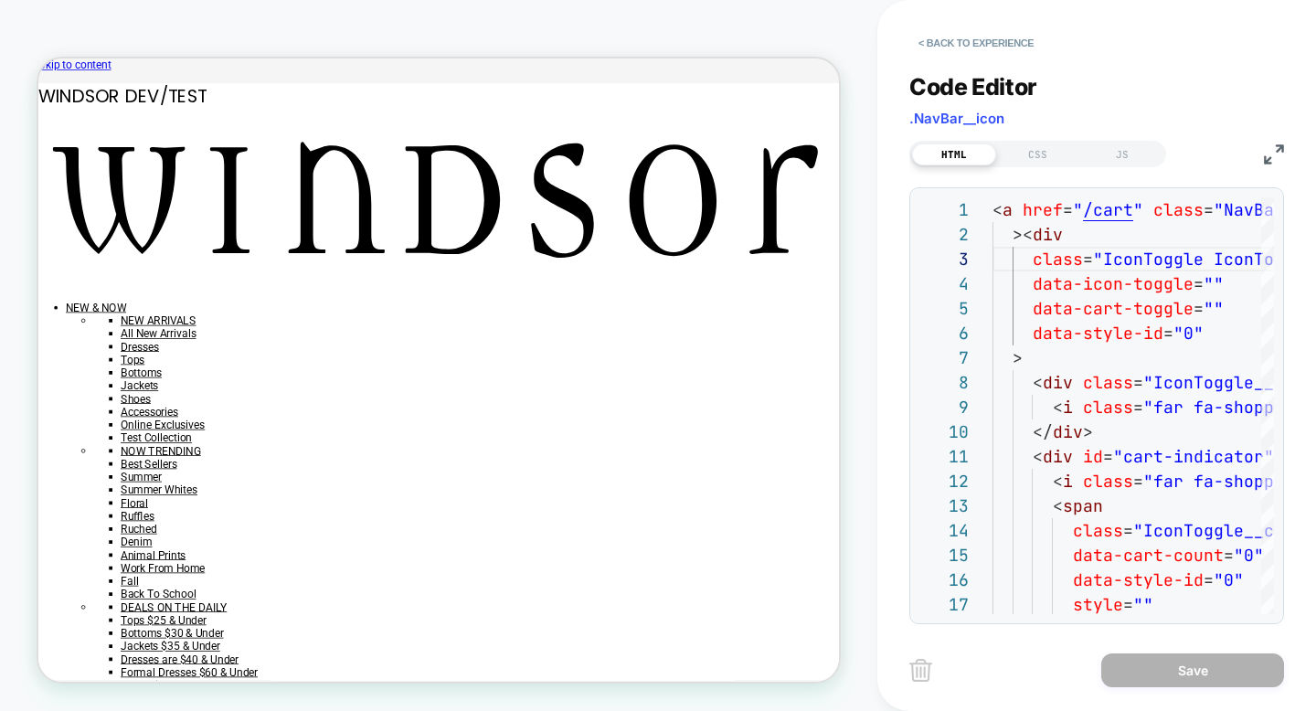
click at [1246, 83] on div "Code Editor .NavBar__icon" at bounding box center [1096, 104] width 375 height 63
click at [982, 39] on button "< Back to experience" at bounding box center [975, 42] width 133 height 29
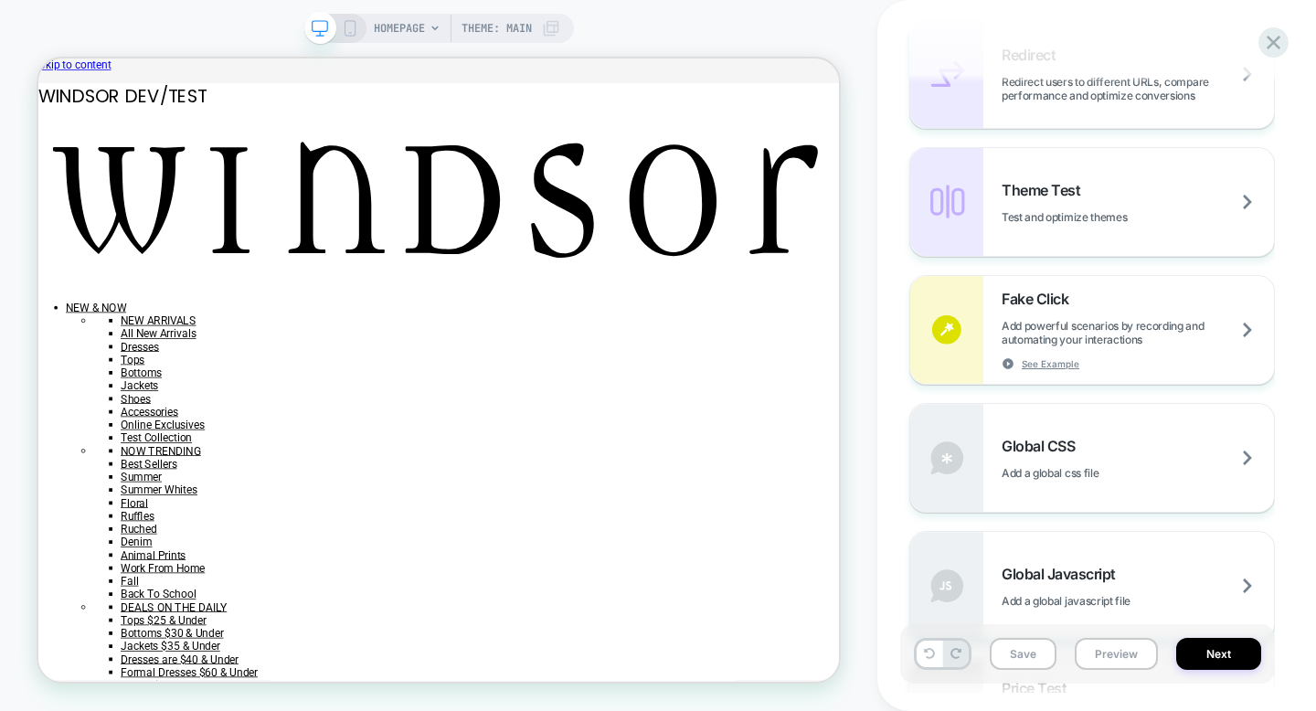
scroll to position [851, 0]
click at [1242, 337] on span "Add powerful scenarios by recording and automating your interactions" at bounding box center [1138, 334] width 272 height 27
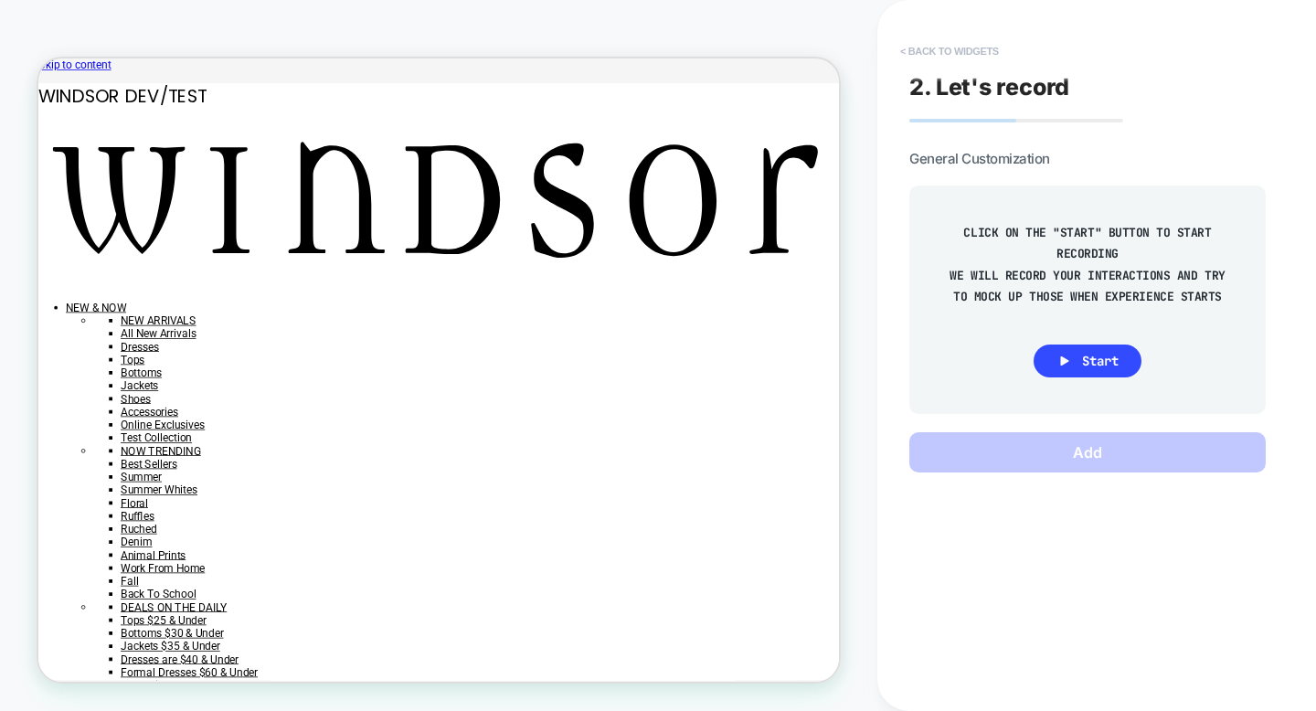
click at [934, 51] on button "< Back to widgets" at bounding box center [949, 51] width 117 height 29
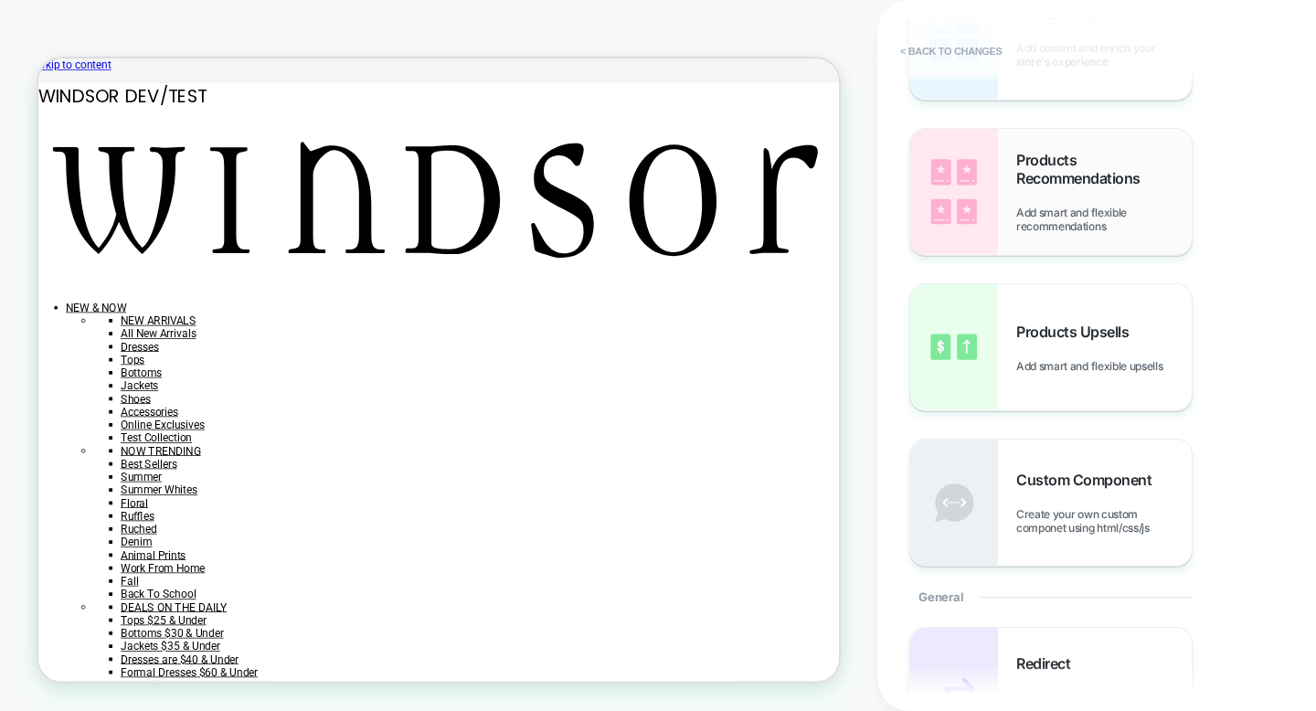
scroll to position [0, 0]
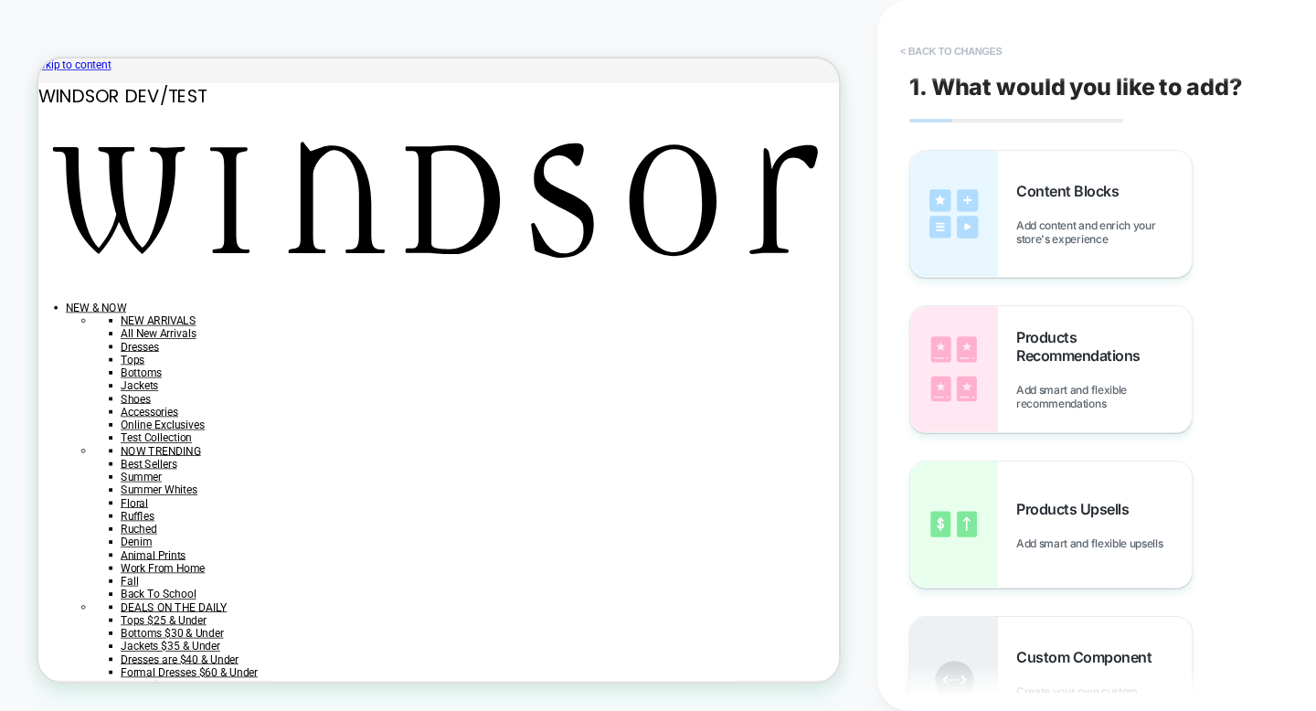
click at [914, 55] on button "< Back to changes" at bounding box center [951, 51] width 121 height 29
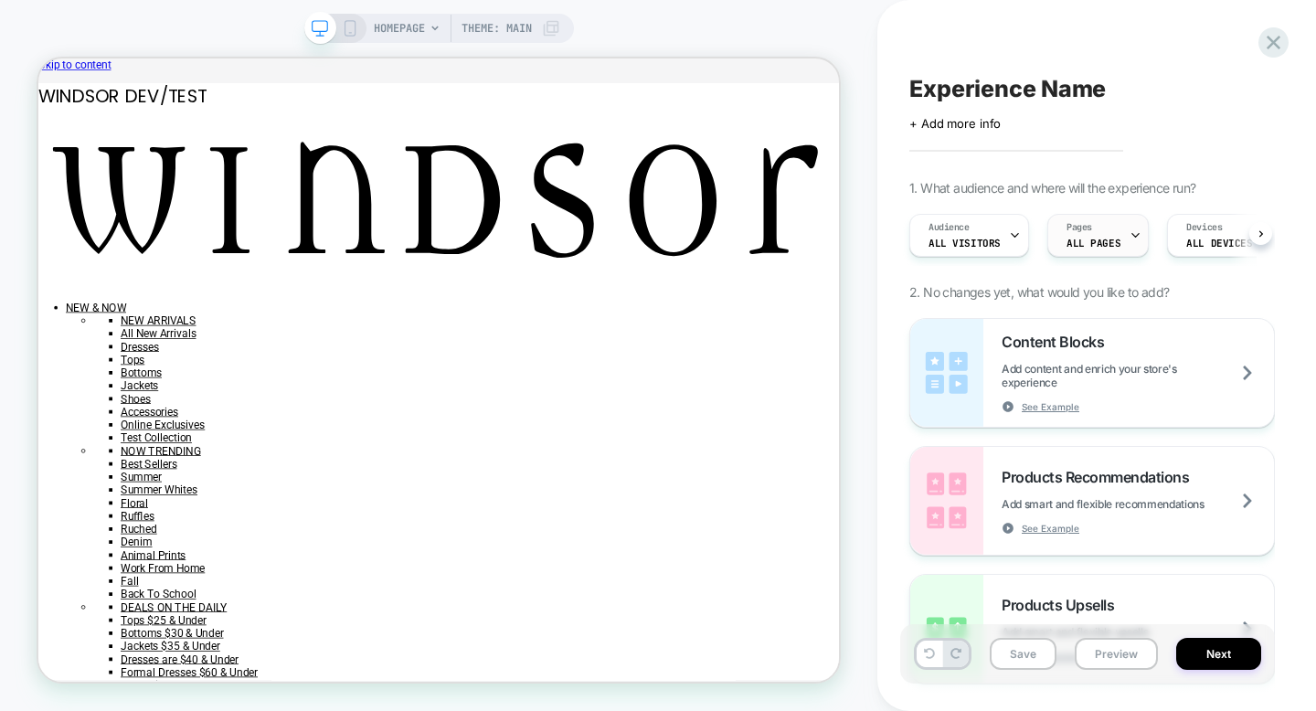
scroll to position [0, 1]
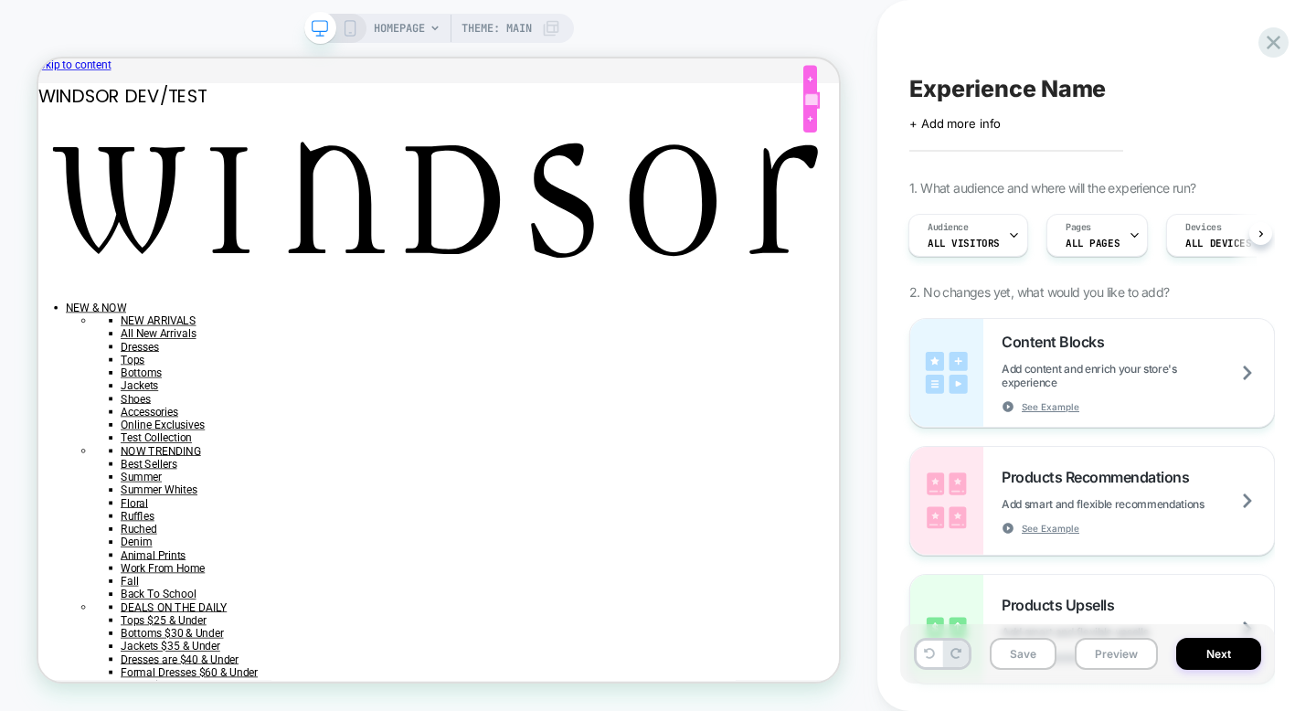
click at [1067, 114] on div at bounding box center [1069, 114] width 18 height 19
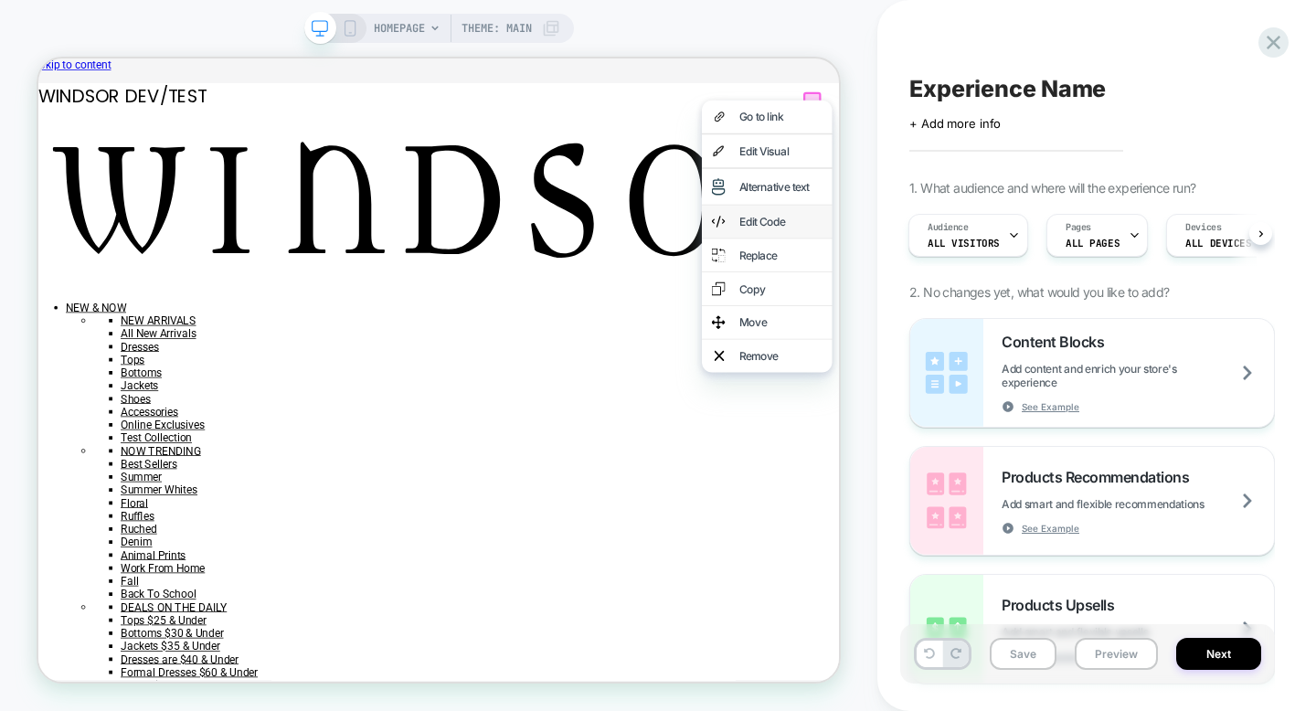
click at [1040, 285] on div "Edit Code" at bounding box center [1028, 276] width 112 height 18
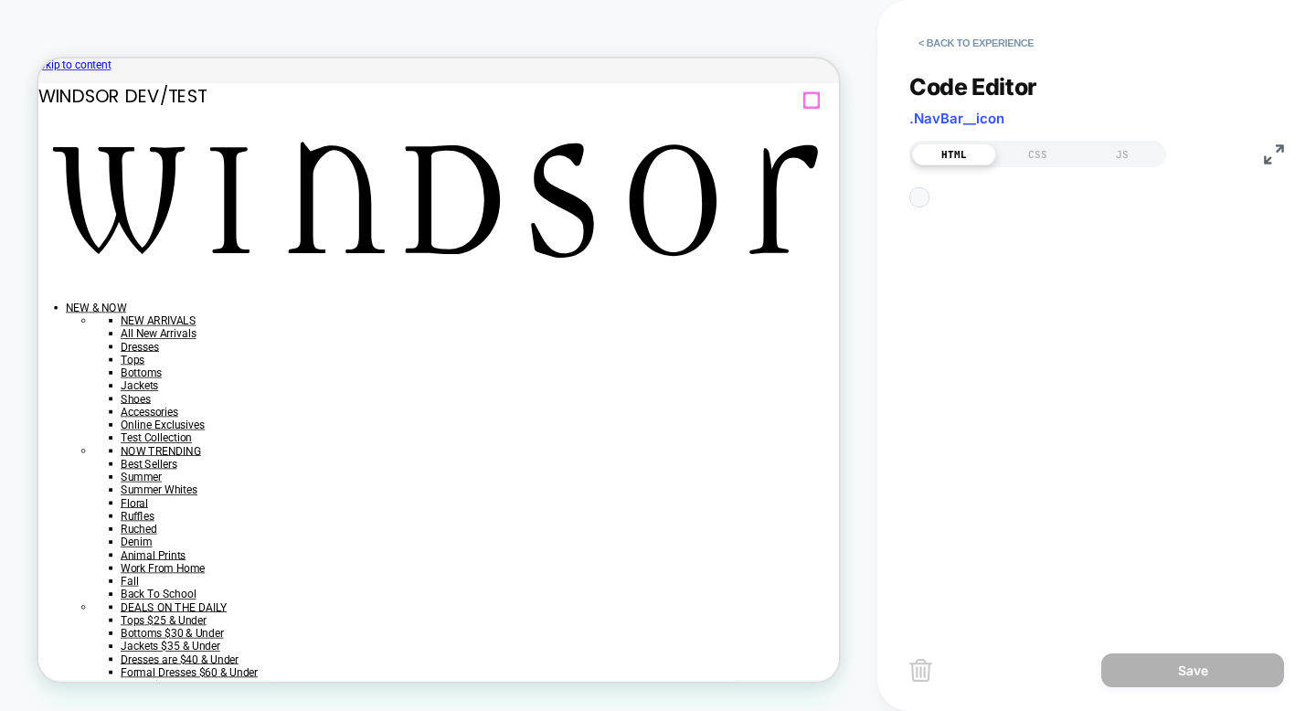
scroll to position [247, 0]
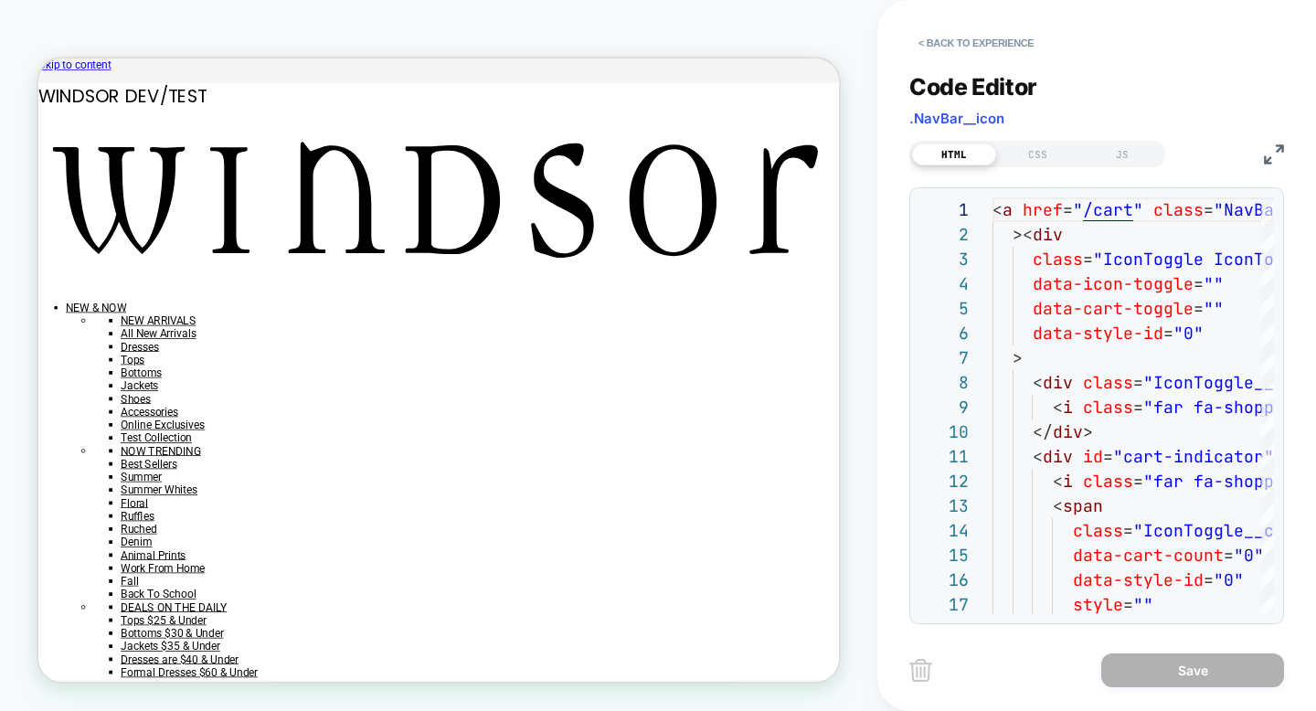
click at [1267, 155] on img at bounding box center [1274, 154] width 20 height 20
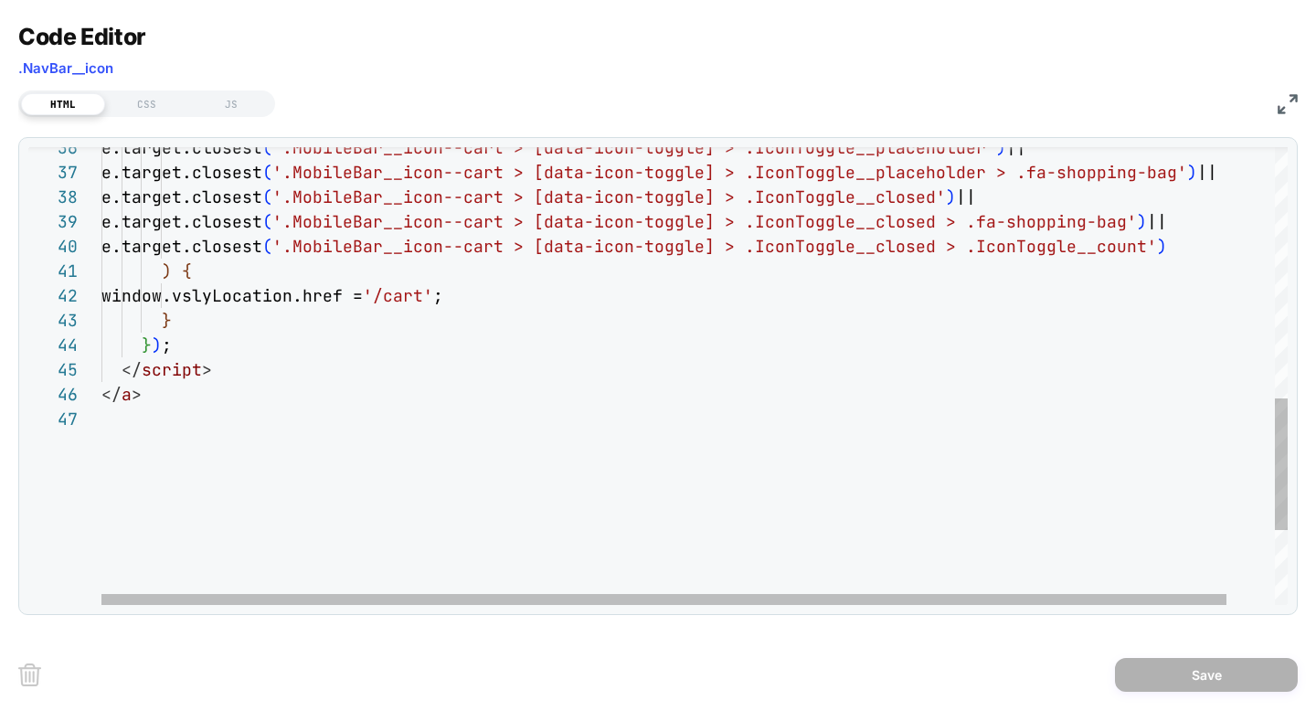
click at [479, 294] on div "e.target.closest ( '.MobileBar__icon--cart > [data-icon-toggle] > .Ic onToggle_…" at bounding box center [719, 68] width 1237 height 1593
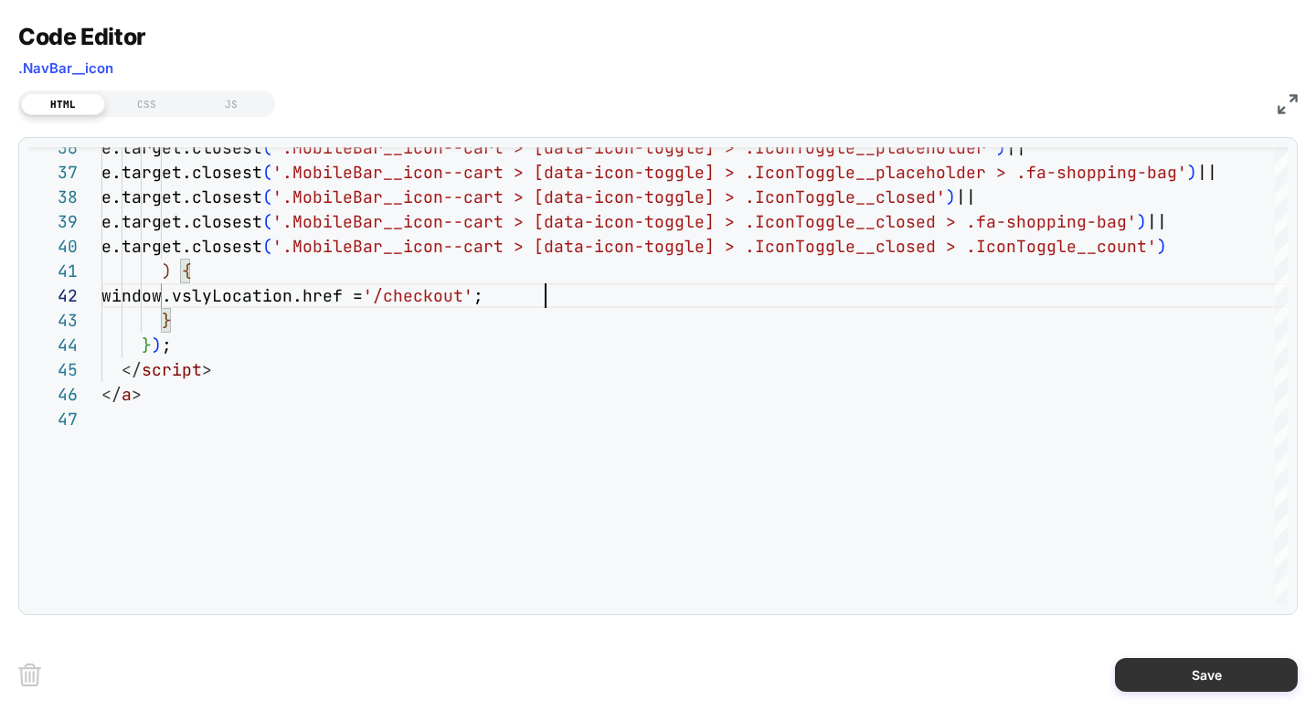
type textarea "**********"
click at [1202, 679] on button "Save" at bounding box center [1206, 675] width 183 height 34
click at [1215, 675] on button "Save" at bounding box center [1206, 675] width 183 height 34
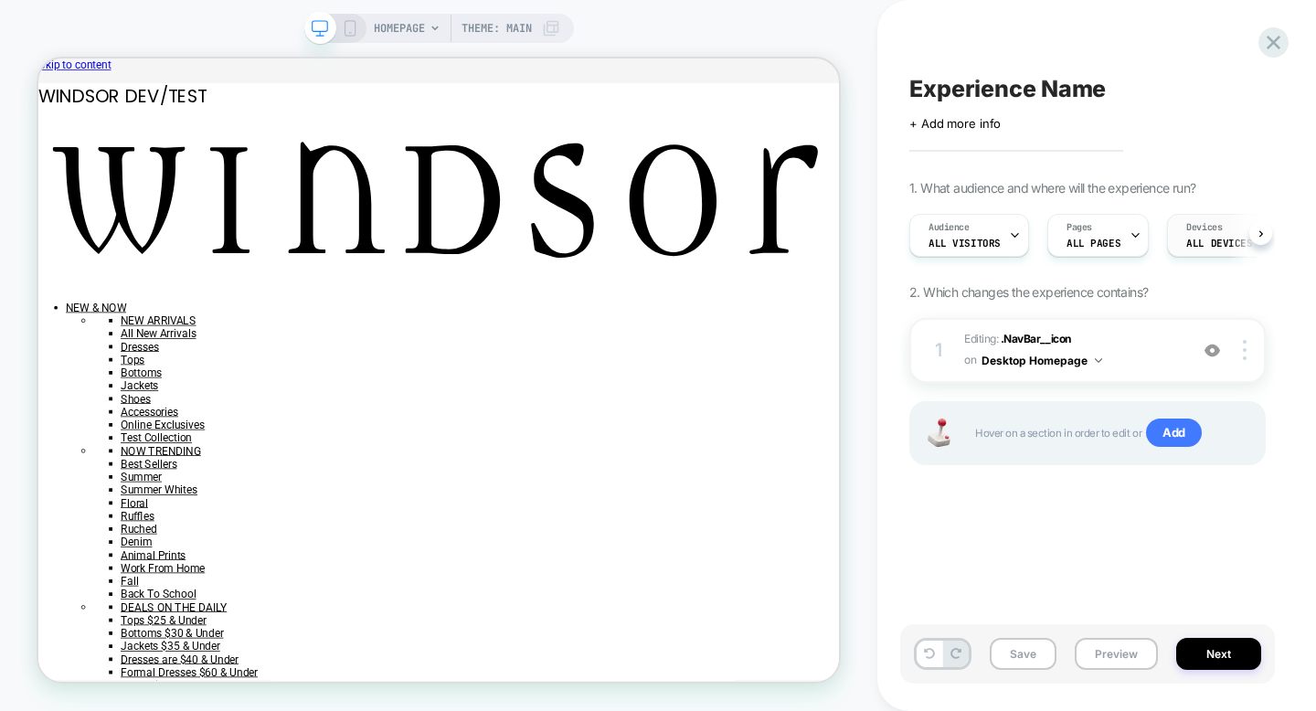
scroll to position [0, 1]
click at [1067, 117] on div at bounding box center [1069, 114] width 18 height 19
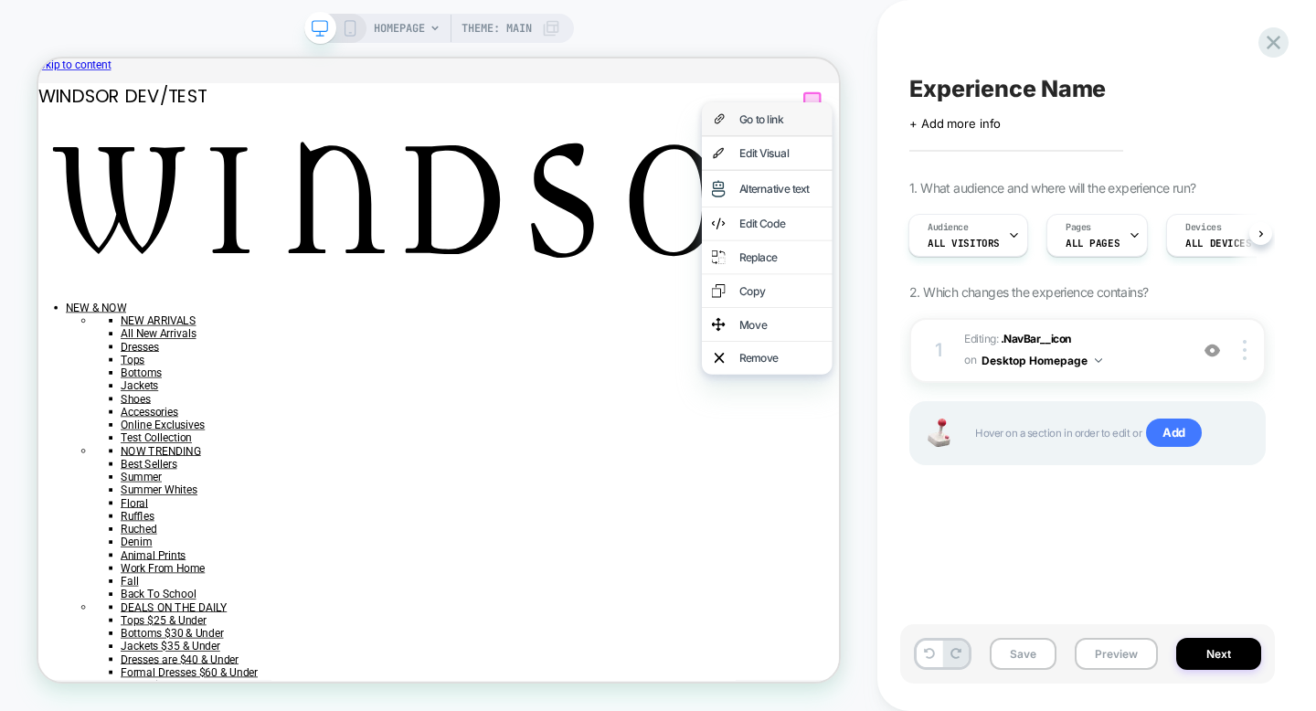
click at [1037, 156] on div "Go to link" at bounding box center [1010, 139] width 174 height 44
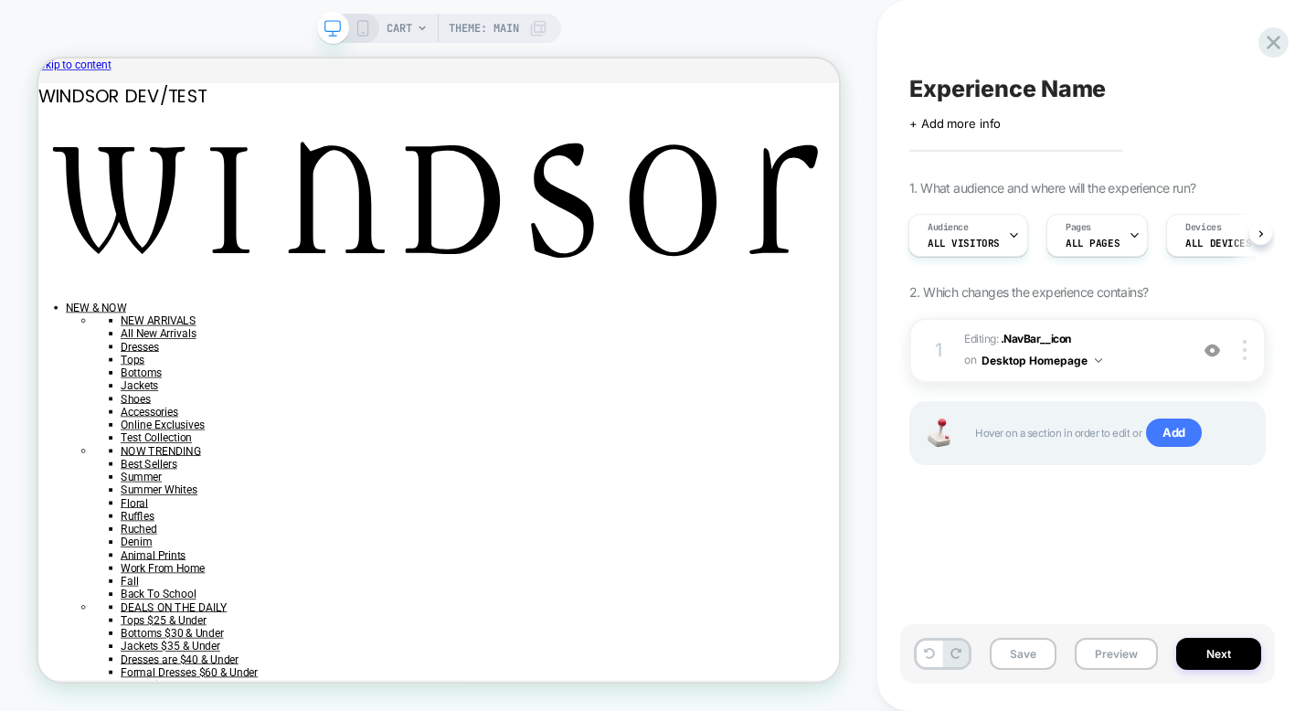
scroll to position [0, 2]
click at [1025, 337] on span ".NavBar__icon" at bounding box center [1036, 339] width 70 height 14
click at [1248, 345] on div at bounding box center [1247, 350] width 35 height 20
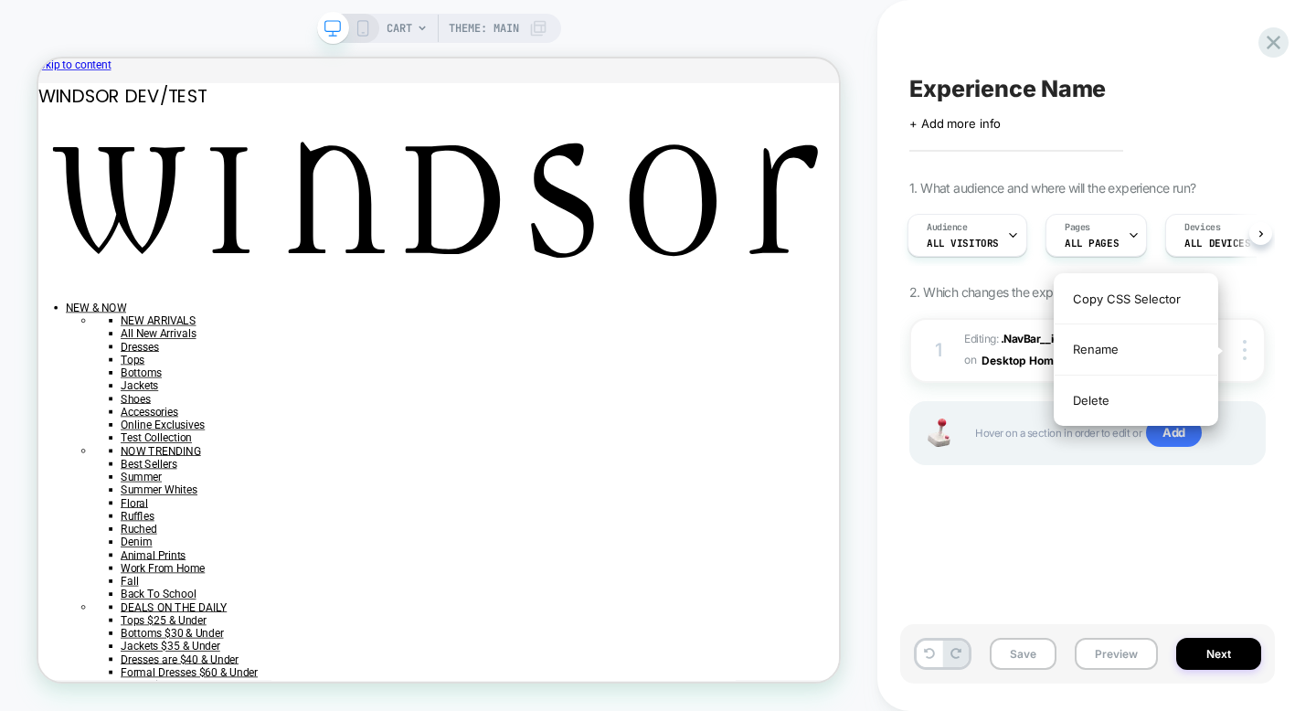
click at [1315, 378] on div "Experience Name Click to edit experience details + Add more info 1. What audien…" at bounding box center [1096, 355] width 439 height 711
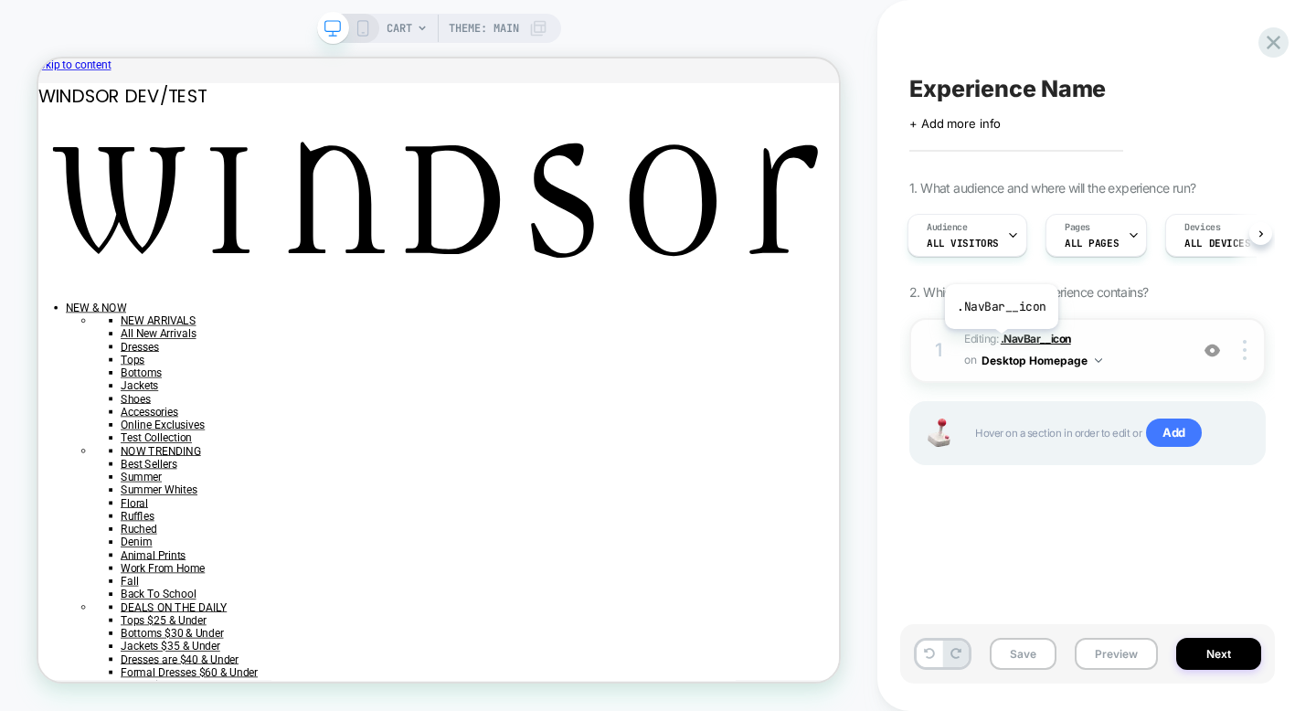
click at [1001, 343] on span ".NavBar__icon" at bounding box center [1036, 339] width 70 height 14
click at [1099, 361] on img at bounding box center [1098, 360] width 7 height 5
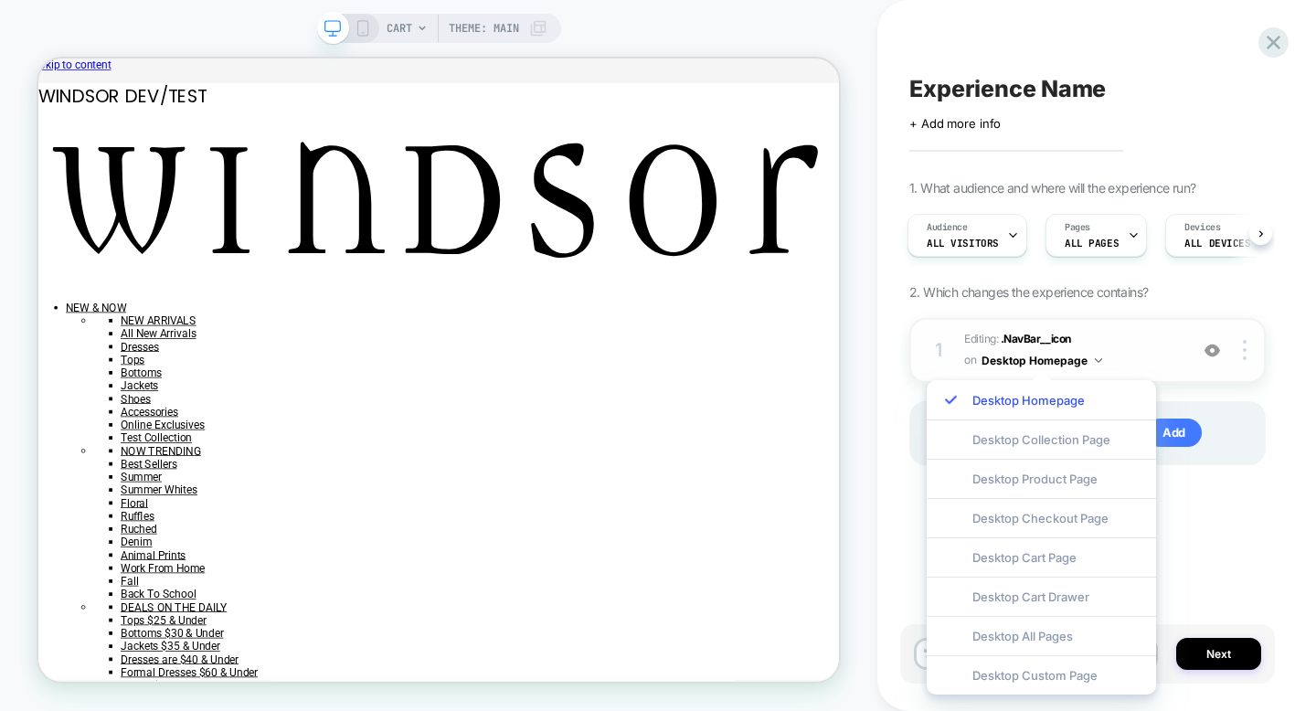
click at [1113, 354] on span "Editing : .NavBar__icon .NavBar__icon on Desktop Homepage" at bounding box center [1071, 350] width 215 height 43
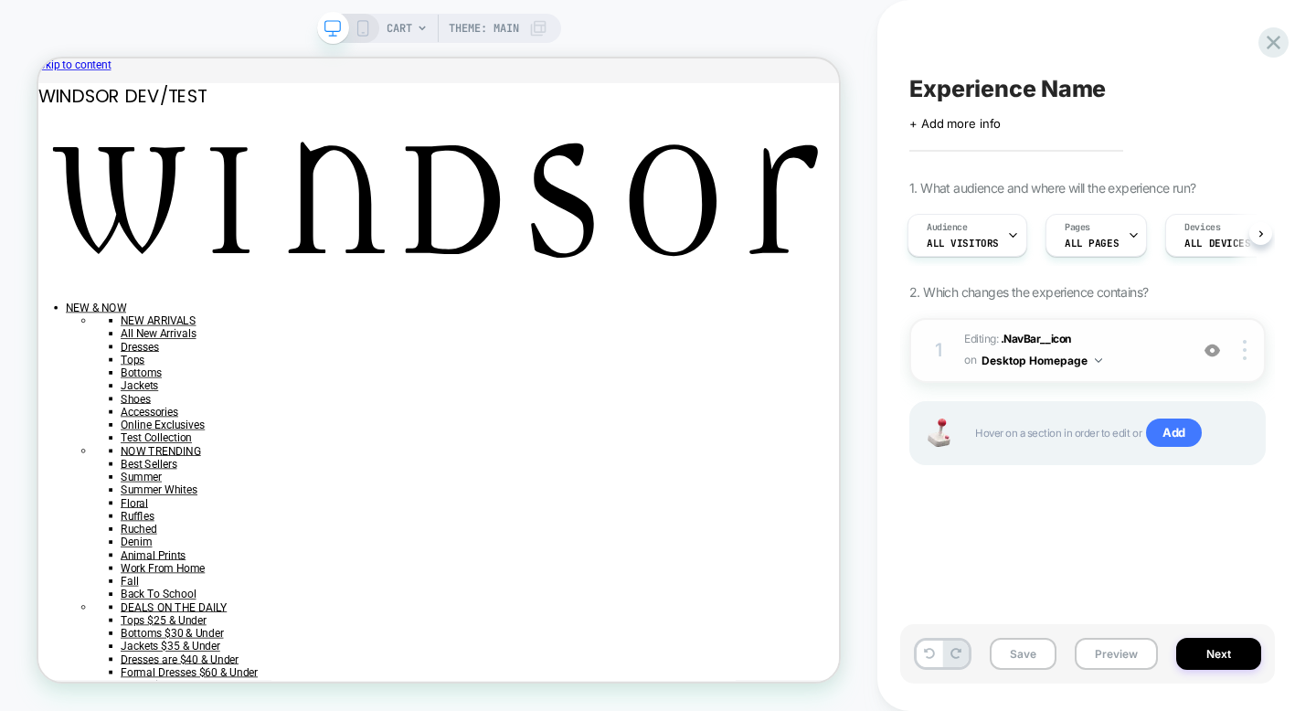
click at [1099, 358] on img at bounding box center [1098, 360] width 7 height 5
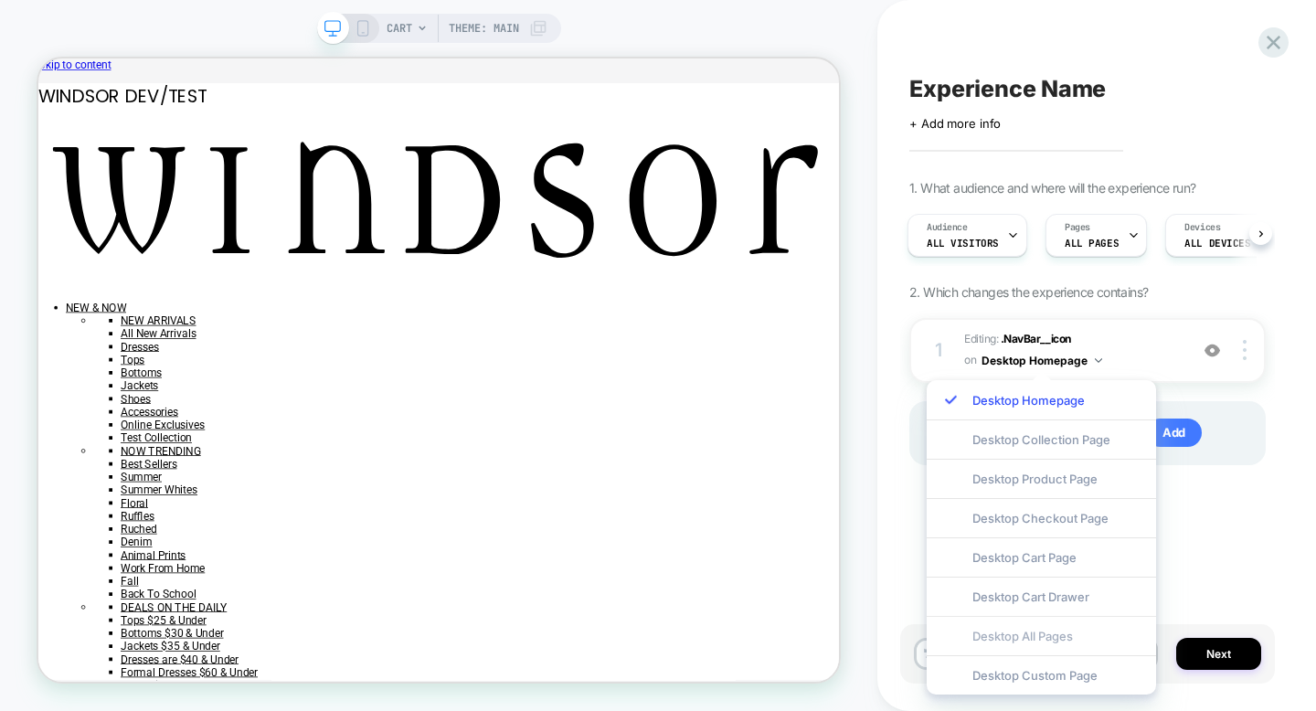
click at [1049, 637] on div "Desktop All Pages" at bounding box center [1041, 635] width 229 height 39
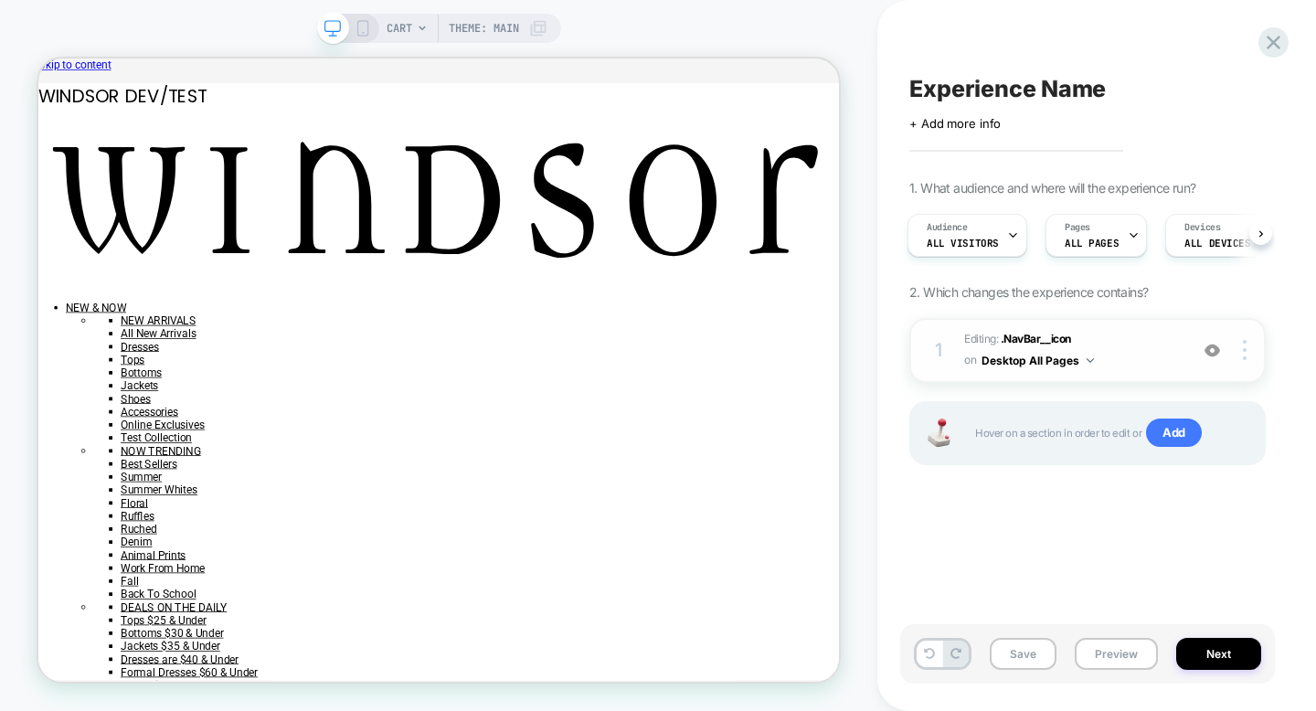
click at [941, 348] on div "1" at bounding box center [938, 350] width 18 height 33
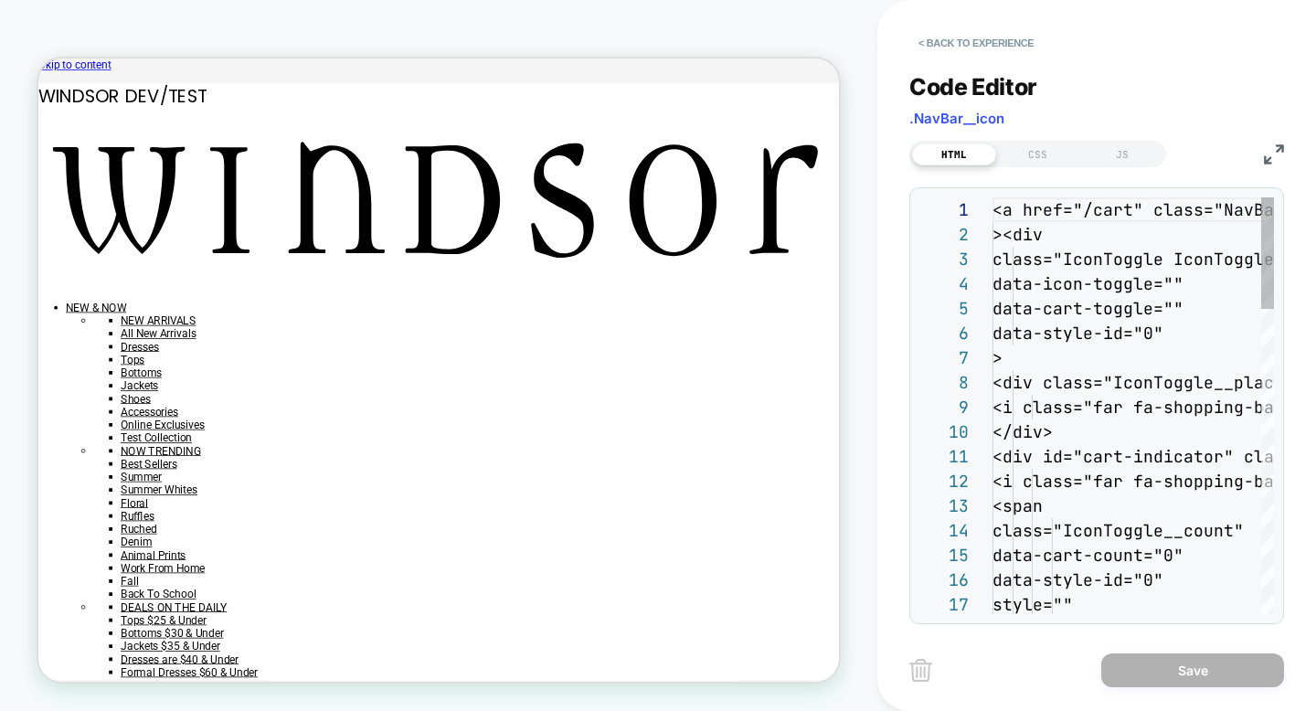
scroll to position [247, 0]
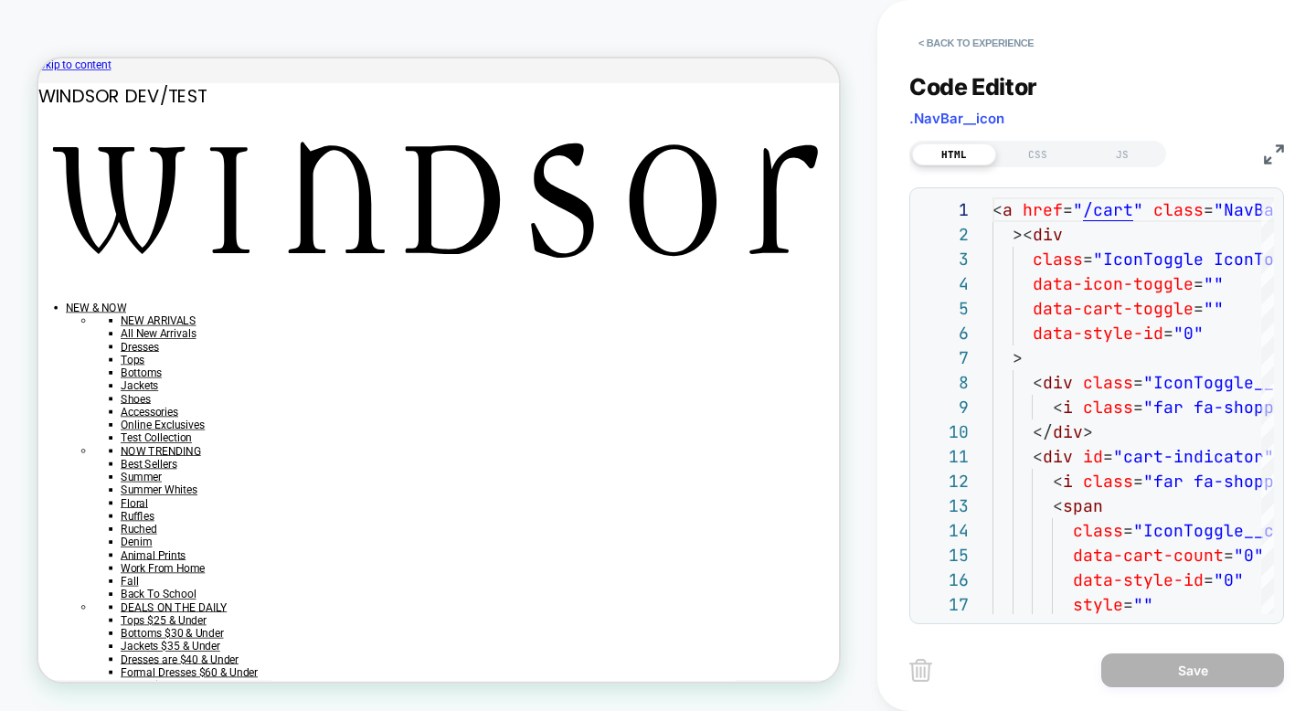
click at [1280, 157] on img at bounding box center [1274, 154] width 20 height 20
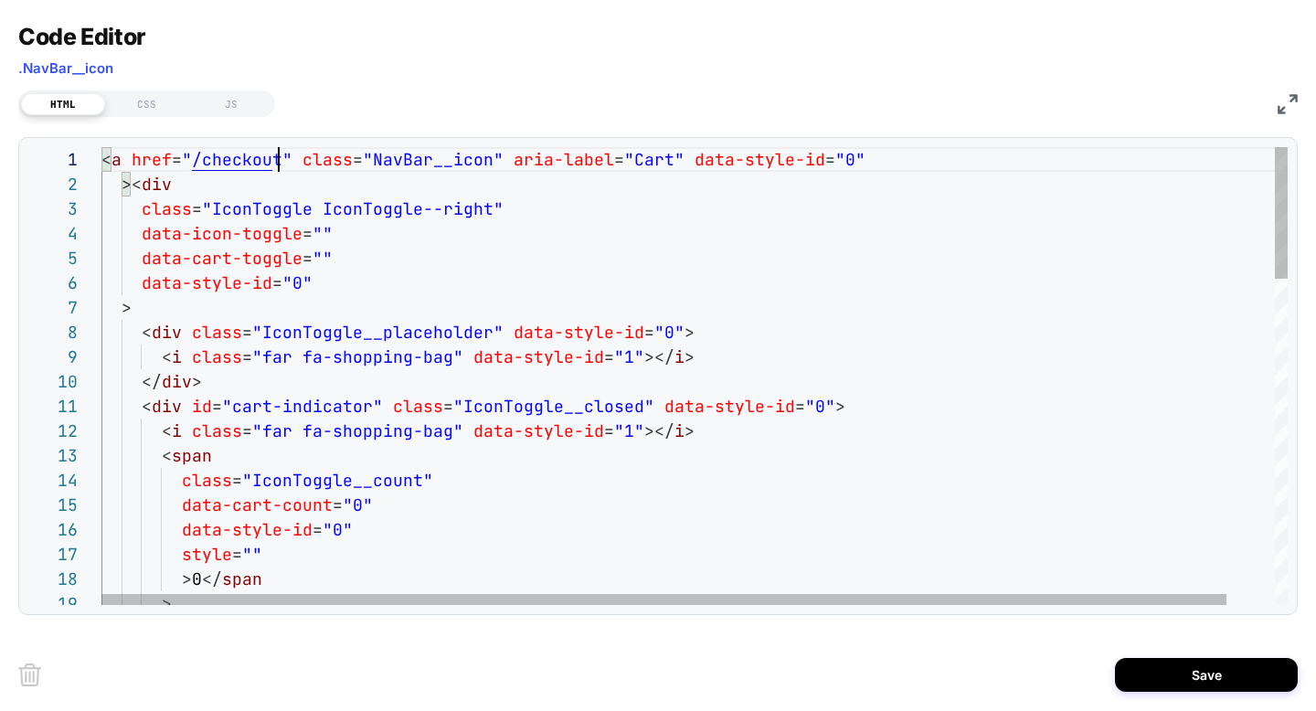
scroll to position [0, 177]
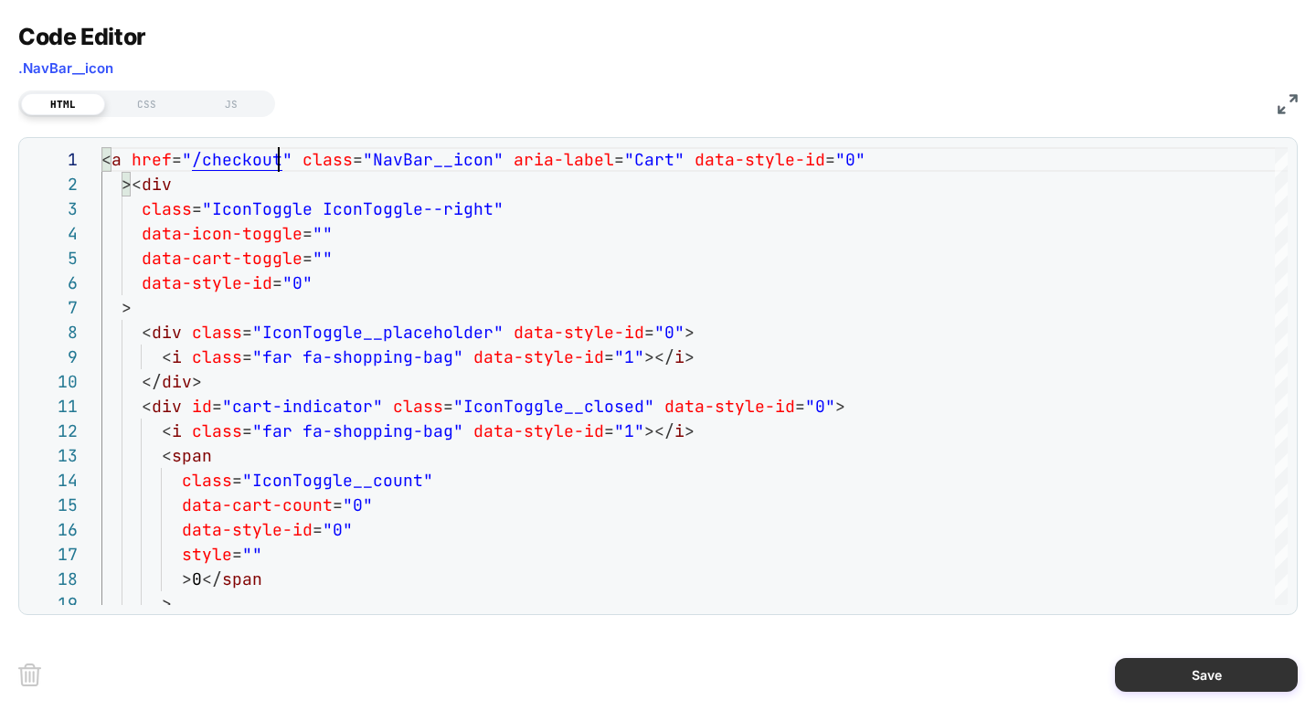
type textarea "**********"
click at [1154, 669] on button "Save" at bounding box center [1206, 675] width 183 height 34
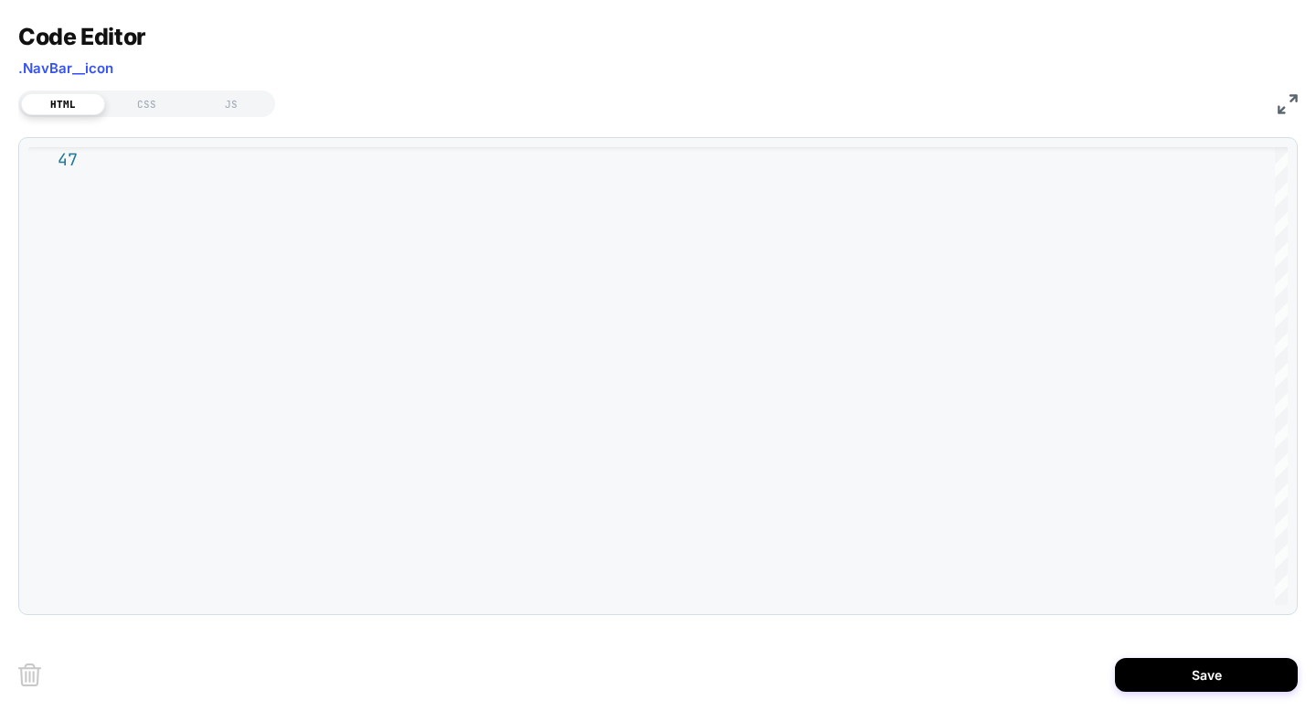
click at [1285, 97] on img at bounding box center [1288, 104] width 20 height 20
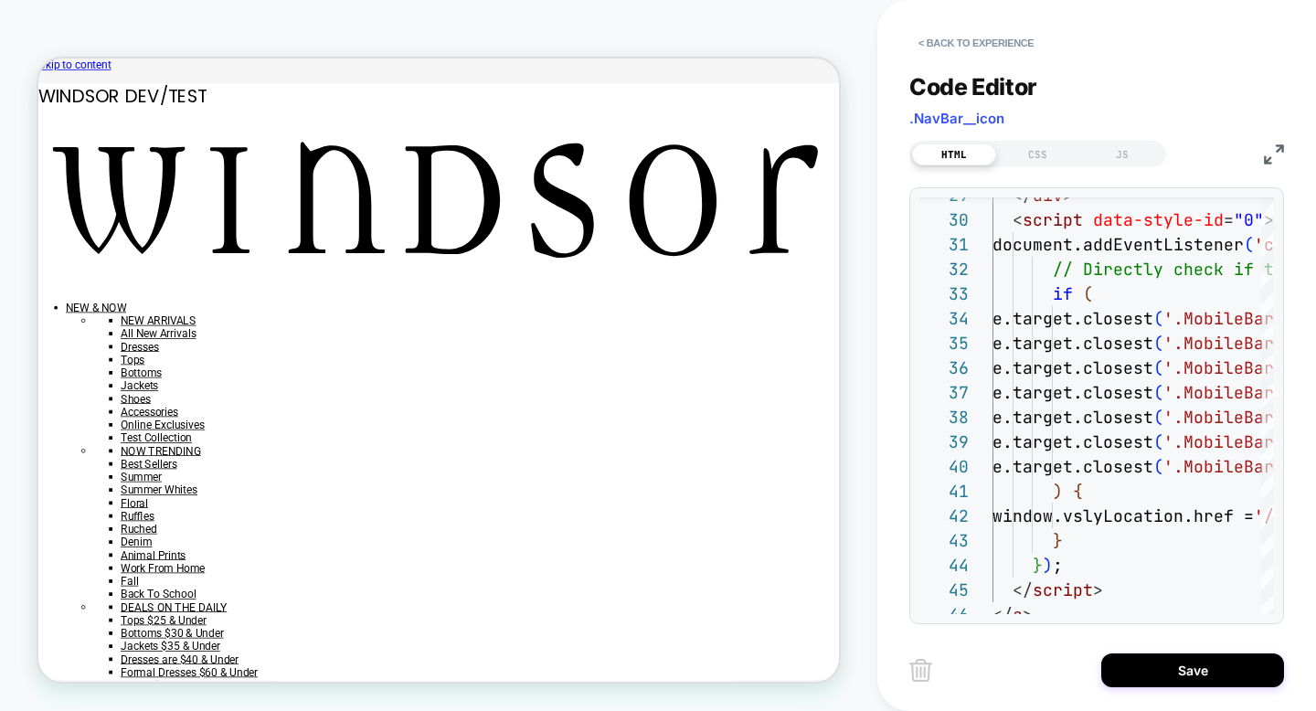
click at [1275, 151] on img at bounding box center [1274, 154] width 20 height 20
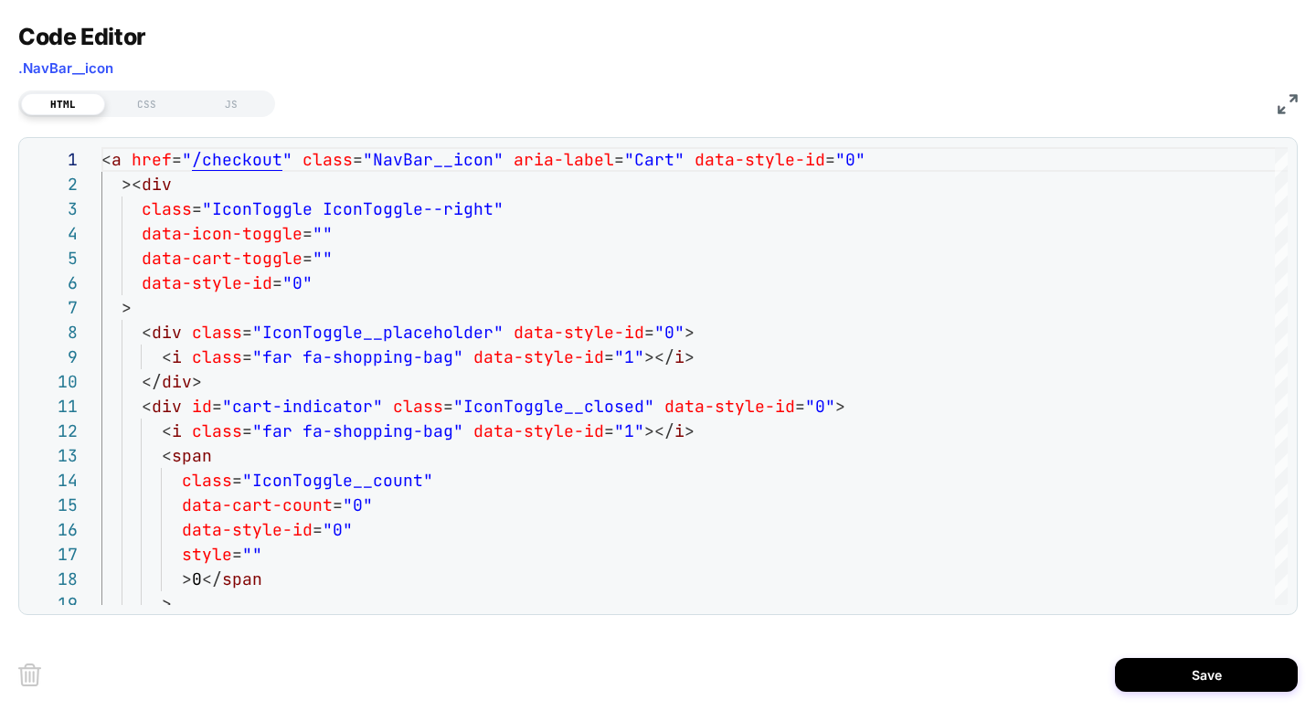
click at [1285, 96] on img at bounding box center [1288, 104] width 20 height 20
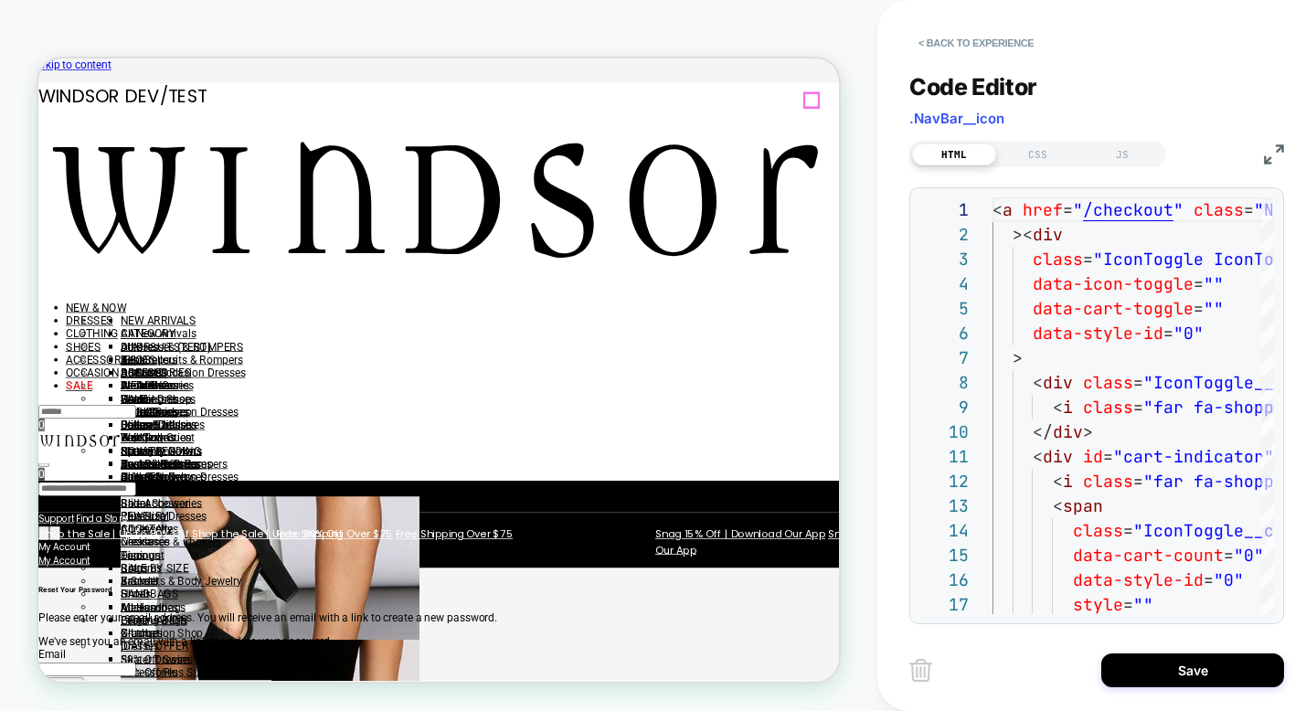
click at [1069, 538] on div "0" at bounding box center [572, 546] width 1068 height 17
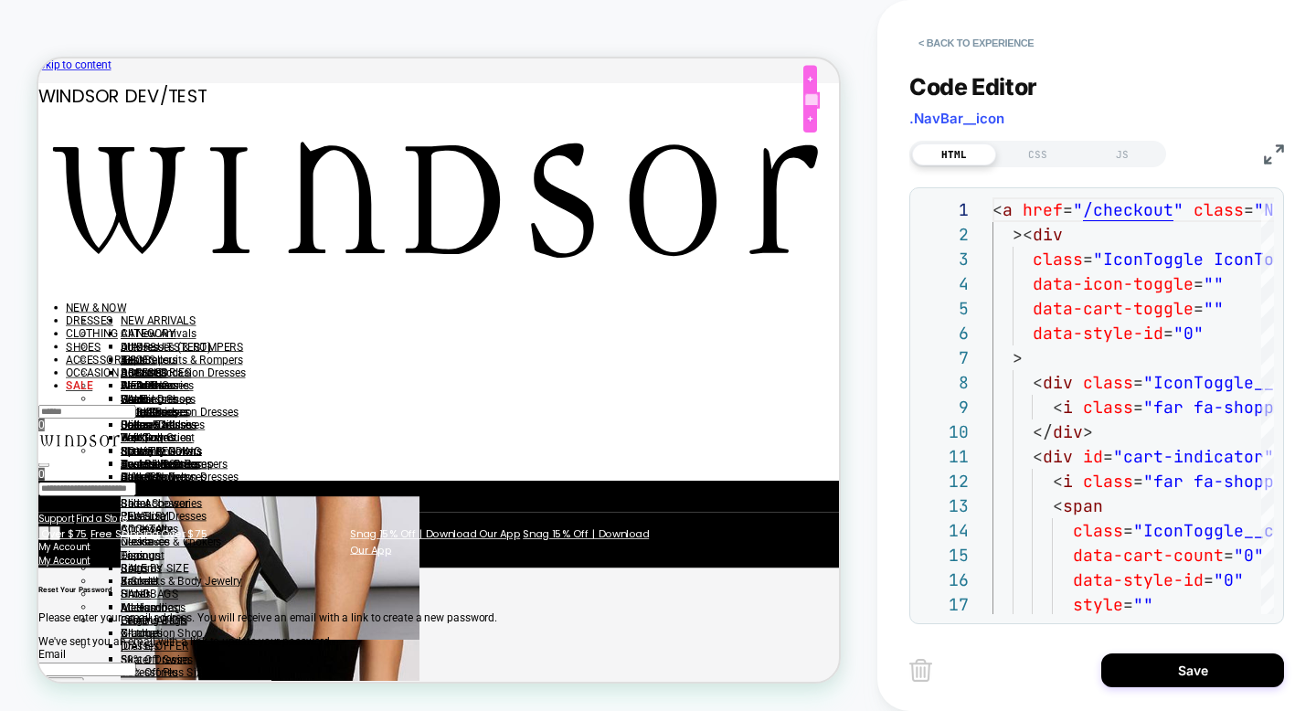
click at [1069, 111] on div at bounding box center [1069, 114] width 18 height 19
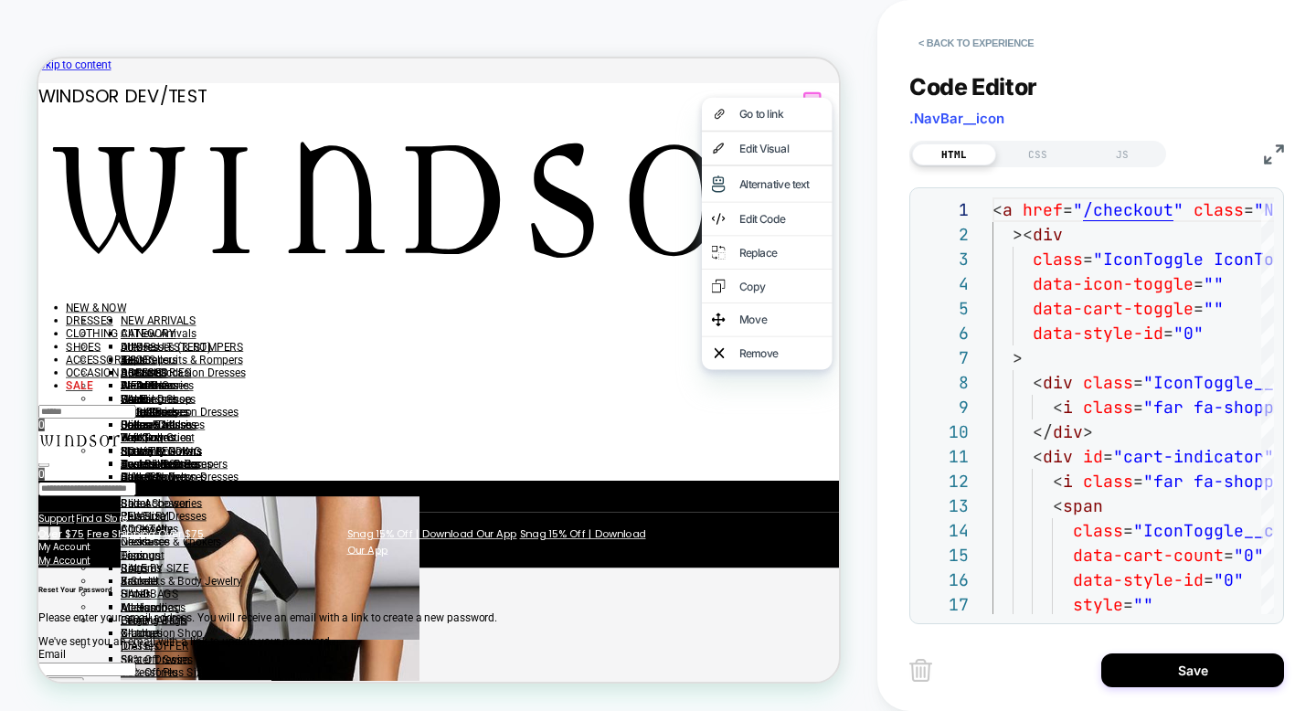
click at [1010, 141] on div "Go to link" at bounding box center [1028, 132] width 112 height 18
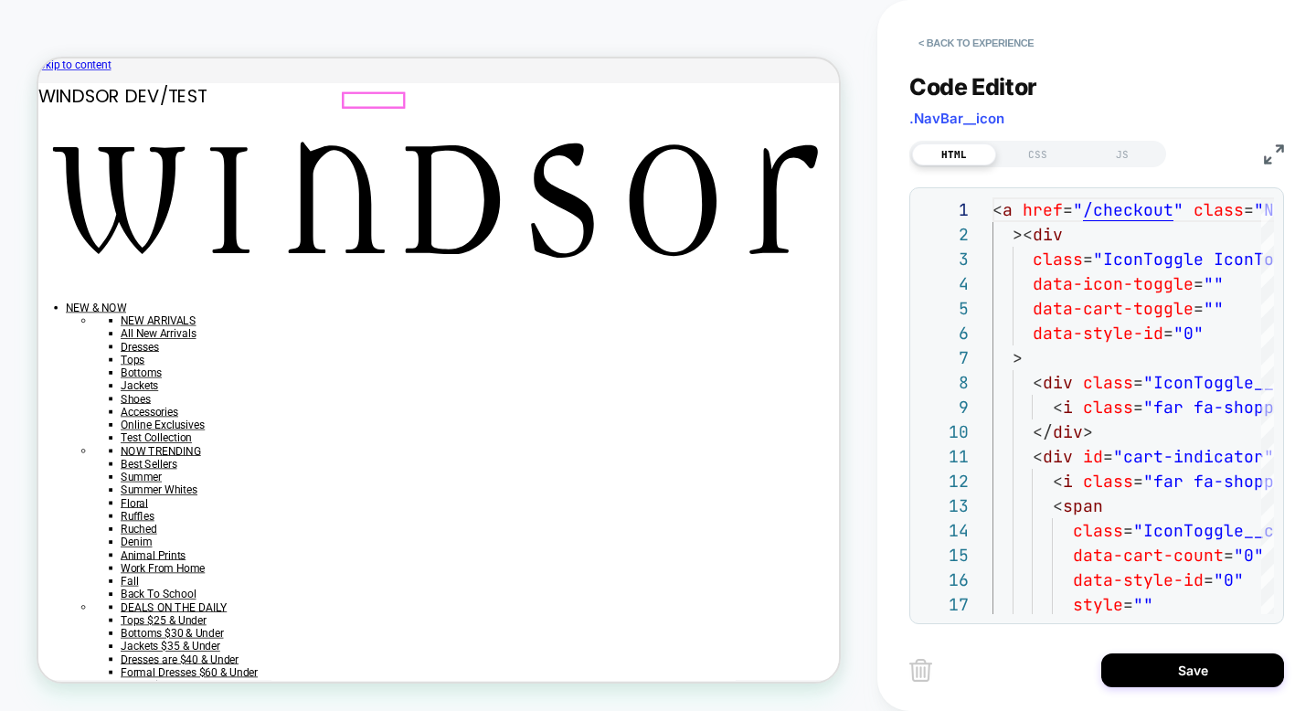
scroll to position [0, 0]
click at [388, 81] on div at bounding box center [383, 75] width 70 height 55
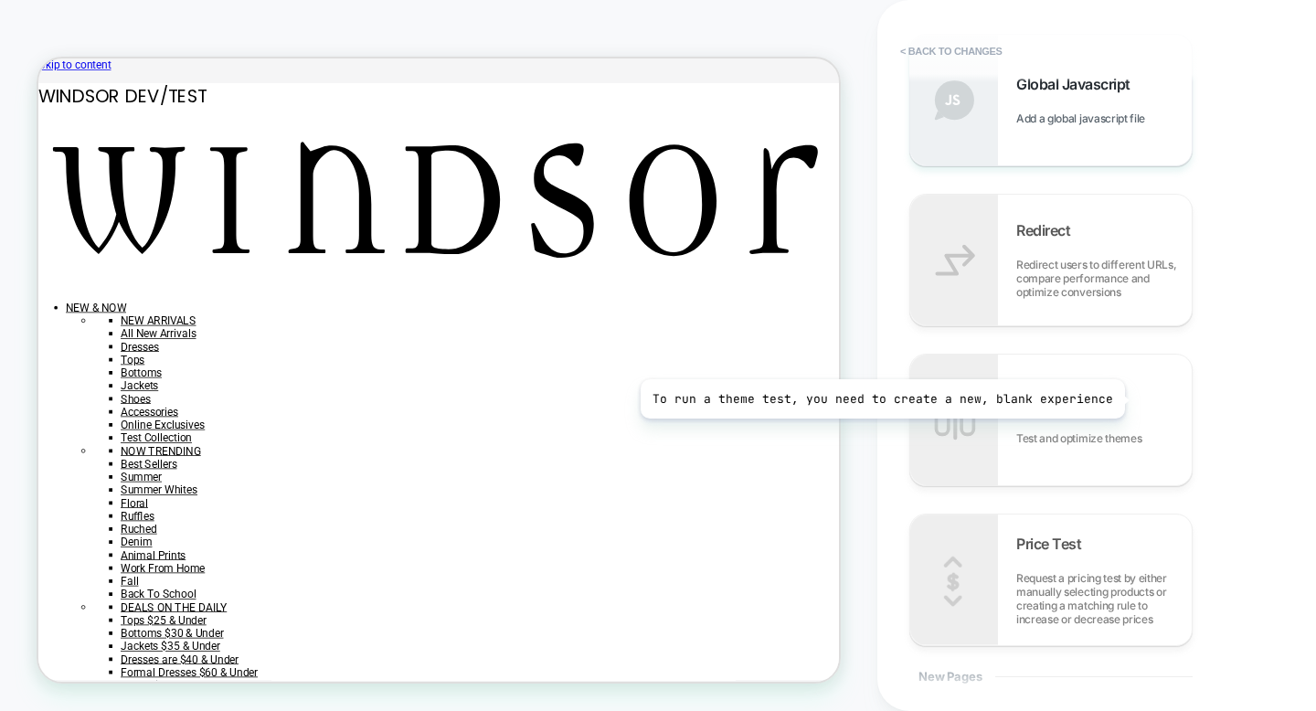
scroll to position [1380, 0]
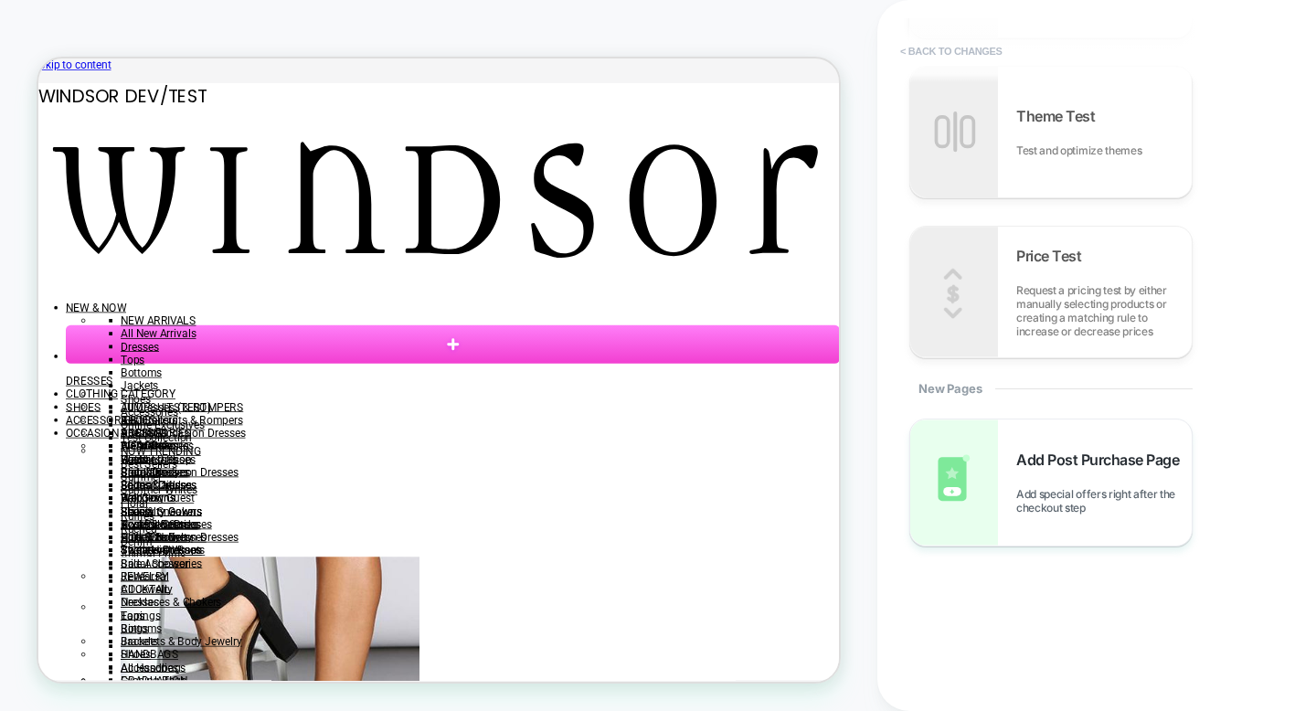
click at [943, 56] on button "< Back to changes" at bounding box center [951, 51] width 121 height 29
click at [964, 50] on button "< Back to changes" at bounding box center [951, 51] width 121 height 29
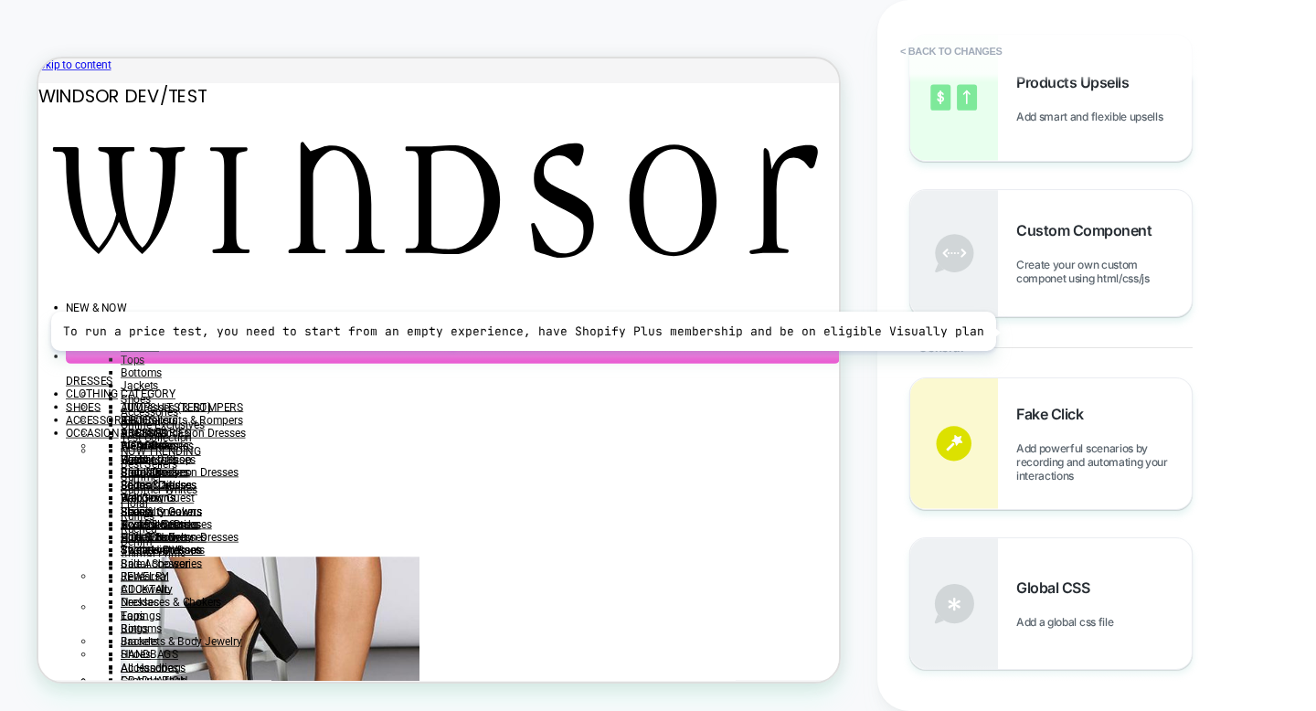
scroll to position [0, 0]
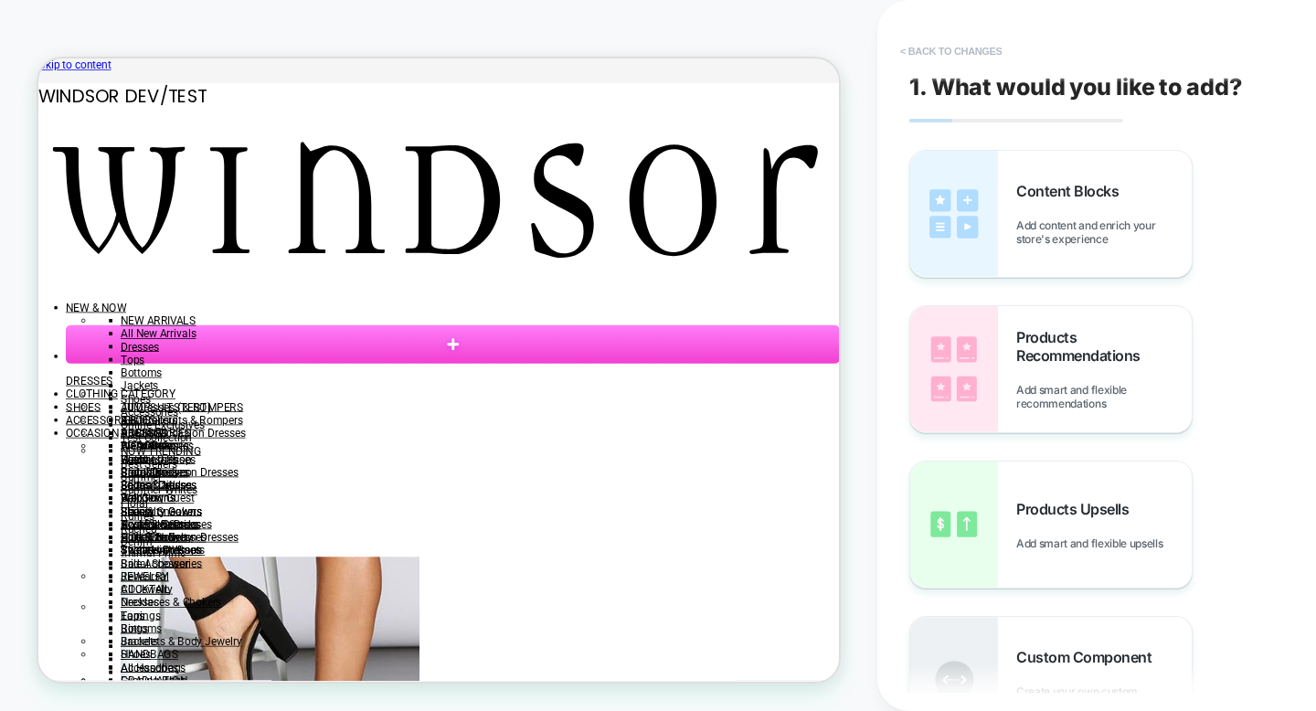
click at [944, 47] on button "< Back to changes" at bounding box center [951, 51] width 121 height 29
click at [911, 48] on button "< Back to changes" at bounding box center [951, 51] width 121 height 29
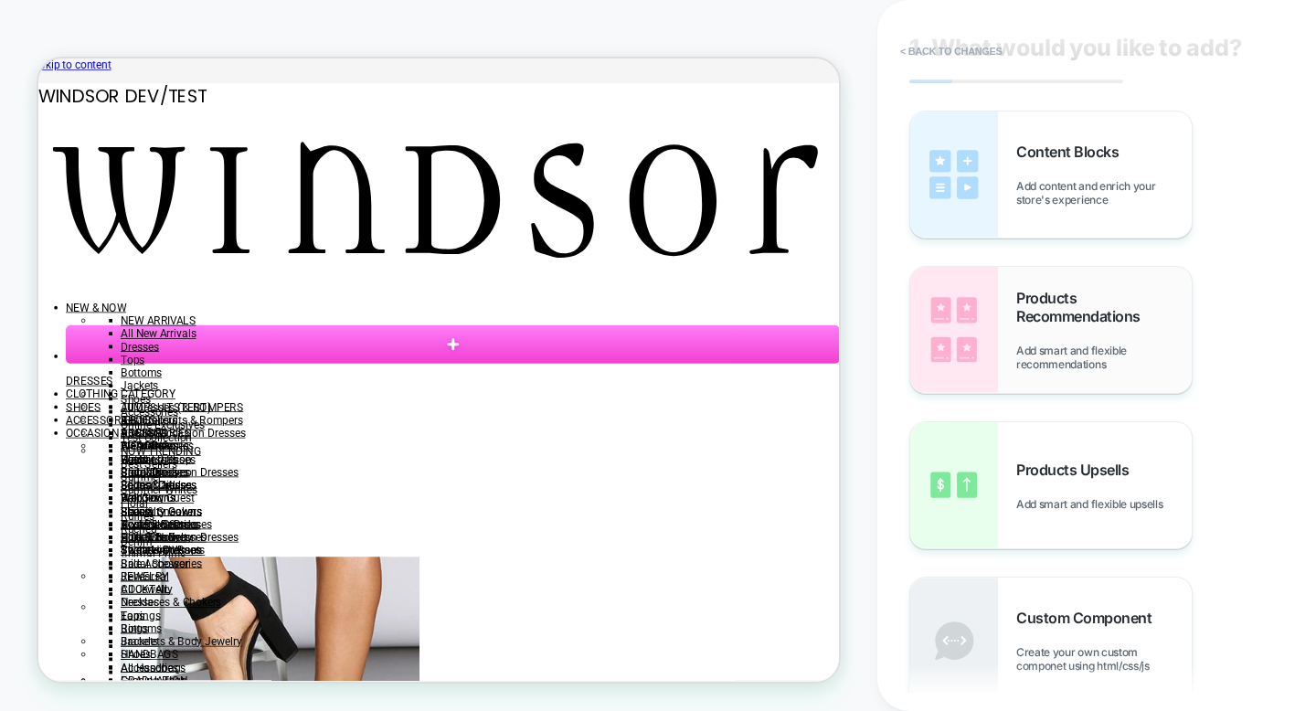
scroll to position [44, 0]
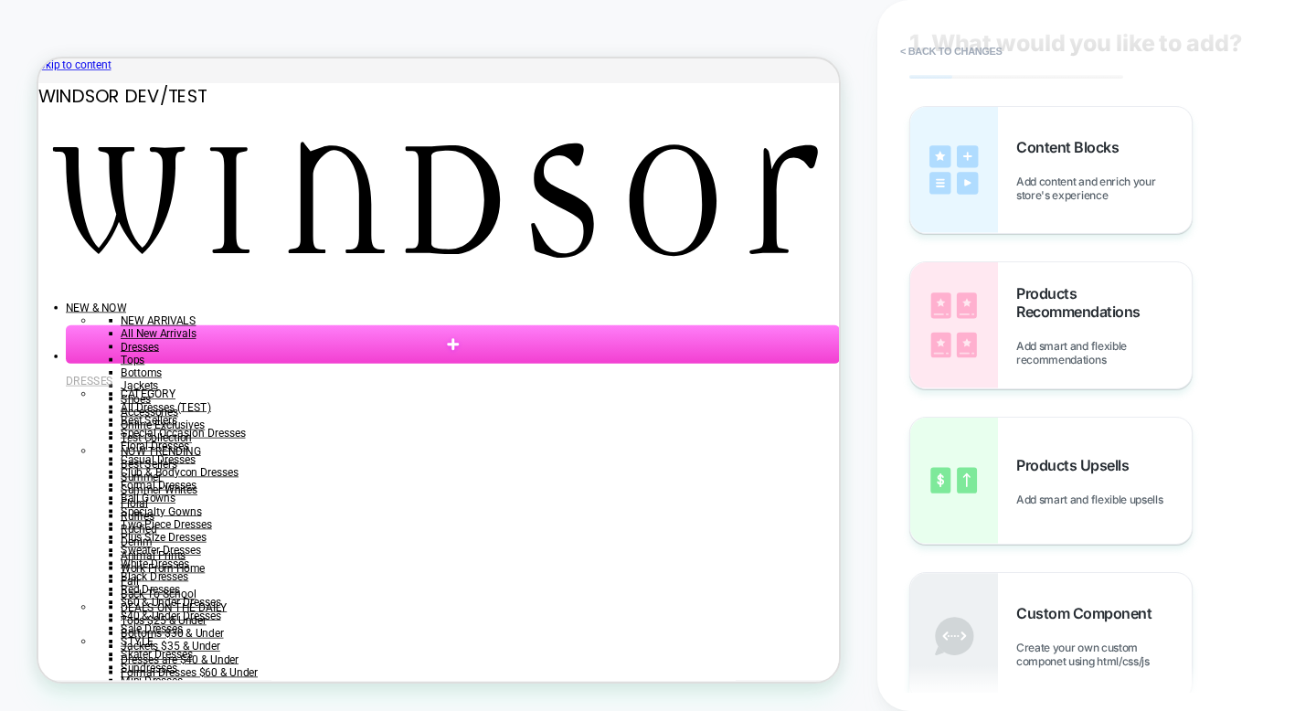
click at [138, 480] on span "DRESSES" at bounding box center [106, 488] width 63 height 17
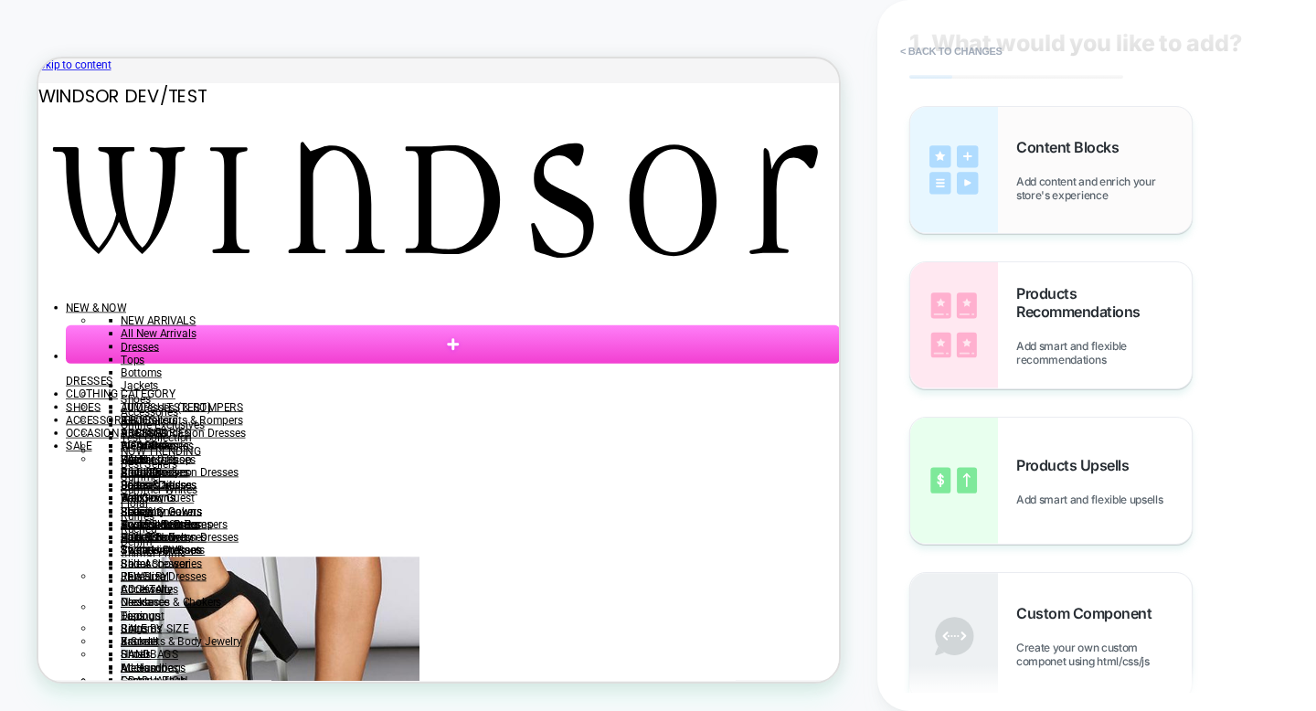
scroll to position [0, 0]
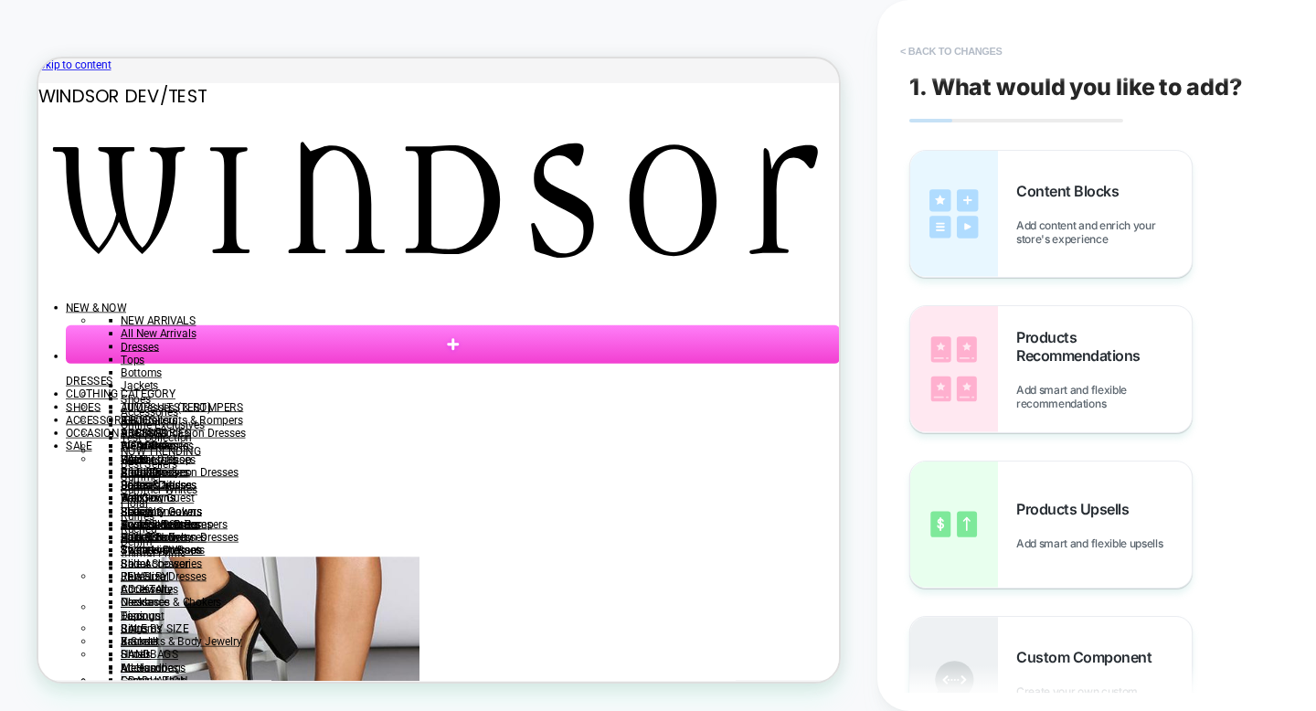
click at [918, 48] on button "< Back to changes" at bounding box center [951, 51] width 121 height 29
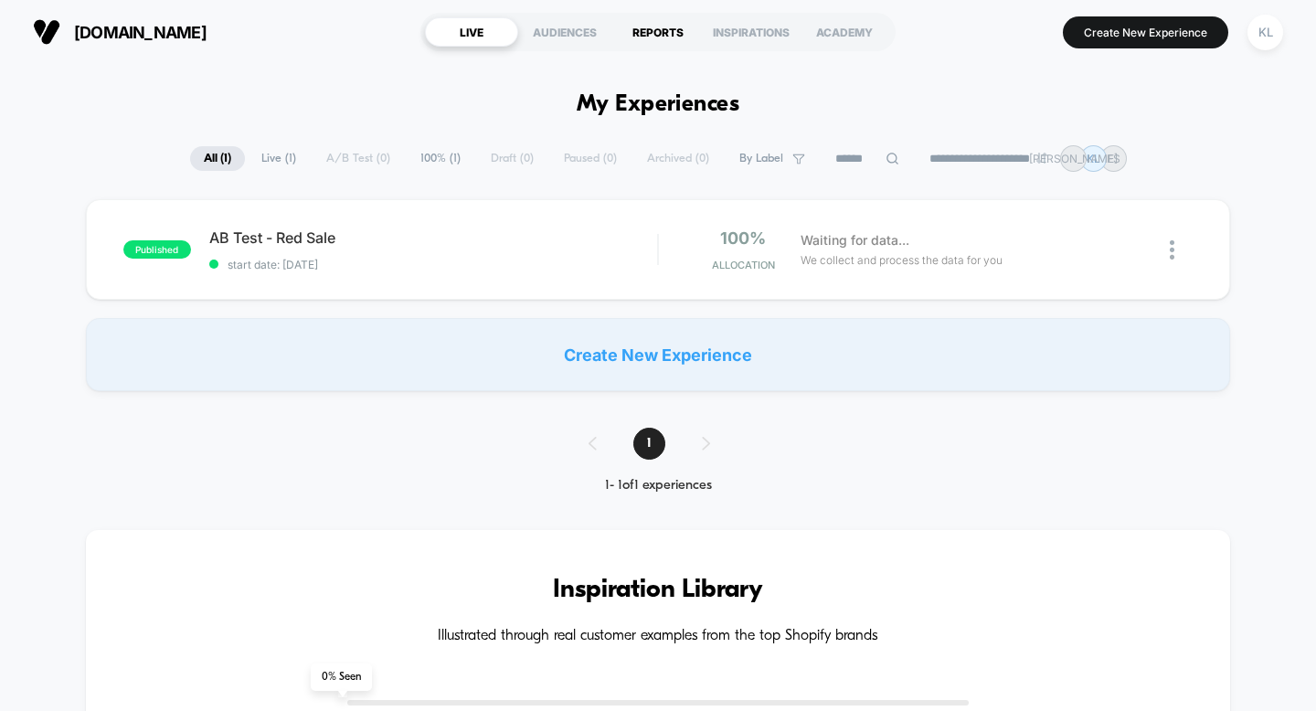
click at [656, 36] on div "REPORTS" at bounding box center [657, 31] width 93 height 29
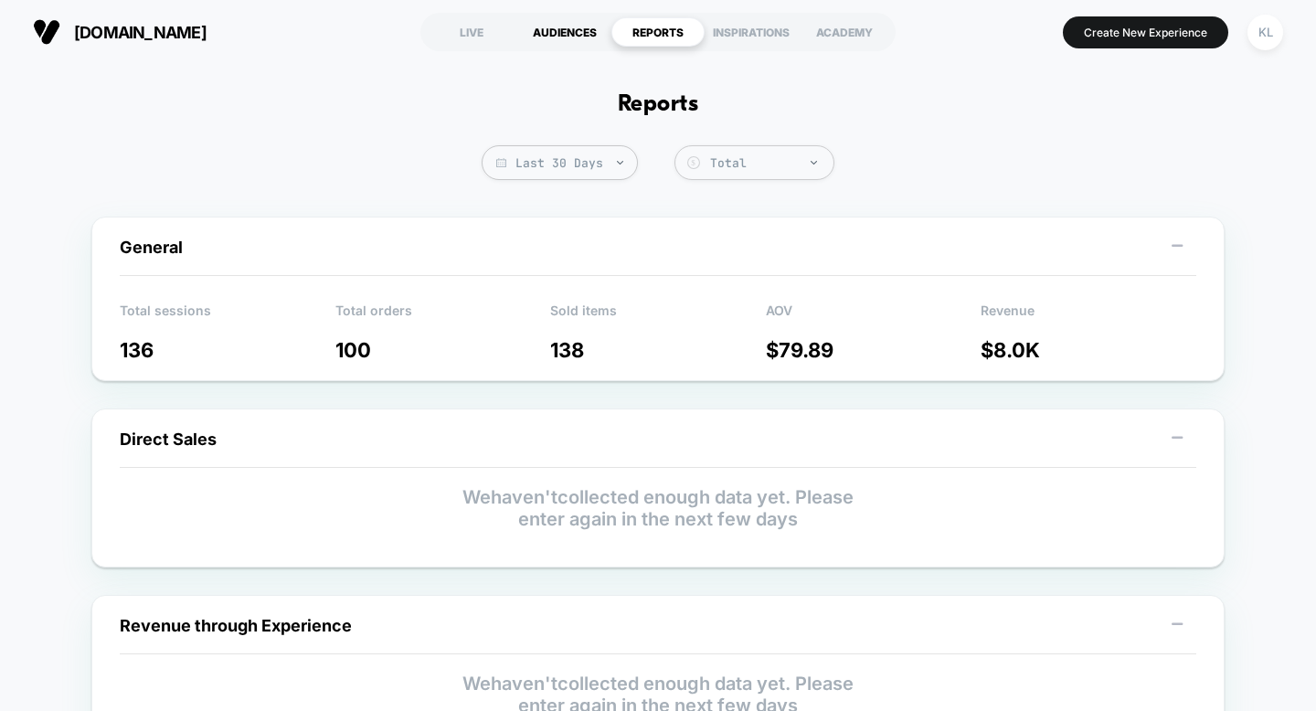
click at [579, 28] on div "AUDIENCES" at bounding box center [564, 31] width 93 height 29
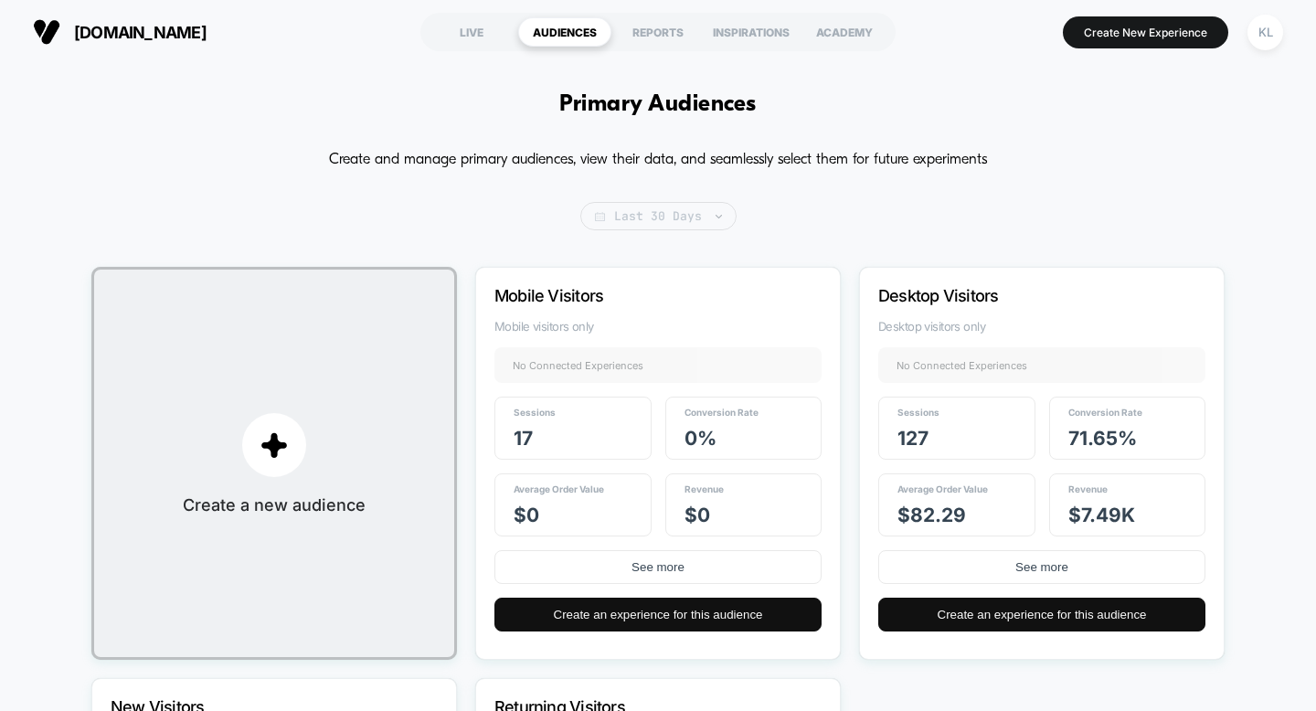
click at [682, 218] on span "Last 30 Days" at bounding box center [658, 216] width 156 height 28
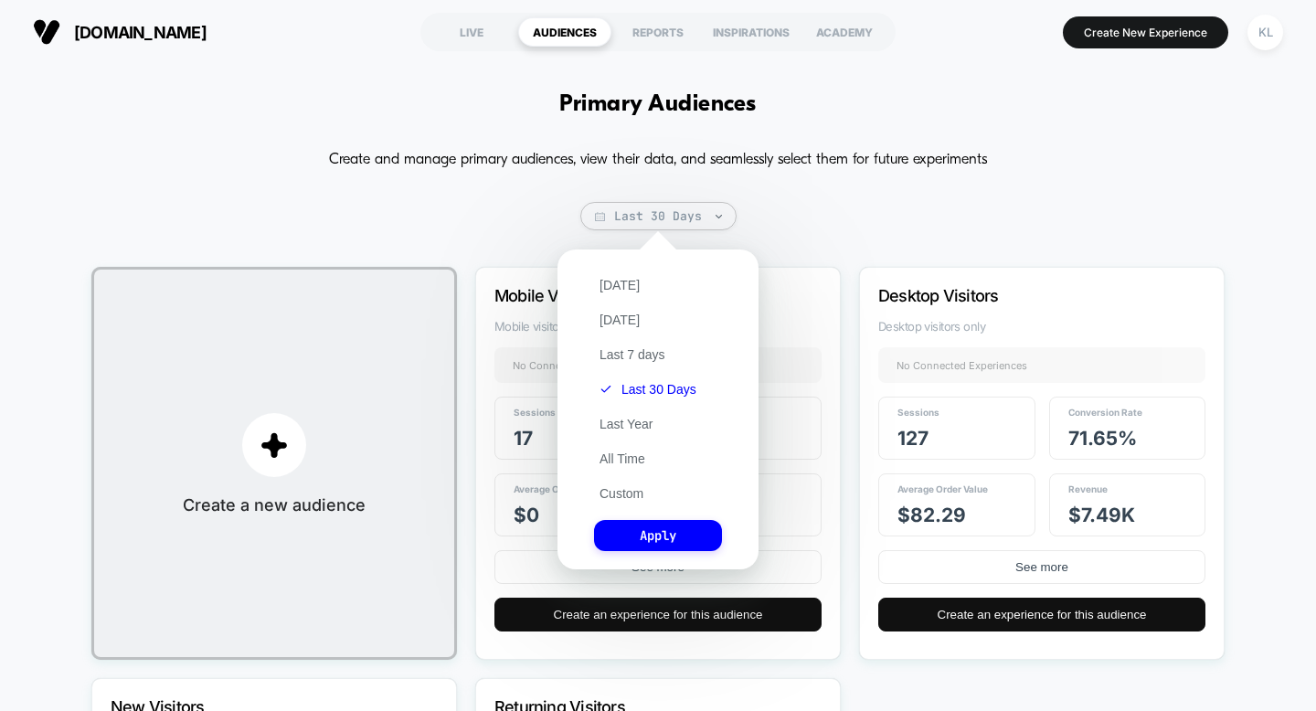
click at [715, 148] on p "Create and manage primary audiences, view their data, and seamlessly select the…" at bounding box center [658, 159] width 658 height 29
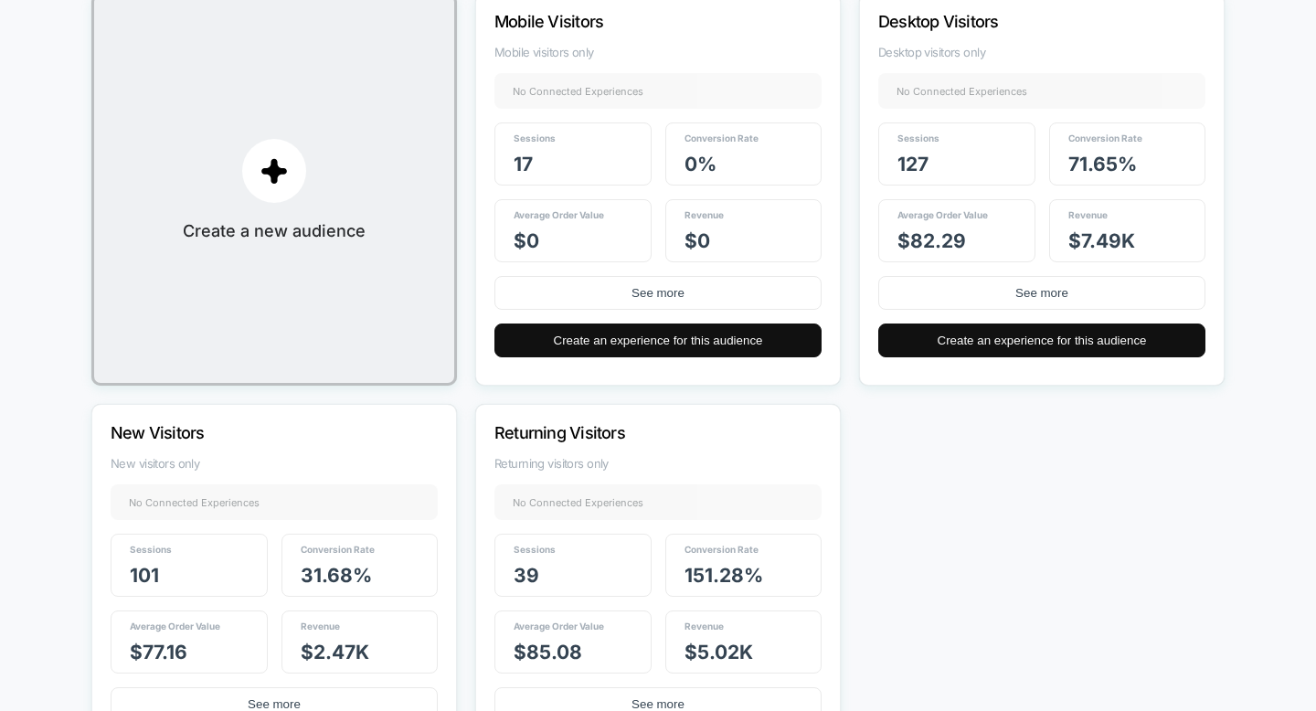
scroll to position [294, 0]
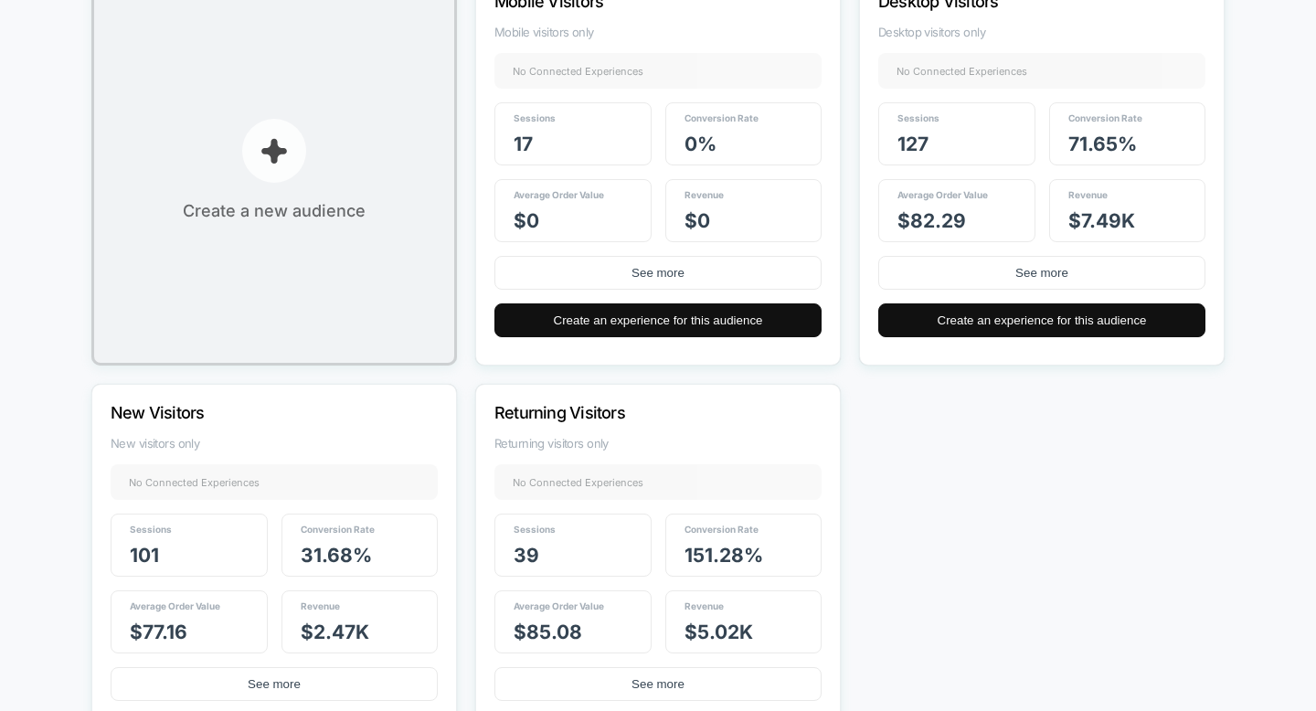
click at [343, 275] on button "Create a new audience" at bounding box center [274, 169] width 366 height 393
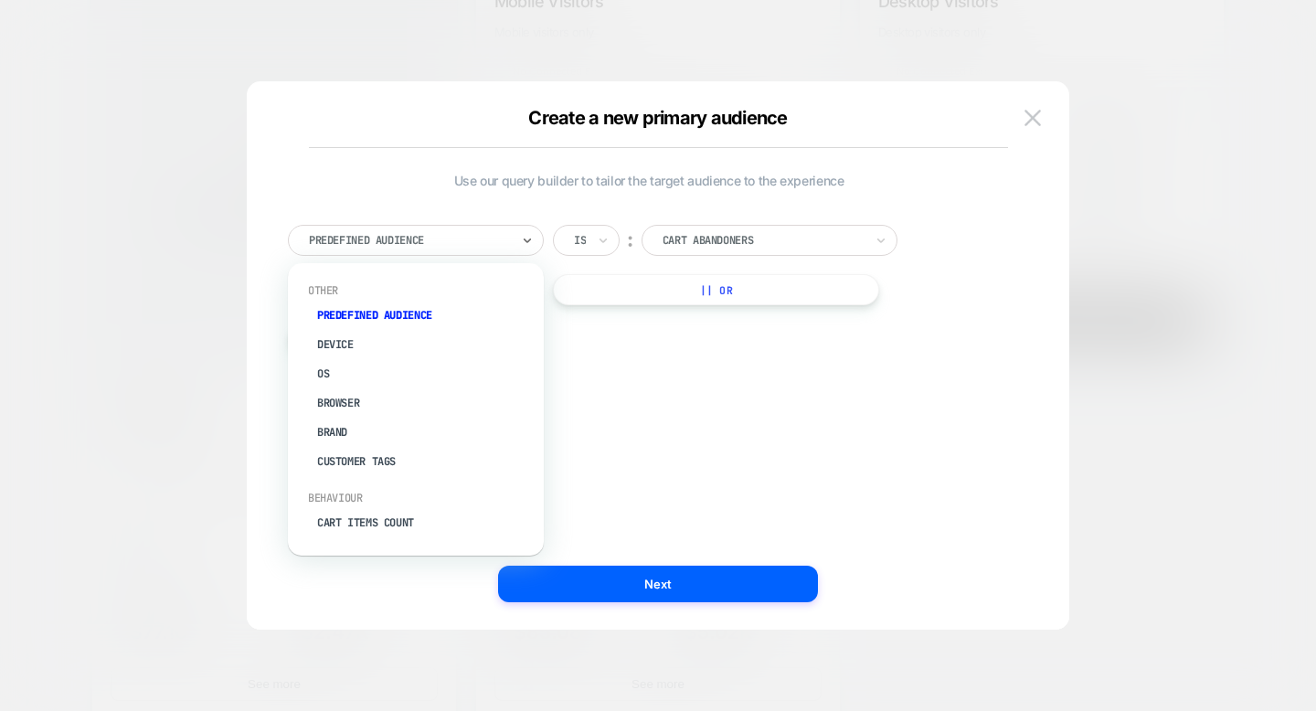
click at [494, 230] on div "Predefined Audience" at bounding box center [409, 240] width 205 height 20
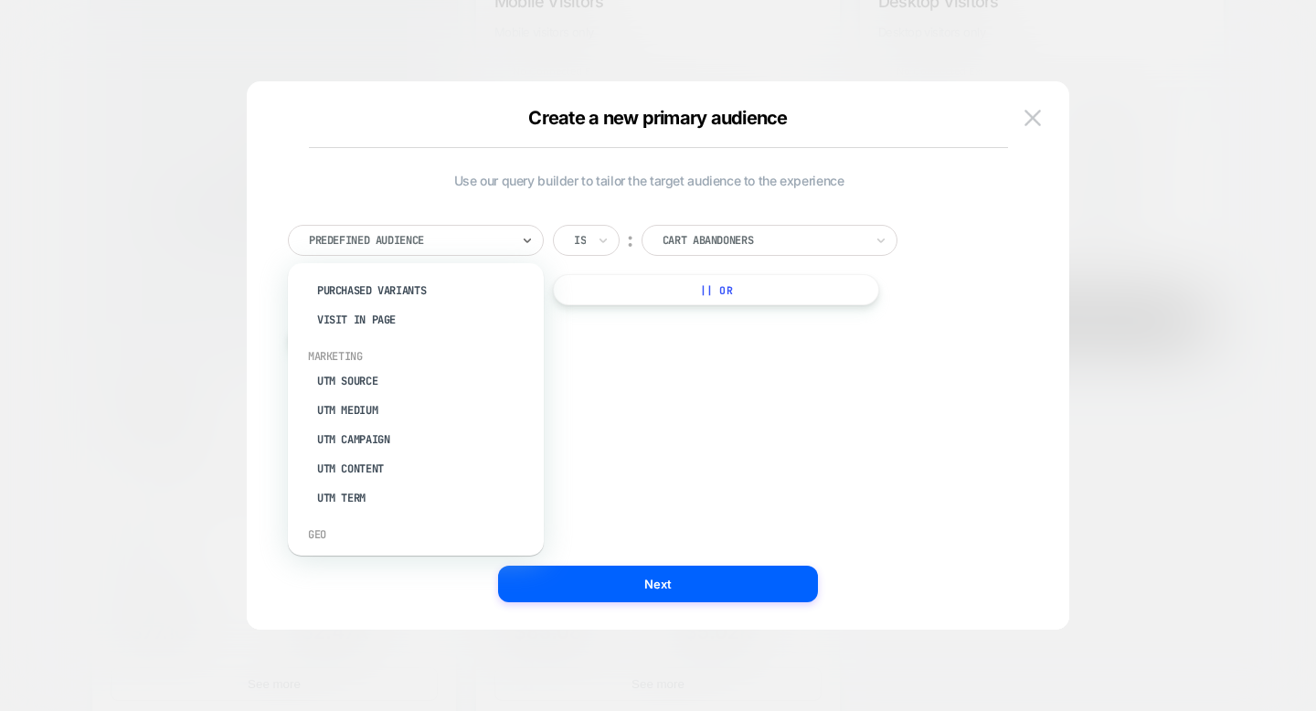
scroll to position [837, 0]
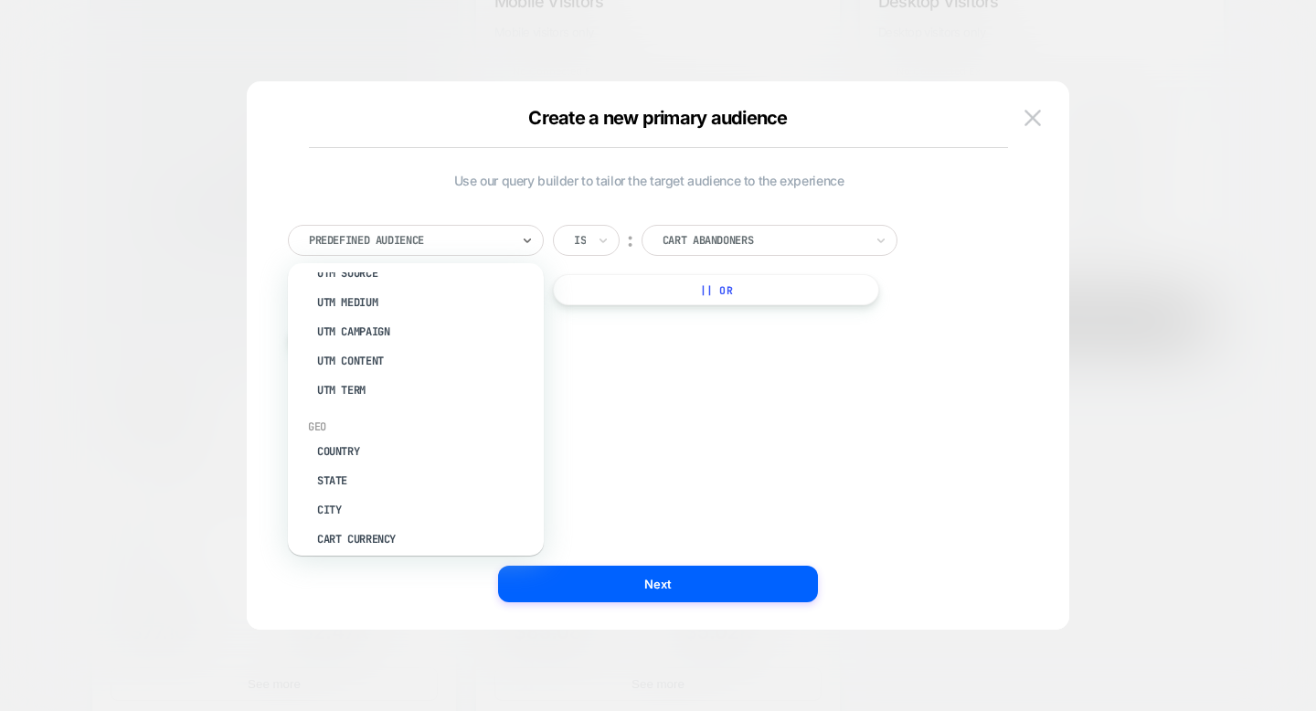
click at [699, 234] on div at bounding box center [763, 240] width 201 height 16
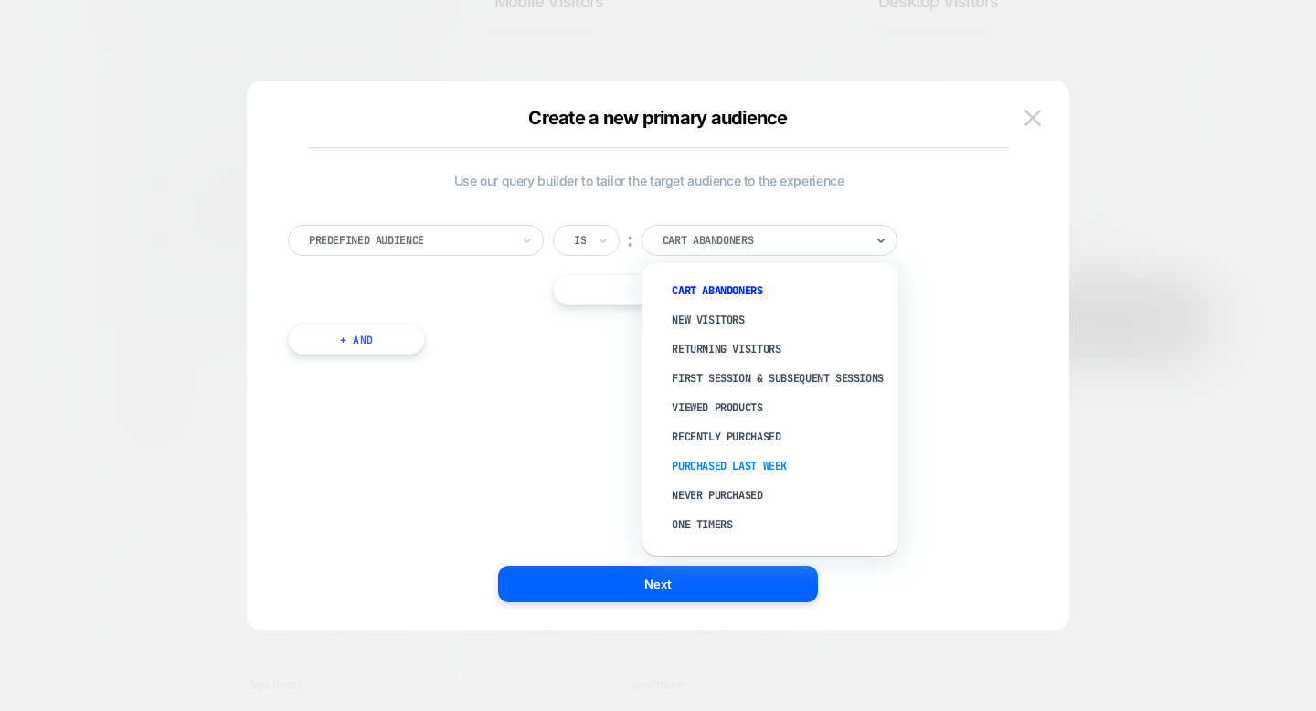
scroll to position [64, 0]
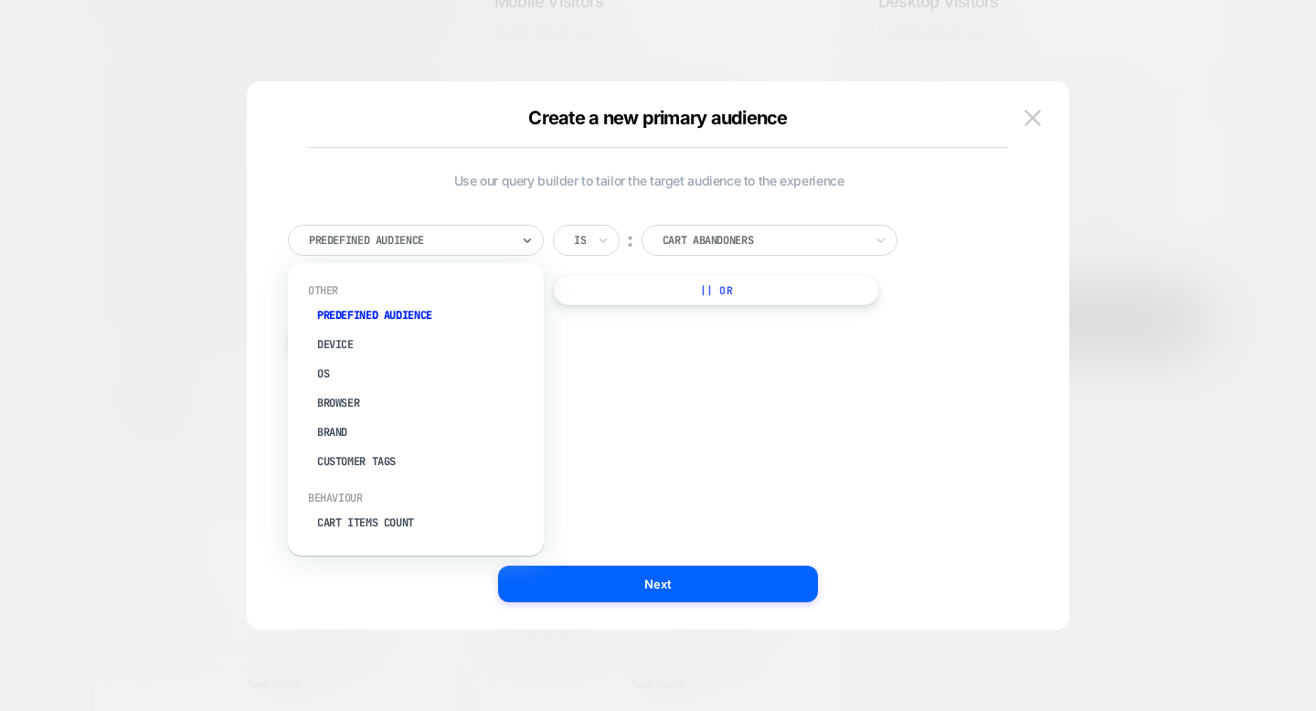
click at [492, 240] on div at bounding box center [409, 240] width 201 height 16
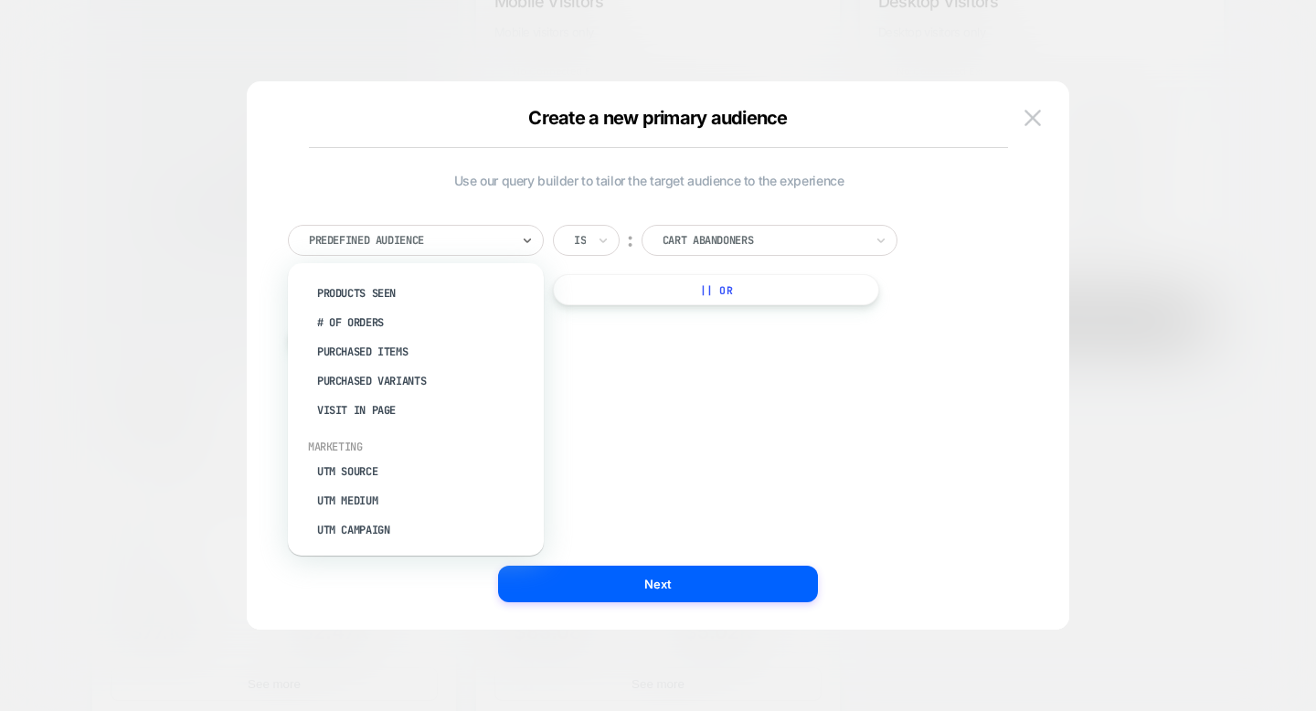
scroll to position [642, 0]
click at [406, 341] on div "Purchased Items" at bounding box center [425, 349] width 238 height 29
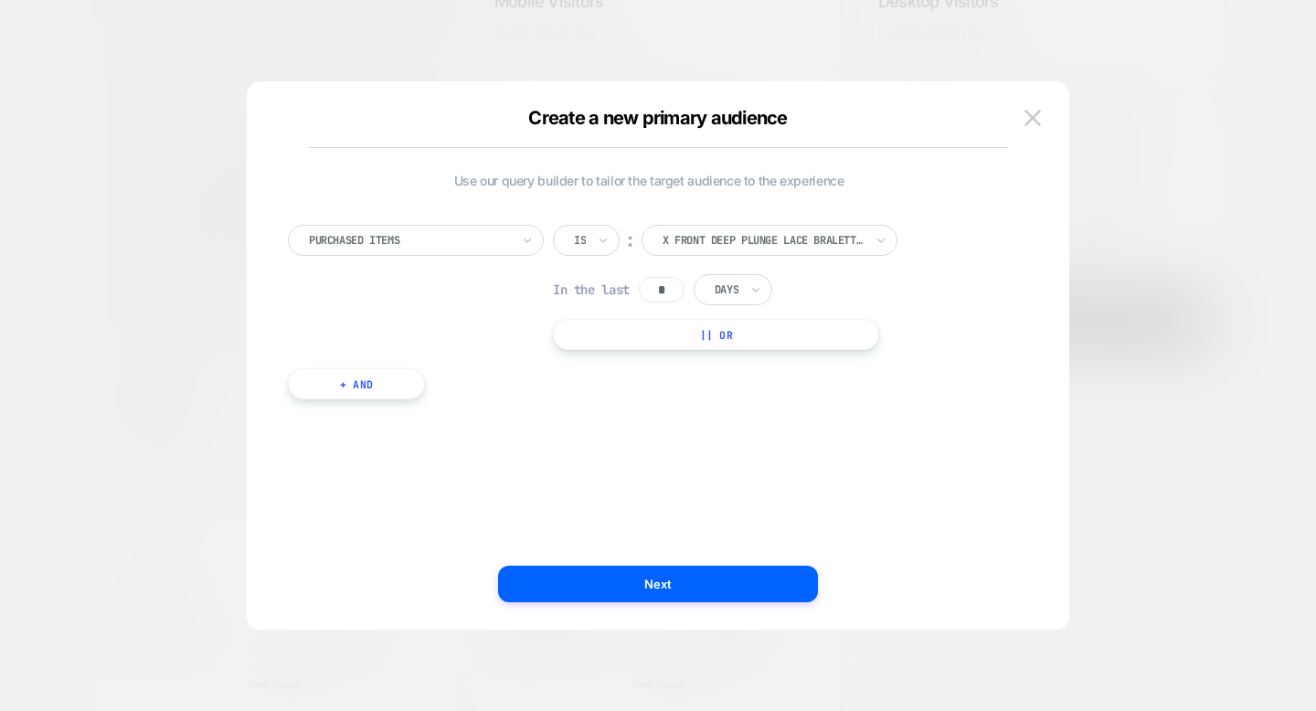
click at [593, 243] on div "Is" at bounding box center [586, 240] width 67 height 31
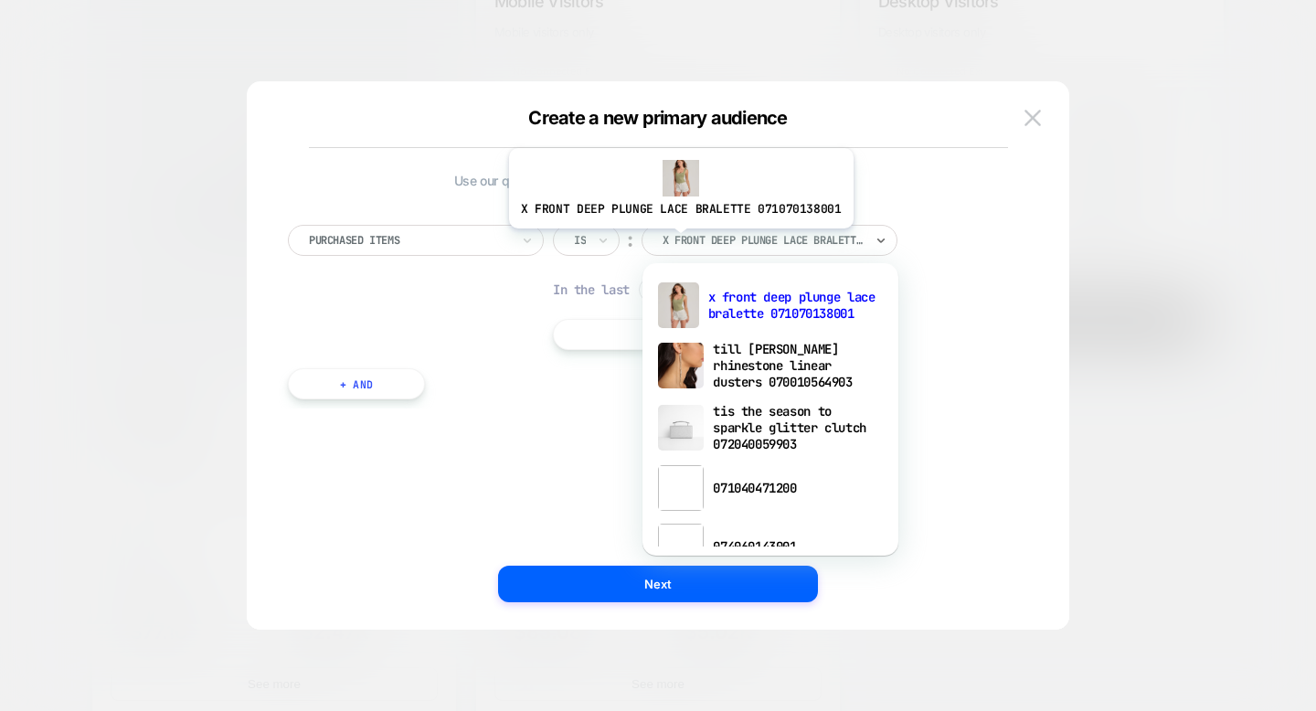
click at [677, 242] on div at bounding box center [763, 240] width 201 height 16
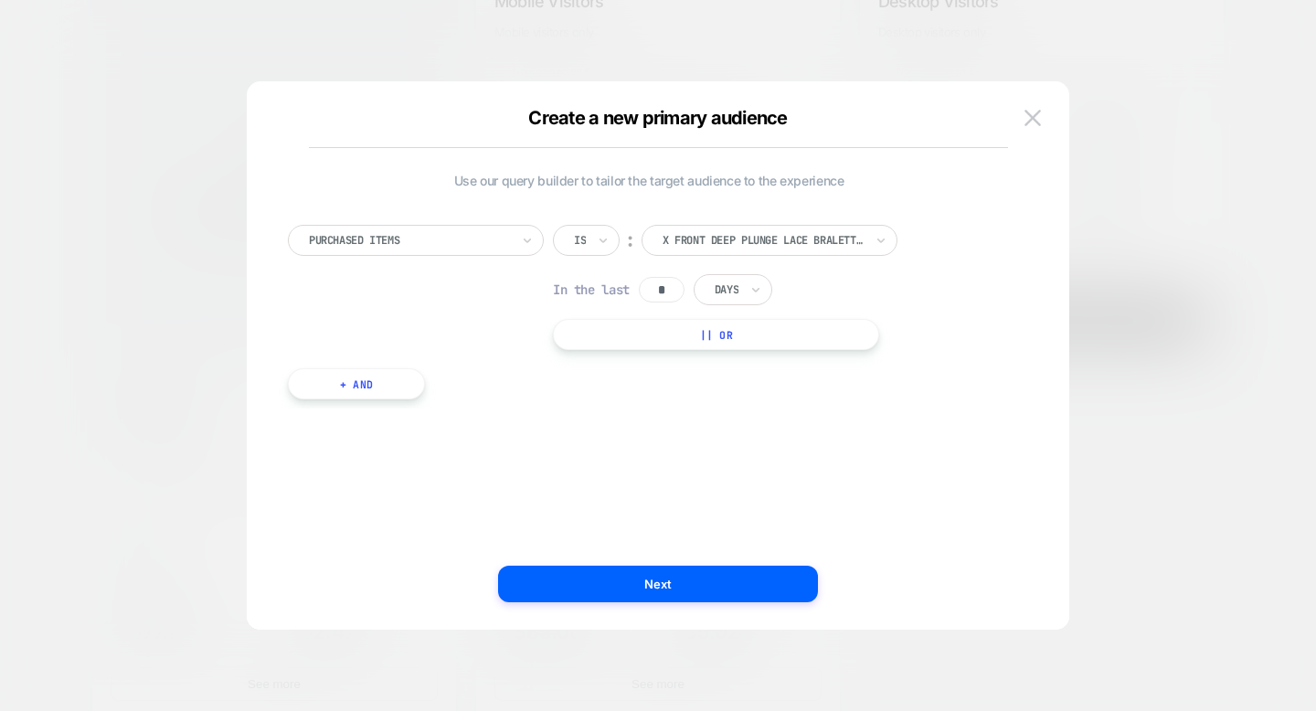
click at [961, 221] on div "Purchased Items Is ︰ x front deep plunge lace bralette 071070138001 In the last…" at bounding box center [649, 302] width 740 height 211
click at [462, 244] on div at bounding box center [409, 240] width 201 height 16
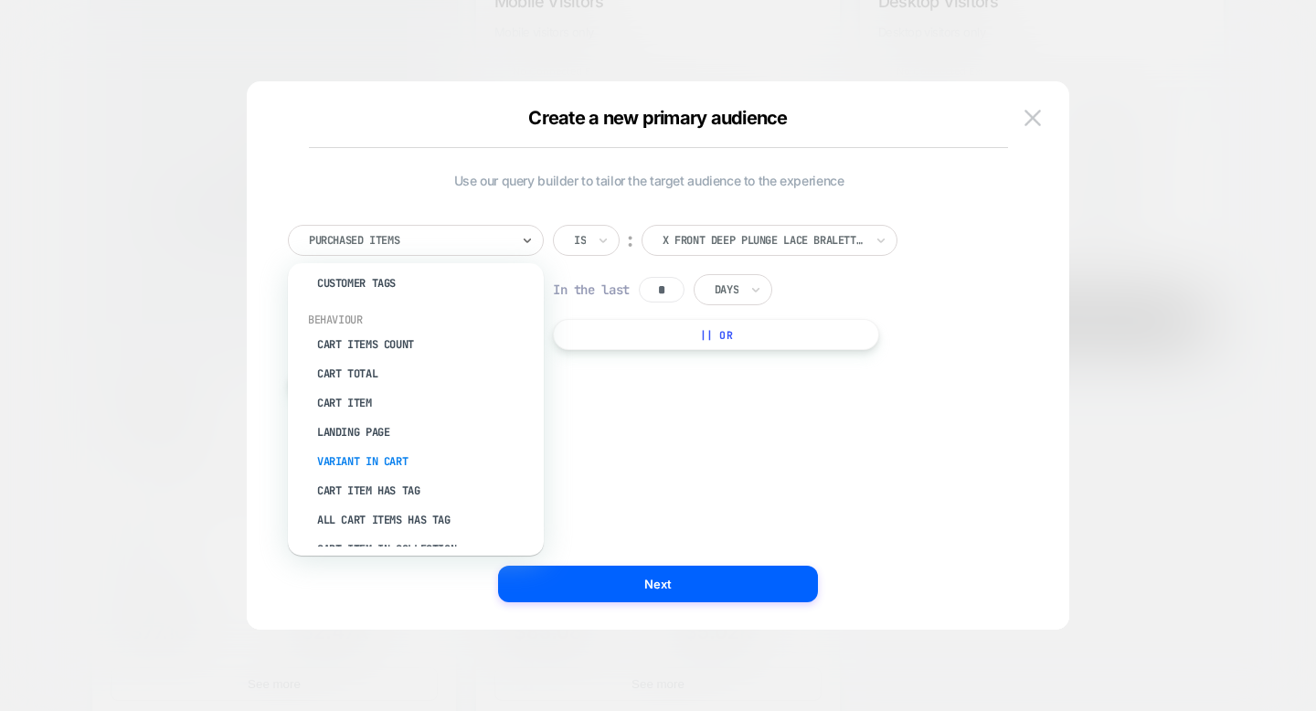
scroll to position [181, 0]
click at [426, 447] on div "Variant In Cart" at bounding box center [425, 458] width 238 height 29
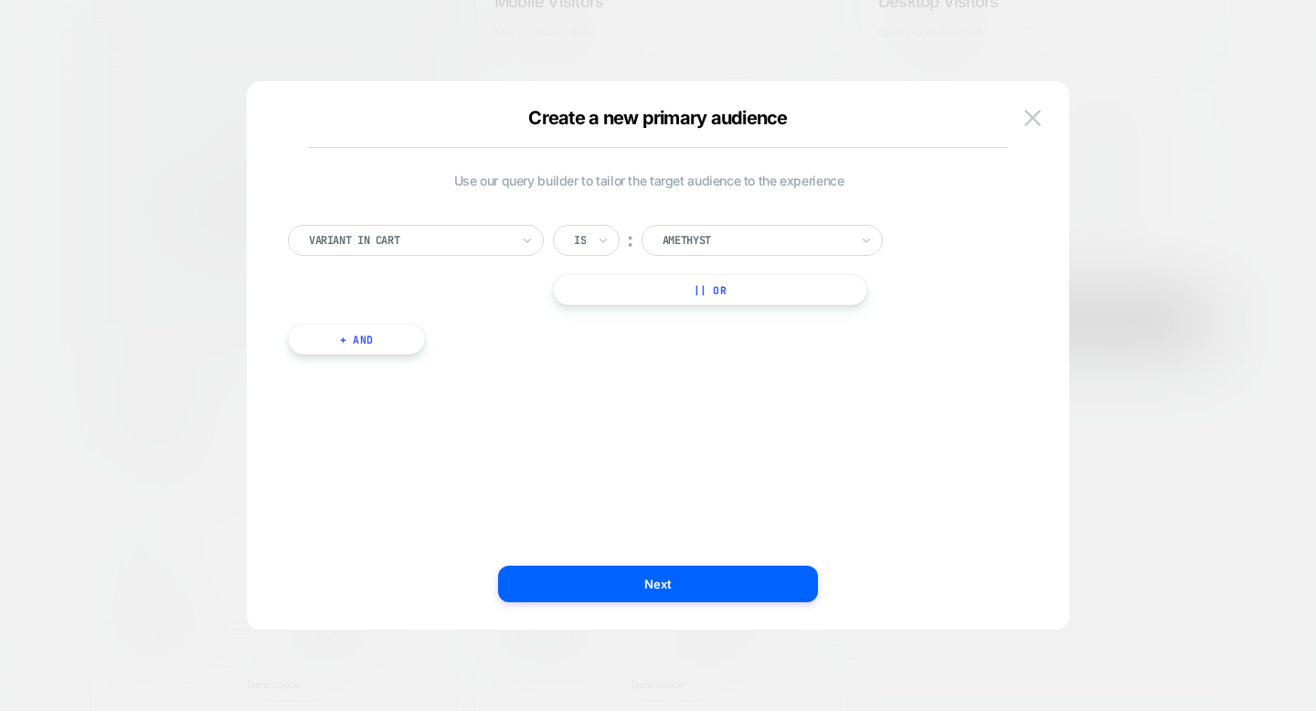
click at [678, 232] on div at bounding box center [756, 240] width 186 height 16
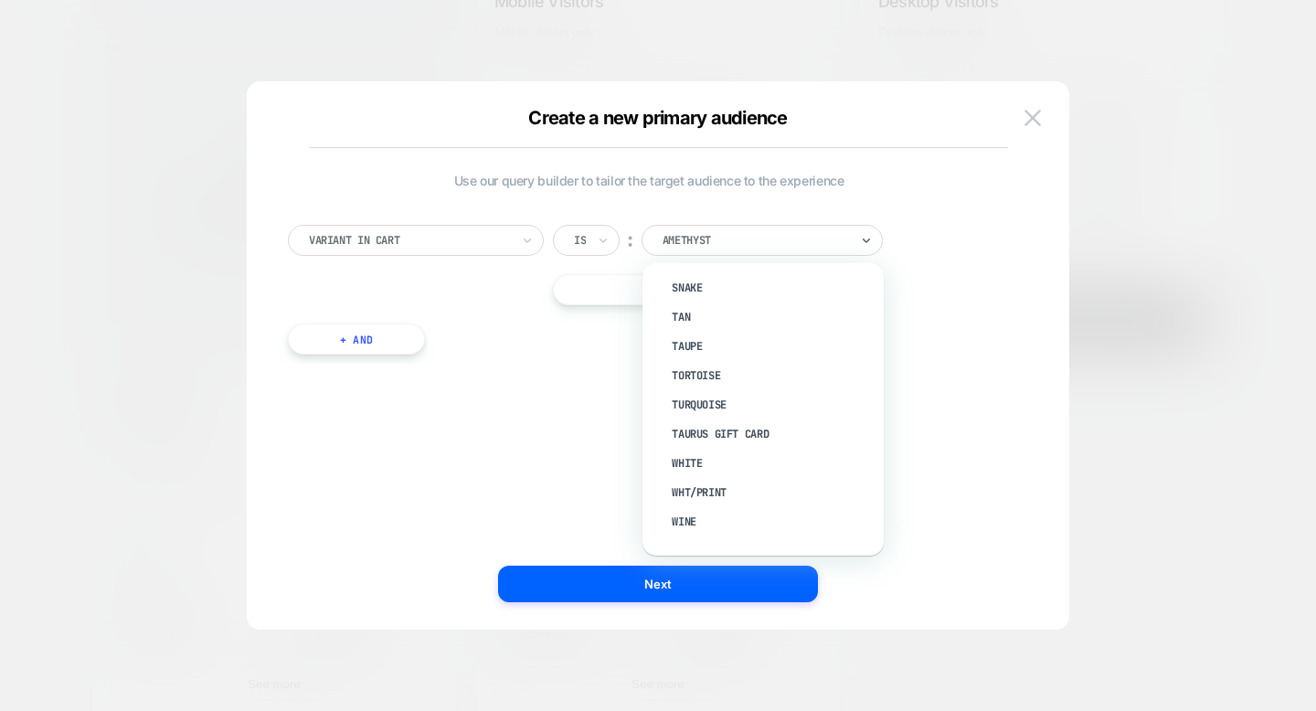
scroll to position [3245, 0]
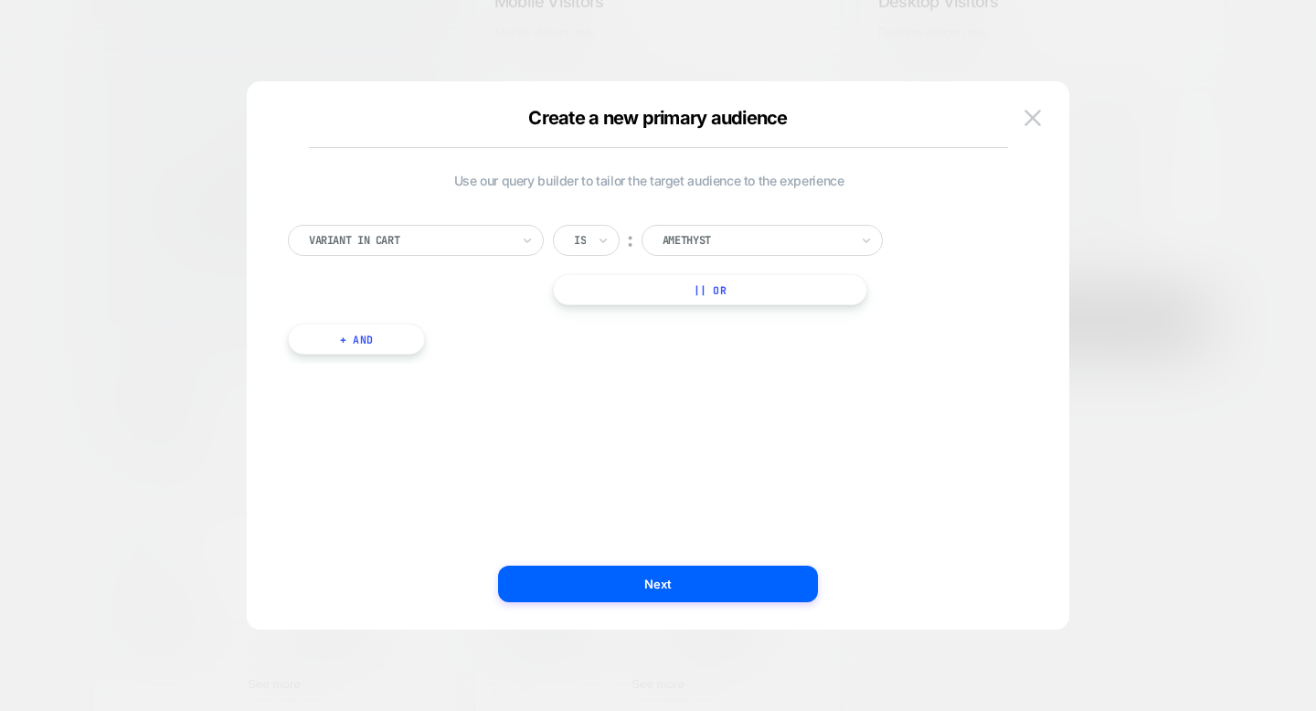
click at [553, 353] on div "Variant In Cart Is ︰ AMETHYST || Or + And" at bounding box center [649, 280] width 740 height 166
click at [502, 243] on div at bounding box center [409, 240] width 201 height 16
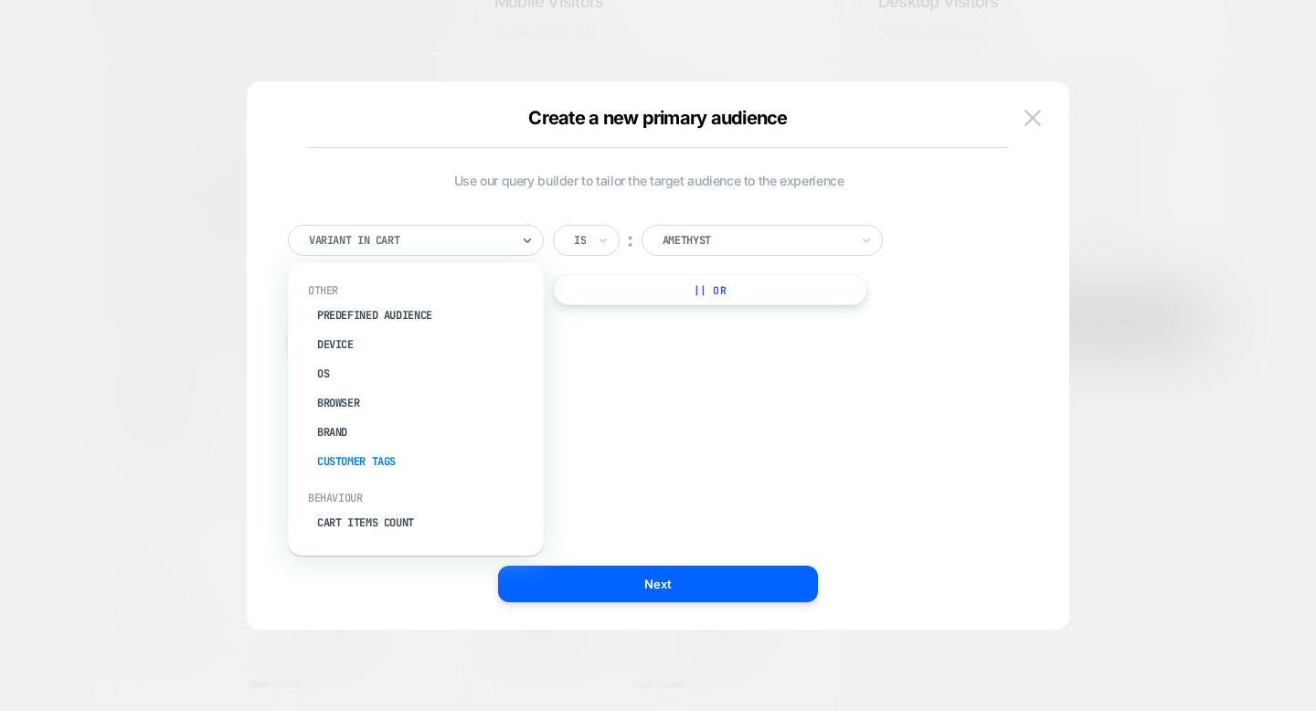
click at [445, 470] on div "Customer Tags" at bounding box center [425, 461] width 238 height 29
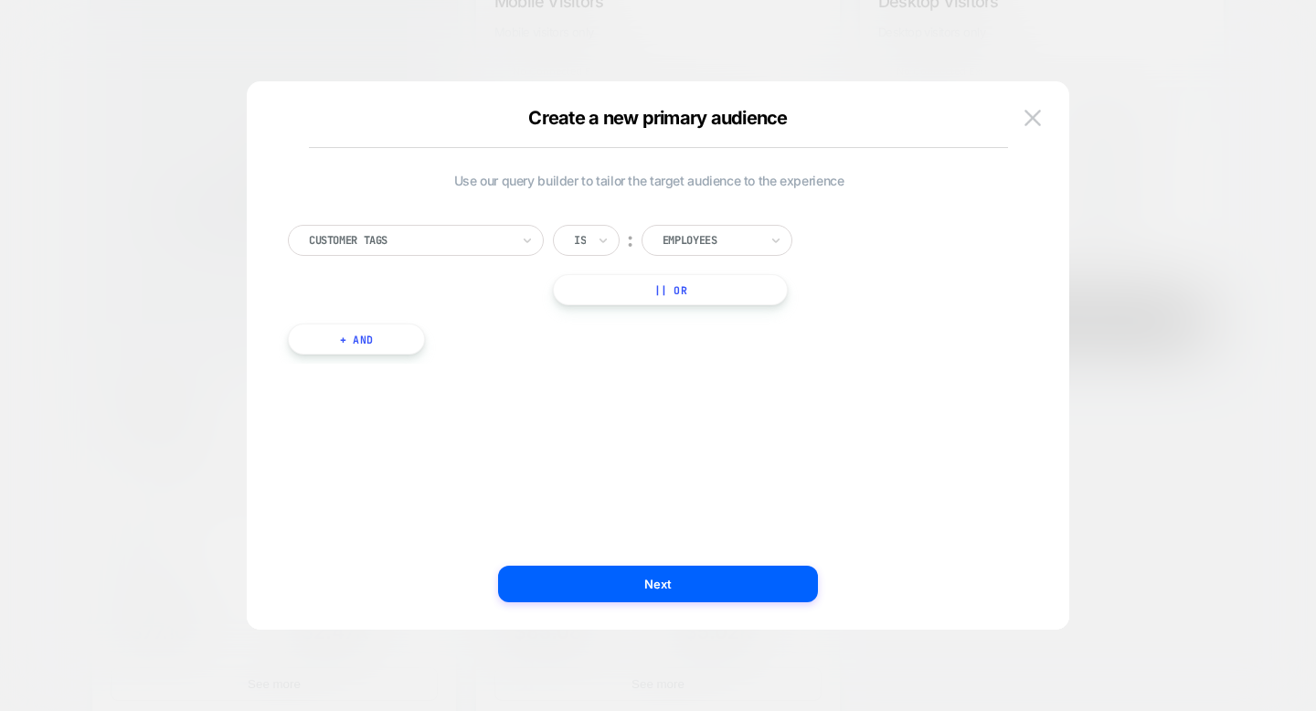
click at [712, 253] on div "Employees" at bounding box center [717, 240] width 151 height 31
click at [471, 287] on div "Customer Tags Is ︰ option Employees focused, 1 of 4. 4 results available. Use U…" at bounding box center [649, 265] width 722 height 80
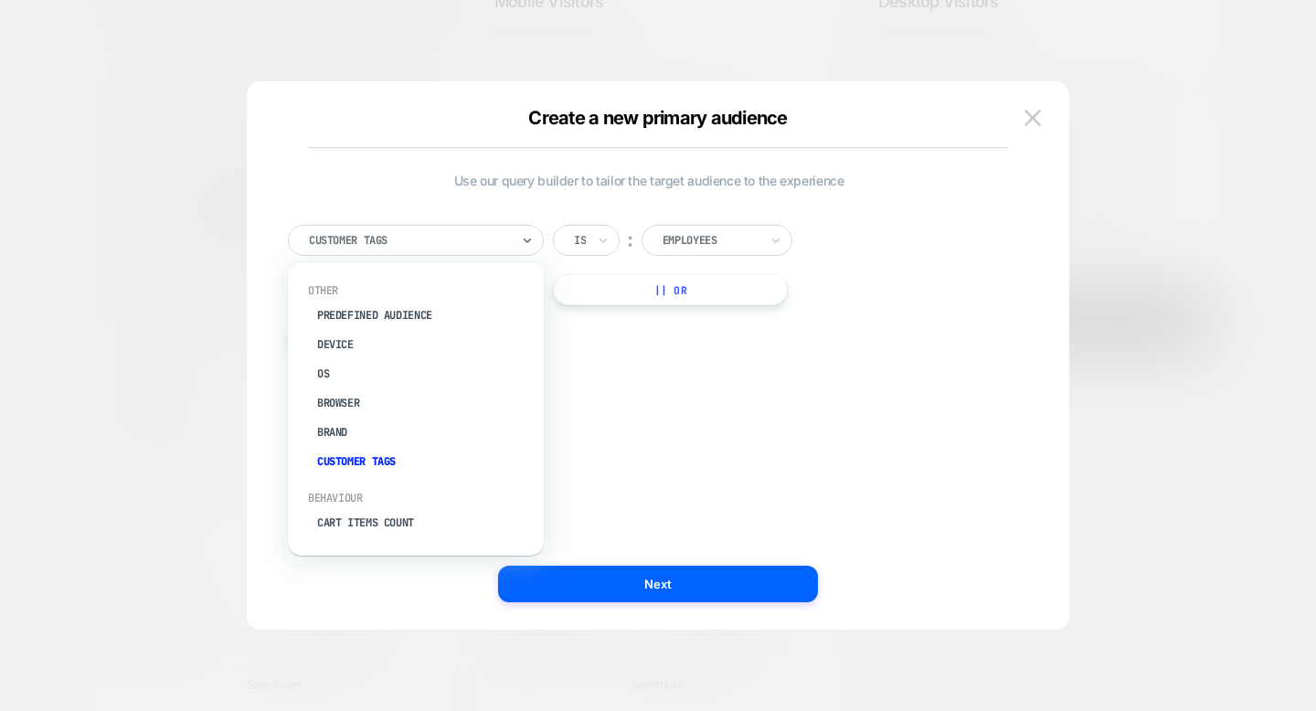
click at [458, 247] on div at bounding box center [409, 240] width 201 height 16
click at [433, 425] on div "Brand" at bounding box center [425, 432] width 238 height 29
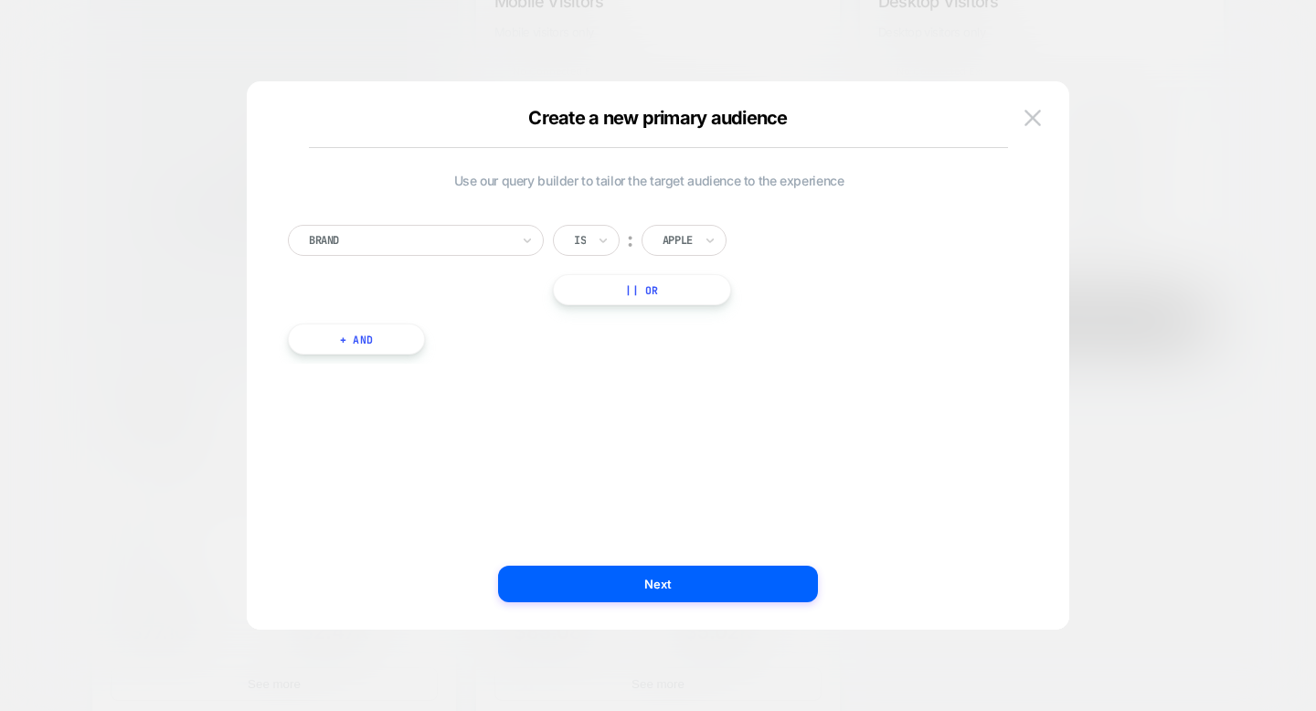
click at [693, 237] on div at bounding box center [678, 240] width 30 height 16
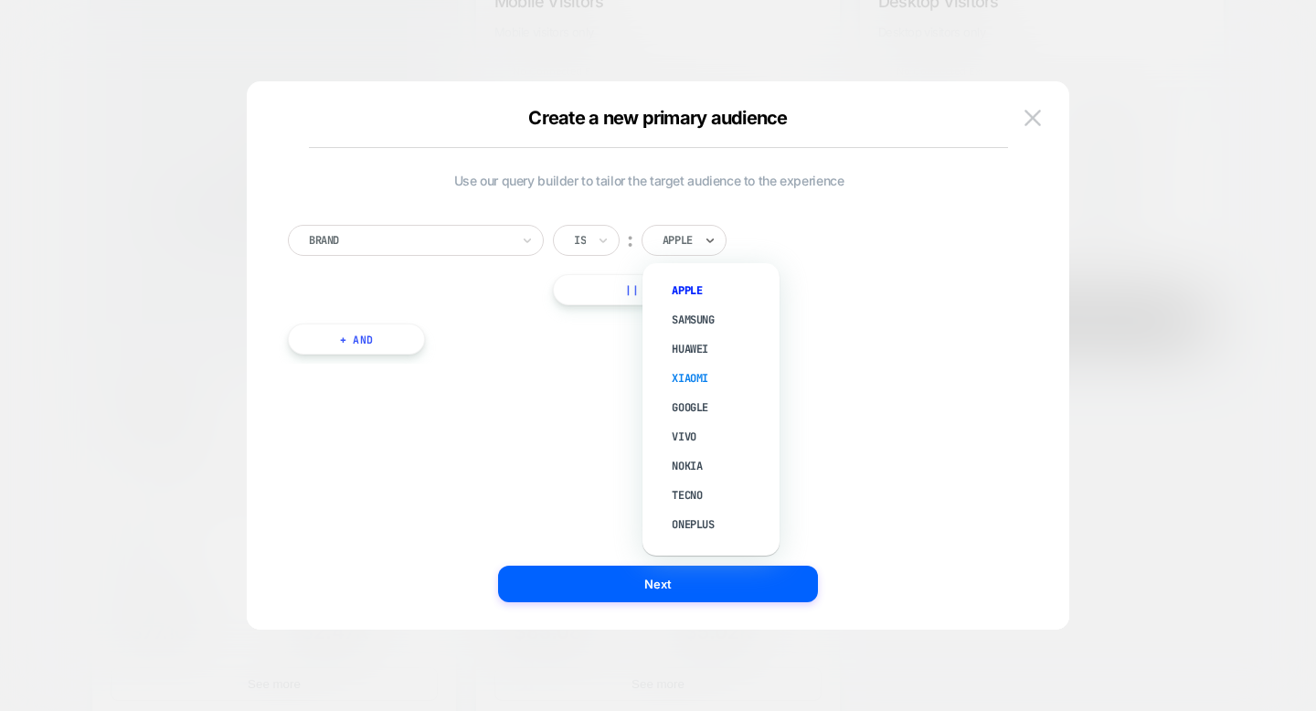
scroll to position [194, 0]
click at [432, 247] on div at bounding box center [409, 240] width 201 height 16
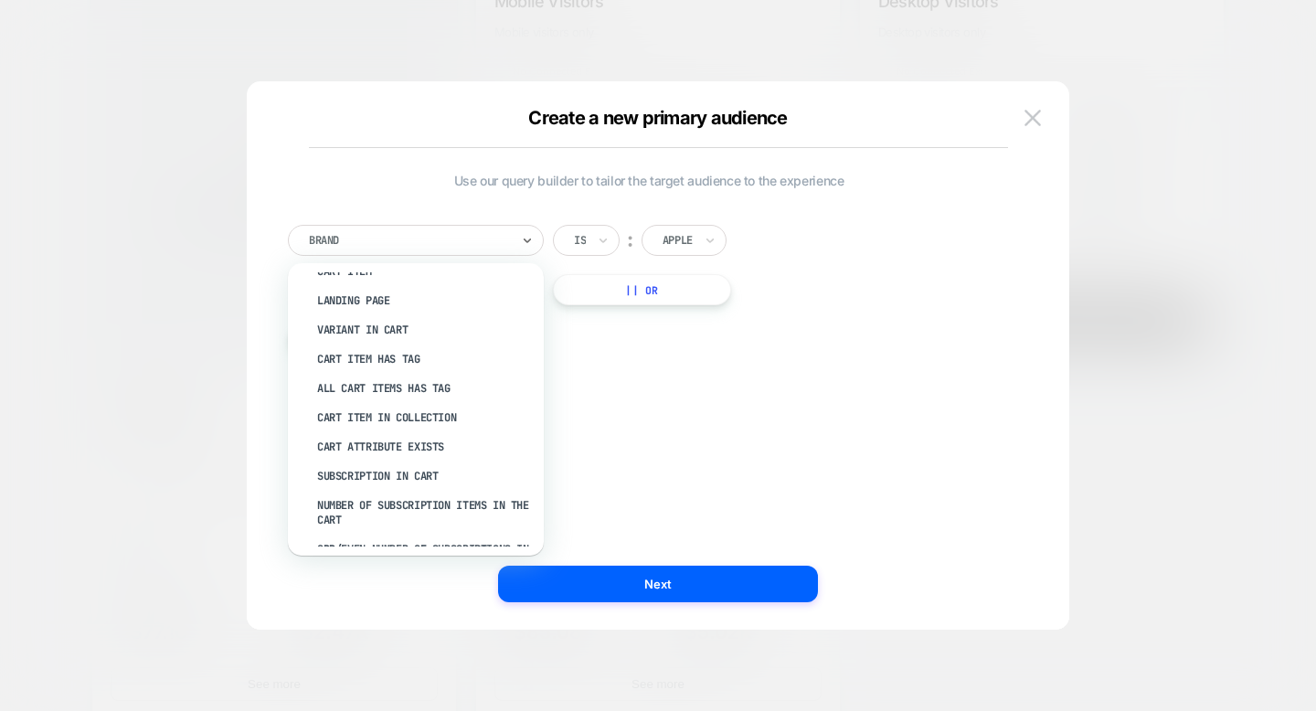
scroll to position [314, 0]
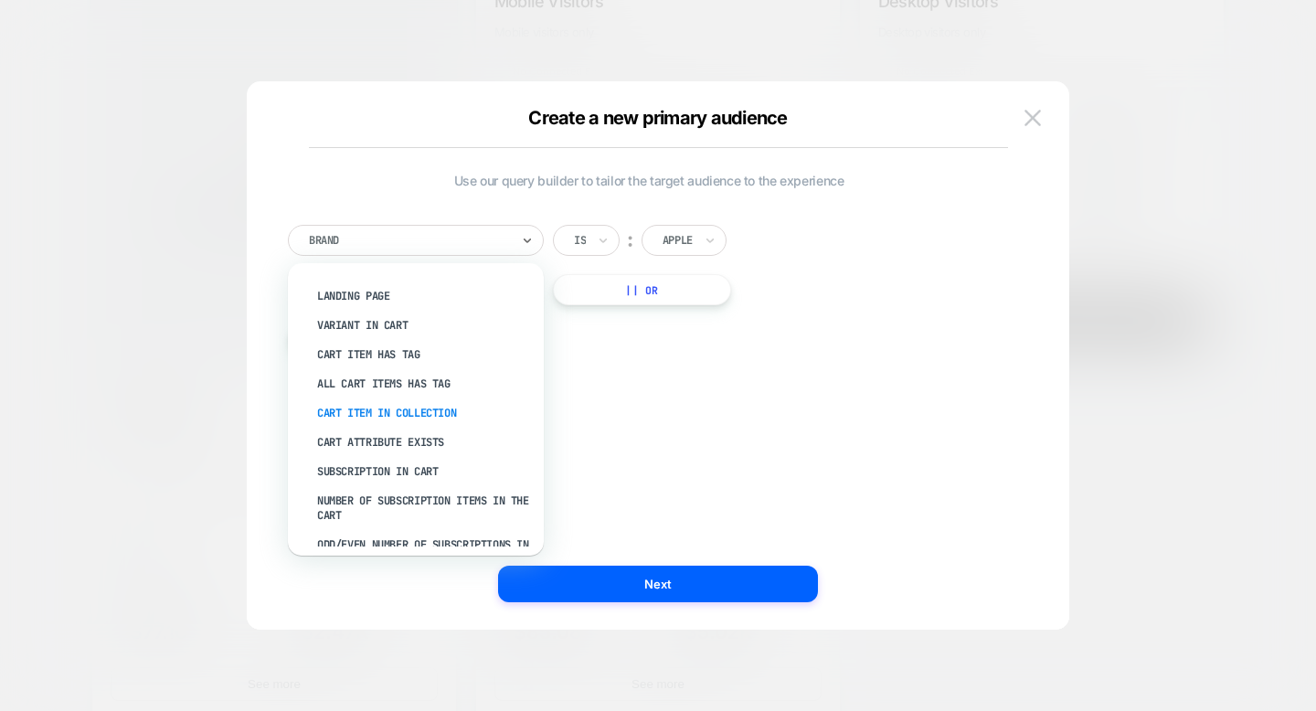
click at [412, 413] on div "Cart Item In Collection" at bounding box center [425, 412] width 238 height 29
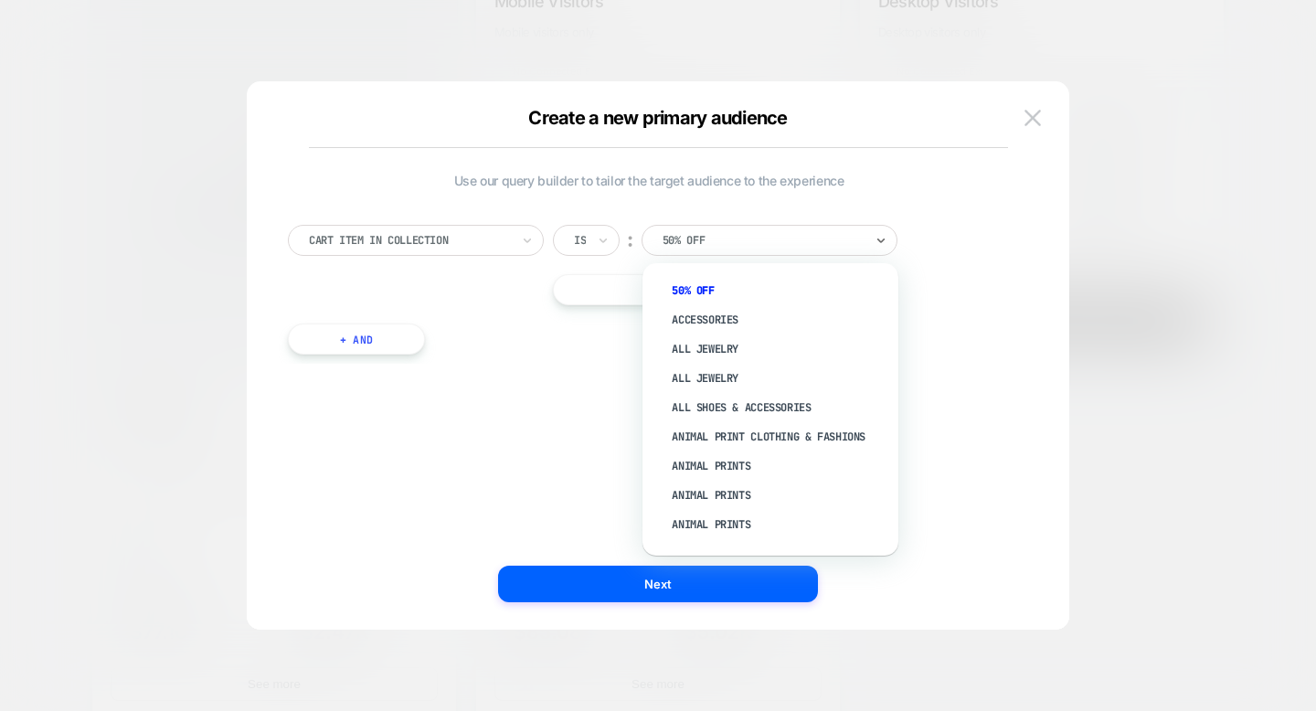
click at [673, 235] on div at bounding box center [763, 240] width 201 height 16
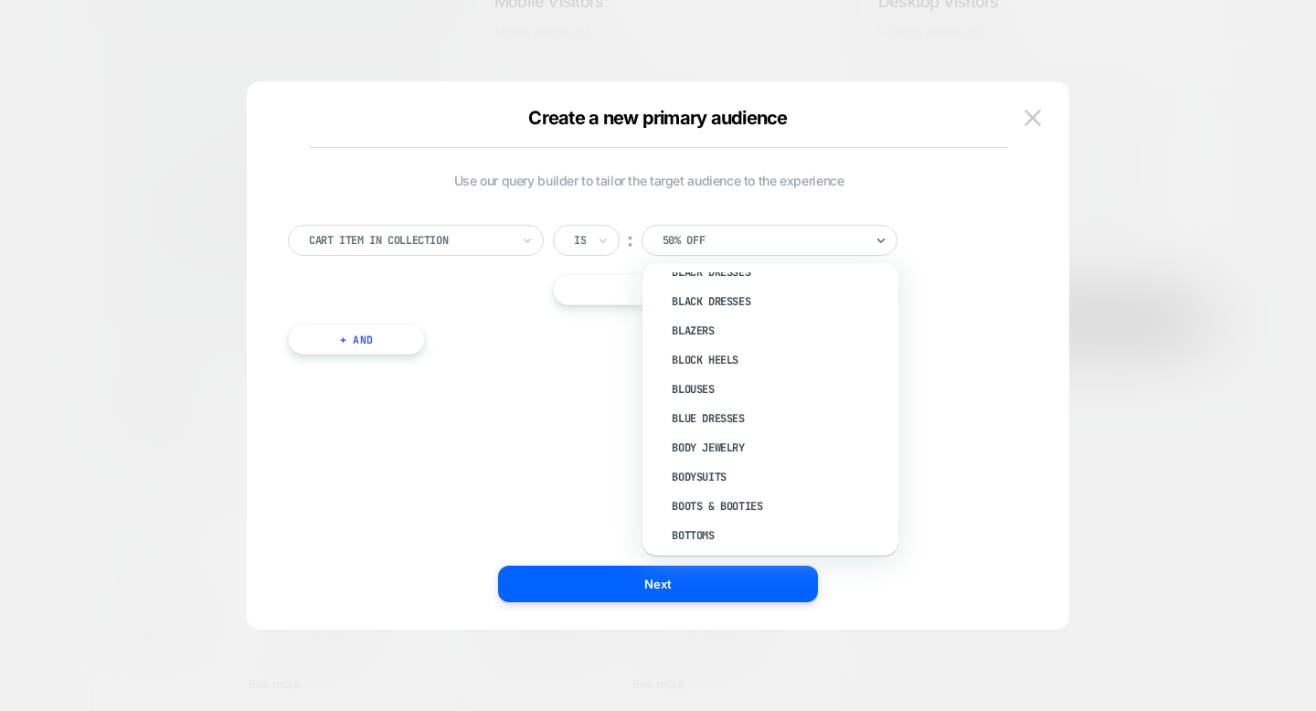
scroll to position [1428, 0]
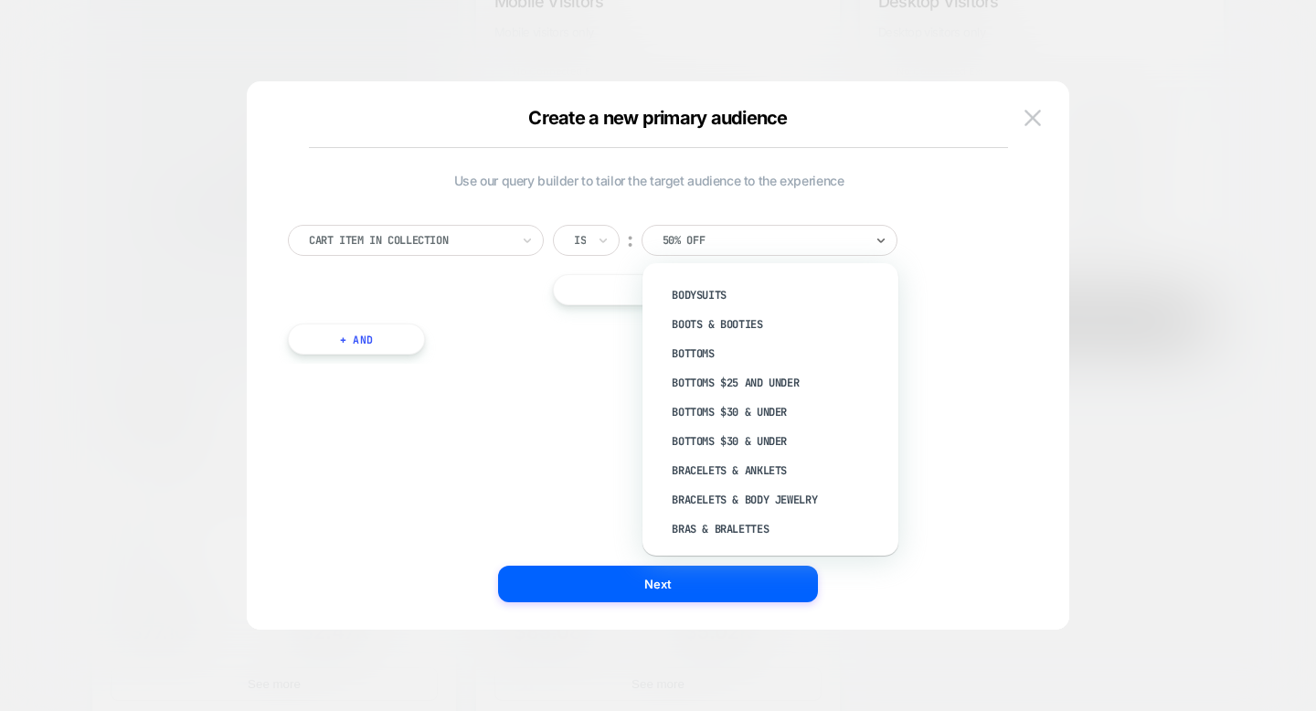
click at [478, 388] on div "Use our query builder to tailor the target audience to the experience Cart Item…" at bounding box center [649, 355] width 768 height 475
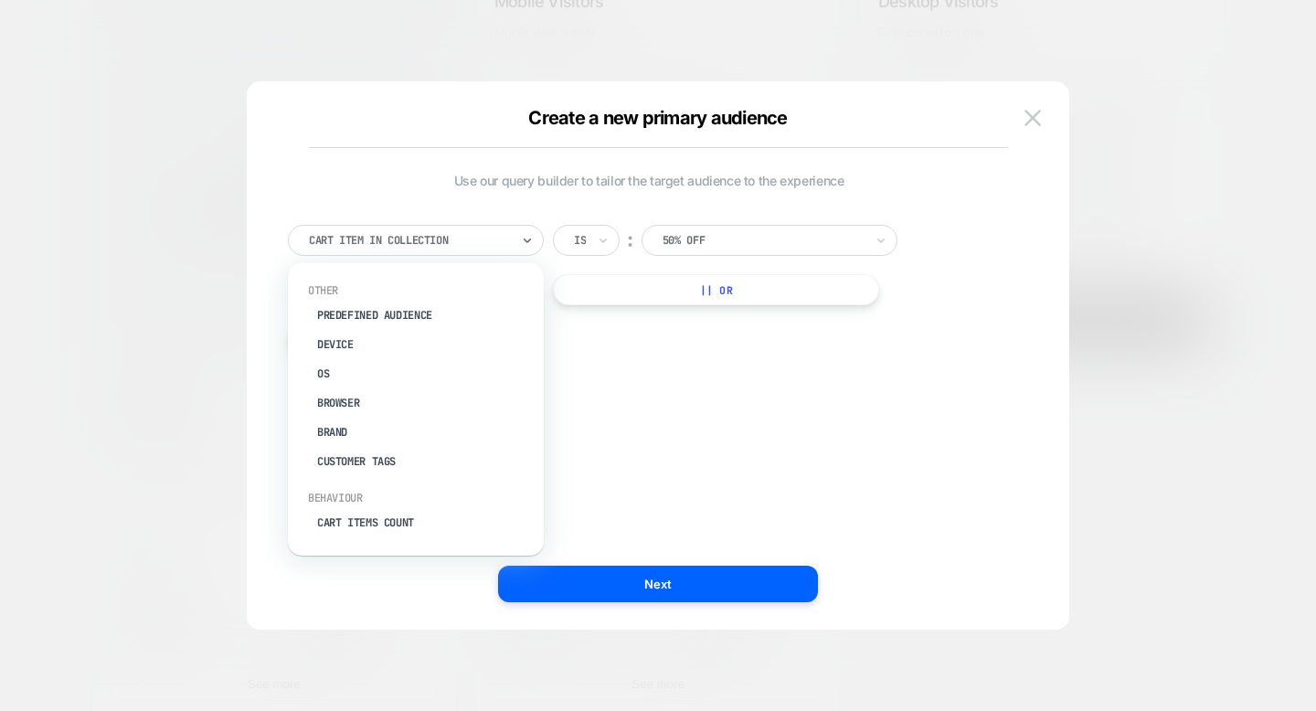
click at [468, 232] on div at bounding box center [409, 240] width 201 height 16
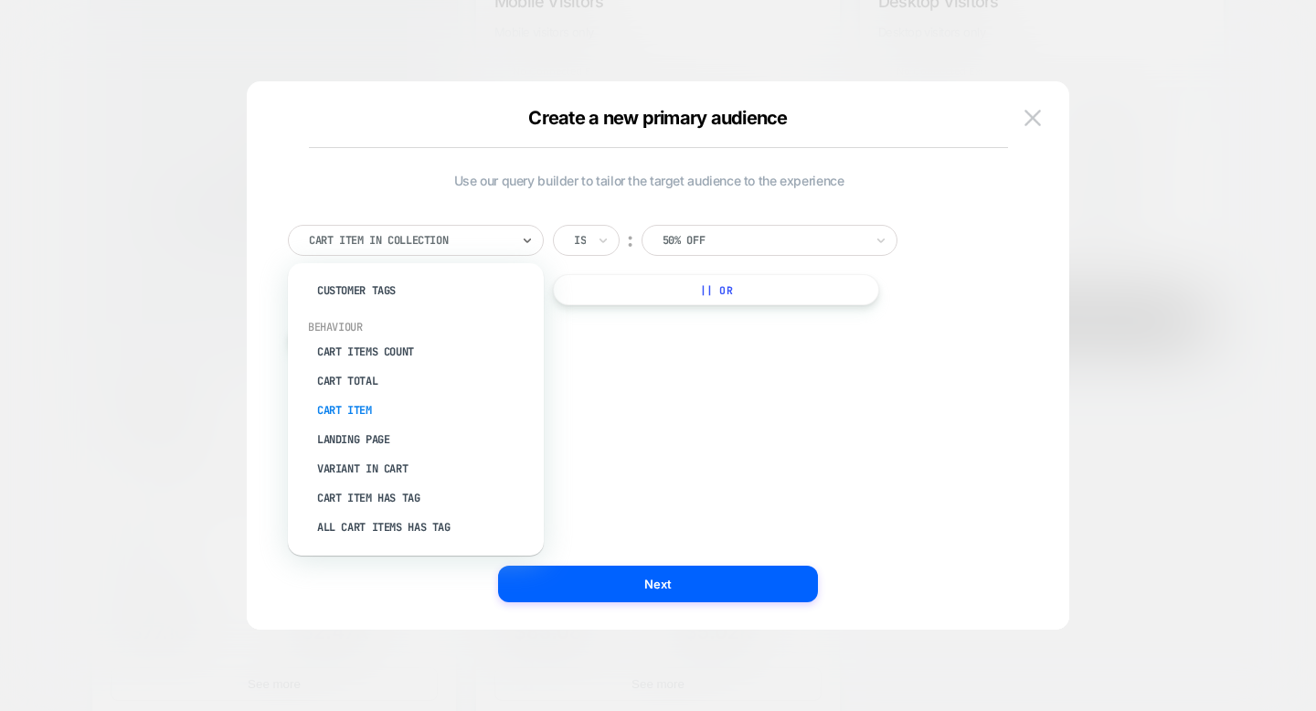
scroll to position [175, 0]
click at [424, 372] on div "Cart Total" at bounding box center [425, 376] width 238 height 29
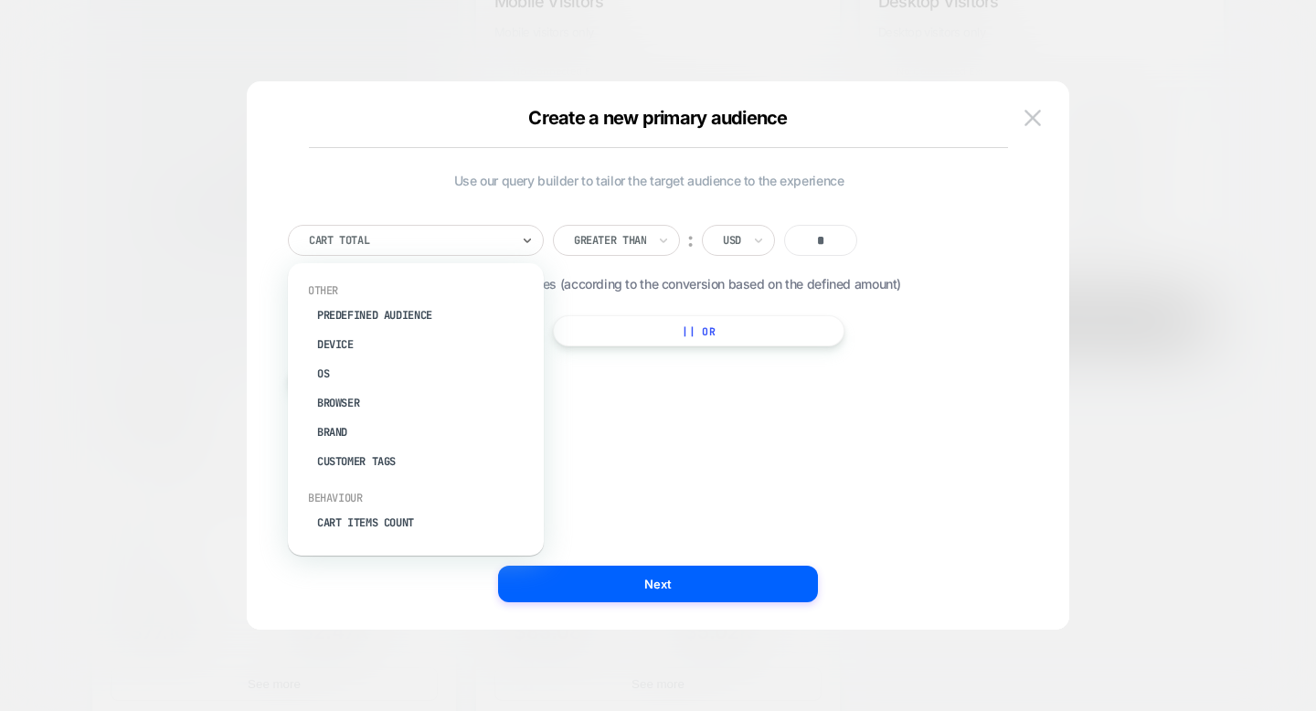
click at [488, 247] on div at bounding box center [409, 240] width 201 height 16
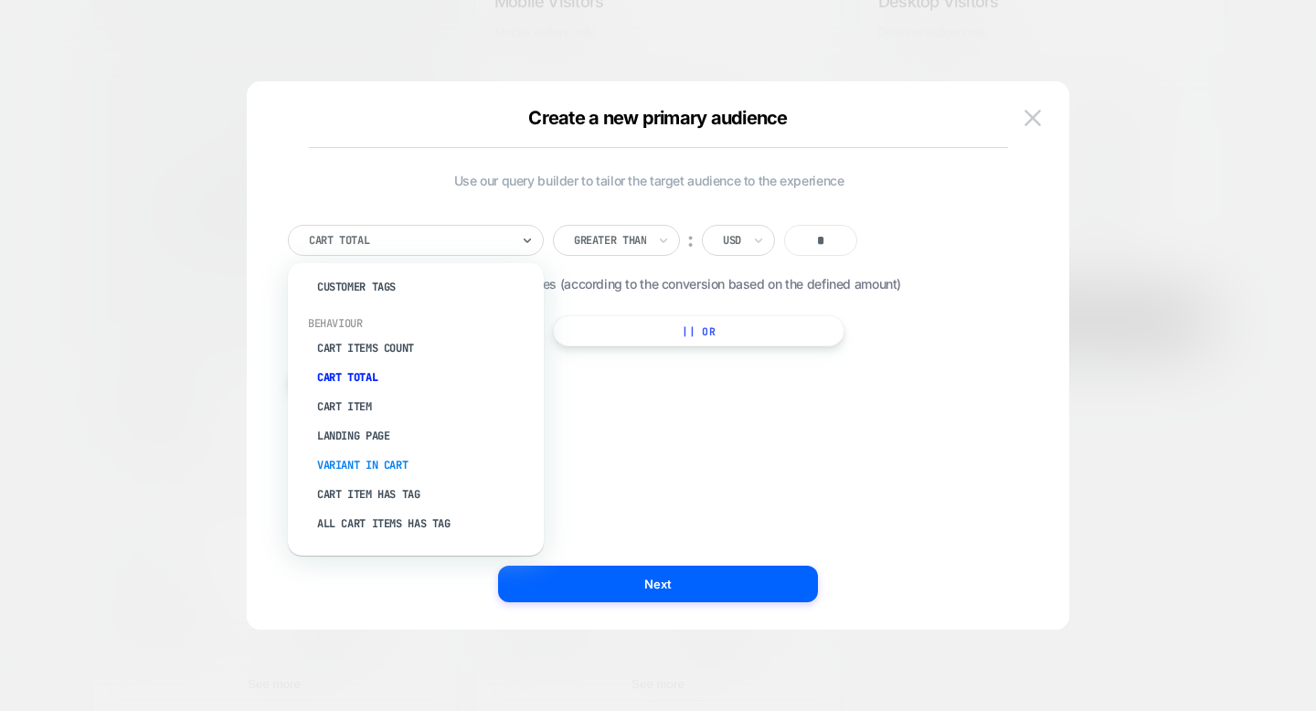
scroll to position [301, 0]
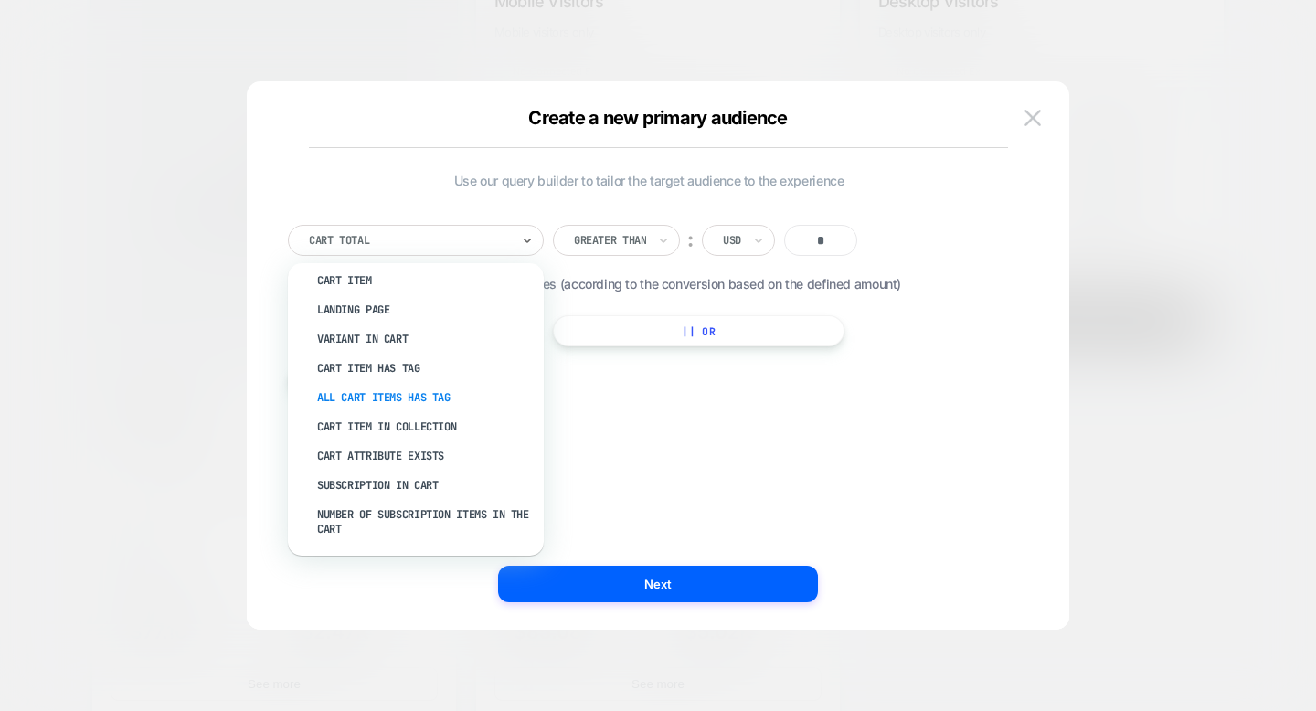
click at [449, 383] on div "All Cart Items Has Tag" at bounding box center [425, 397] width 238 height 29
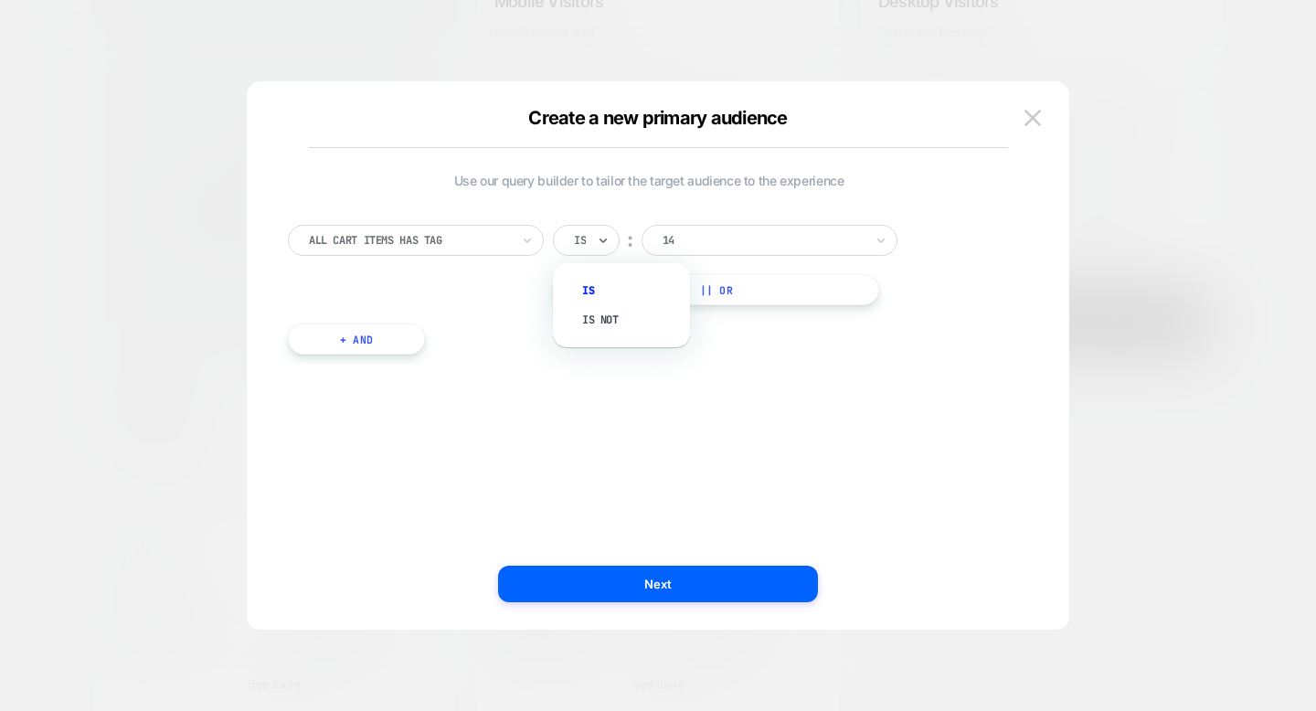
click at [592, 253] on div "Is" at bounding box center [586, 240] width 67 height 31
click at [446, 246] on div at bounding box center [409, 240] width 201 height 16
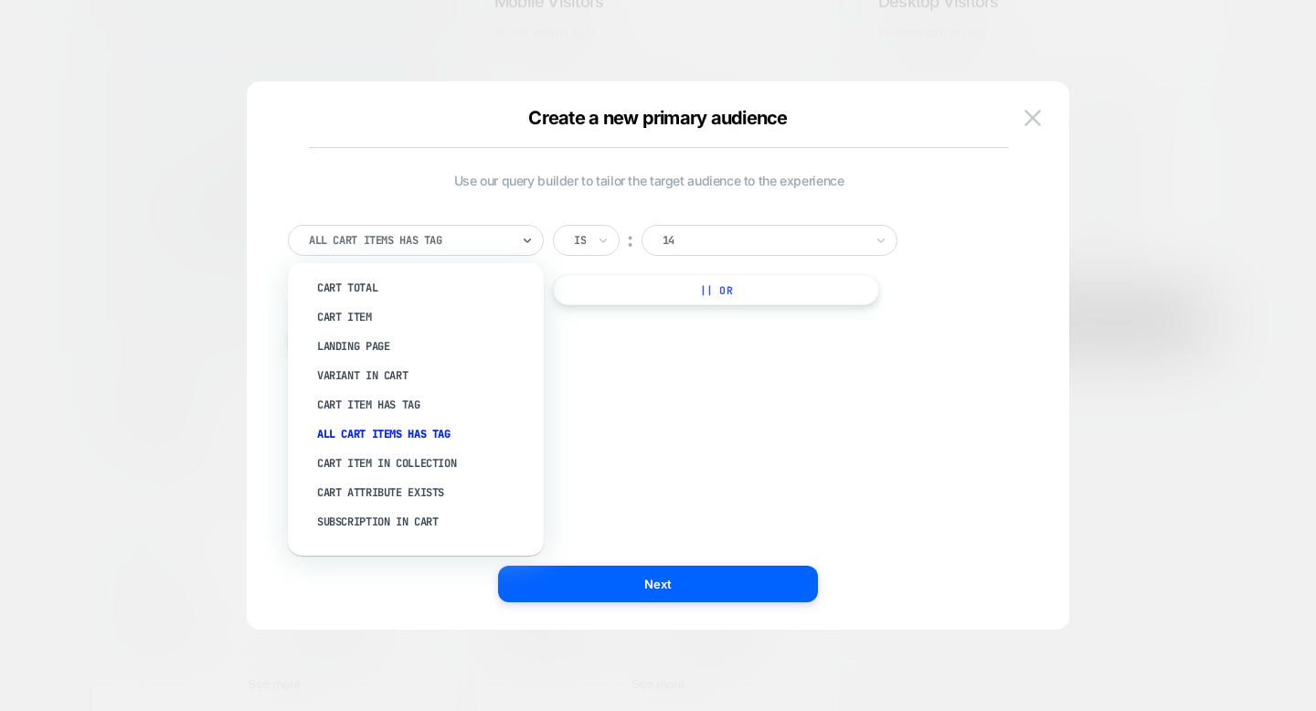
scroll to position [276, 0]
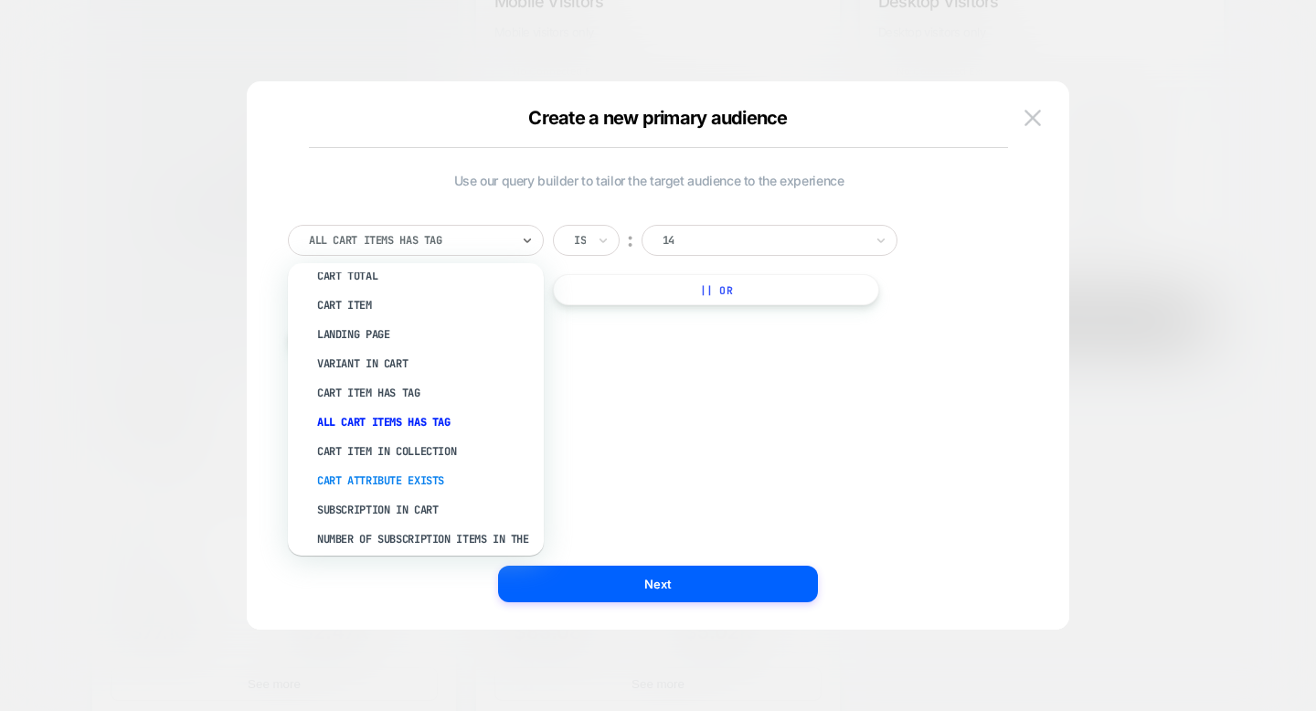
click at [457, 468] on div "Cart Attribute Exists" at bounding box center [425, 480] width 238 height 29
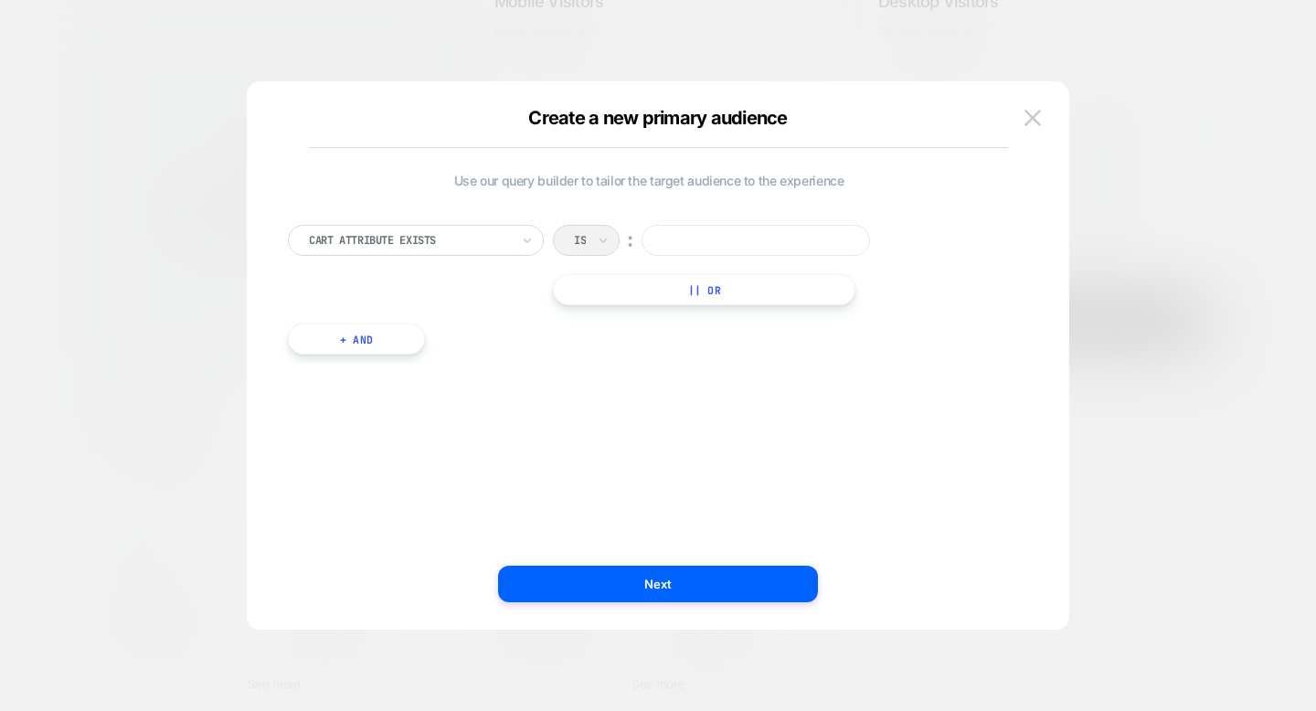
click at [602, 238] on div "Is ︰" at bounding box center [727, 240] width 348 height 31
click at [672, 239] on input at bounding box center [756, 240] width 228 height 31
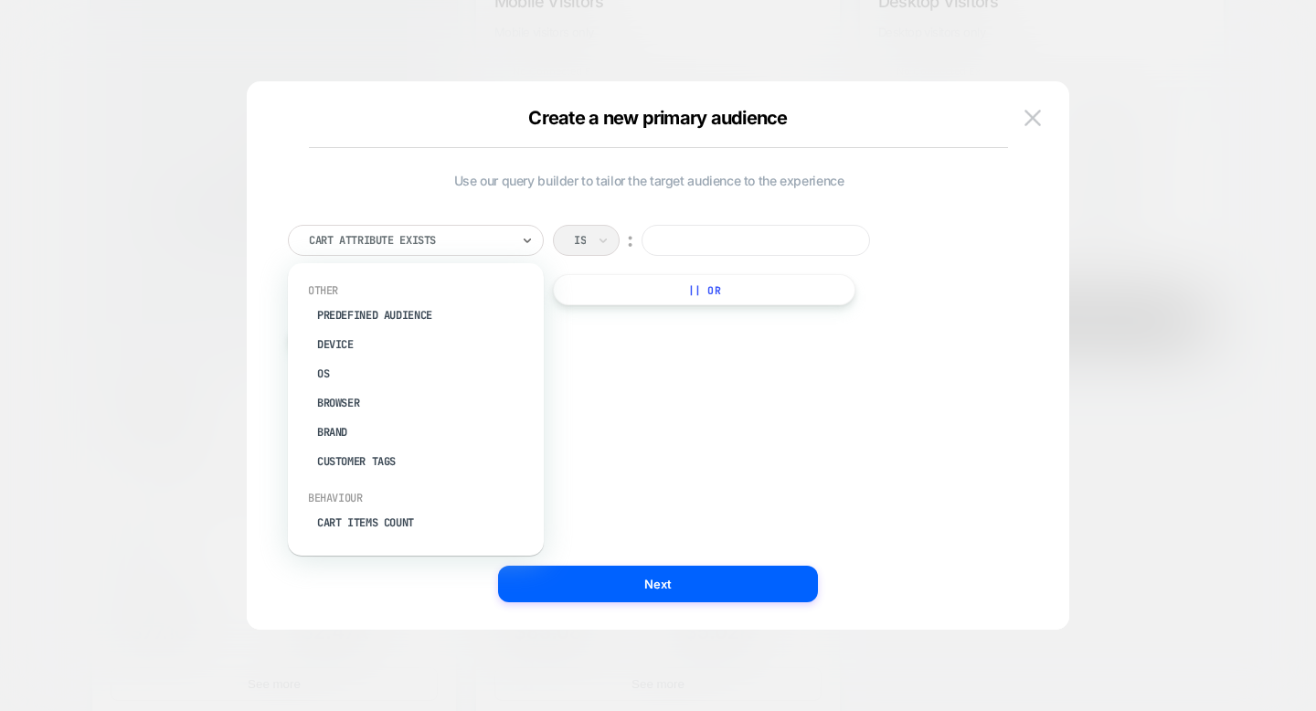
click at [441, 243] on div at bounding box center [409, 240] width 201 height 16
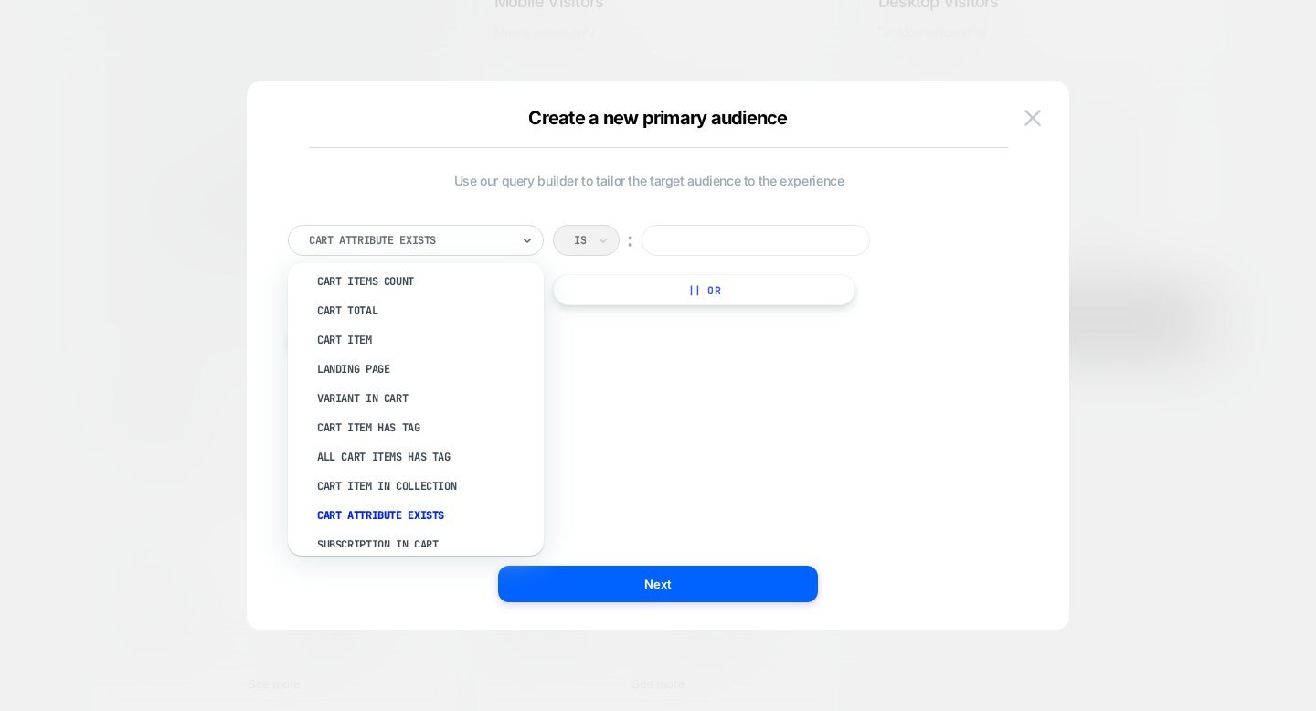
scroll to position [0, 0]
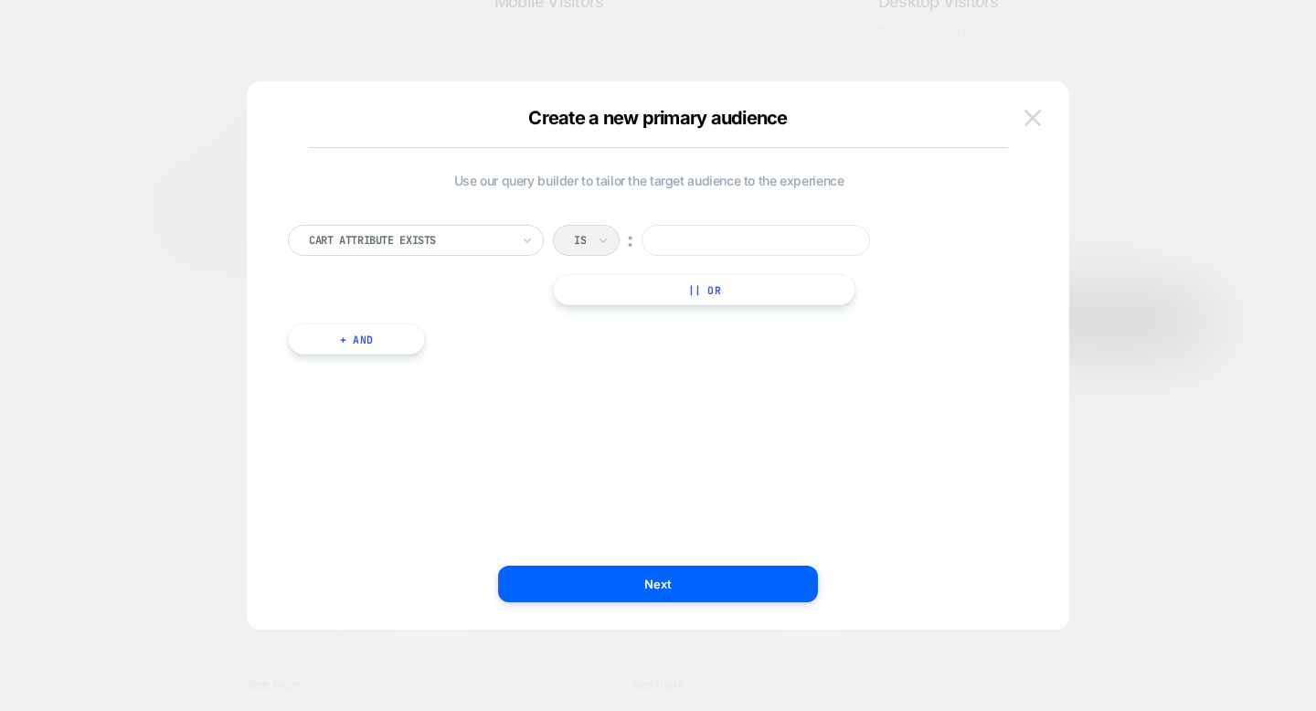
click at [1028, 121] on img at bounding box center [1033, 118] width 16 height 16
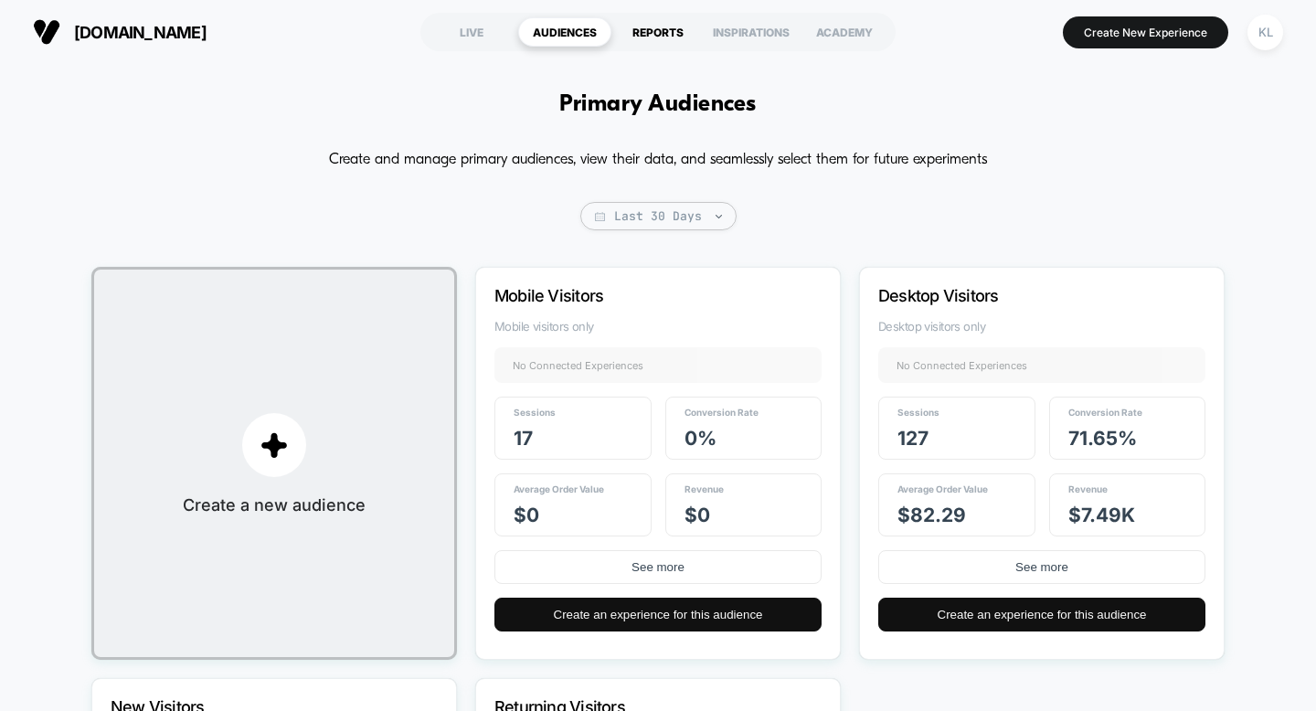
click at [651, 37] on div "REPORTS" at bounding box center [657, 31] width 93 height 29
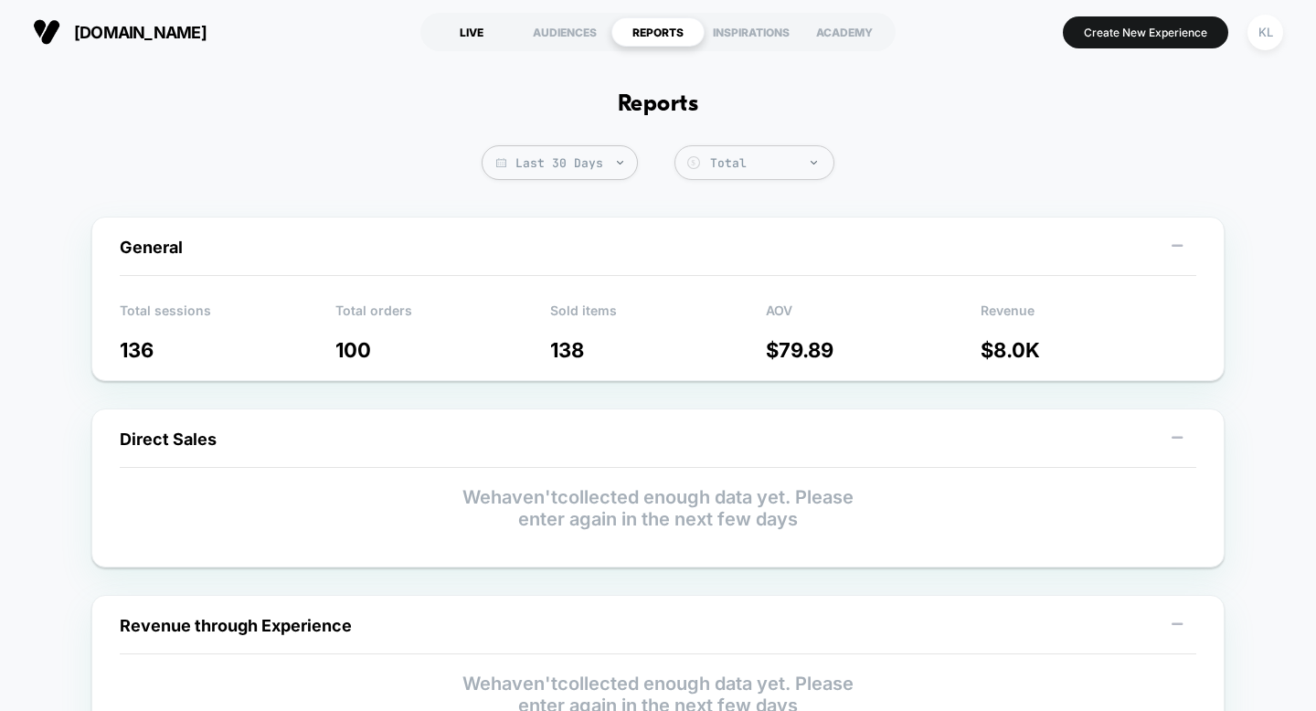
click at [483, 21] on div "LIVE" at bounding box center [471, 31] width 93 height 29
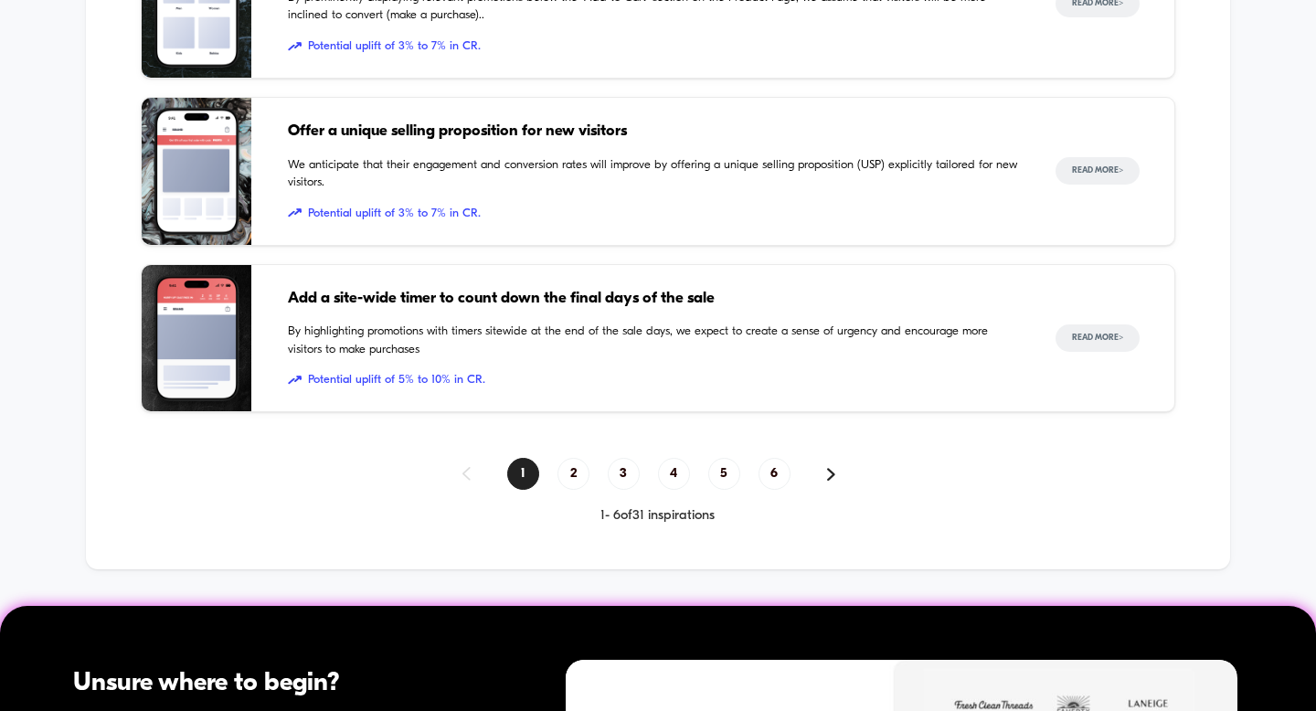
scroll to position [1396, 0]
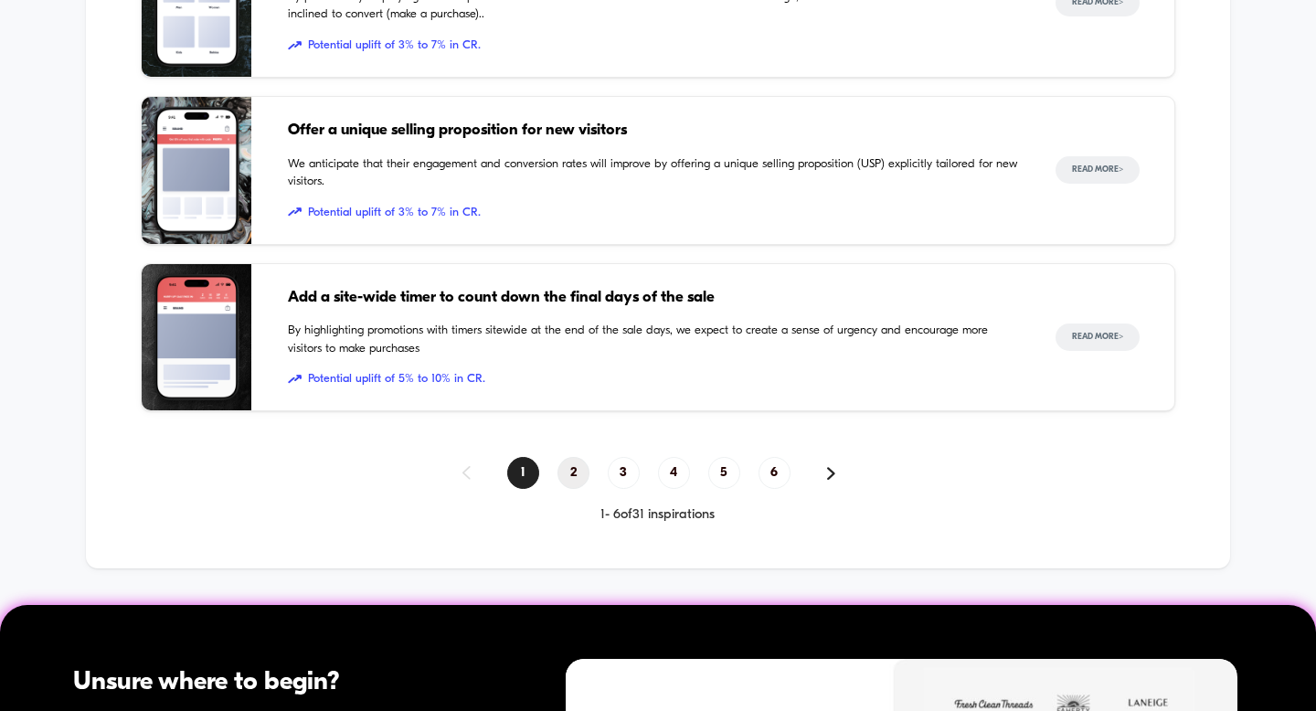
click at [568, 474] on span "2" at bounding box center [574, 473] width 32 height 32
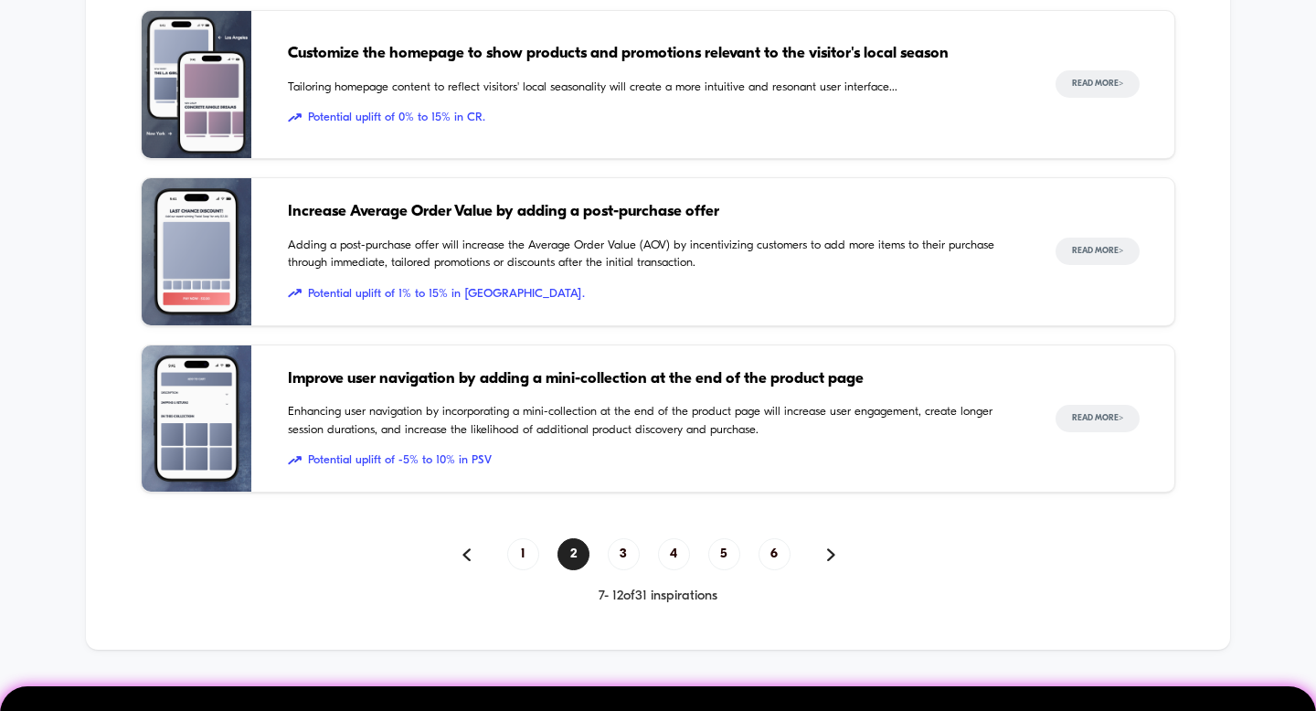
scroll to position [1334, 0]
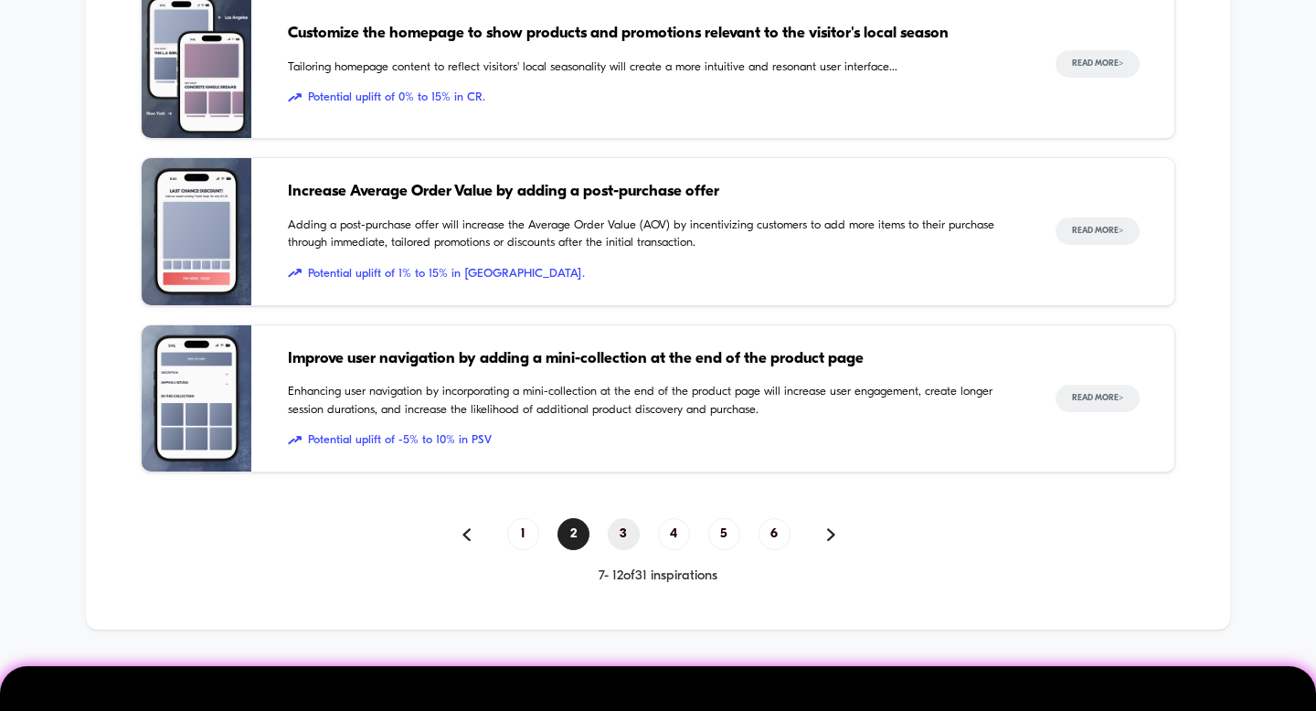
click at [615, 530] on span "3" at bounding box center [624, 534] width 32 height 32
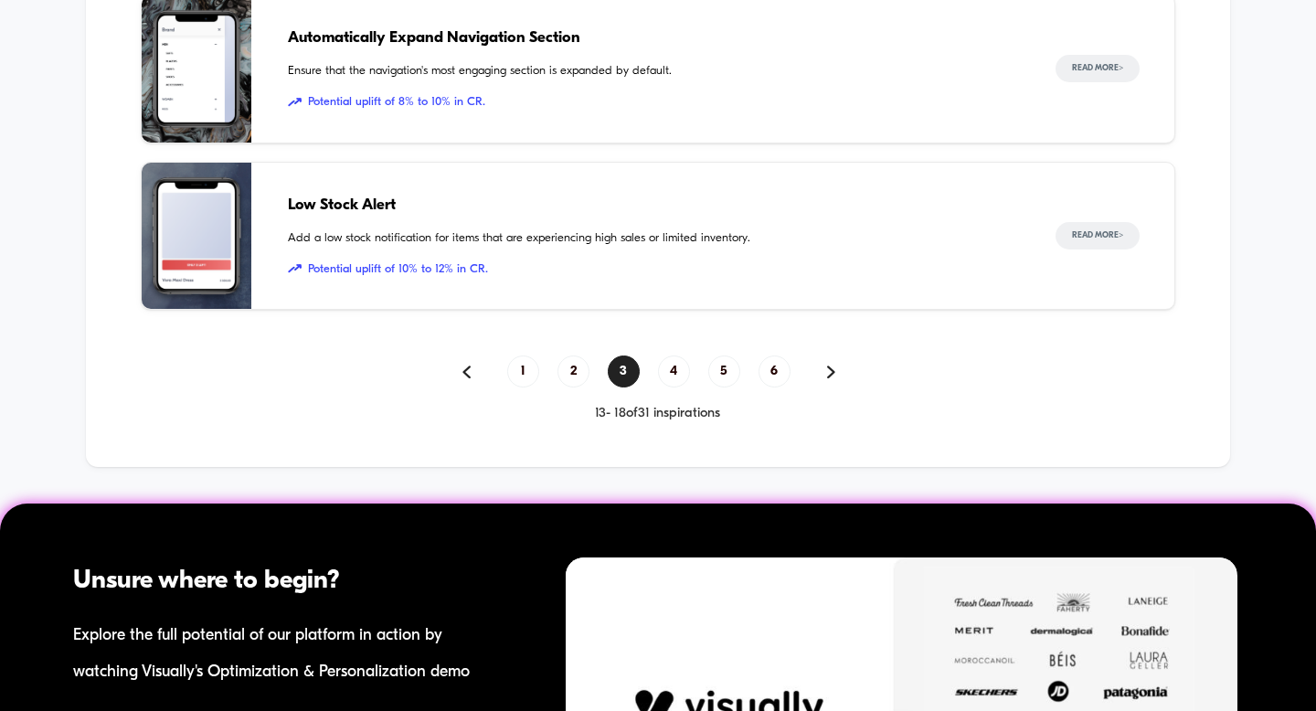
scroll to position [1779, 0]
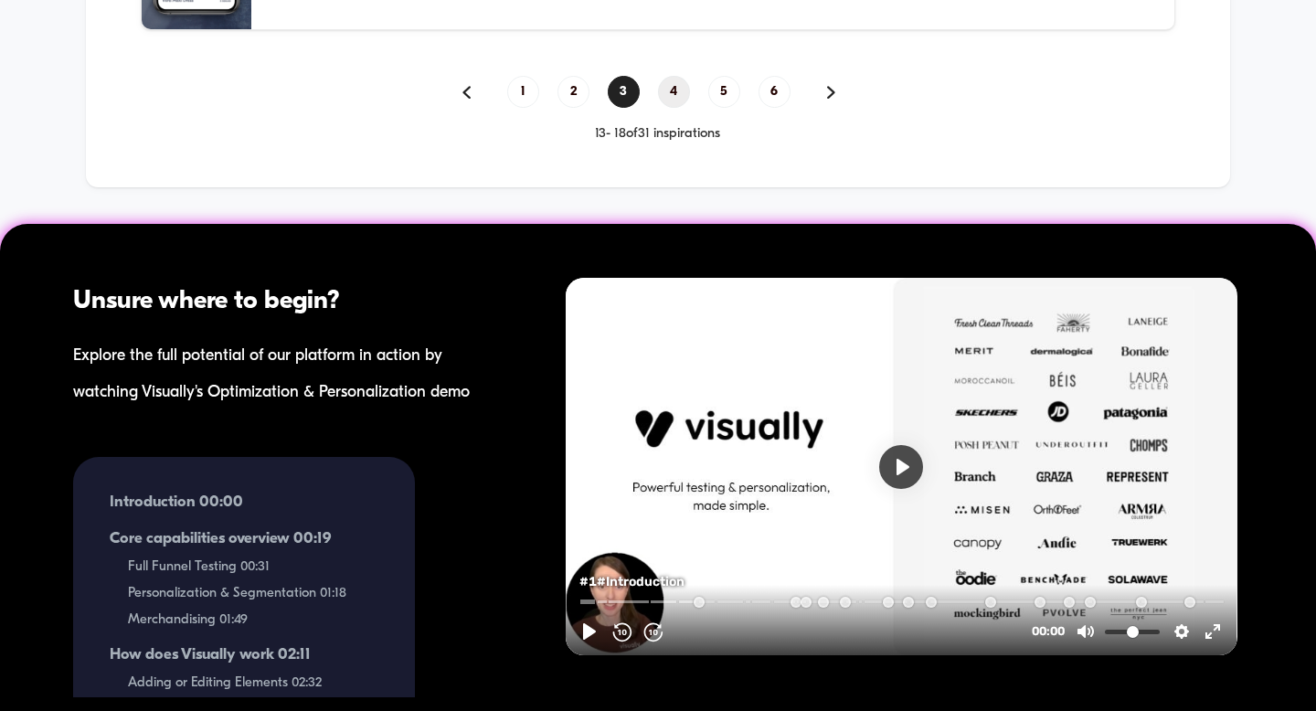
click at [674, 99] on span "4" at bounding box center [674, 92] width 32 height 32
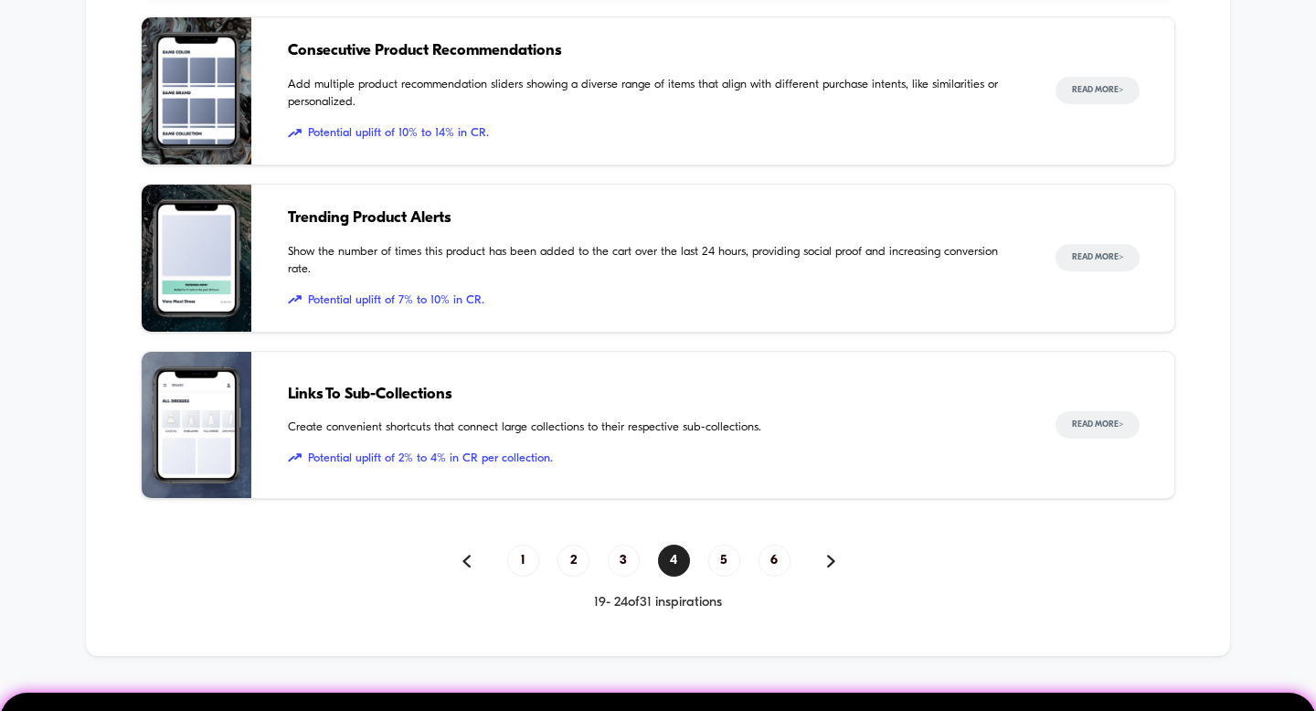
scroll to position [1315, 0]
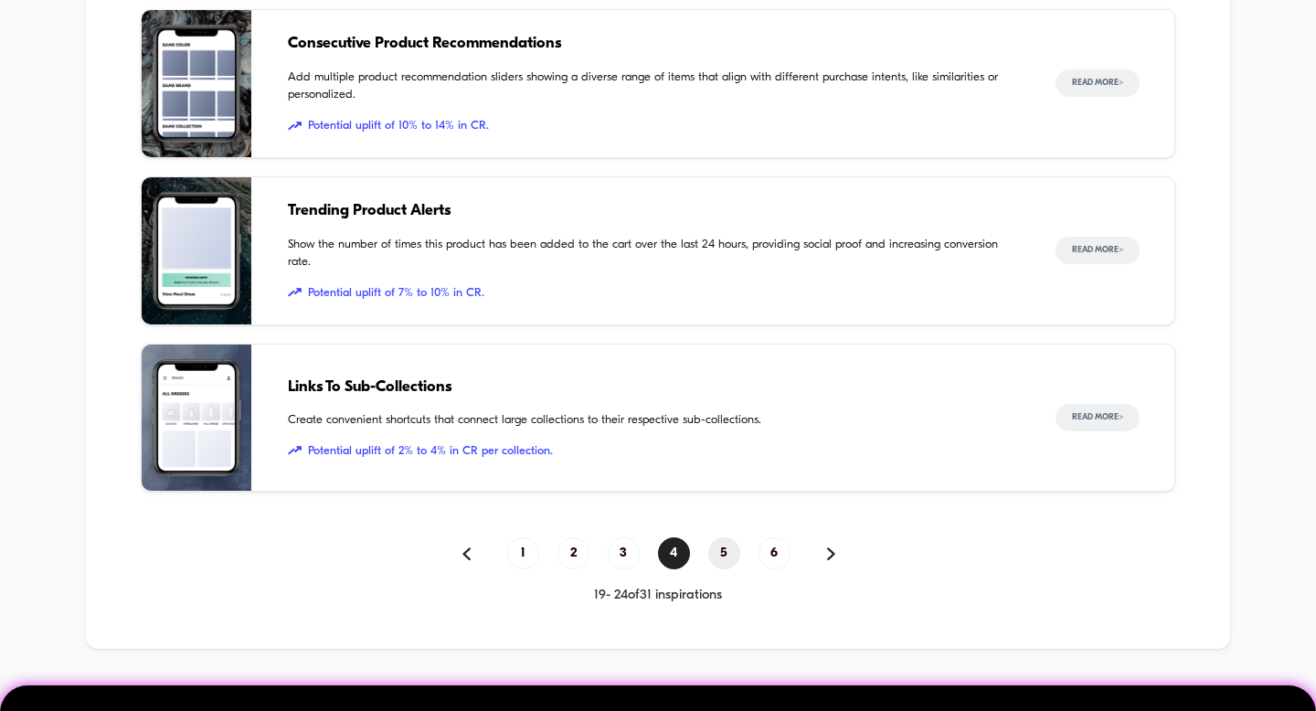
click at [719, 551] on span "5" at bounding box center [724, 553] width 32 height 32
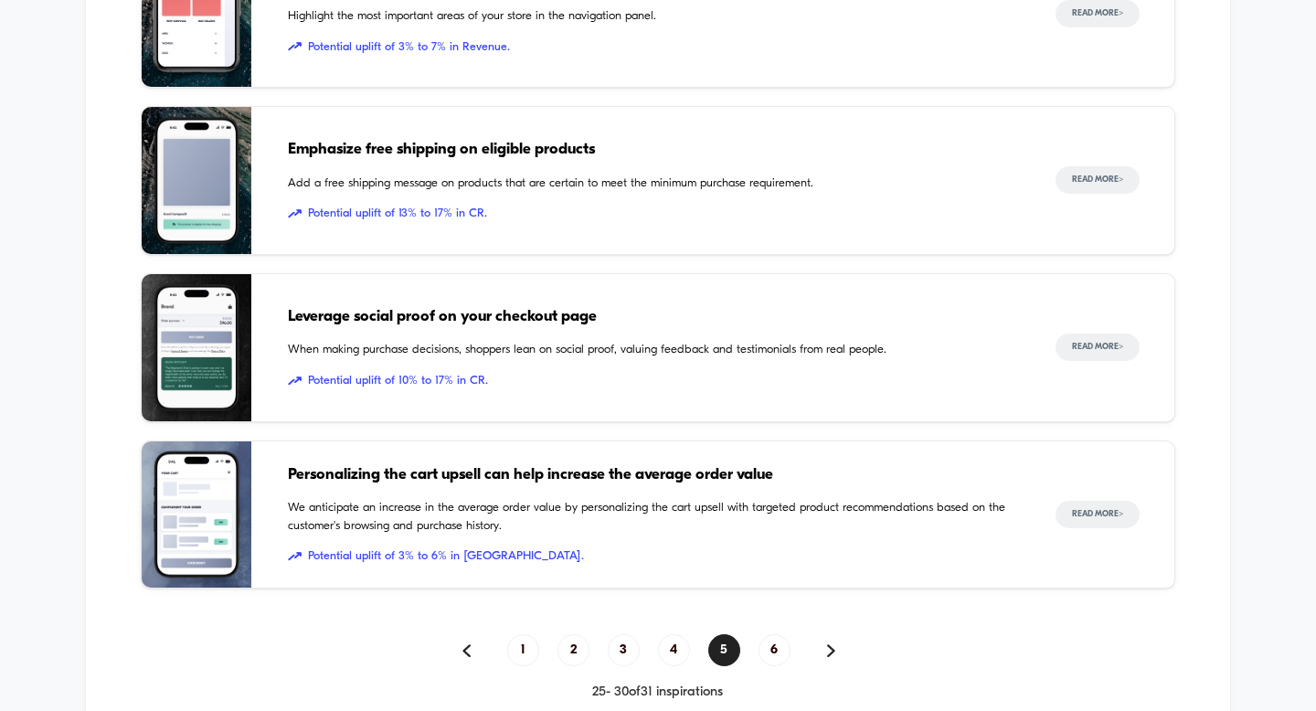
scroll to position [1229, 0]
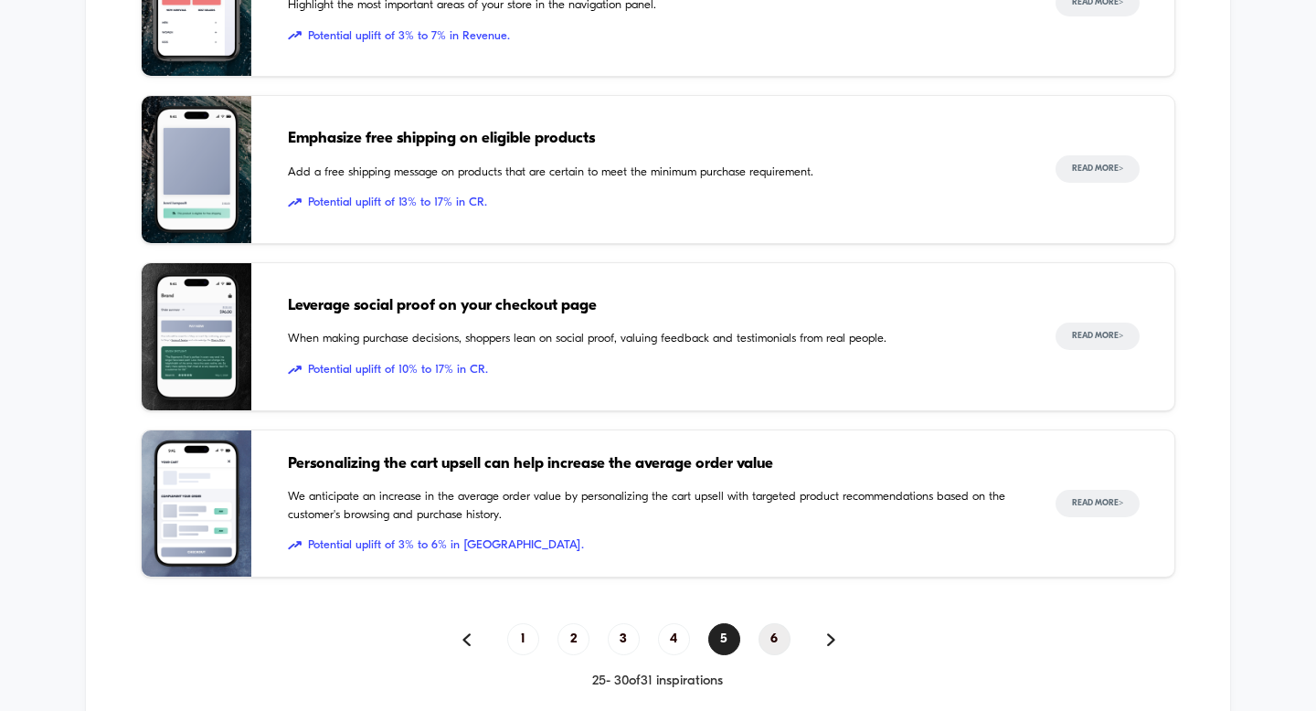
click at [767, 643] on span "6" at bounding box center [775, 639] width 32 height 32
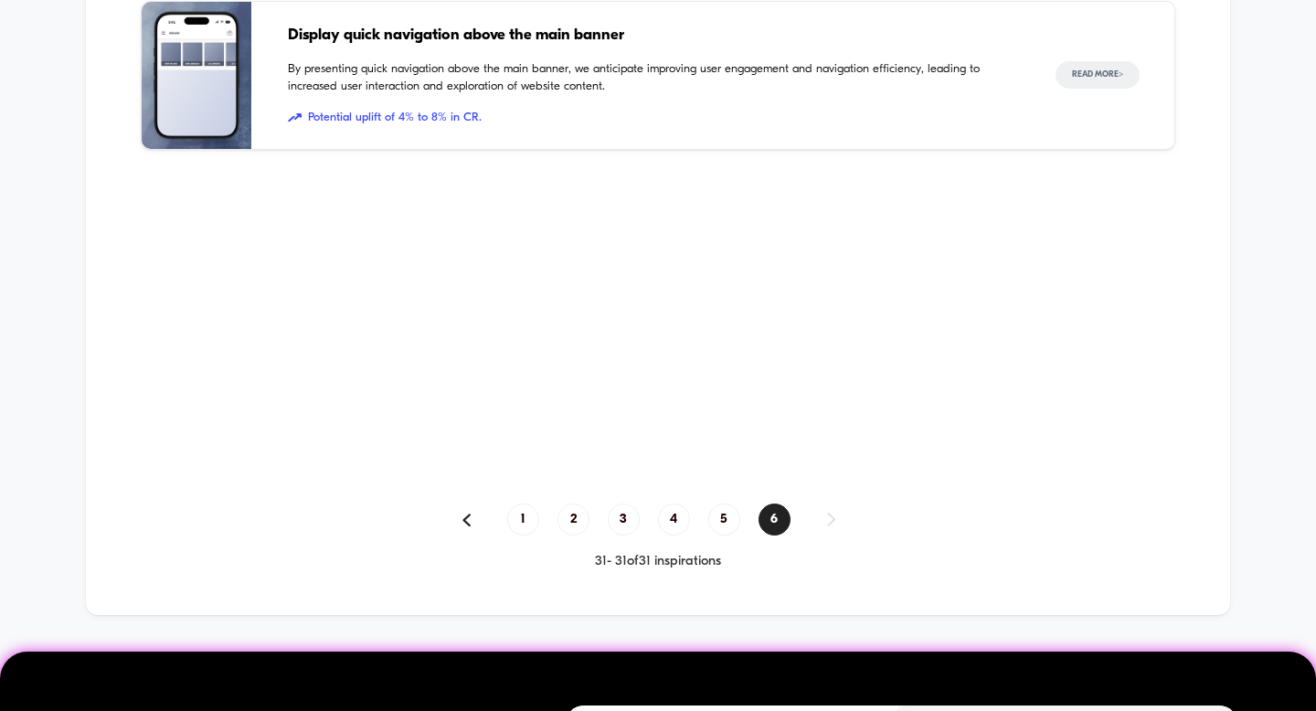
scroll to position [817, 0]
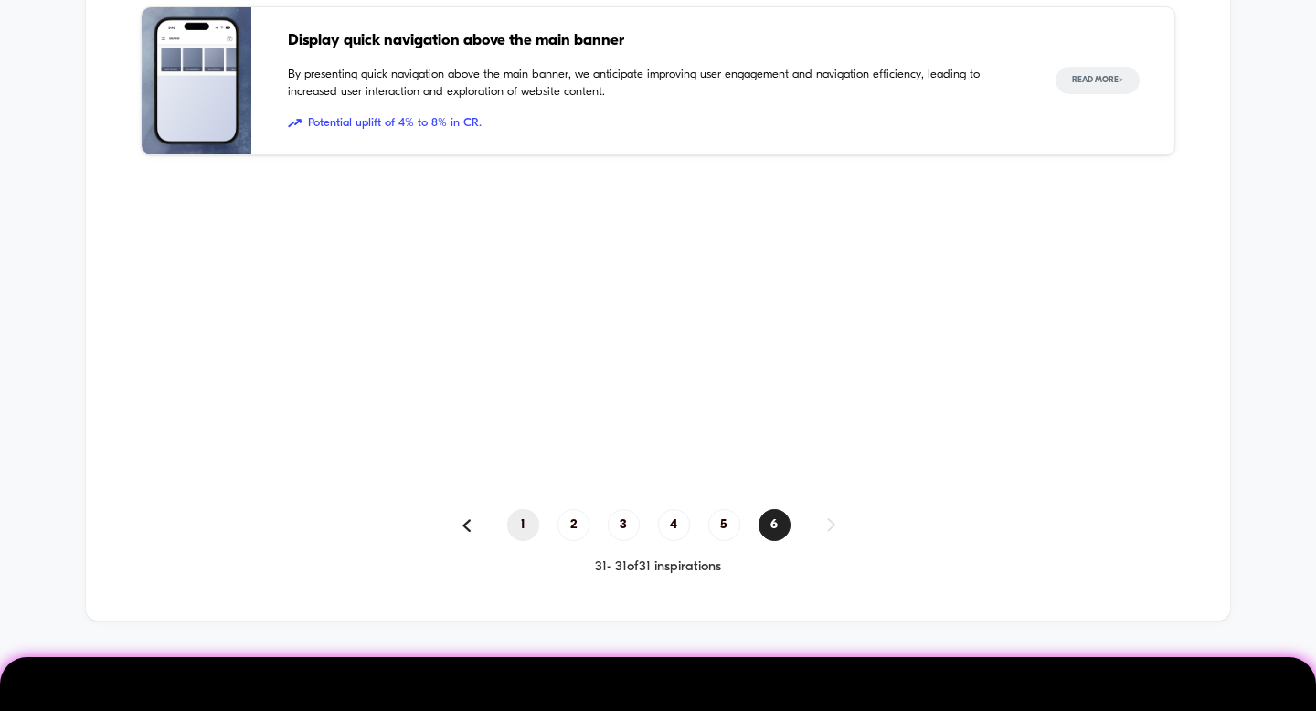
click at [524, 530] on span "1" at bounding box center [523, 525] width 32 height 32
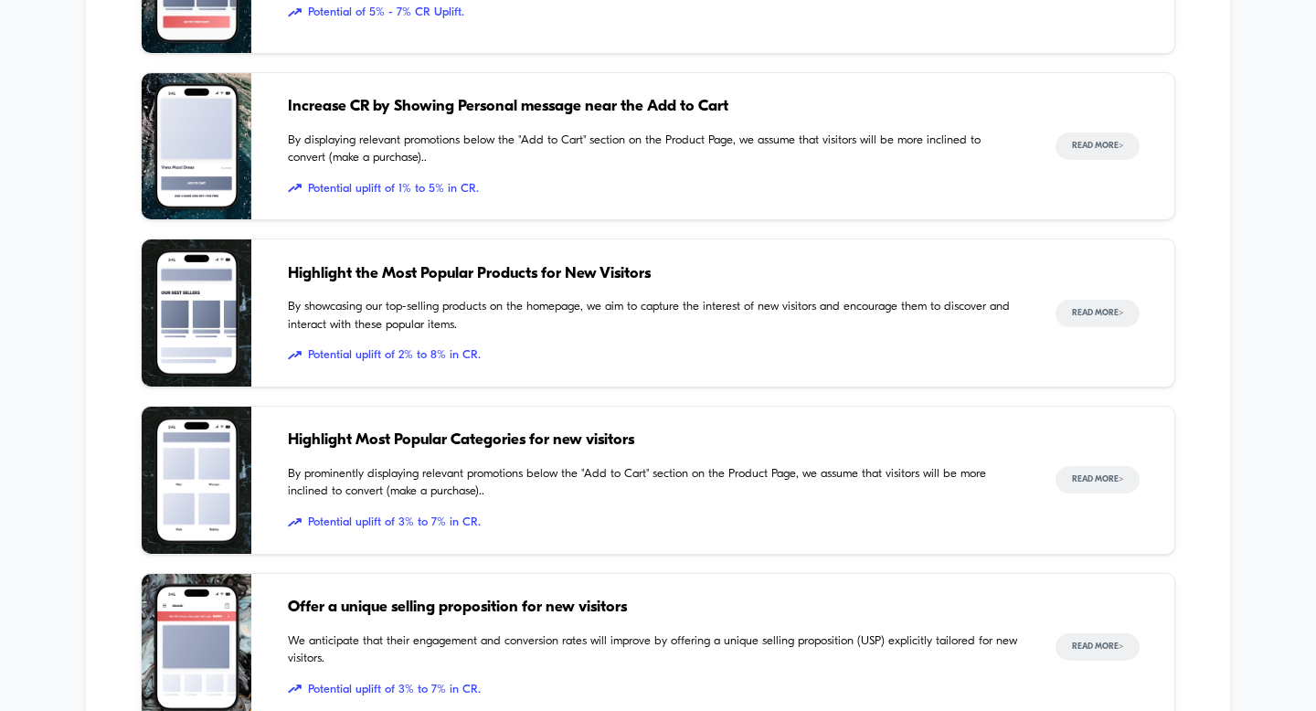
scroll to position [920, 0]
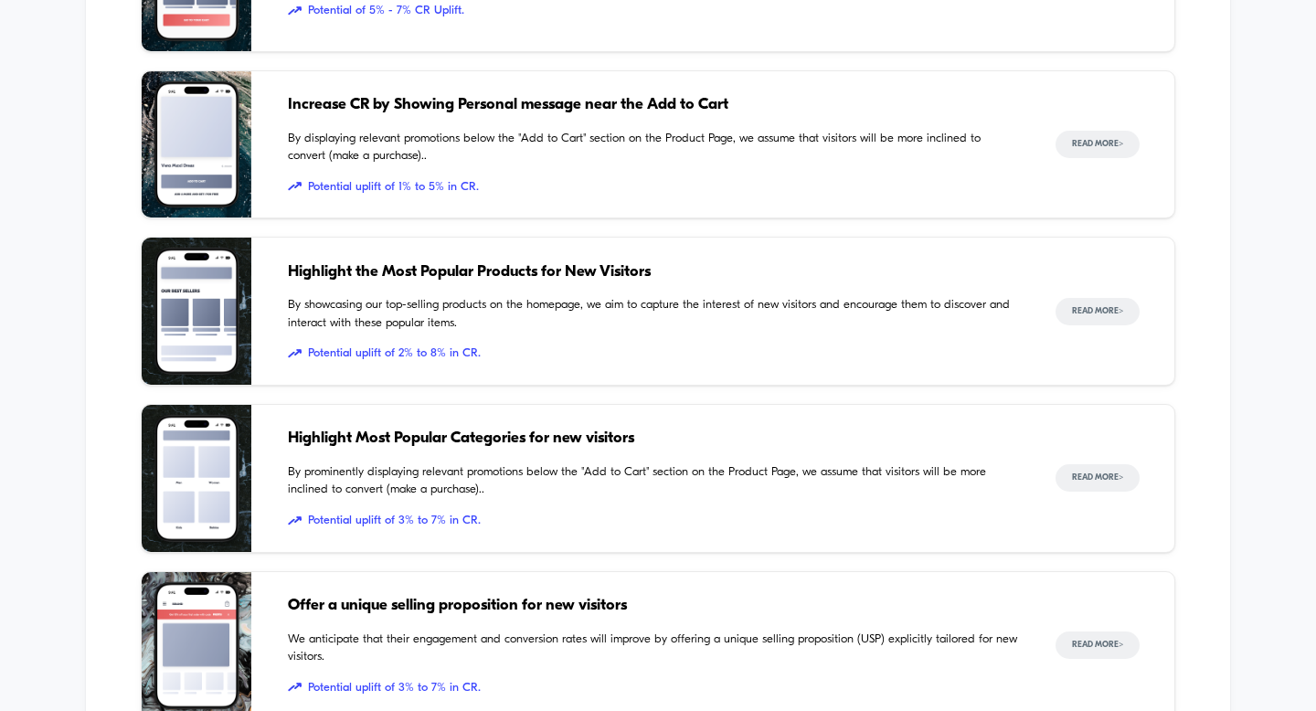
click at [467, 282] on span "Highlight the Most Popular Products for New Visitors" at bounding box center [654, 272] width 732 height 24
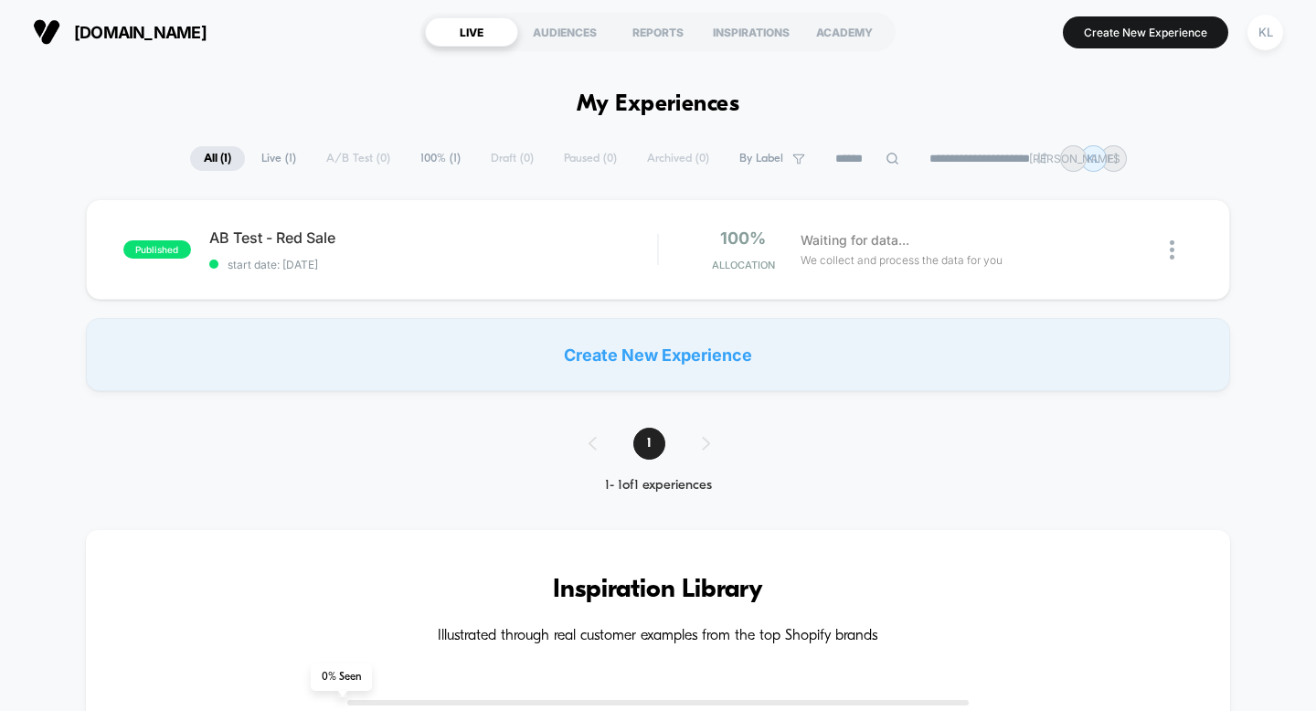
click at [368, 306] on div "published AB Test - Red Sale start date: [DATE] 100% Allocation Waiting for dat…" at bounding box center [658, 295] width 1316 height 192
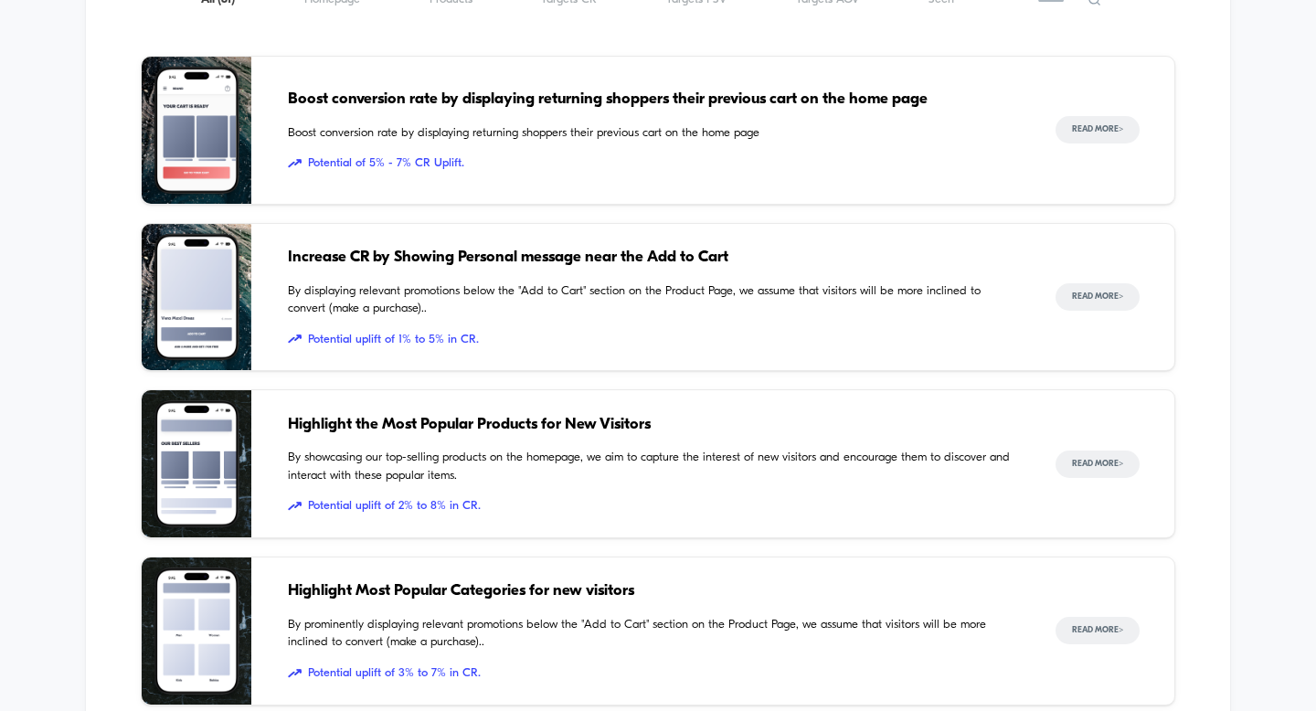
scroll to position [751, 0]
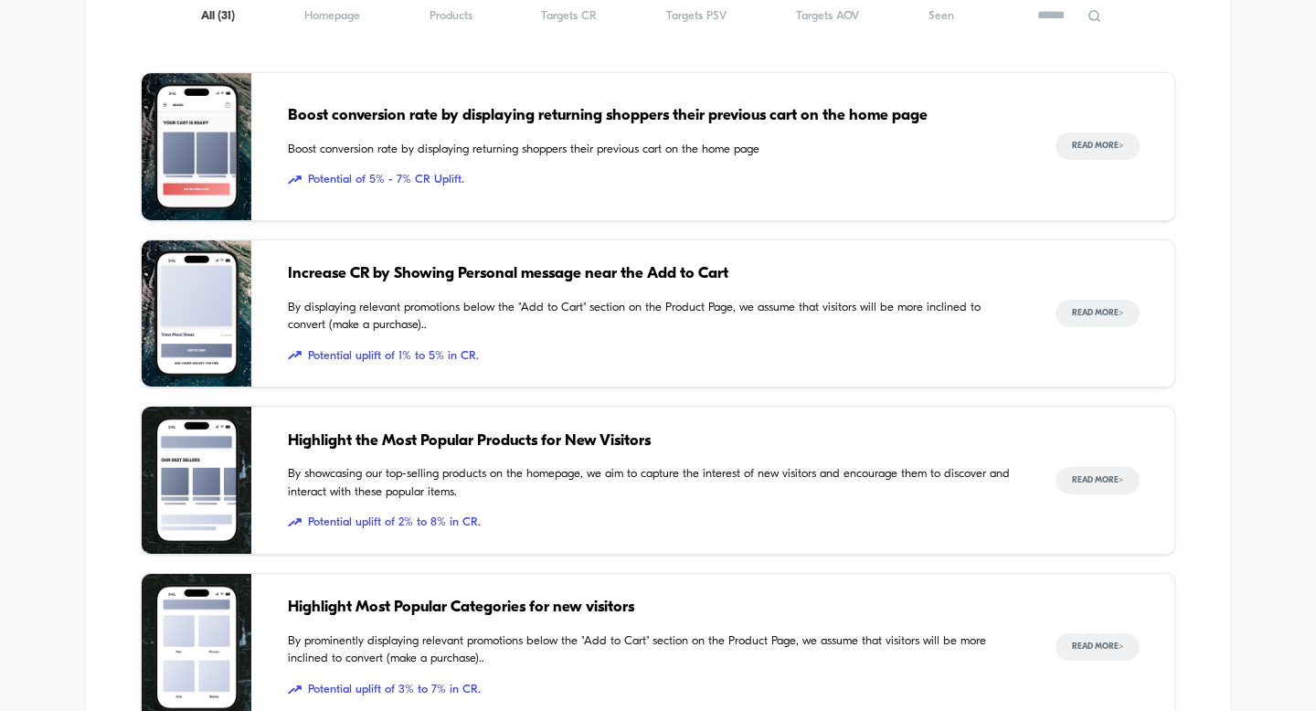
click at [518, 163] on div "Boost conversion rate by displaying returning shoppers their previous cart on t…" at bounding box center [654, 146] width 732 height 147
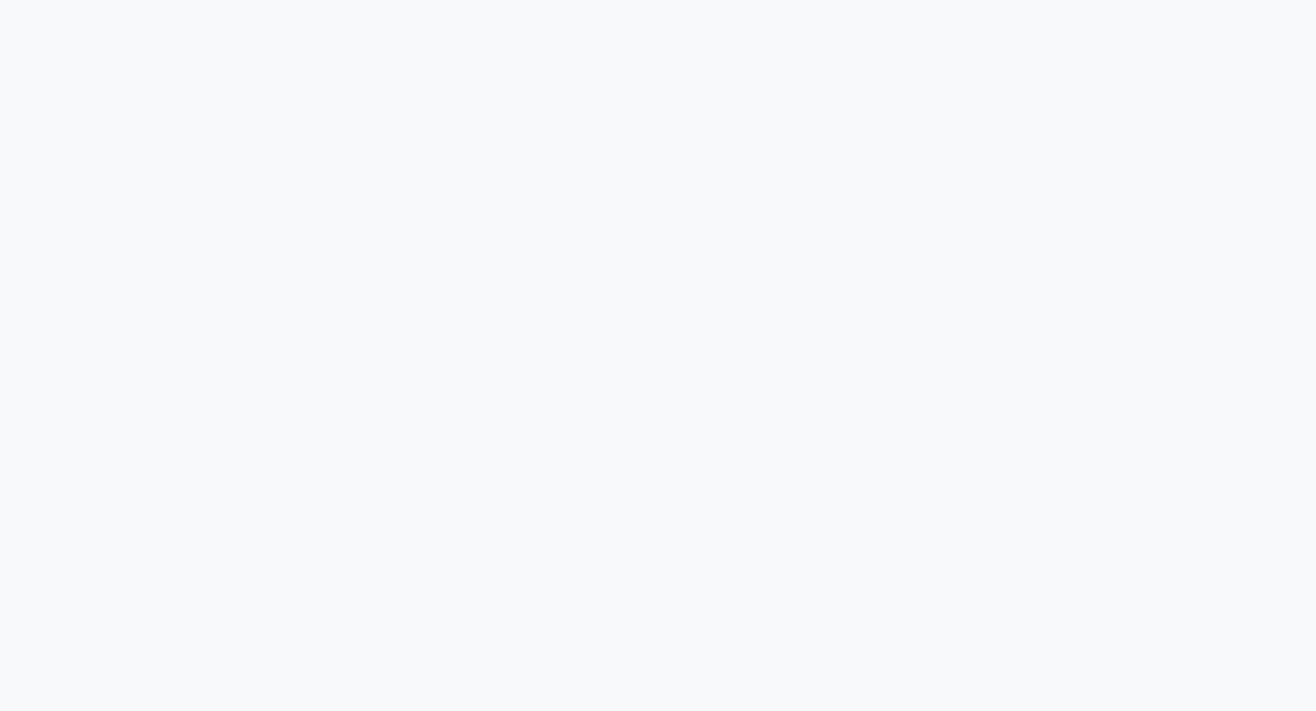
scroll to position [5031, 0]
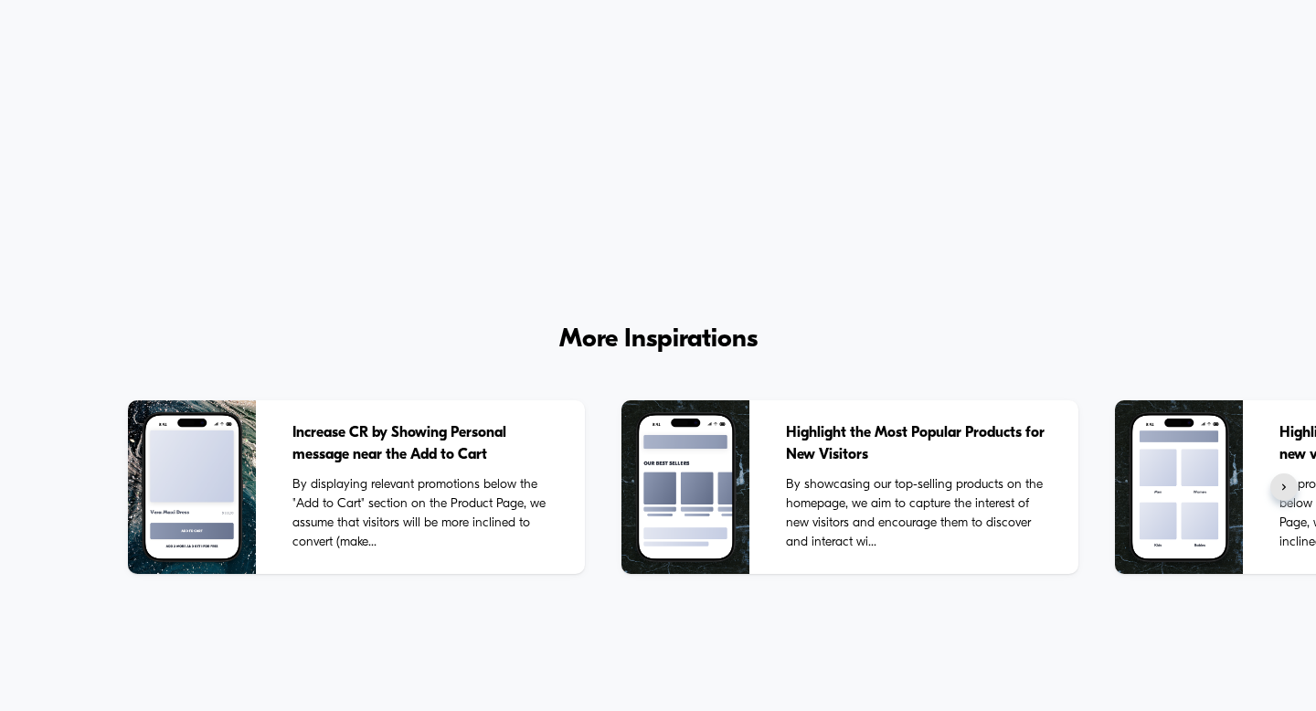
click at [472, 436] on span "Increase CR by Showing Personal message near the Add to Cart" at bounding box center [423, 444] width 263 height 44
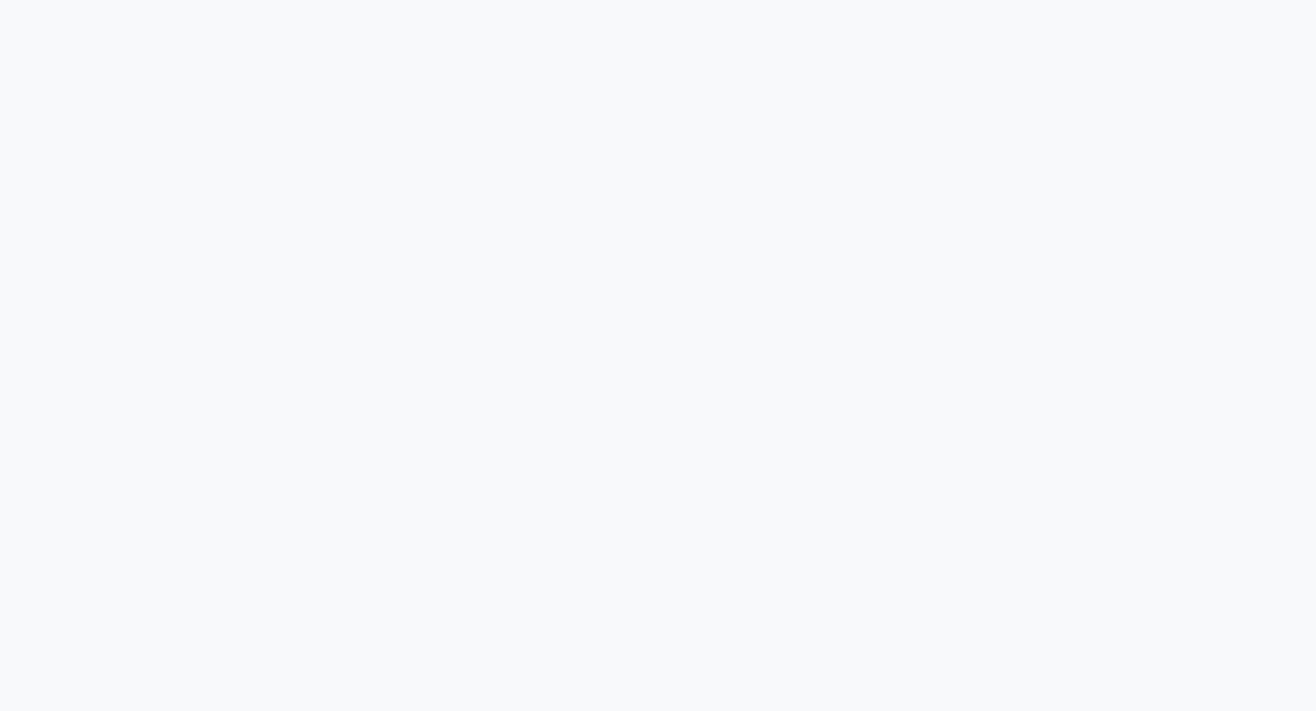
scroll to position [186, 0]
